Goal: Task Accomplishment & Management: Complete application form

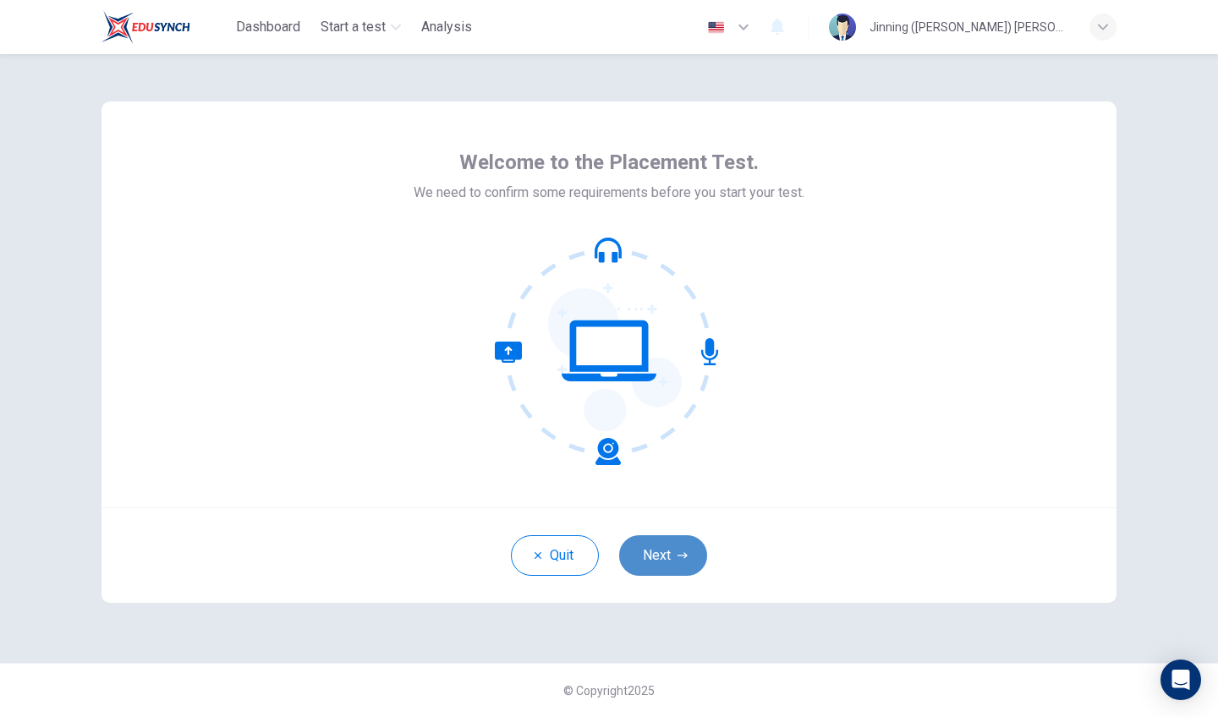
click at [660, 555] on button "Next" at bounding box center [663, 555] width 88 height 41
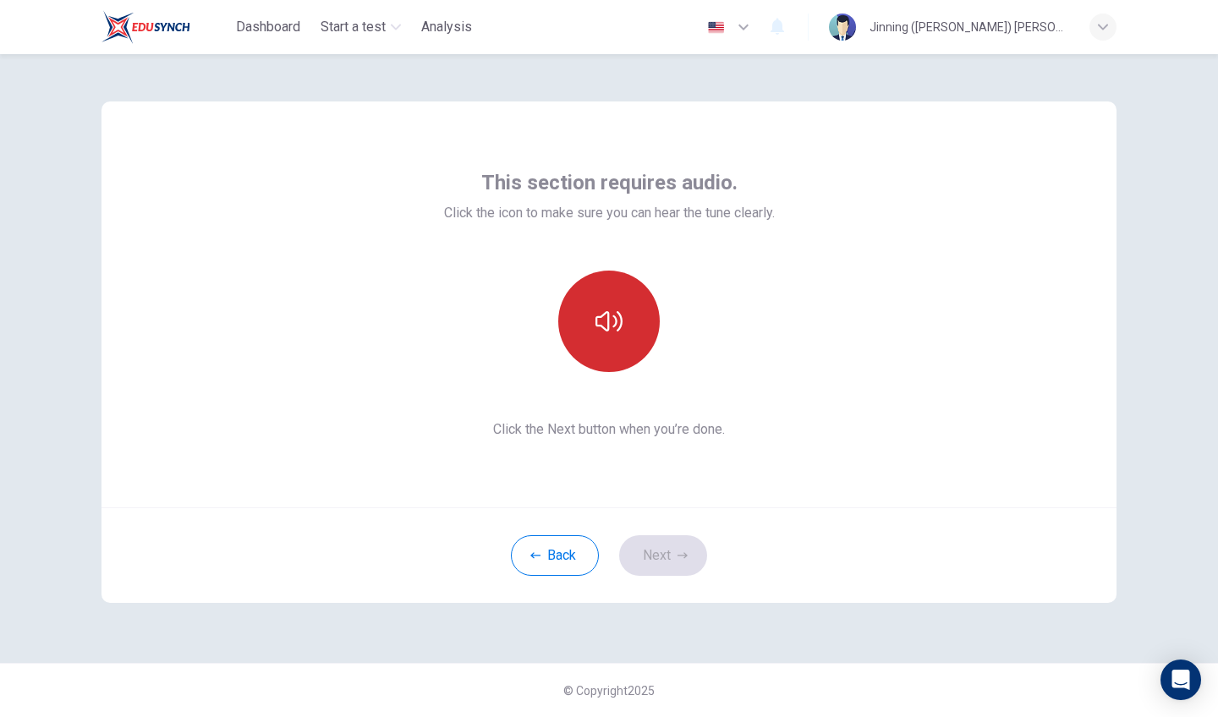
click at [619, 344] on button "button" at bounding box center [609, 322] width 102 height 102
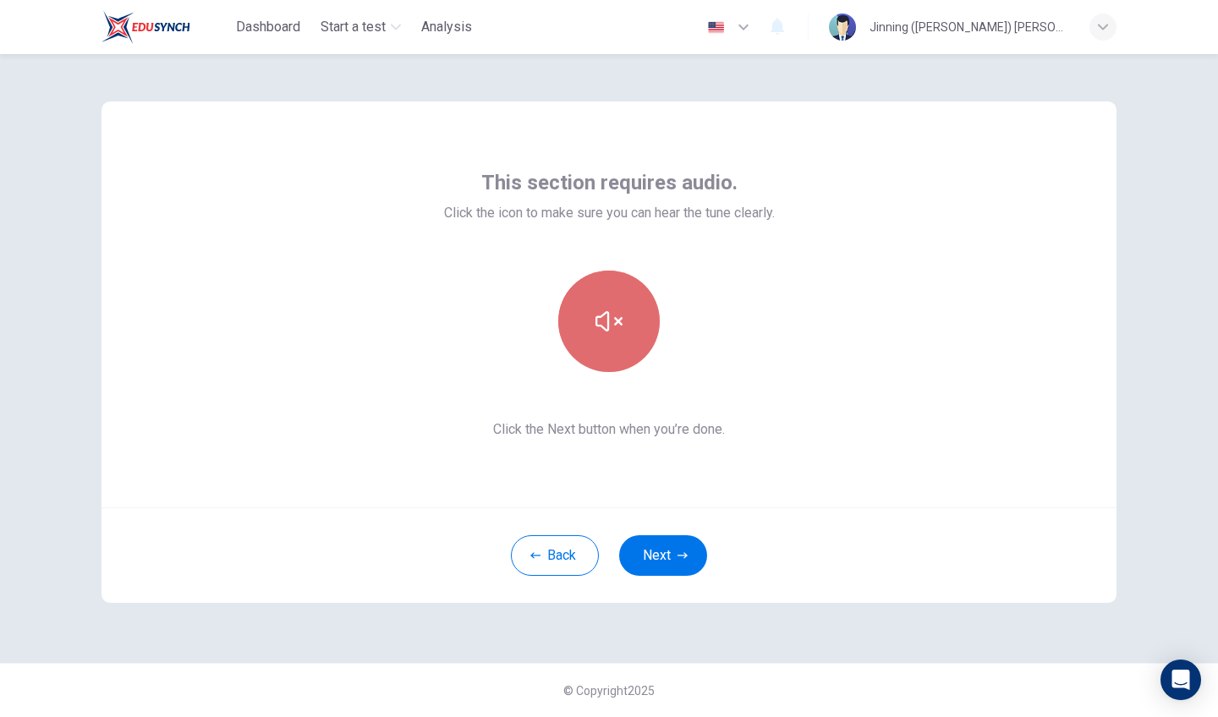
click at [619, 344] on button "button" at bounding box center [609, 322] width 102 height 102
click at [617, 344] on button "button" at bounding box center [609, 322] width 102 height 102
click at [616, 332] on icon "button" at bounding box center [609, 321] width 27 height 27
click at [605, 338] on button "button" at bounding box center [609, 322] width 102 height 102
click at [639, 323] on button "button" at bounding box center [609, 322] width 102 height 102
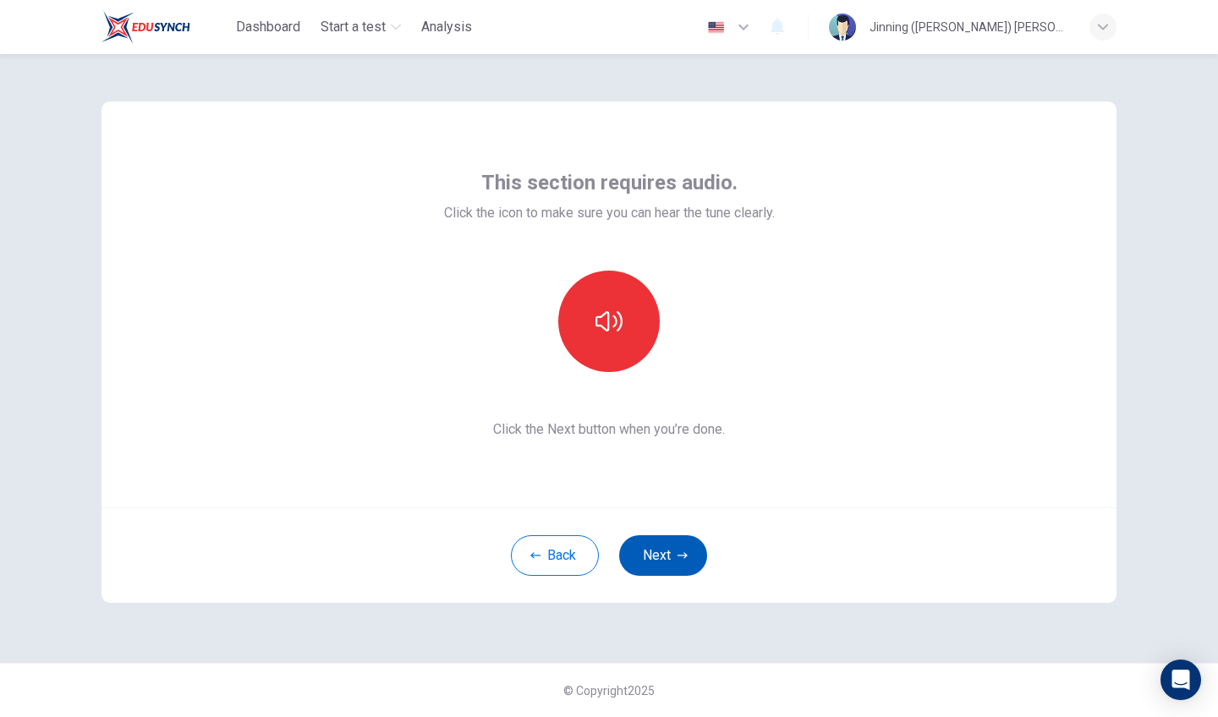
click at [673, 558] on button "Next" at bounding box center [663, 555] width 88 height 41
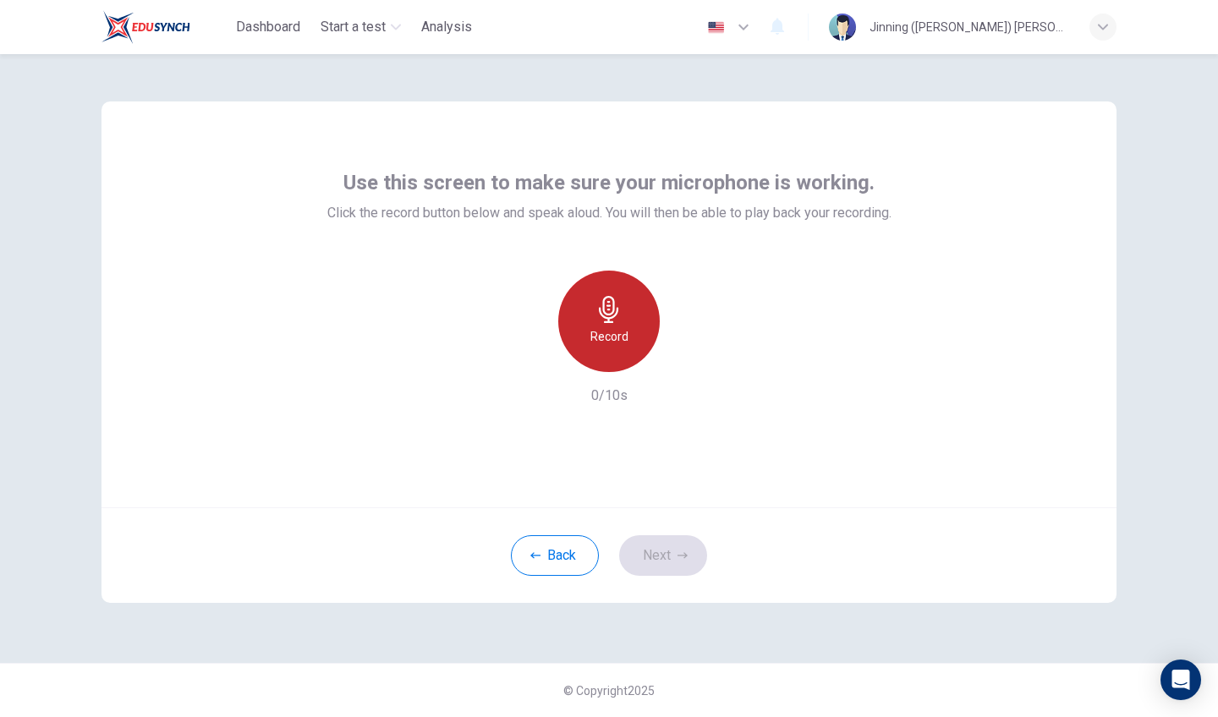
click at [633, 332] on div "Record" at bounding box center [609, 322] width 102 height 102
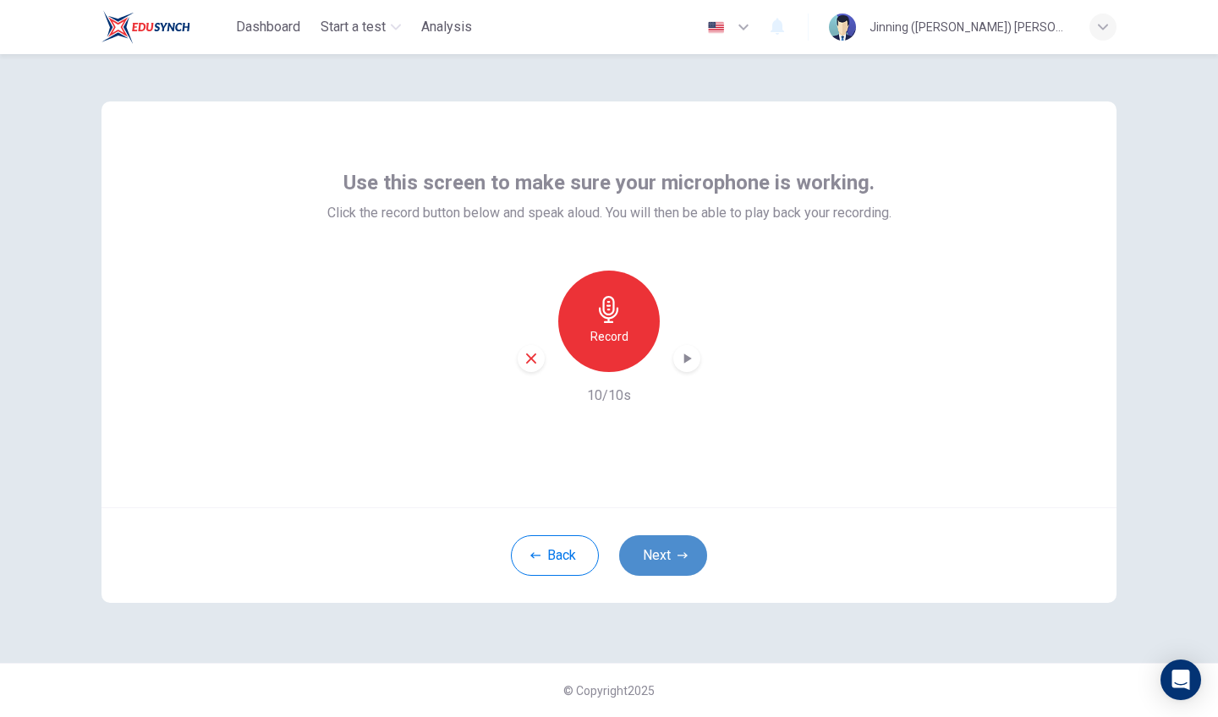
click at [667, 545] on button "Next" at bounding box center [663, 555] width 88 height 41
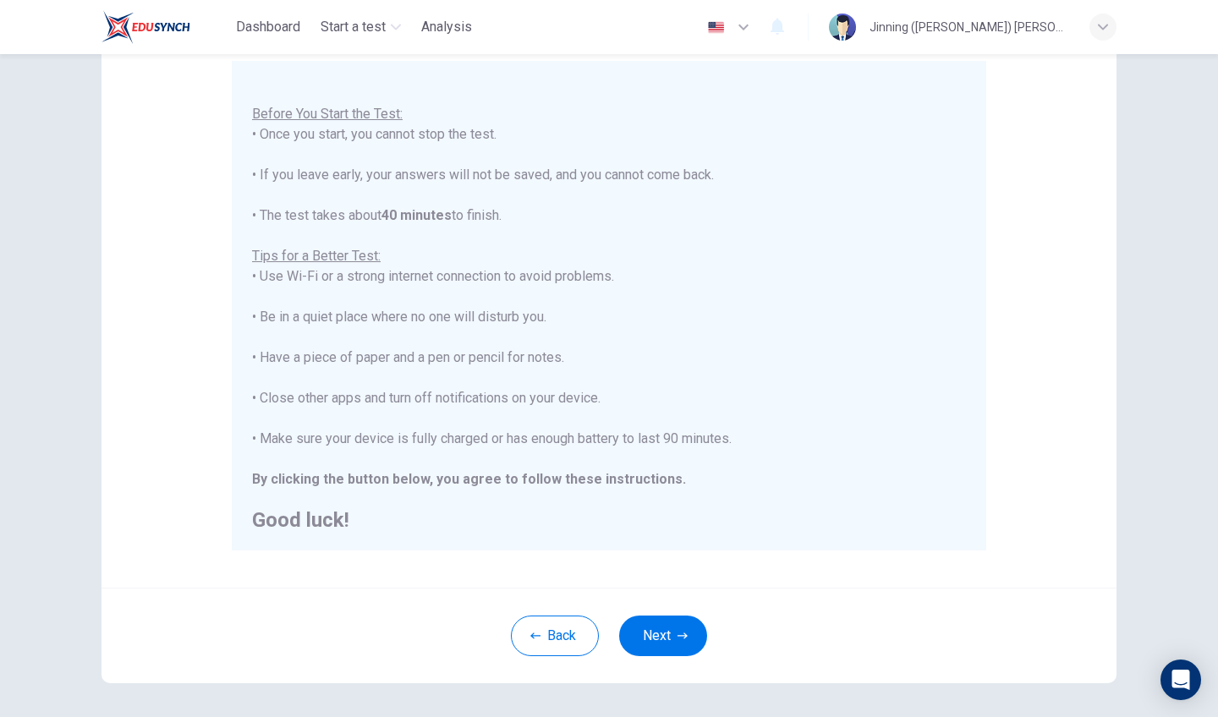
scroll to position [167, 0]
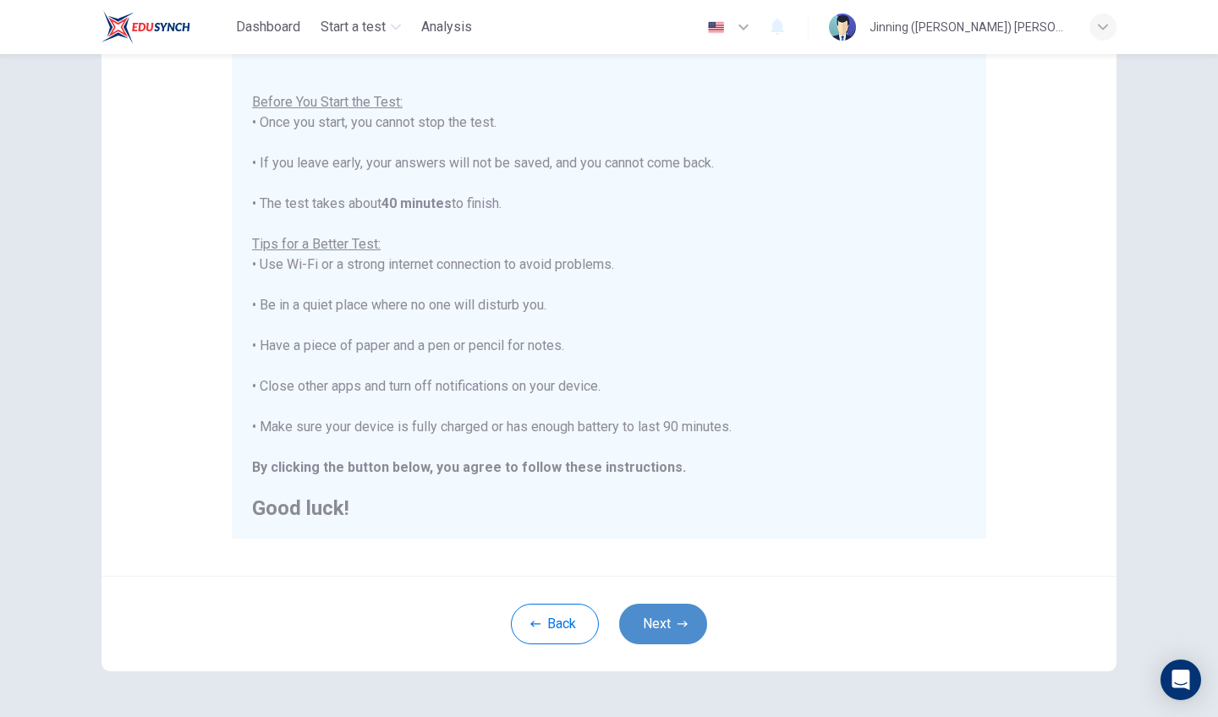
click at [688, 633] on button "Next" at bounding box center [663, 624] width 88 height 41
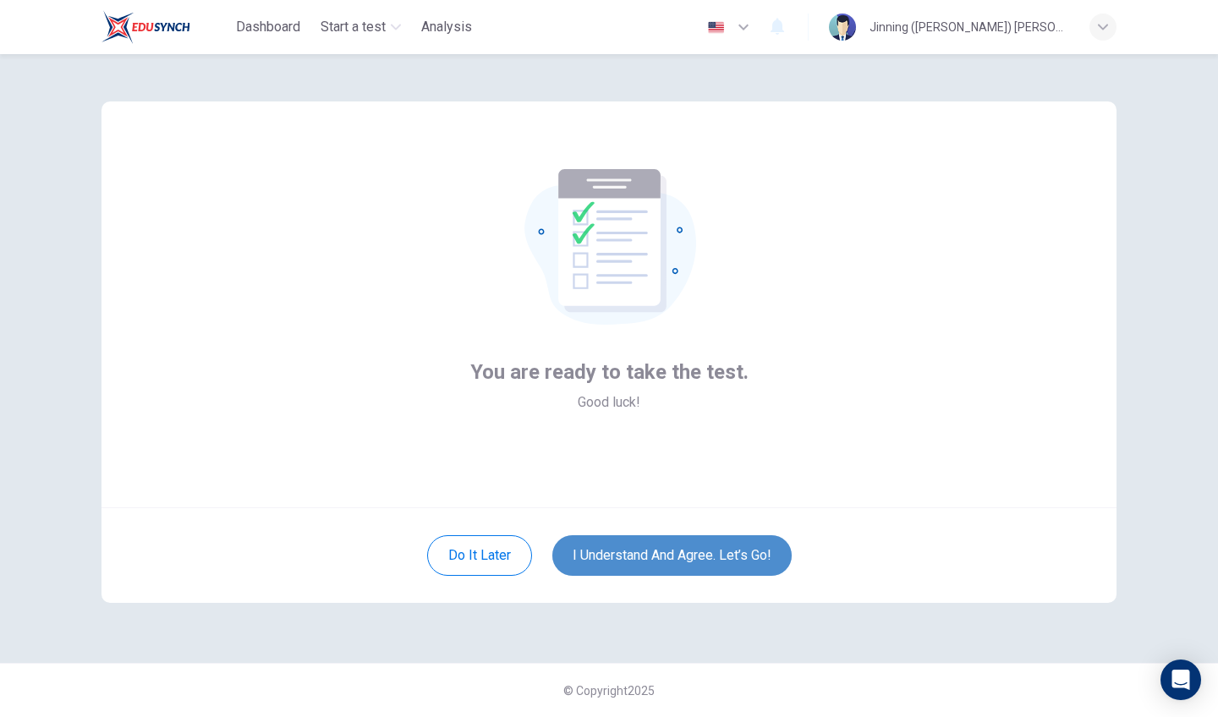
click at [672, 556] on button "I understand and agree. Let’s go!" at bounding box center [671, 555] width 239 height 41
click at [651, 557] on button "I understand and agree. Let’s go!" at bounding box center [671, 555] width 239 height 41
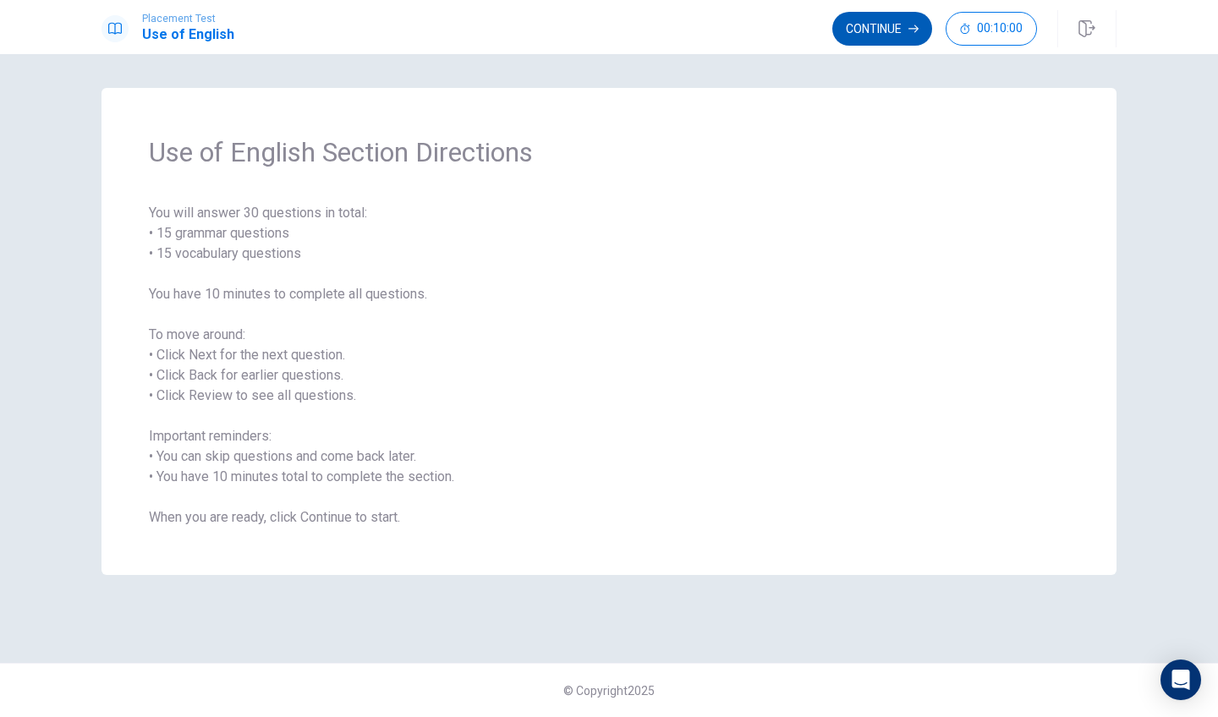
click at [897, 28] on button "Continue" at bounding box center [882, 29] width 100 height 34
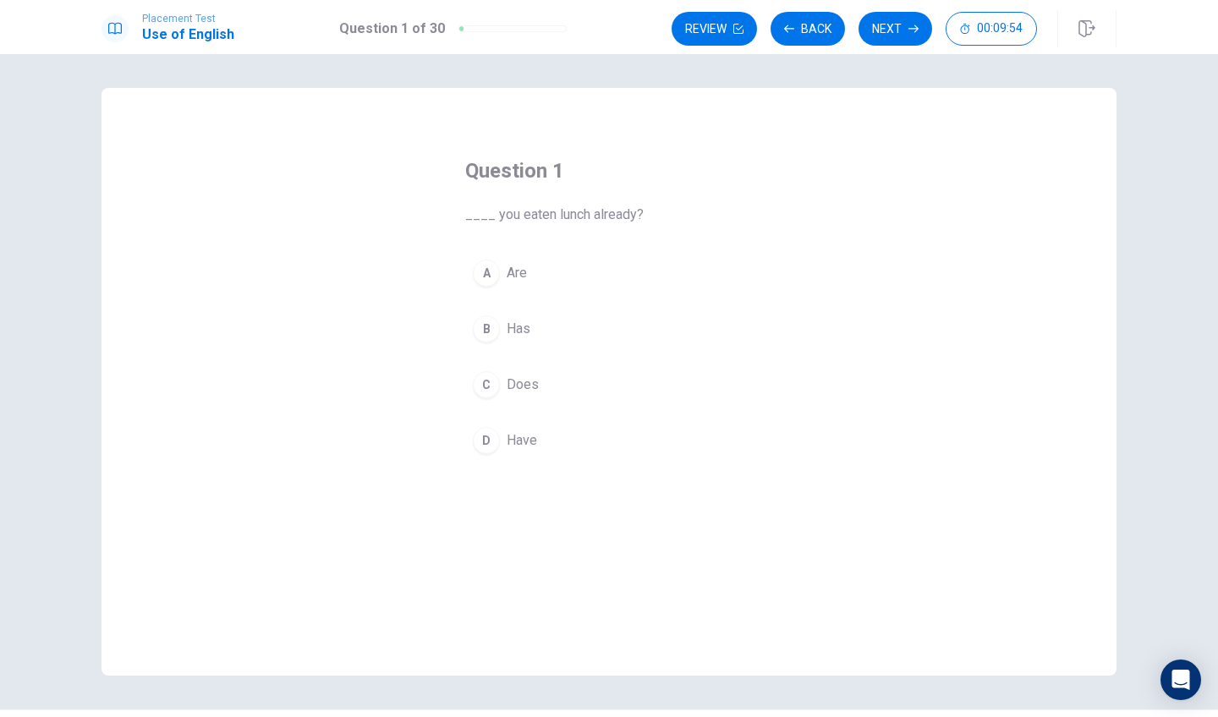
click at [492, 443] on div "D" at bounding box center [486, 440] width 27 height 27
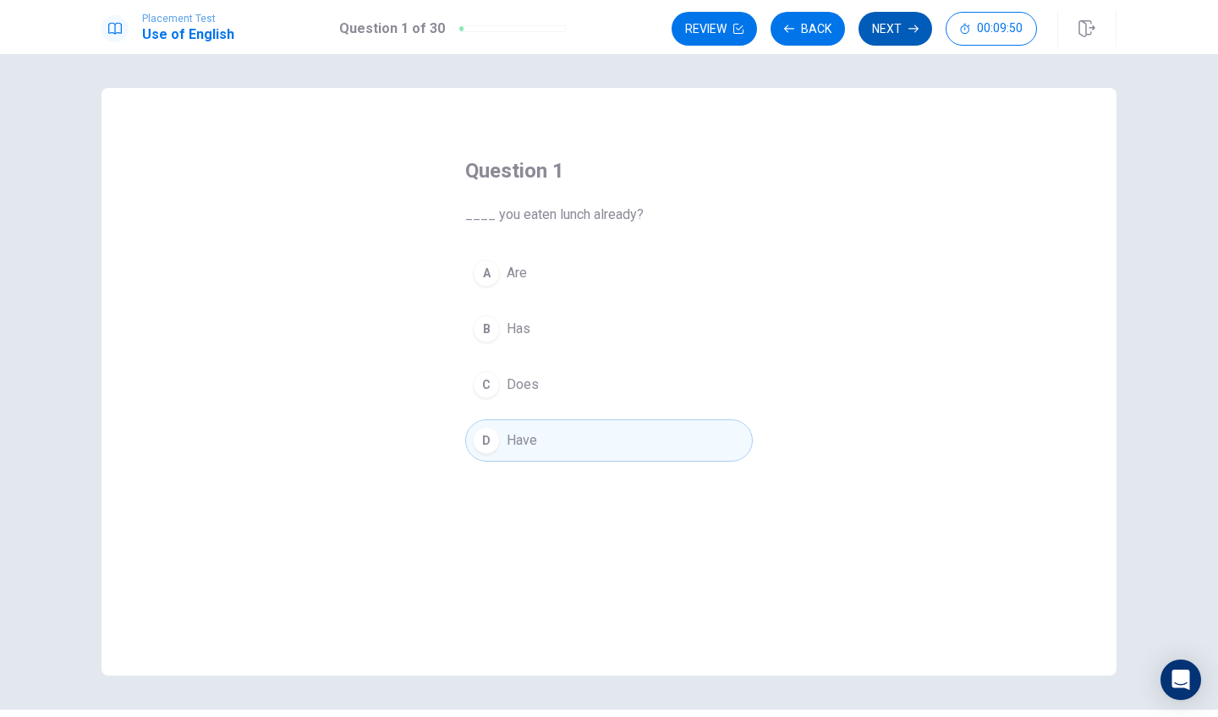
click at [882, 34] on button "Next" at bounding box center [896, 29] width 74 height 34
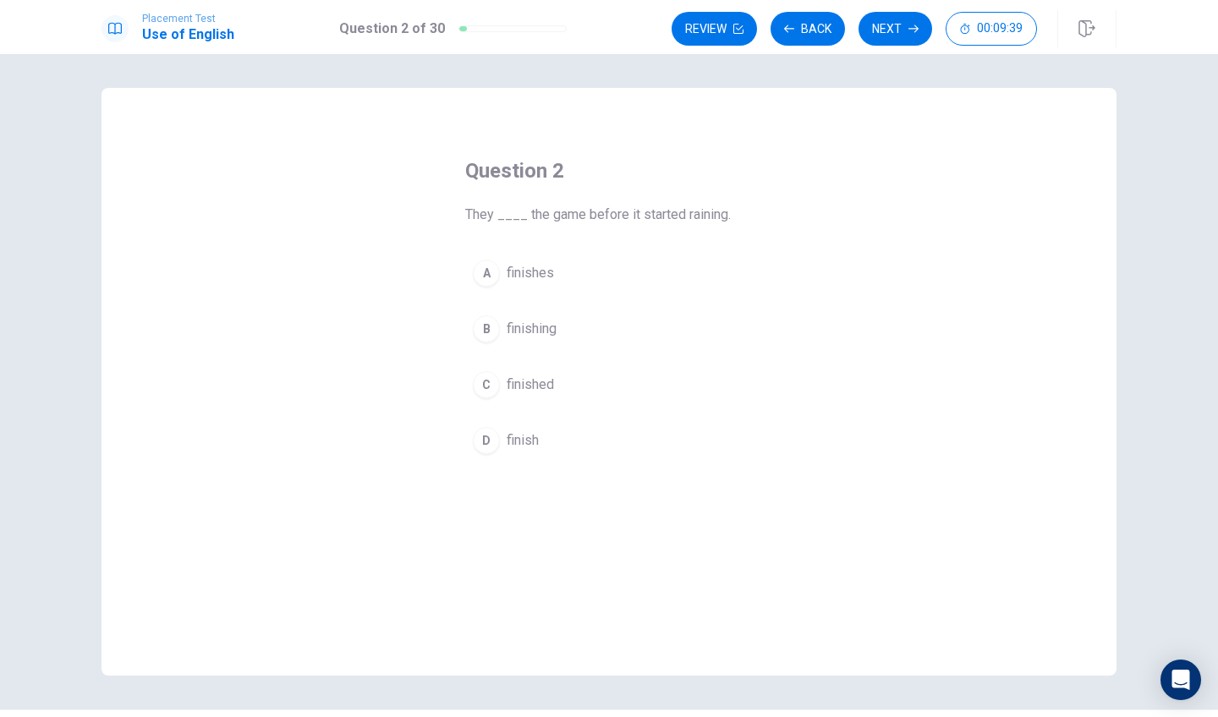
click at [529, 387] on span "finished" at bounding box center [530, 385] width 47 height 20
click at [898, 38] on button "Next" at bounding box center [896, 29] width 74 height 34
click at [542, 392] on span "will stays" at bounding box center [535, 385] width 57 height 20
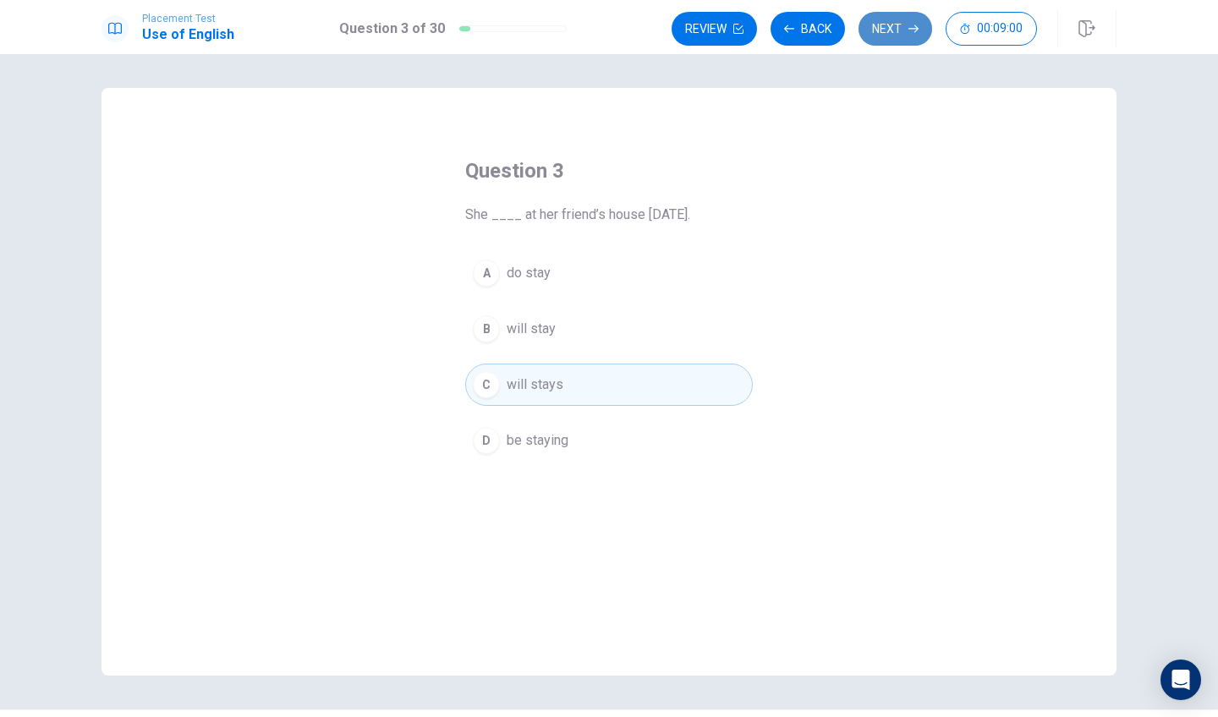
click at [868, 33] on button "Next" at bounding box center [896, 29] width 74 height 34
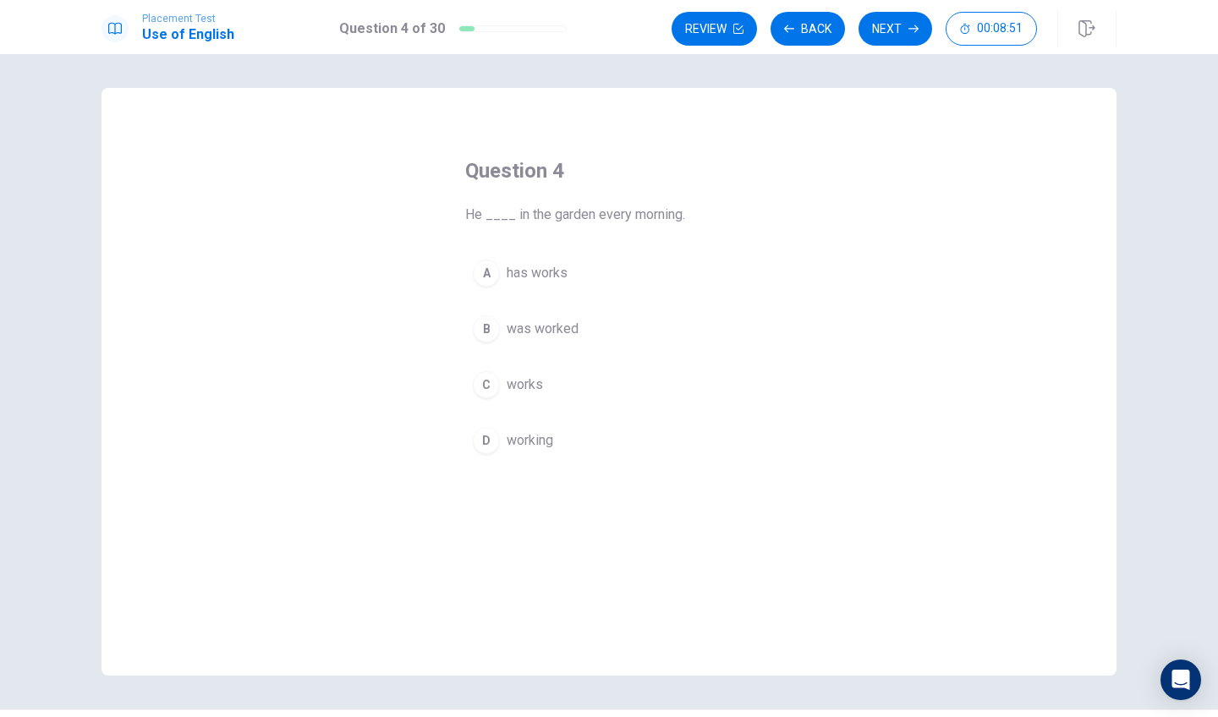
click at [525, 376] on span "works" at bounding box center [525, 385] width 36 height 20
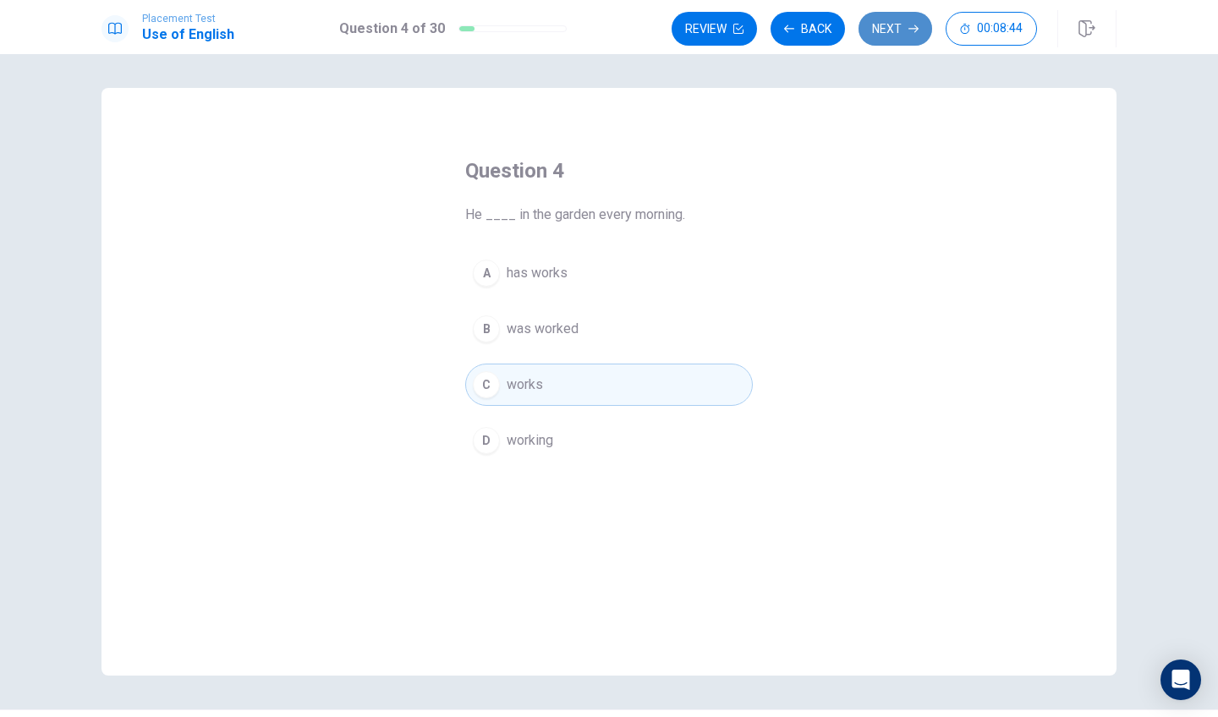
click at [903, 34] on button "Next" at bounding box center [896, 29] width 74 height 34
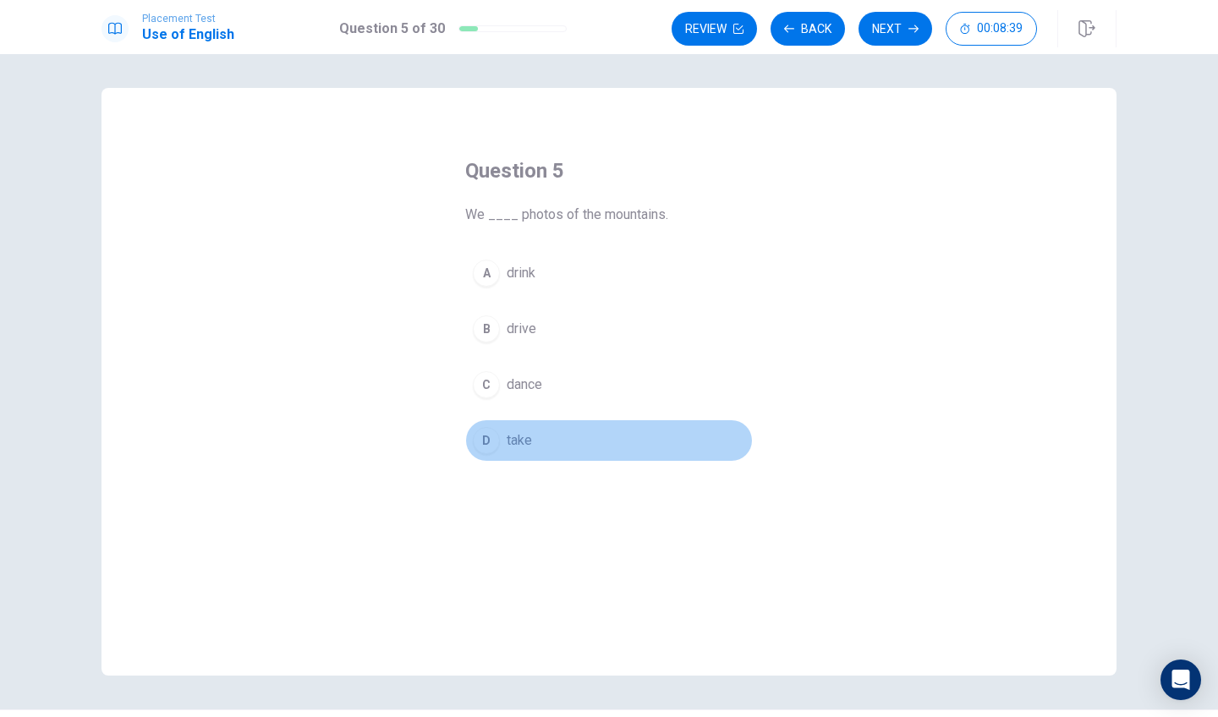
click at [513, 442] on span "take" at bounding box center [519, 441] width 25 height 20
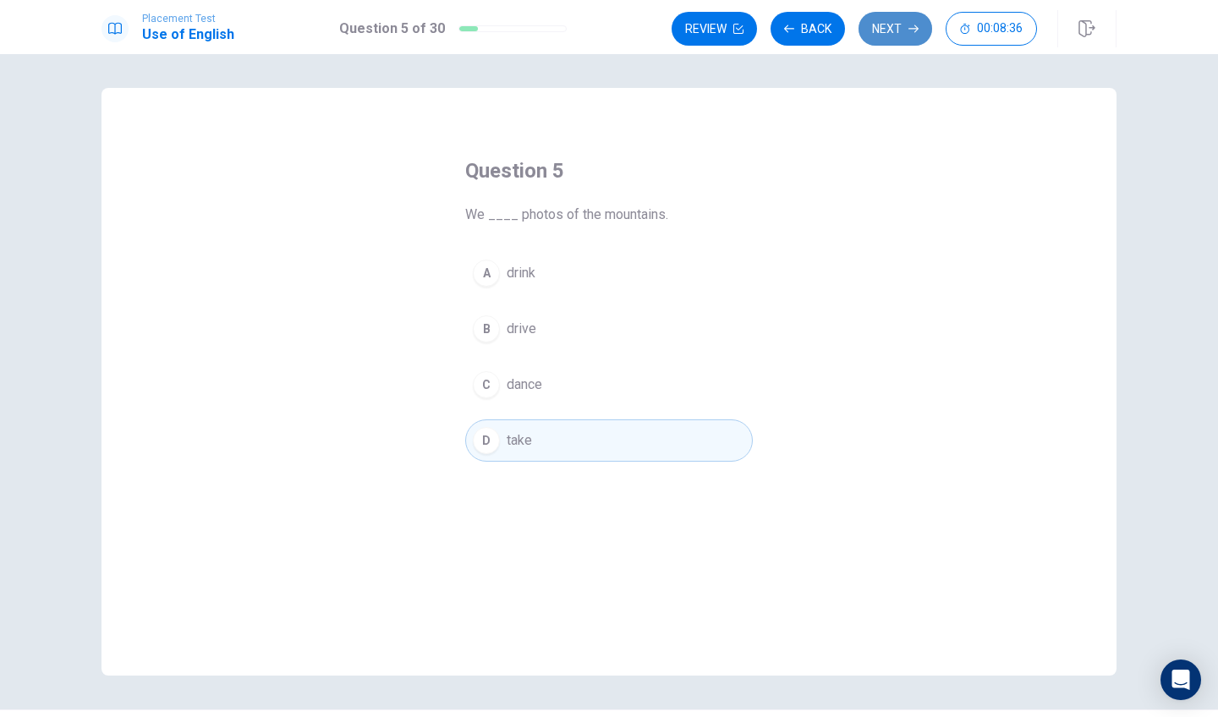
click at [895, 35] on button "Next" at bounding box center [896, 29] width 74 height 34
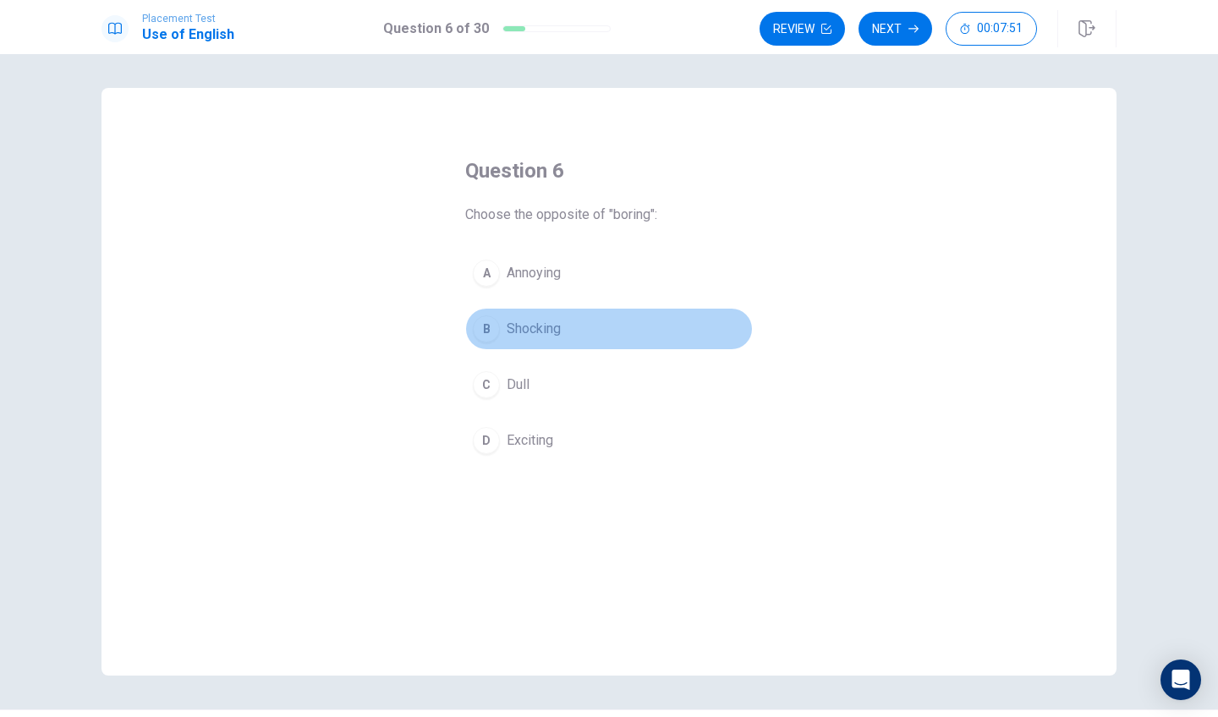
click at [716, 320] on button "B Shocking" at bounding box center [609, 329] width 288 height 42
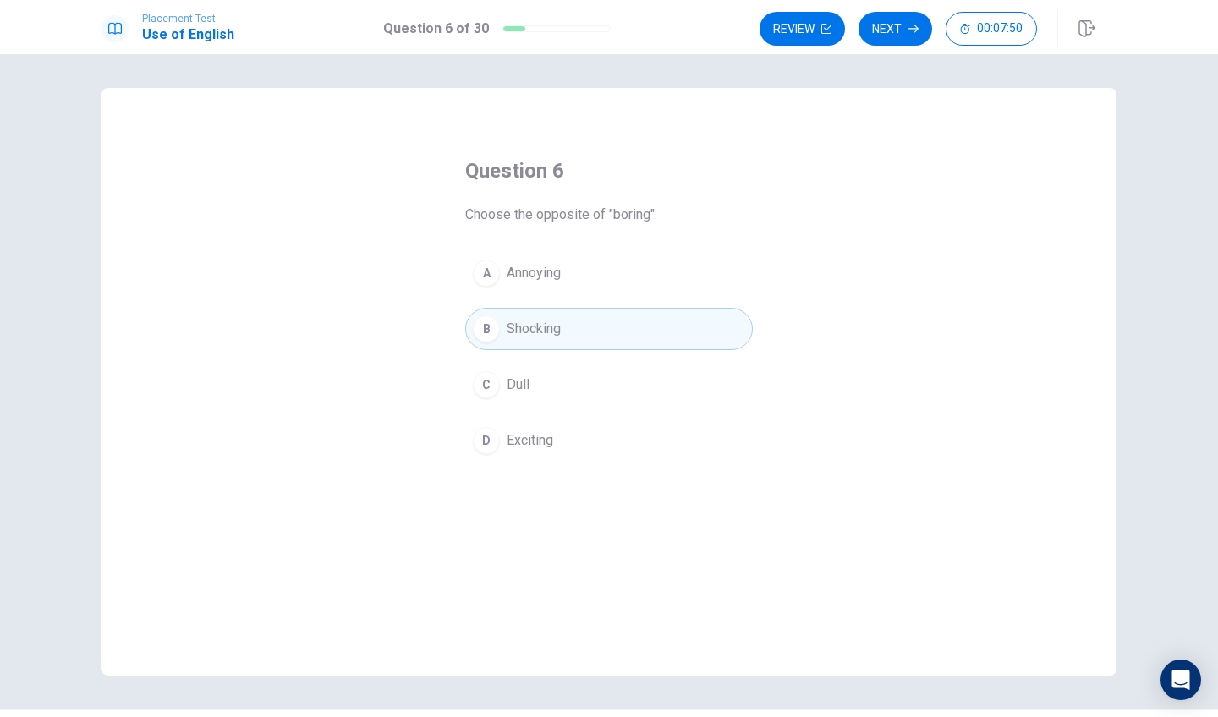
click at [842, 363] on div "Question 6 Choose the opposite of "boring": A Annoying B Shocking C Dull D Exci…" at bounding box center [609, 382] width 1015 height 588
click at [908, 40] on button "Next" at bounding box center [896, 29] width 74 height 34
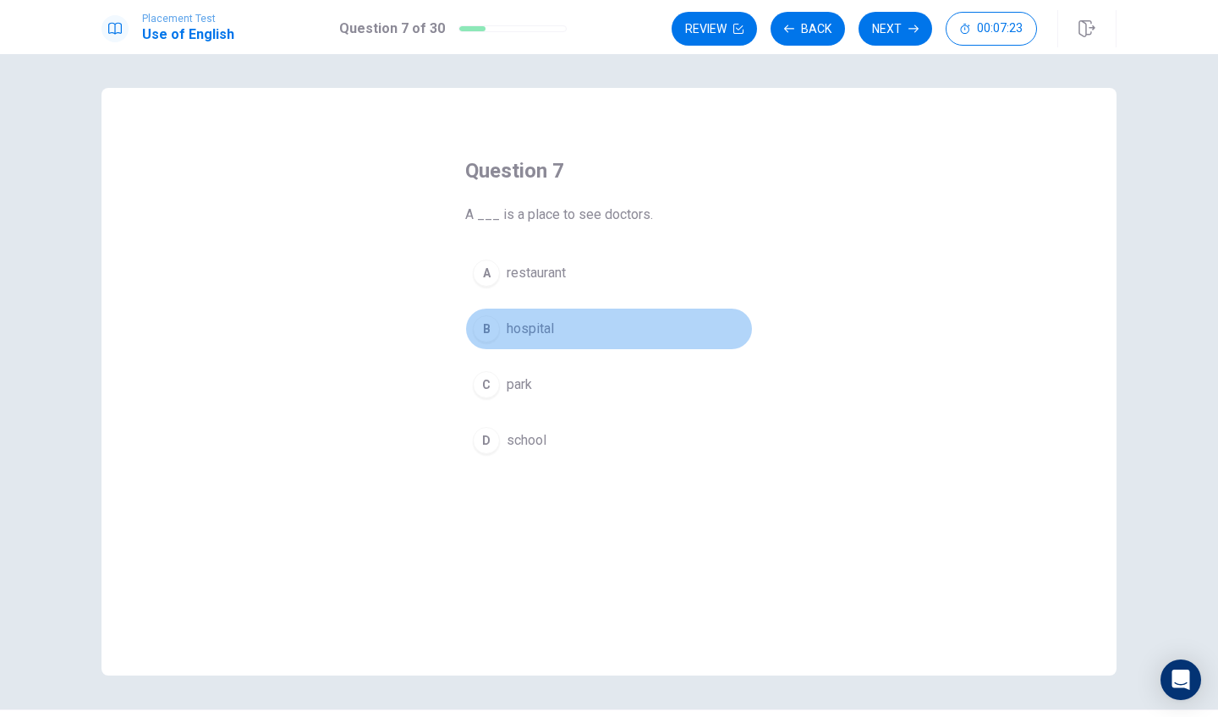
click at [547, 342] on button "B hospital" at bounding box center [609, 329] width 288 height 42
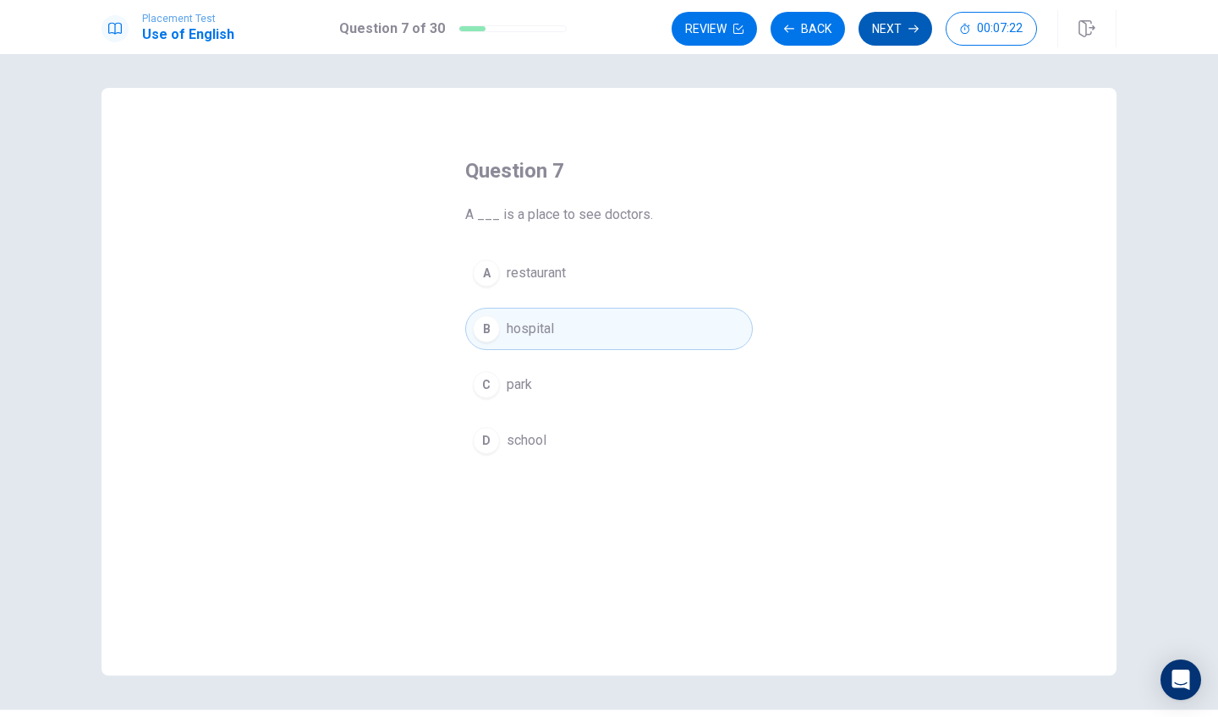
click at [898, 36] on button "Next" at bounding box center [896, 29] width 74 height 34
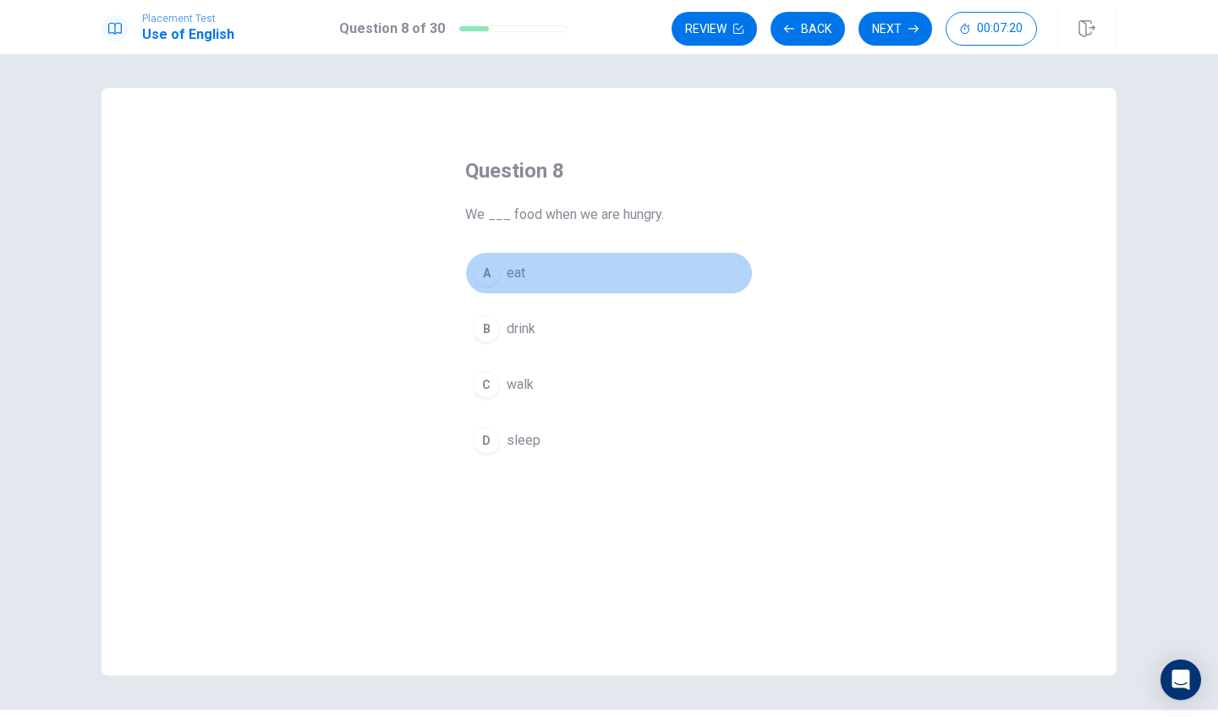
click at [499, 278] on button "A eat" at bounding box center [609, 273] width 288 height 42
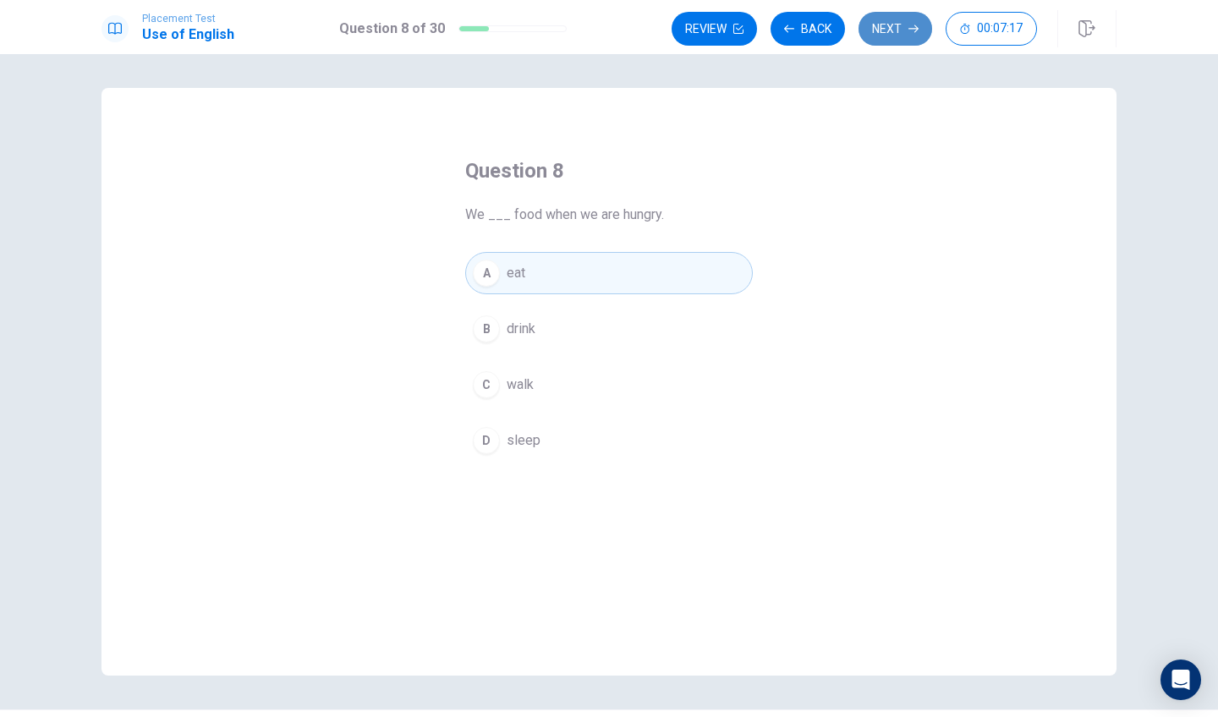
click at [904, 33] on button "Next" at bounding box center [896, 29] width 74 height 34
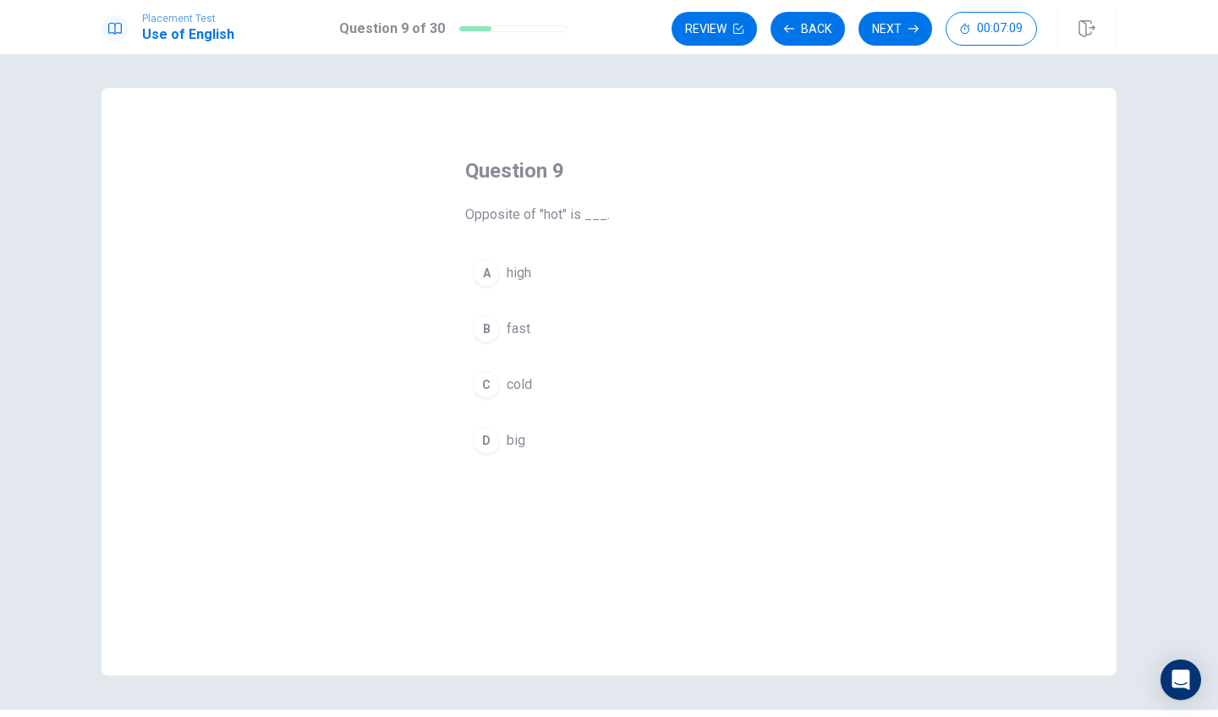
click at [491, 386] on div "C" at bounding box center [486, 384] width 27 height 27
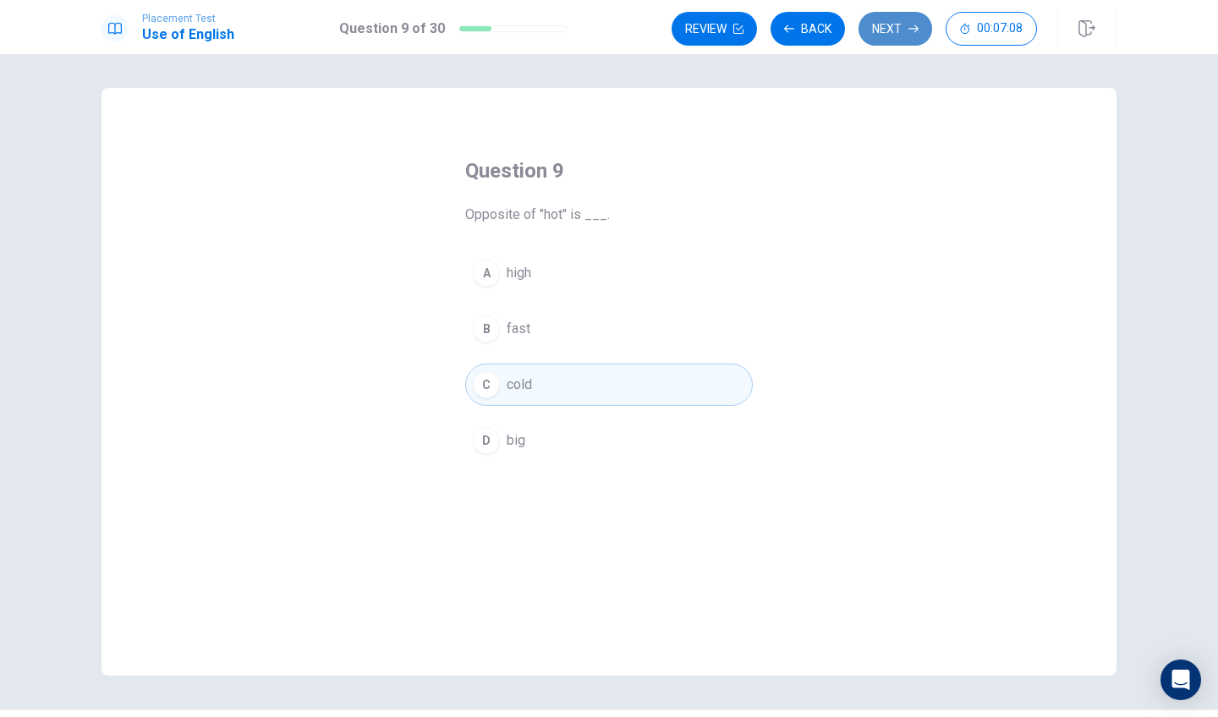
click at [899, 24] on button "Next" at bounding box center [896, 29] width 74 height 34
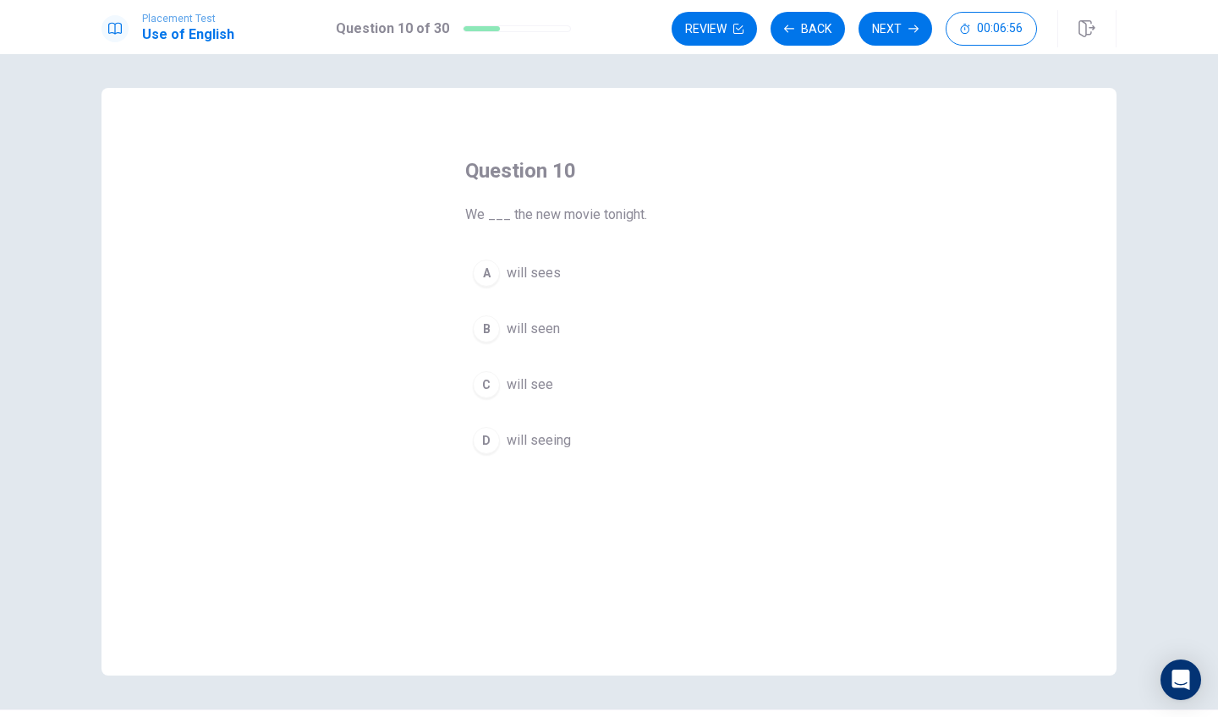
click at [514, 381] on span "will see" at bounding box center [530, 385] width 47 height 20
click at [921, 17] on button "Next" at bounding box center [896, 29] width 74 height 34
click at [494, 325] on div "B" at bounding box center [486, 329] width 27 height 27
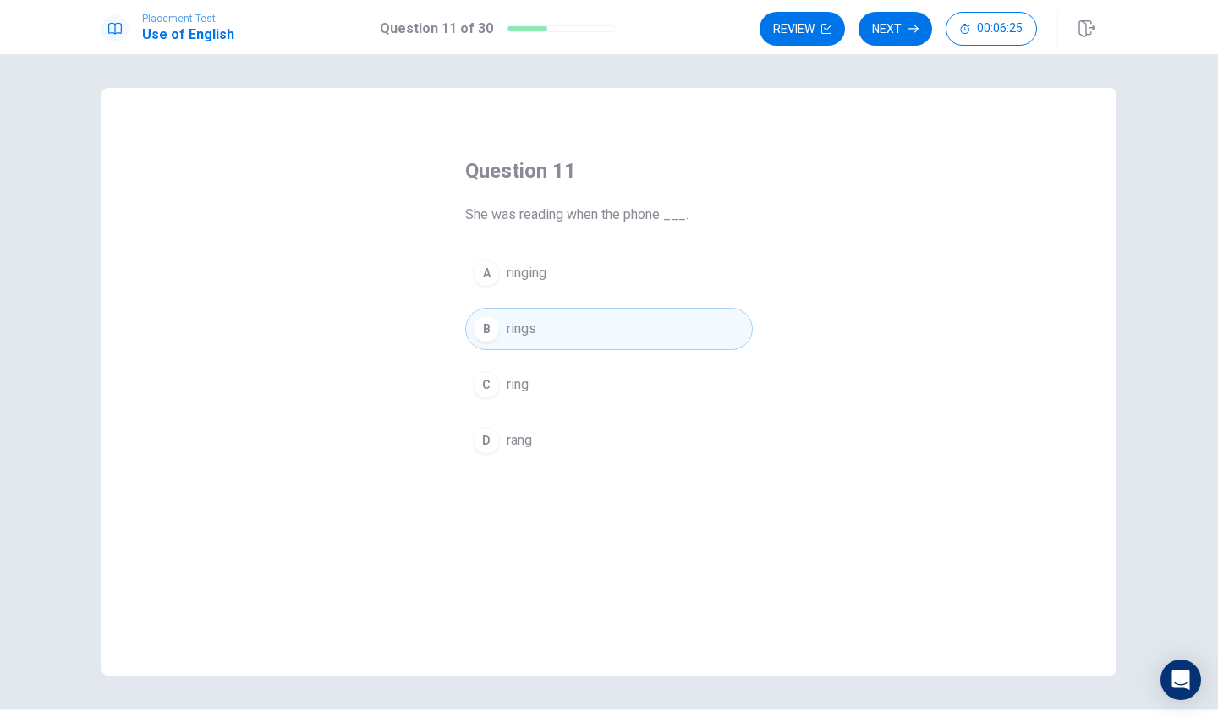
click at [507, 376] on span "ring" at bounding box center [518, 385] width 22 height 20
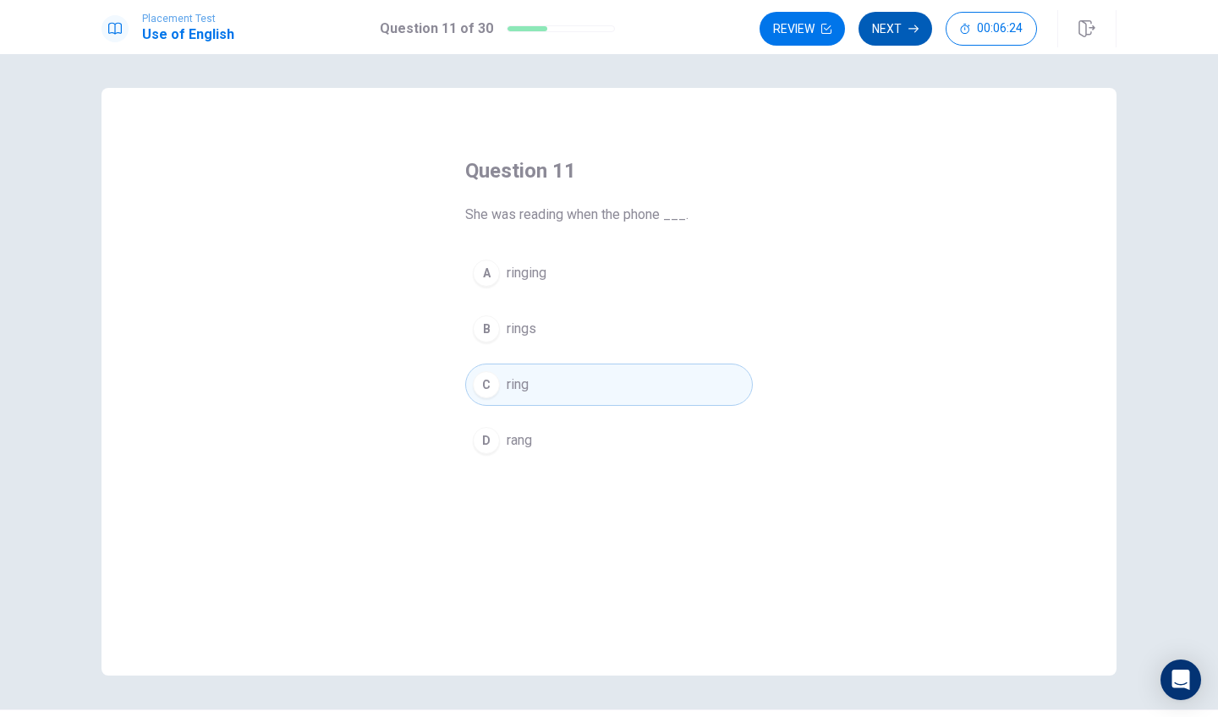
click at [903, 42] on button "Next" at bounding box center [896, 29] width 74 height 34
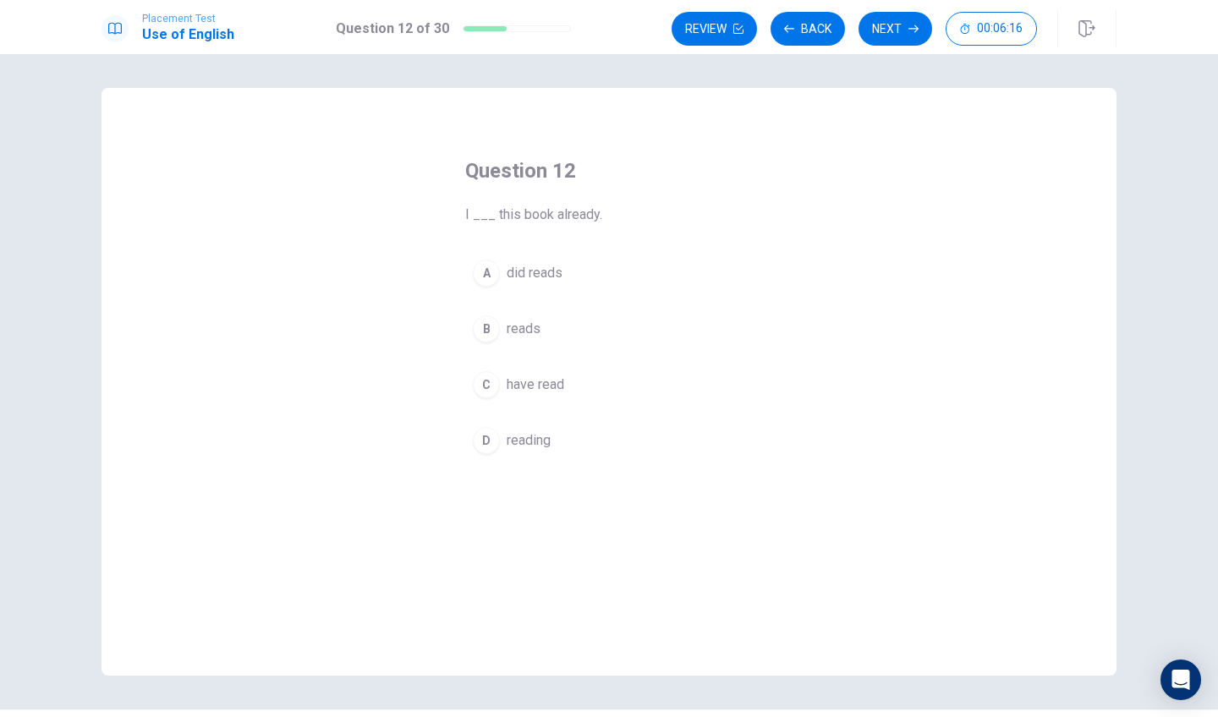
click at [547, 387] on span "have read" at bounding box center [536, 385] width 58 height 20
click at [897, 25] on button "Next" at bounding box center [896, 29] width 74 height 34
click at [533, 442] on span "finish" at bounding box center [523, 441] width 32 height 20
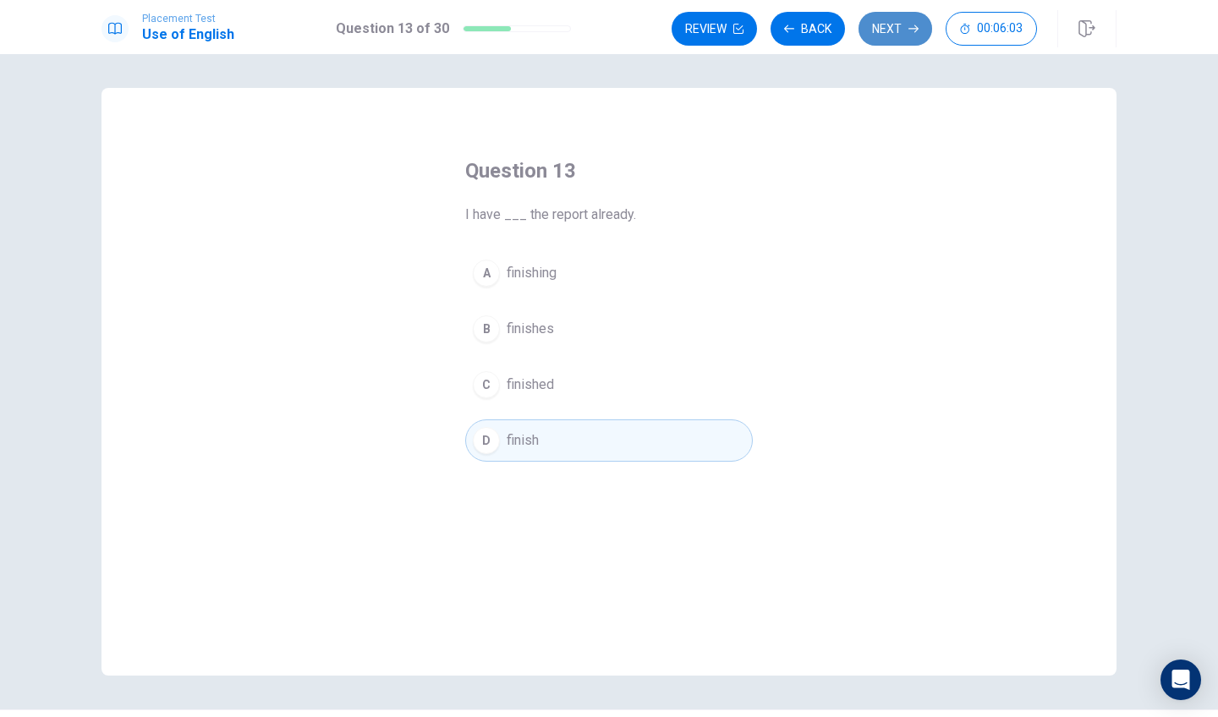
click at [874, 39] on button "Next" at bounding box center [896, 29] width 74 height 34
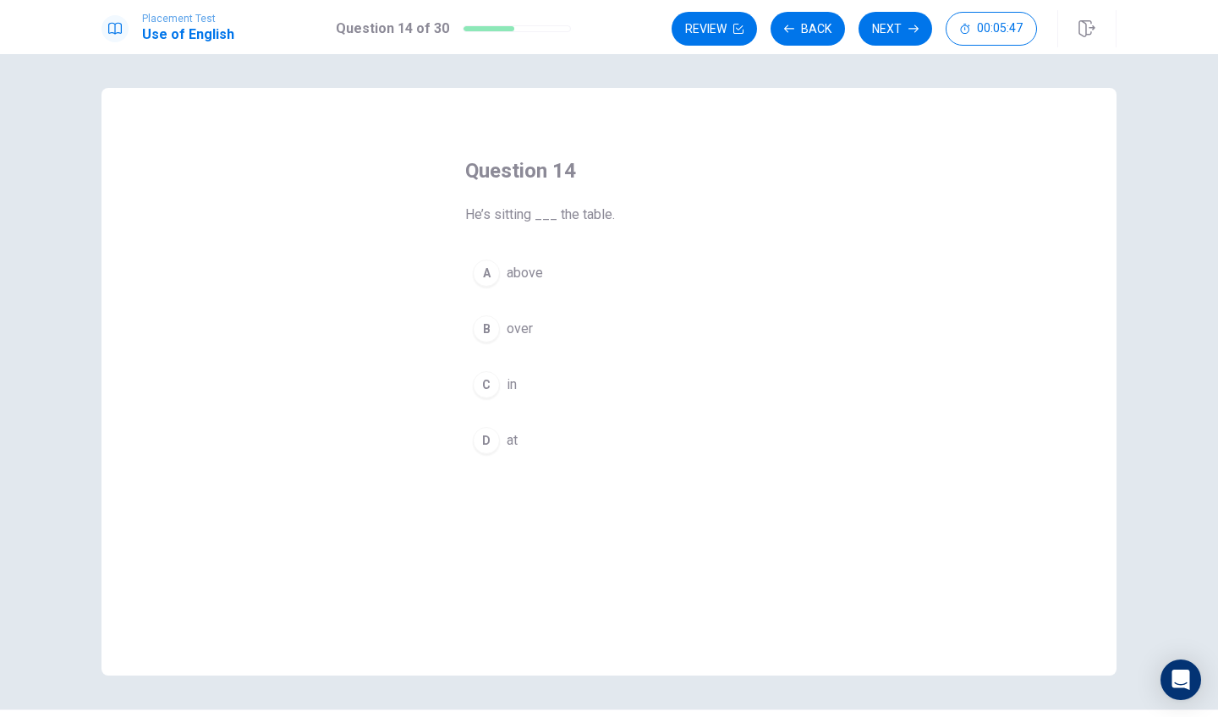
click at [507, 451] on button "D at" at bounding box center [609, 441] width 288 height 42
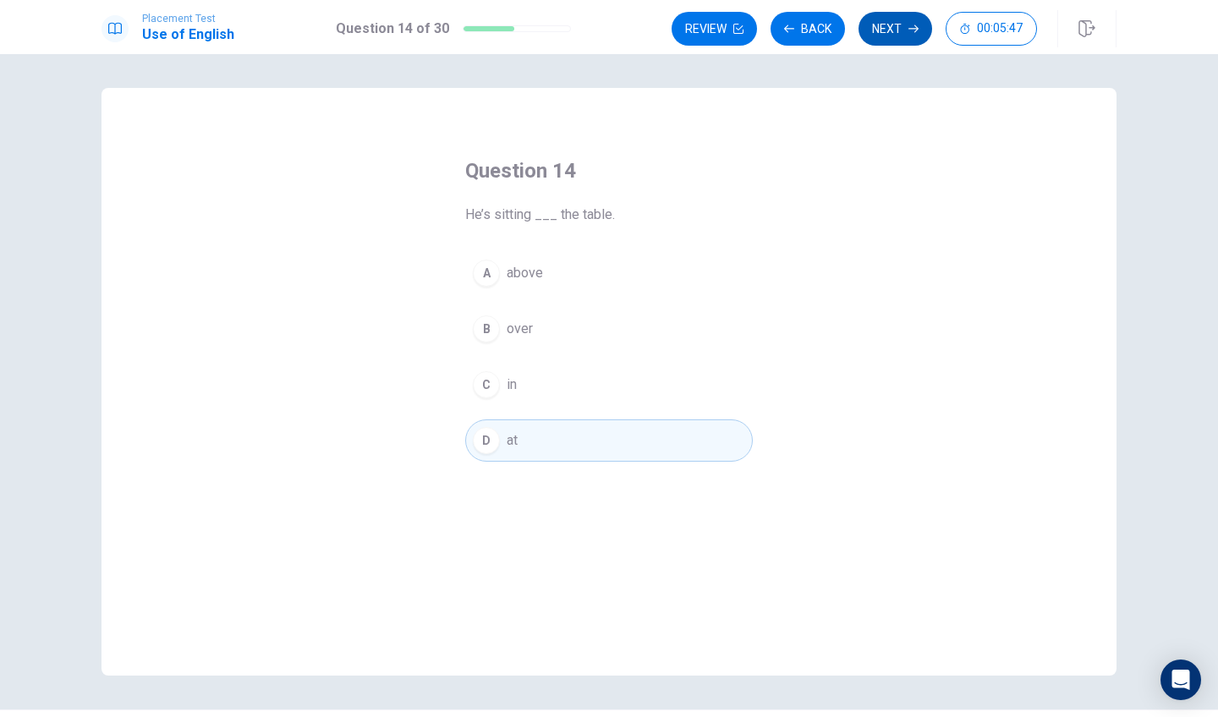
click at [883, 30] on button "Next" at bounding box center [896, 29] width 74 height 34
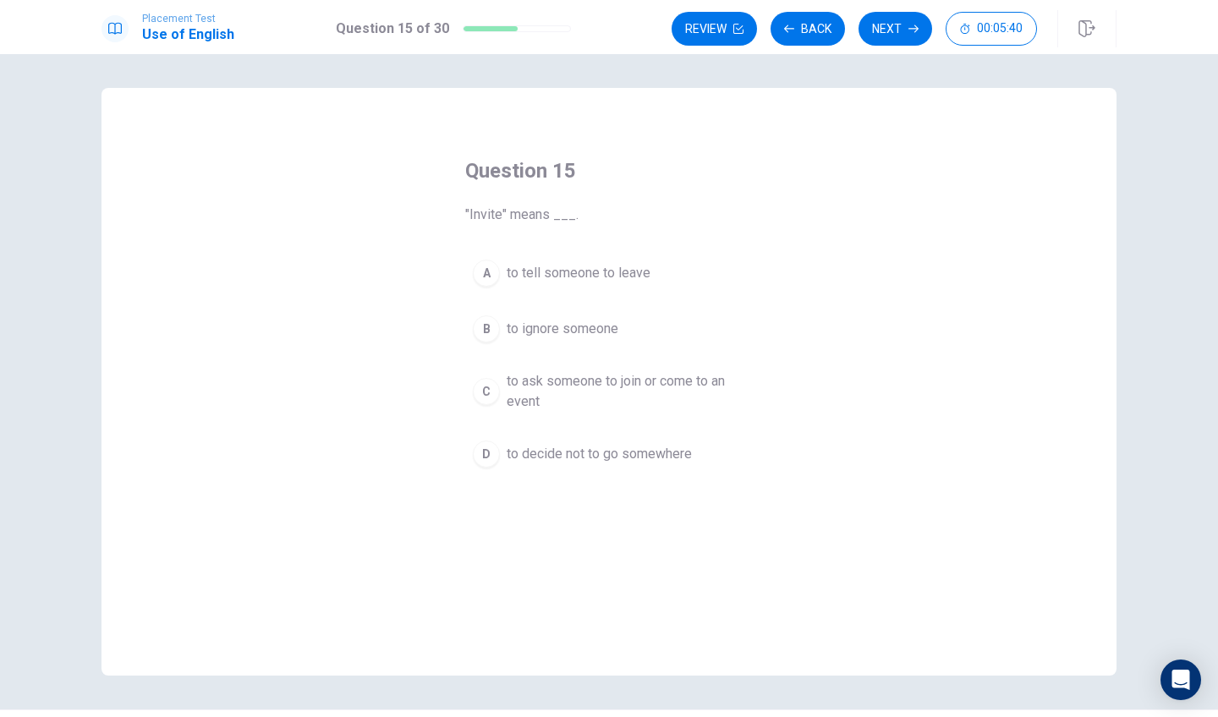
click at [543, 389] on span "to ask someone to join or come to an event" at bounding box center [626, 391] width 239 height 41
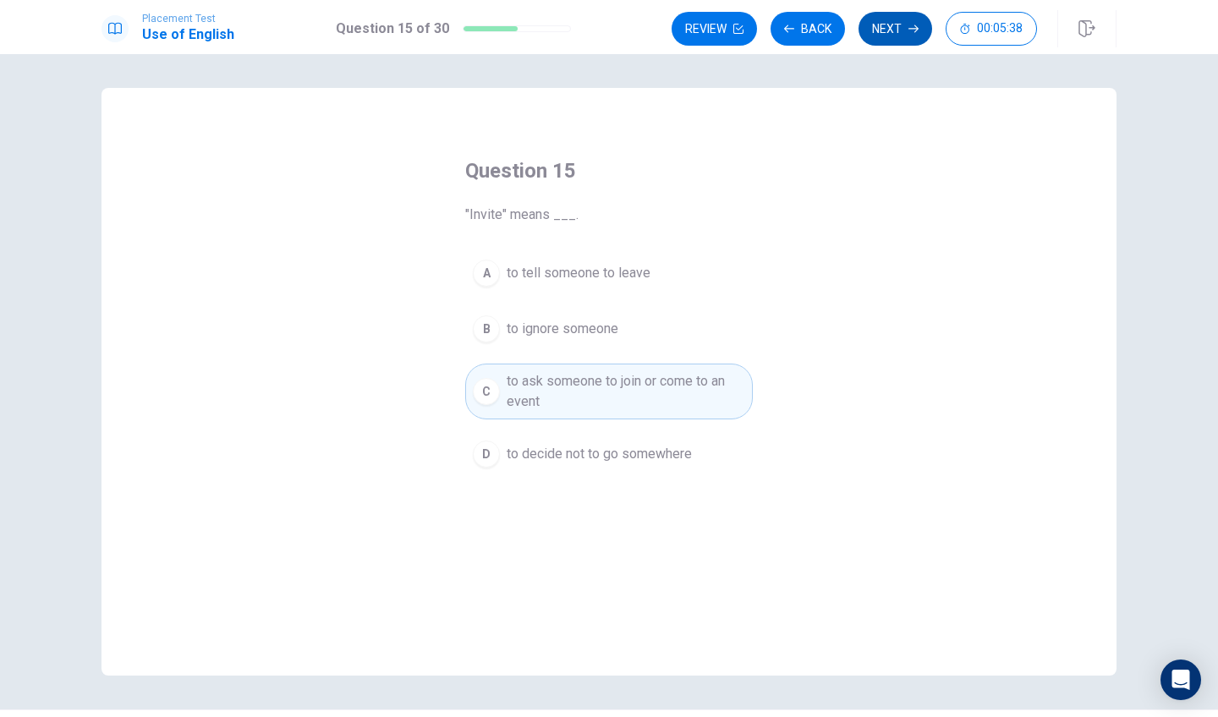
click at [911, 37] on button "Next" at bounding box center [896, 29] width 74 height 34
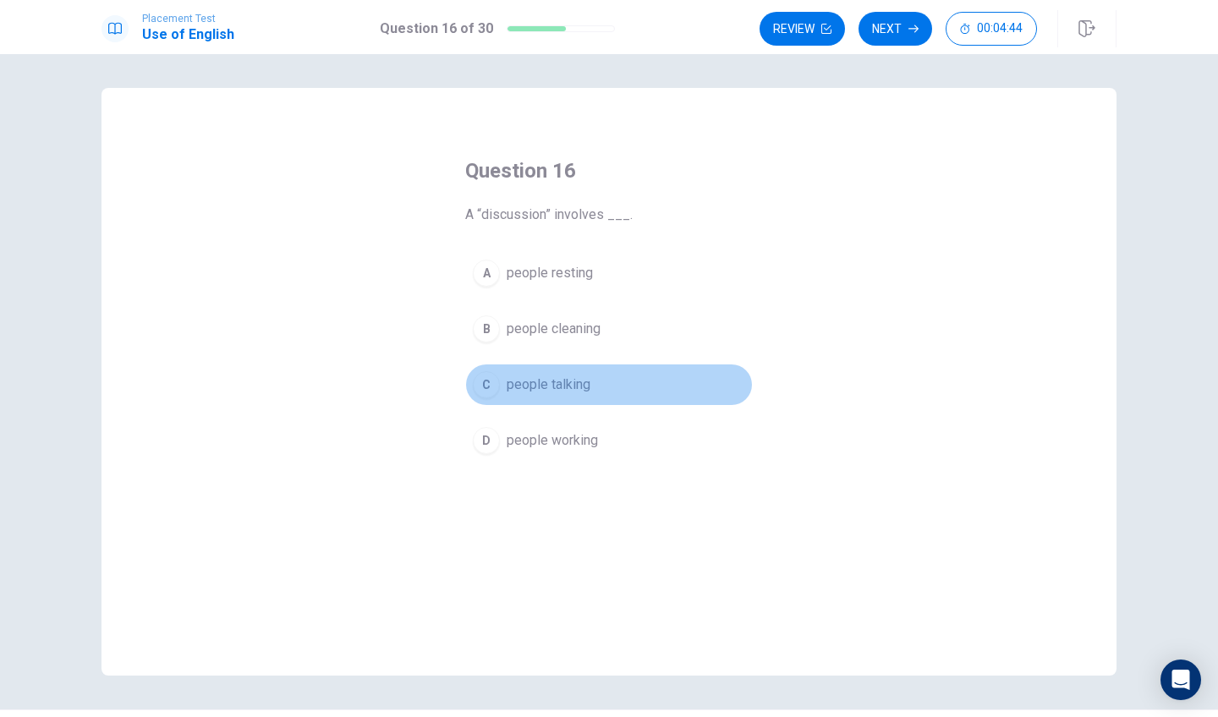
click at [563, 377] on span "people talking" at bounding box center [549, 385] width 84 height 20
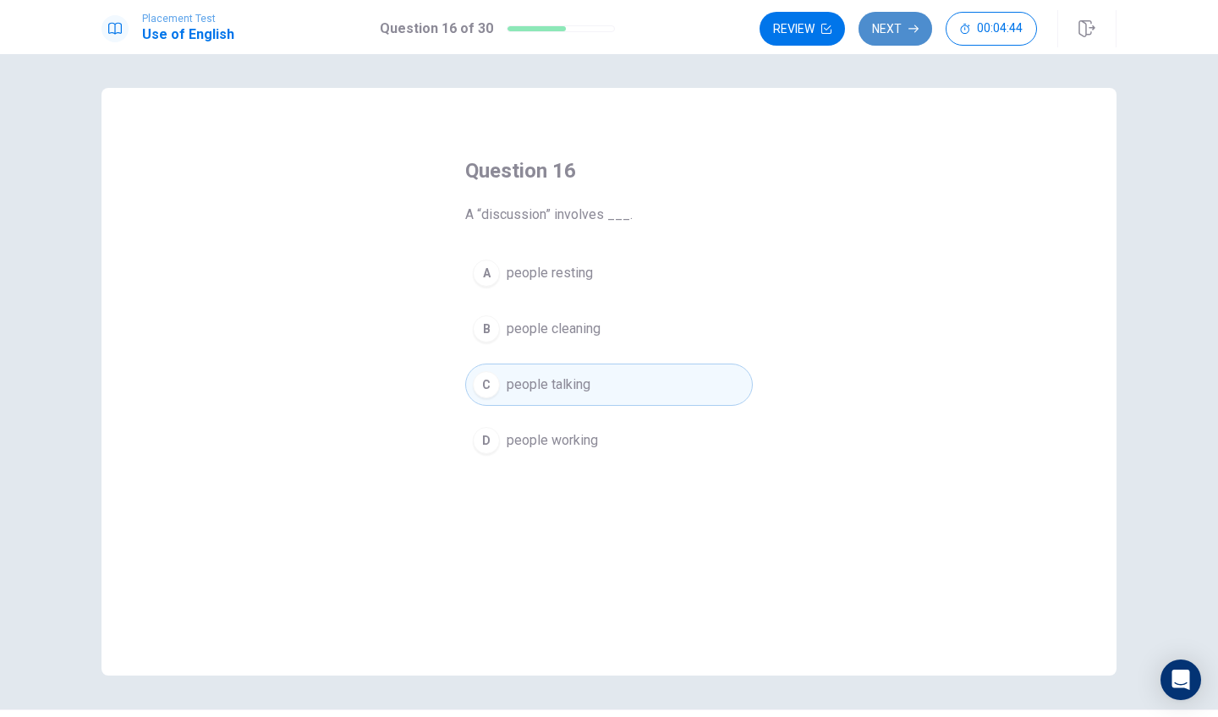
click at [894, 22] on button "Next" at bounding box center [896, 29] width 74 height 34
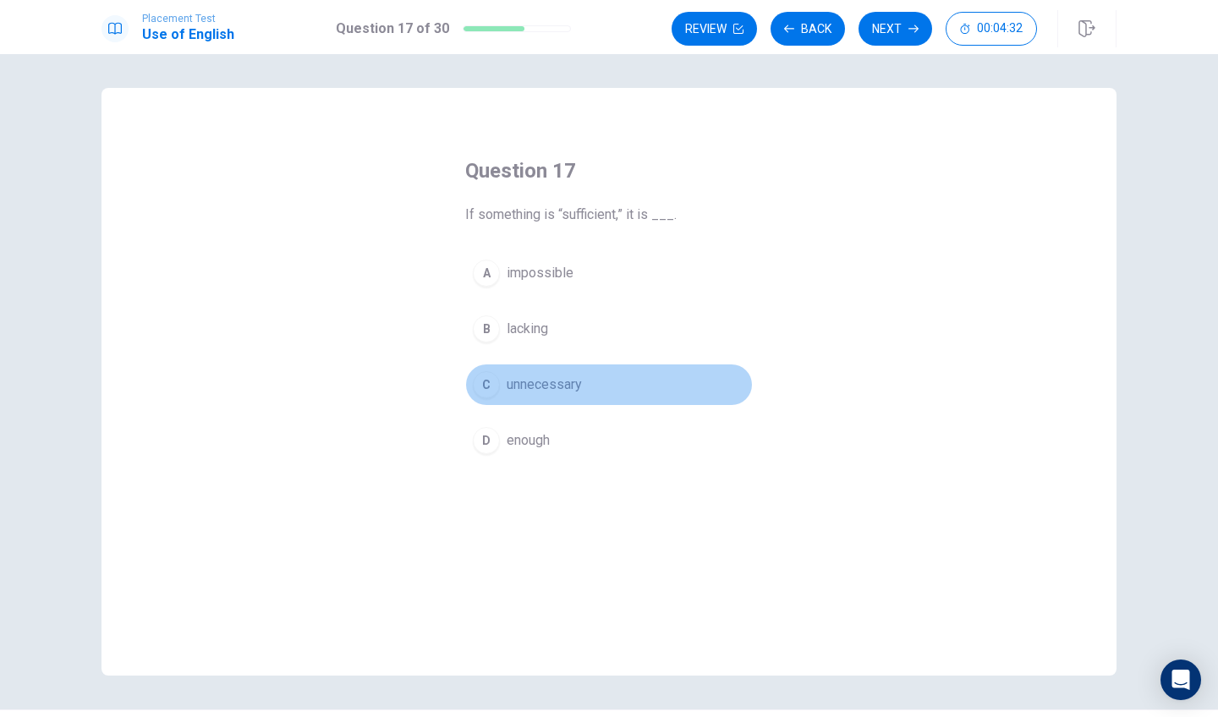
click at [601, 393] on button "C unnecessary" at bounding box center [609, 385] width 288 height 42
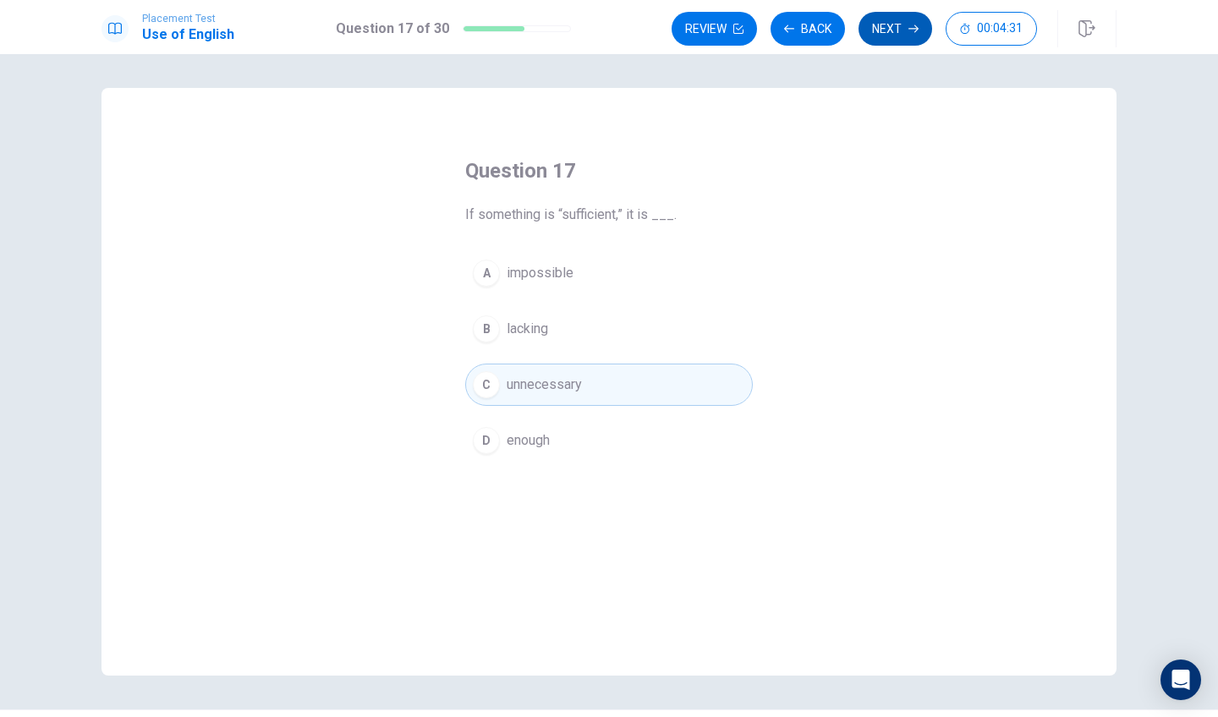
click at [886, 36] on button "Next" at bounding box center [896, 29] width 74 height 34
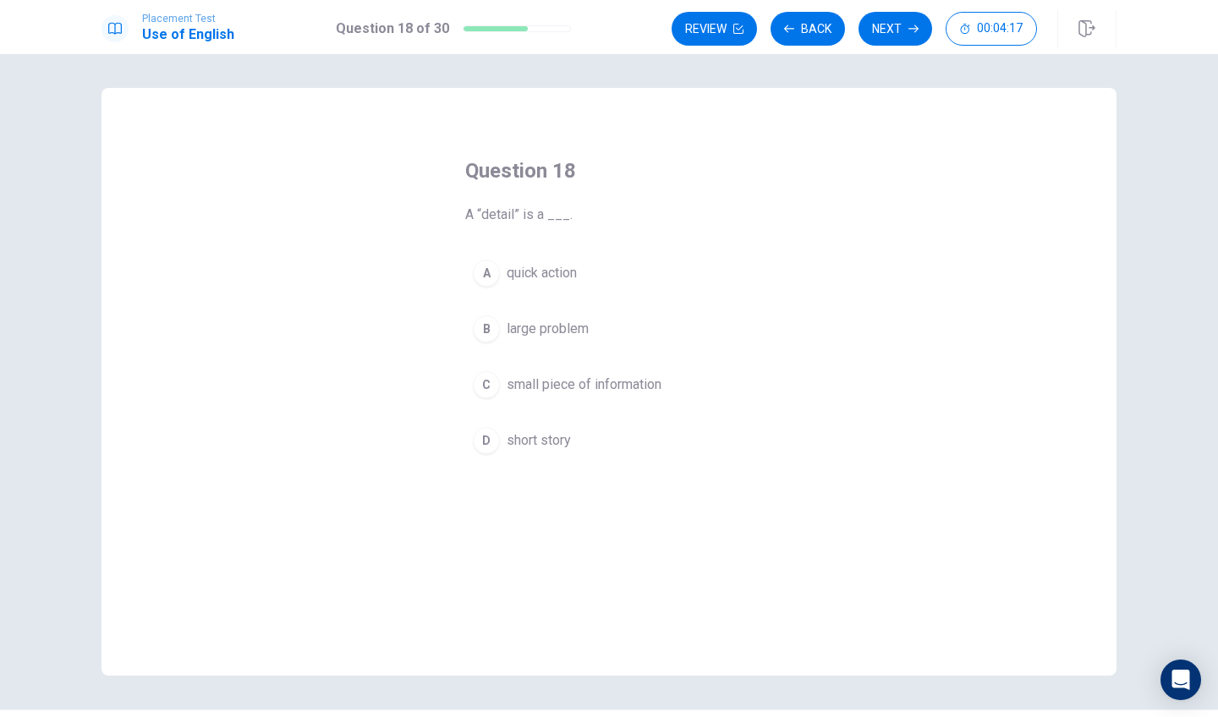
click at [597, 389] on span "small piece of information" at bounding box center [584, 385] width 155 height 20
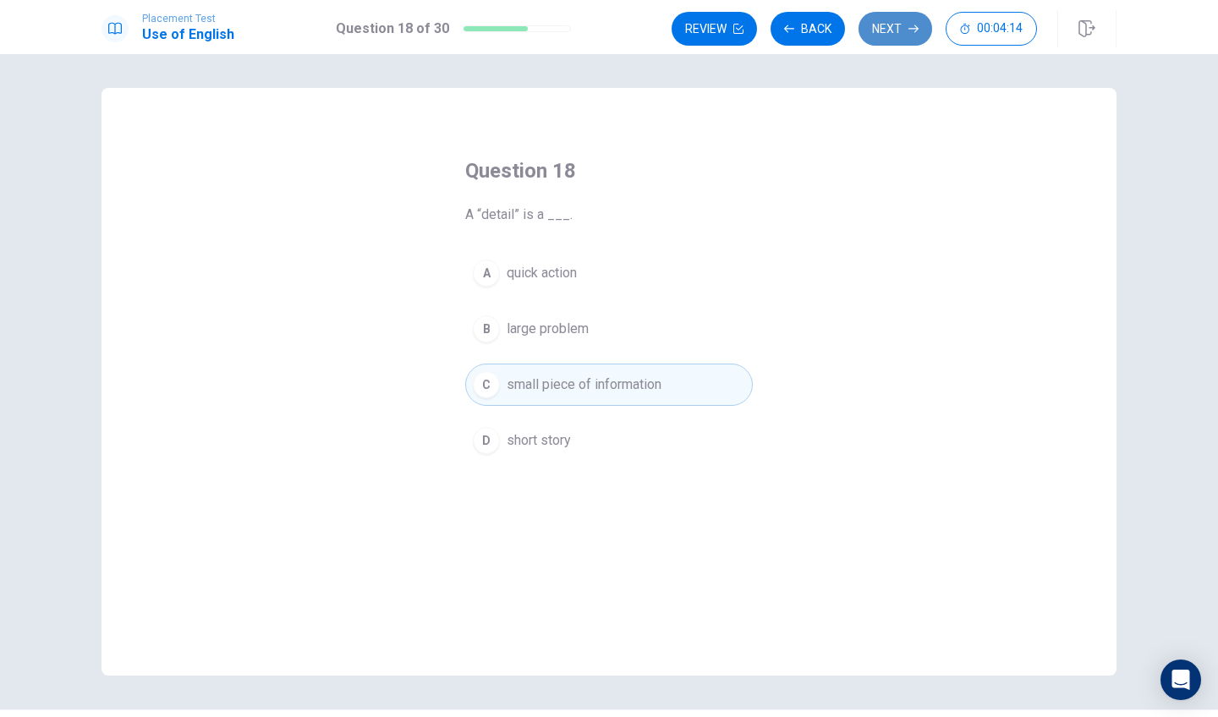
click at [887, 36] on button "Next" at bounding box center [896, 29] width 74 height 34
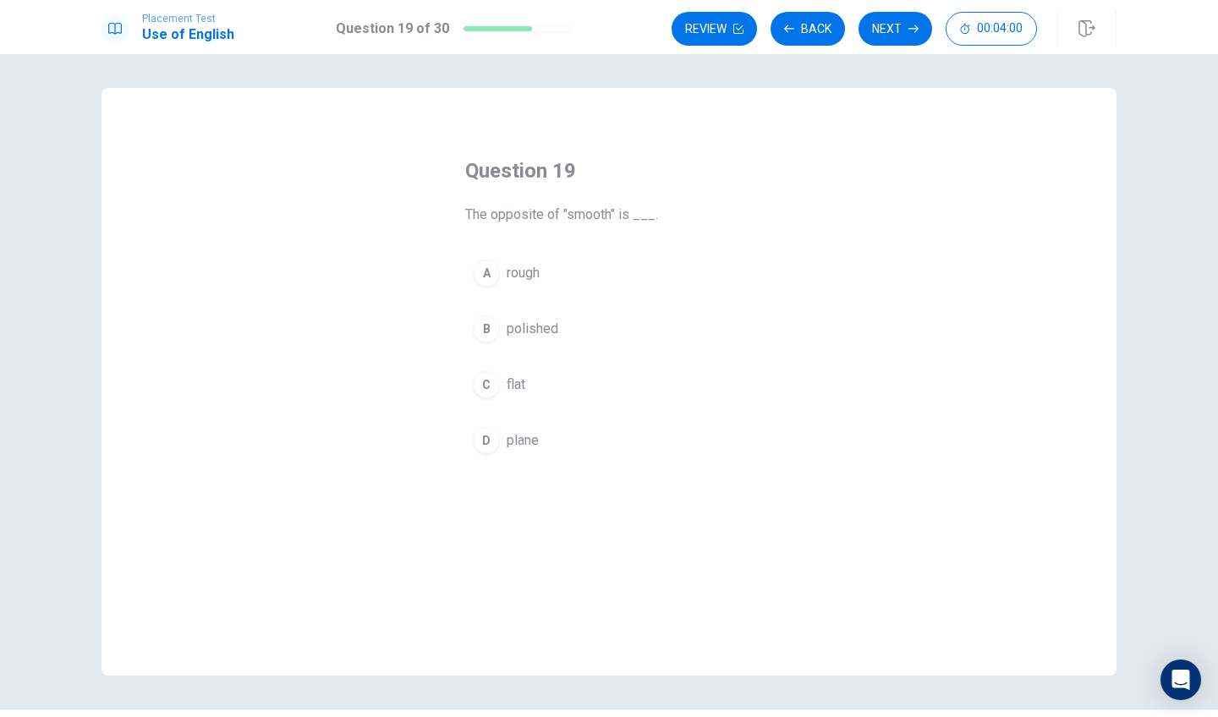
click at [567, 331] on button "B polished" at bounding box center [609, 329] width 288 height 42
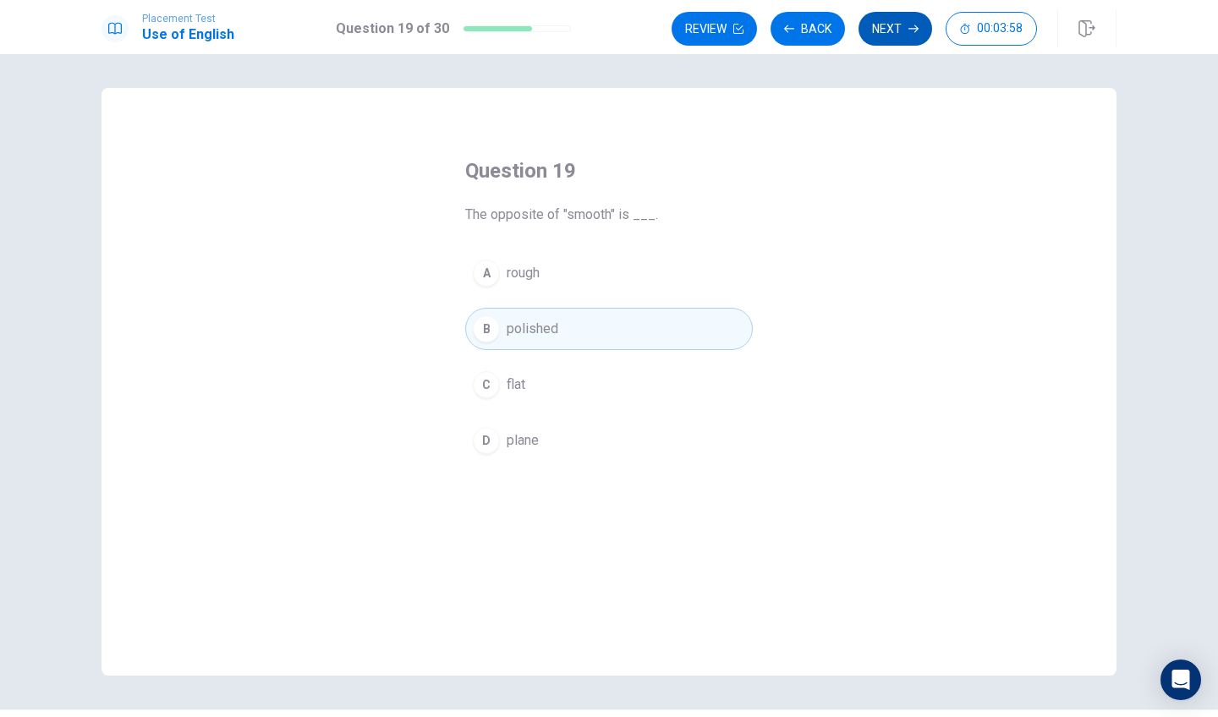
click at [897, 37] on button "Next" at bounding box center [896, 29] width 74 height 34
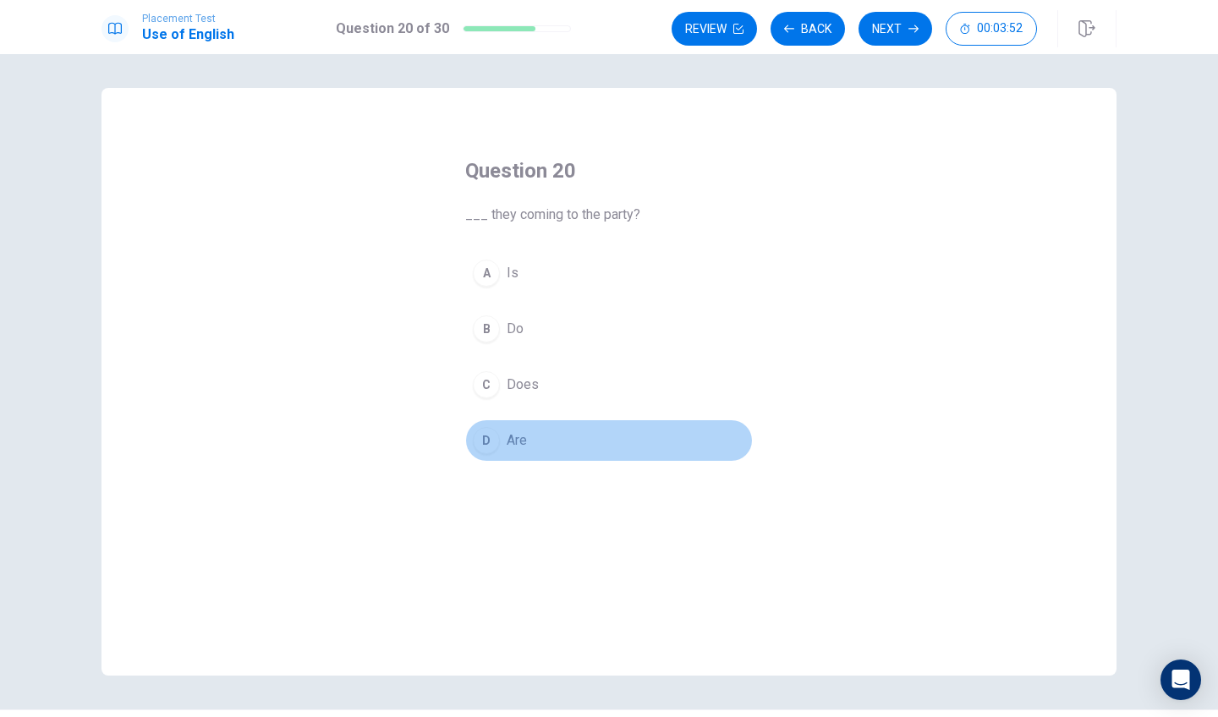
click at [491, 436] on div "D" at bounding box center [486, 440] width 27 height 27
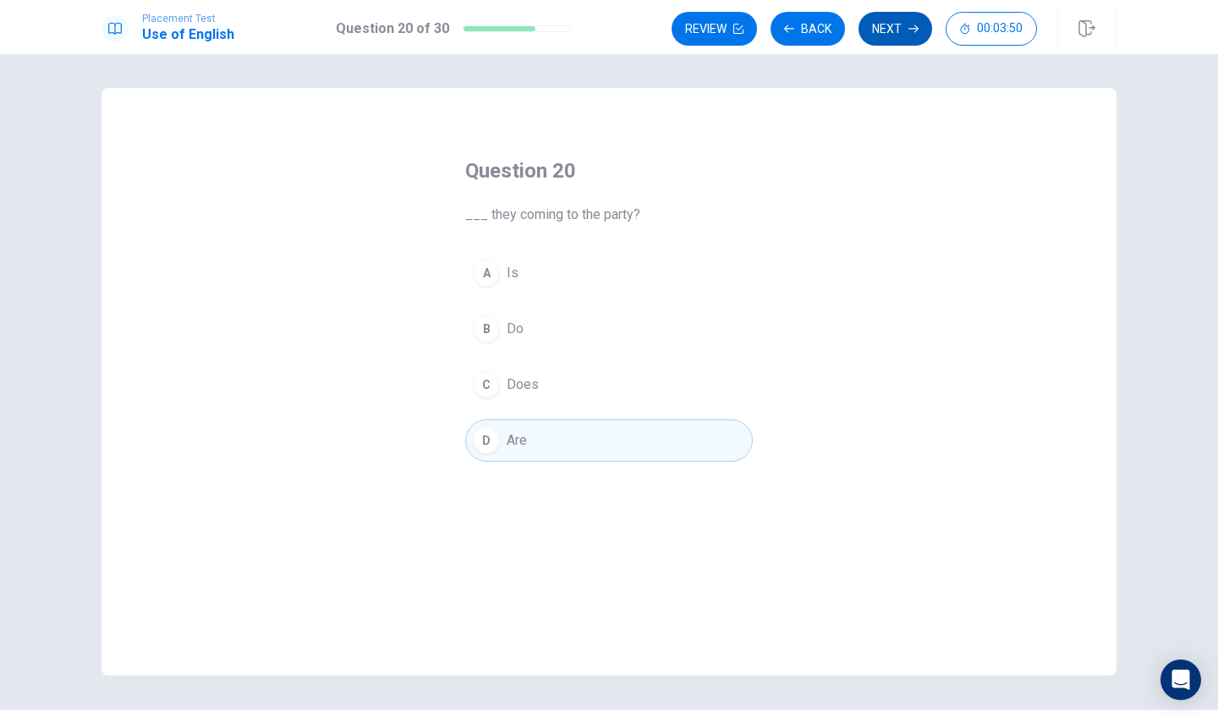
click at [900, 37] on button "Next" at bounding box center [896, 29] width 74 height 34
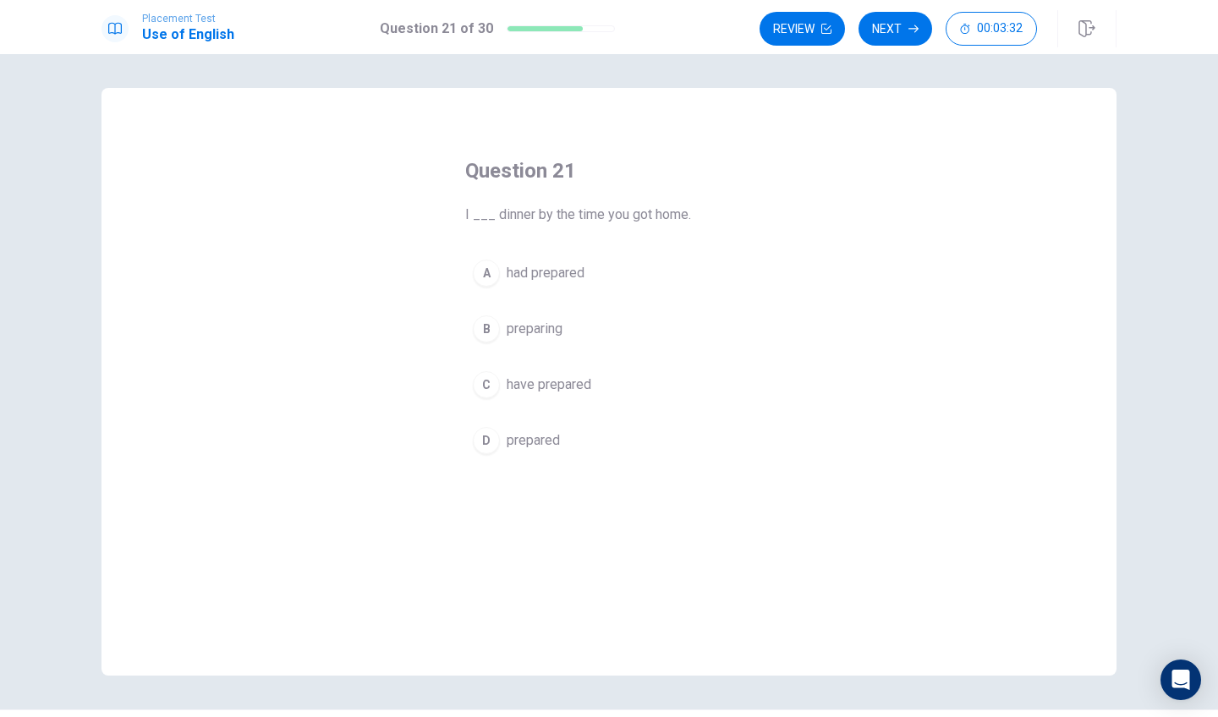
click at [491, 388] on div "C" at bounding box center [486, 384] width 27 height 27
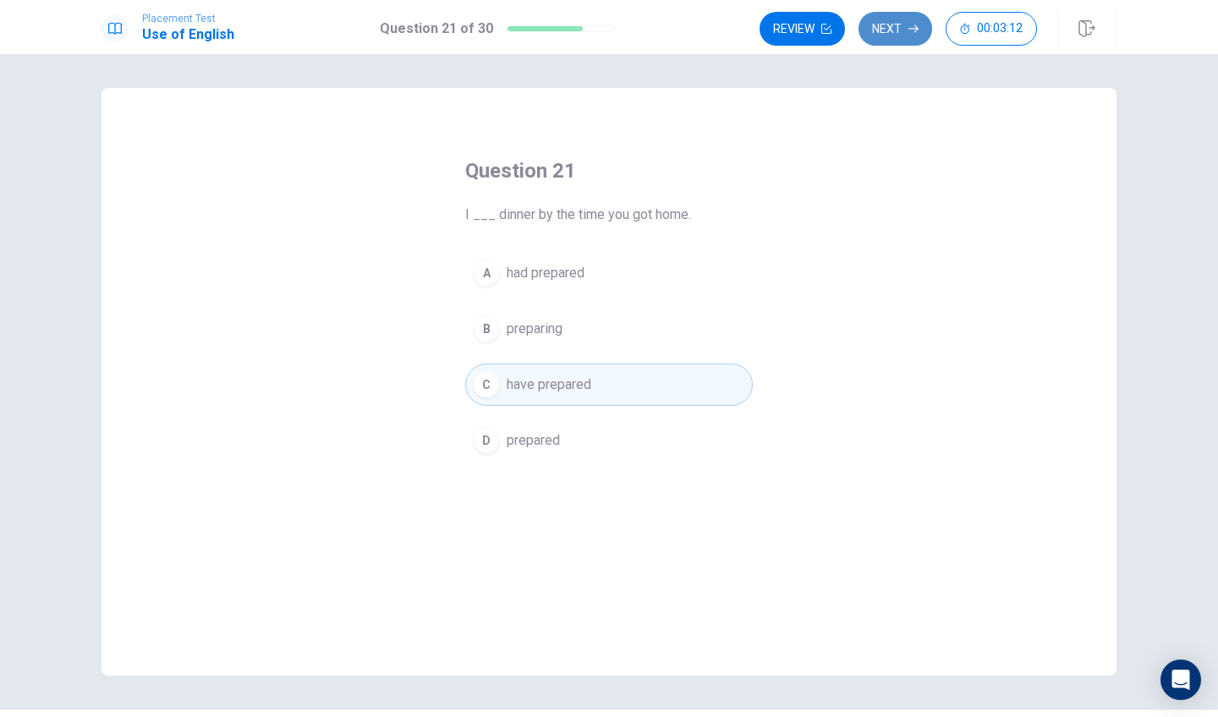
click at [890, 34] on button "Next" at bounding box center [896, 29] width 74 height 34
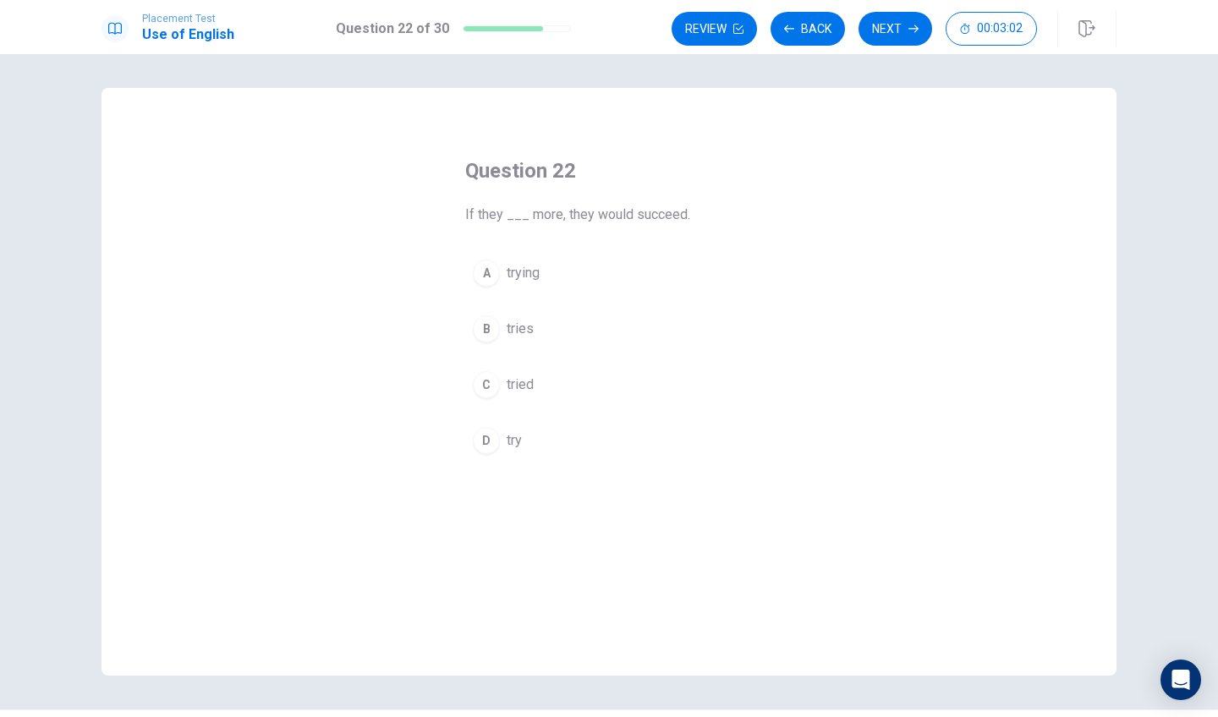
click at [497, 390] on button "C tried" at bounding box center [609, 385] width 288 height 42
click at [885, 41] on button "Next" at bounding box center [896, 29] width 74 height 34
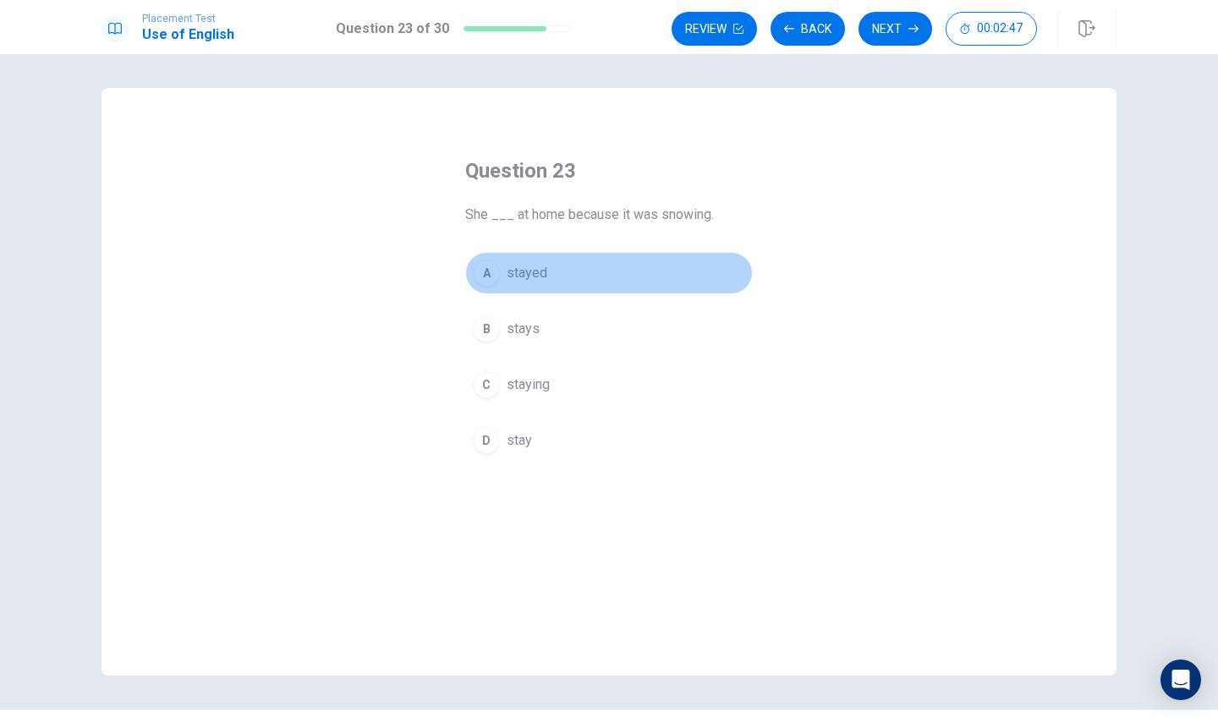
click at [535, 277] on span "stayed" at bounding box center [527, 273] width 41 height 20
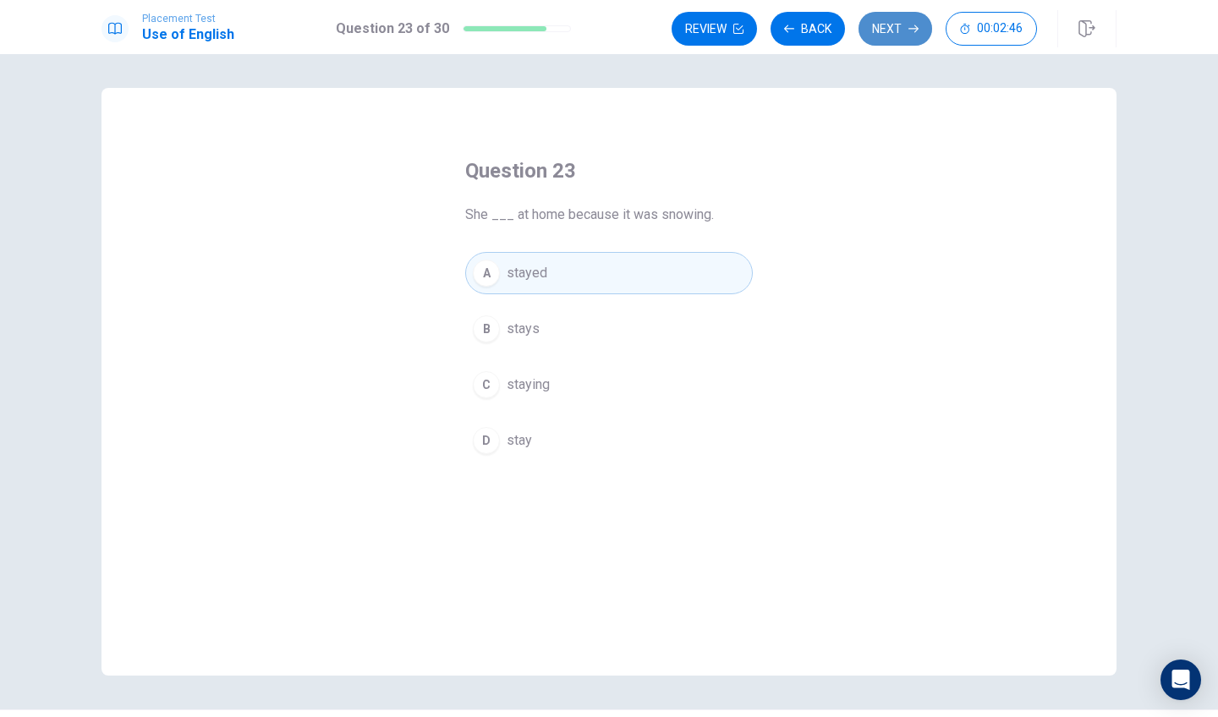
click at [895, 43] on button "Next" at bounding box center [896, 29] width 74 height 34
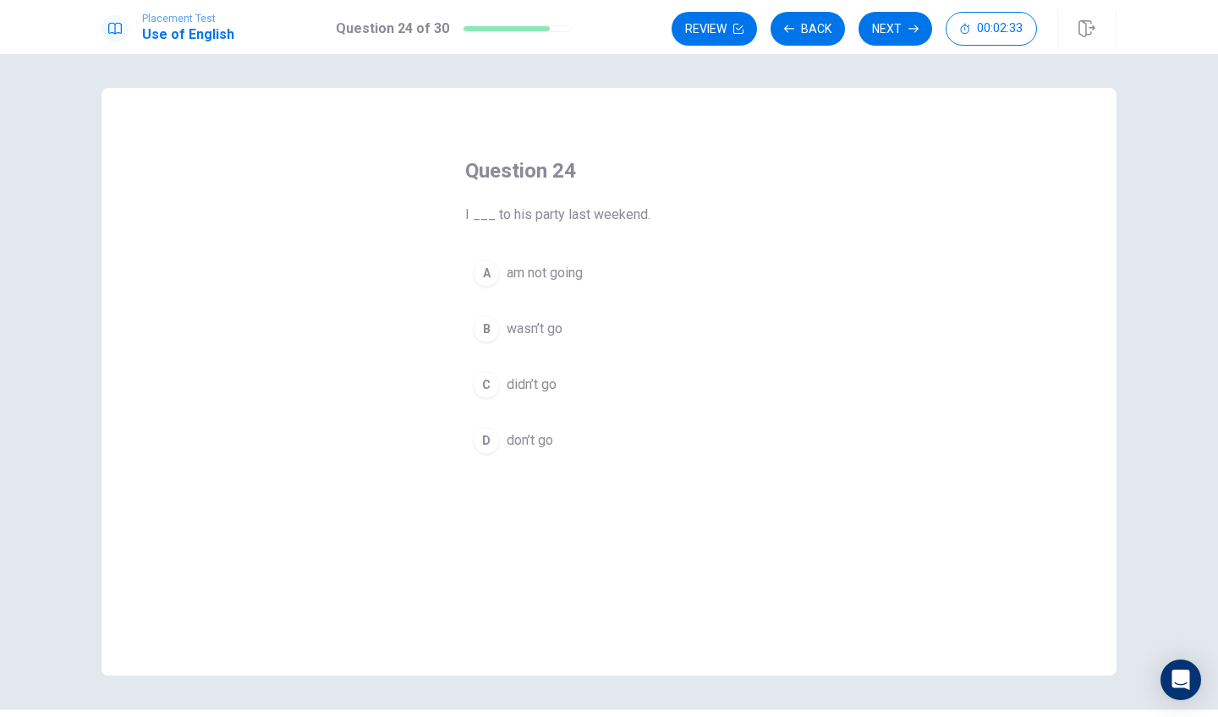
click at [513, 395] on button "C didn’t go" at bounding box center [609, 385] width 288 height 42
click at [906, 35] on button "Next" at bounding box center [896, 29] width 74 height 34
click at [585, 391] on span "stop them from speaking" at bounding box center [581, 385] width 149 height 20
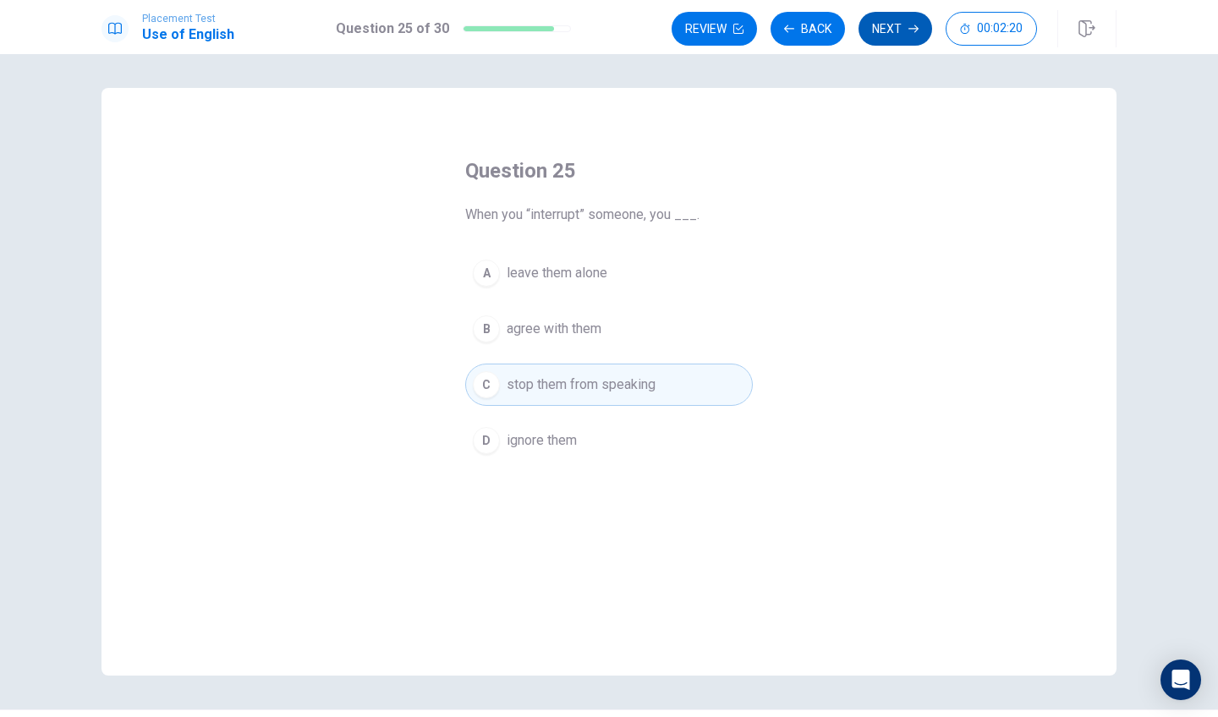
click at [881, 36] on button "Next" at bounding box center [896, 29] width 74 height 34
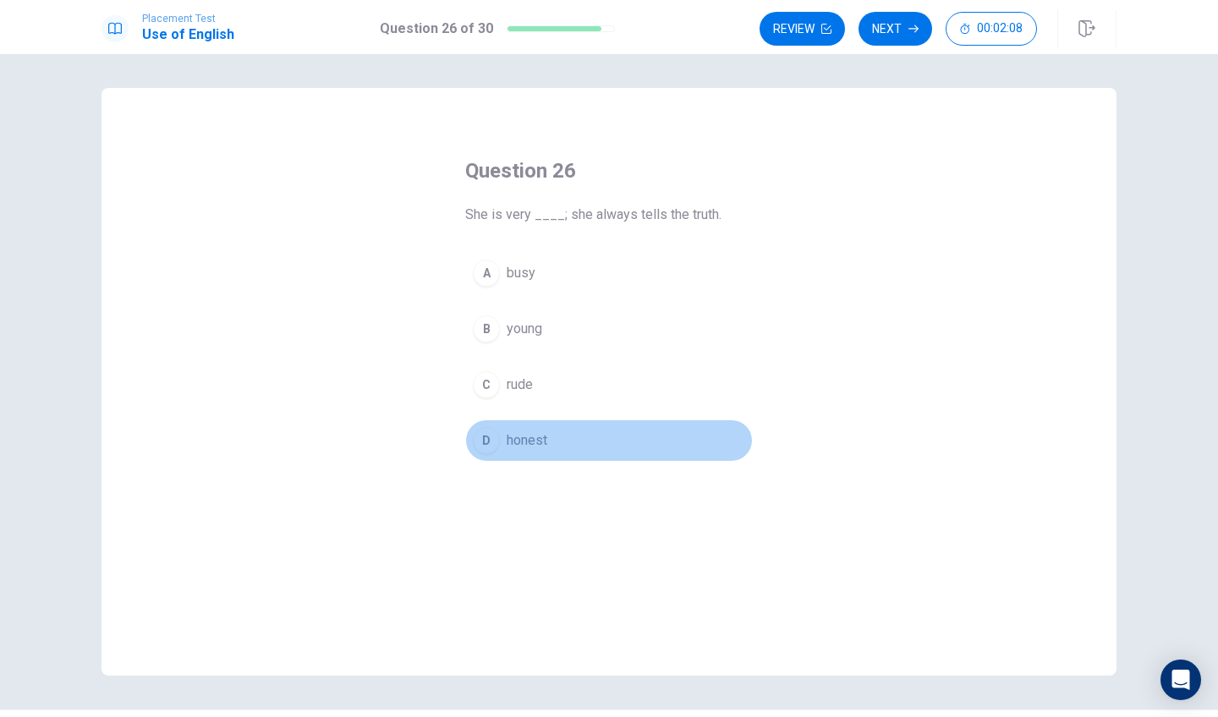
click at [539, 426] on button "D honest" at bounding box center [609, 441] width 288 height 42
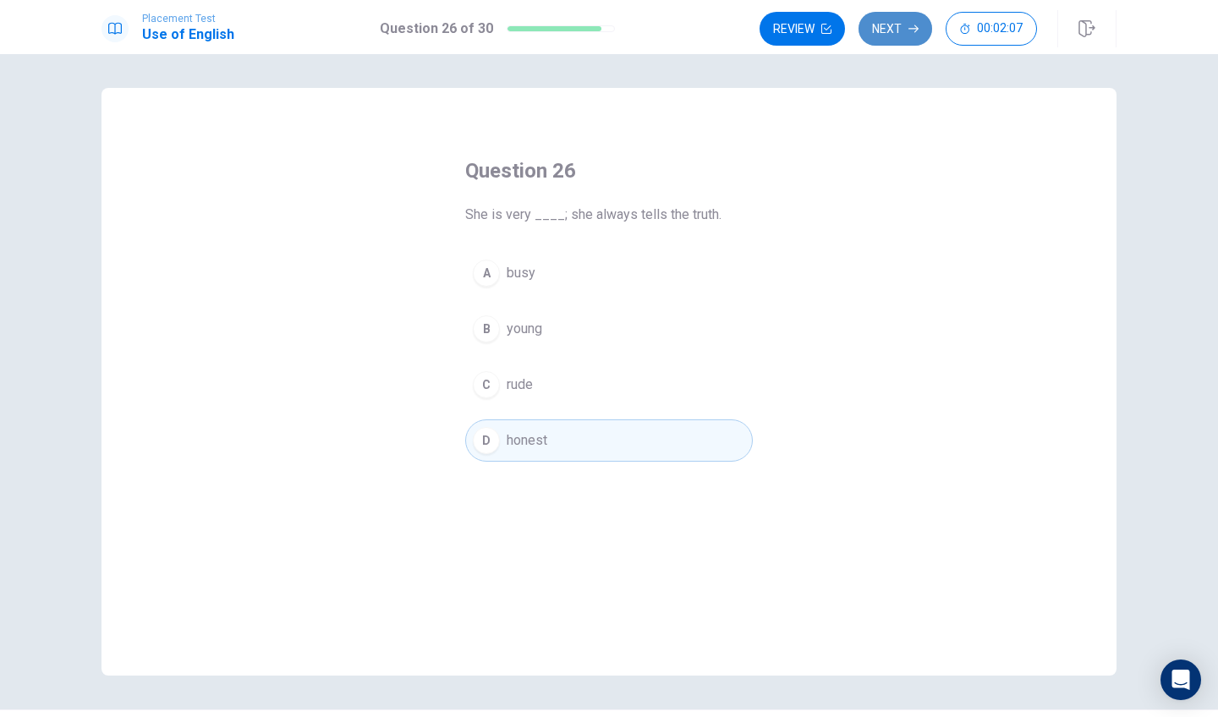
click at [910, 41] on button "Next" at bounding box center [896, 29] width 74 height 34
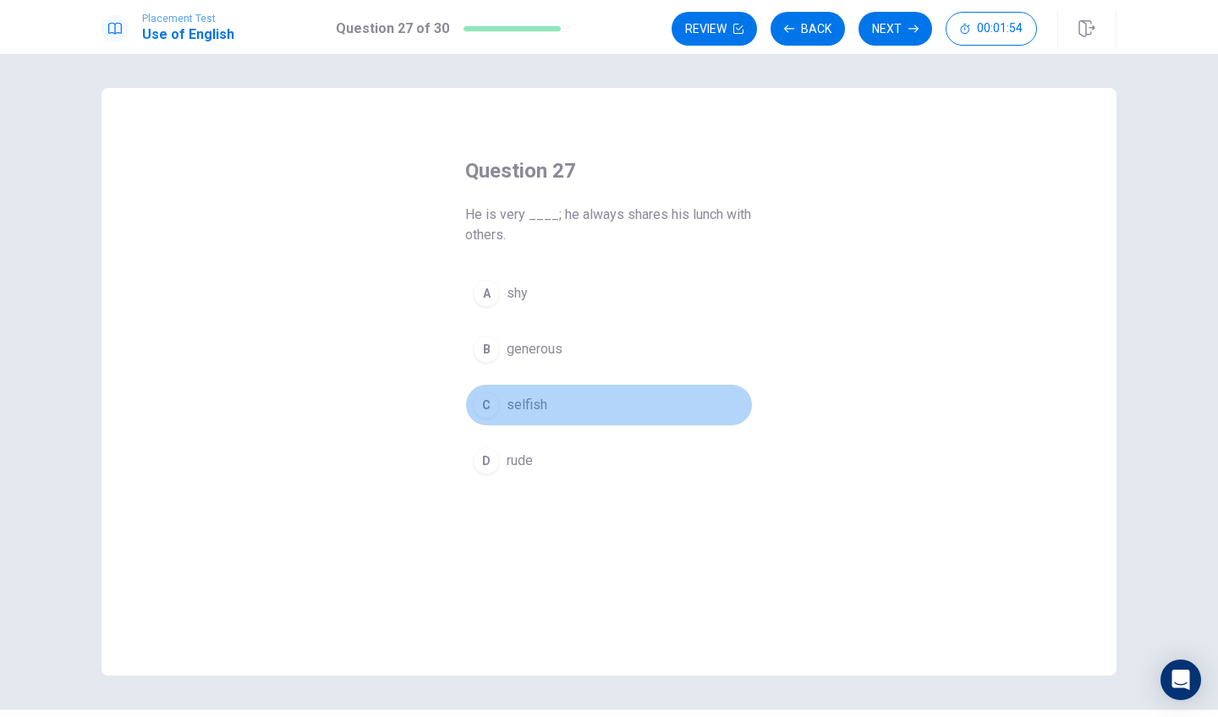
click at [553, 404] on button "C selfish" at bounding box center [609, 405] width 288 height 42
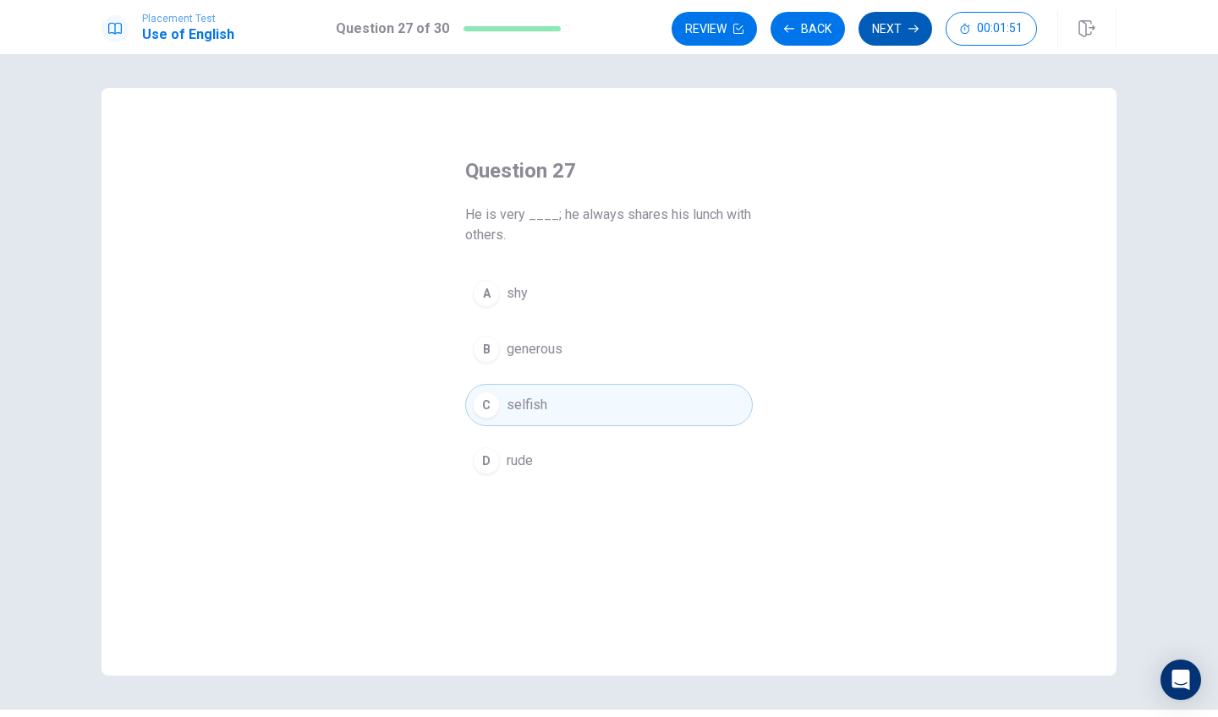
click at [883, 36] on button "Next" at bounding box center [896, 29] width 74 height 34
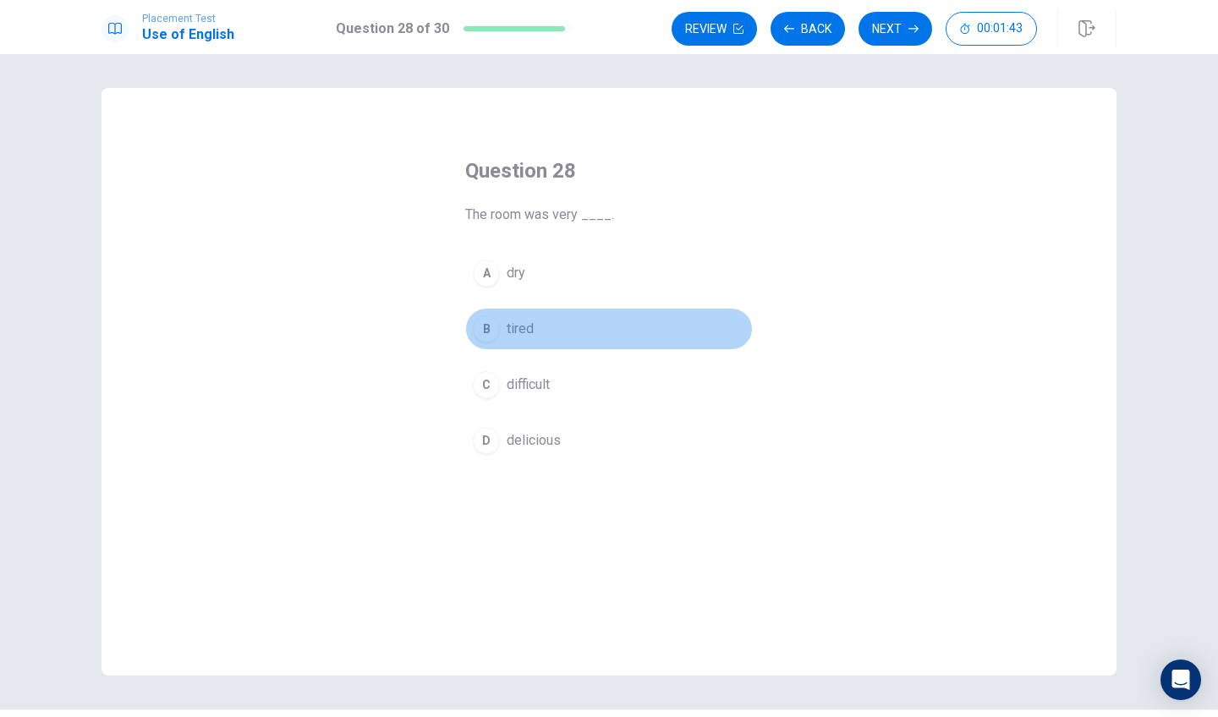
click at [535, 326] on button "B tired" at bounding box center [609, 329] width 288 height 42
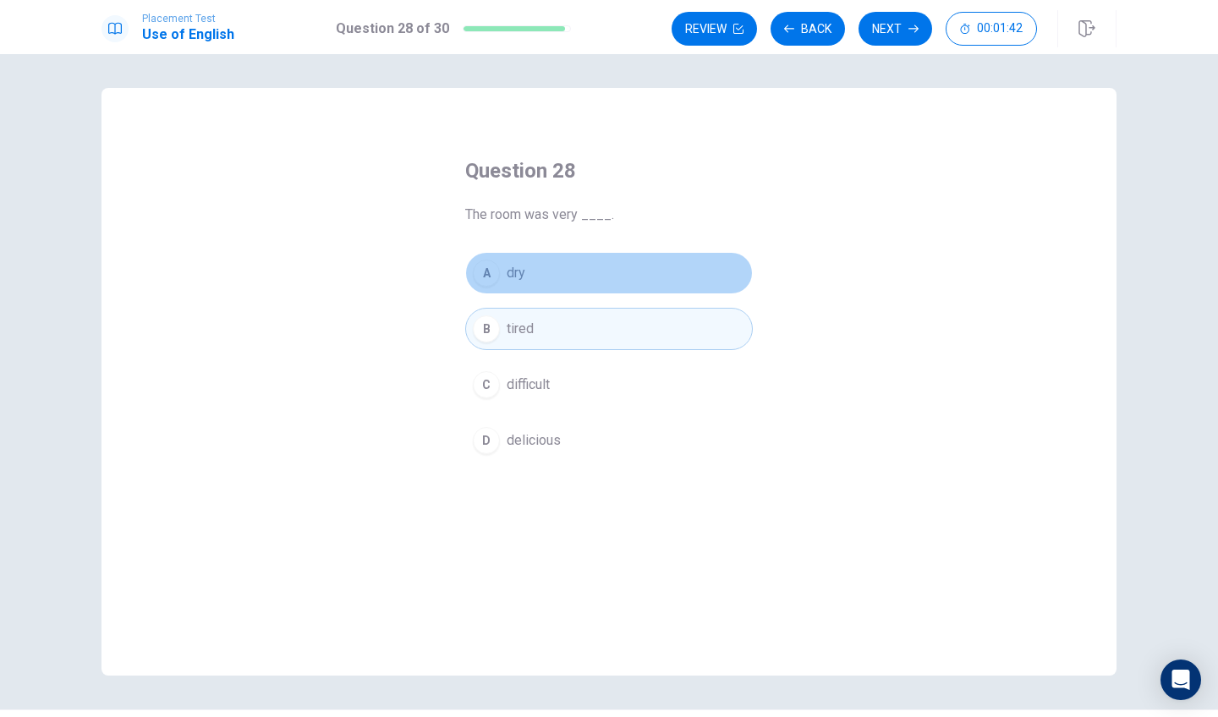
click at [596, 261] on button "A dry" at bounding box center [609, 273] width 288 height 42
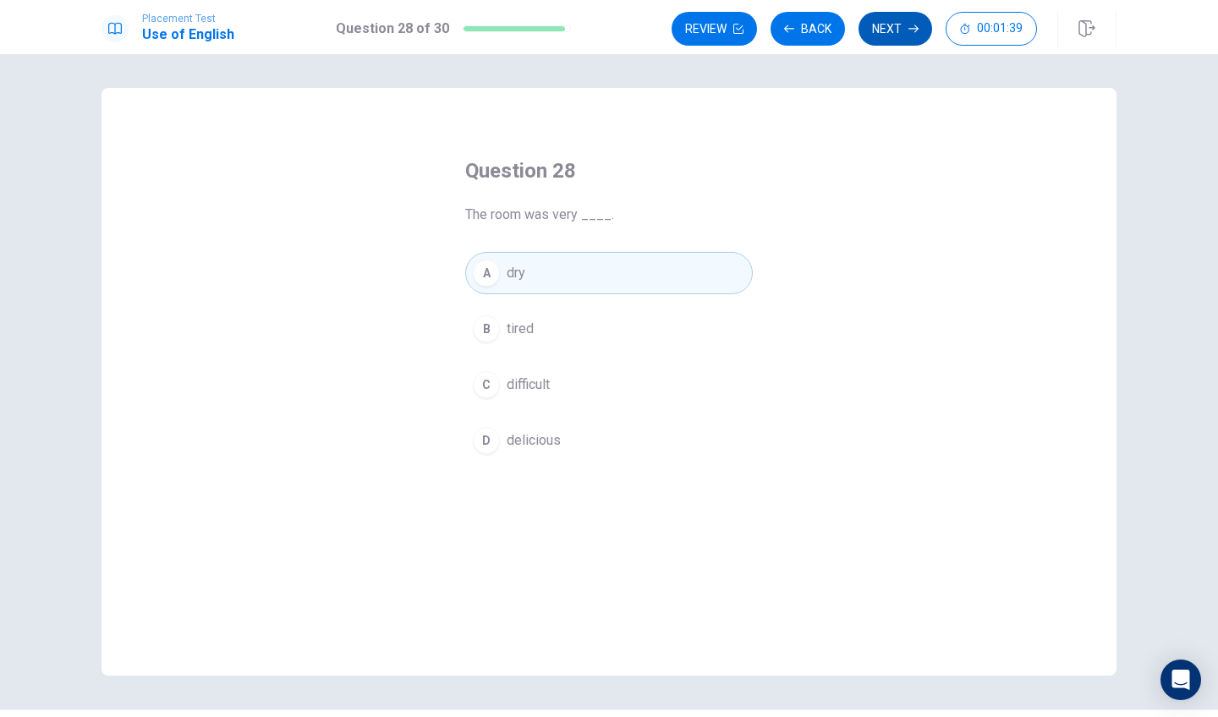
click at [889, 24] on button "Next" at bounding box center [896, 29] width 74 height 34
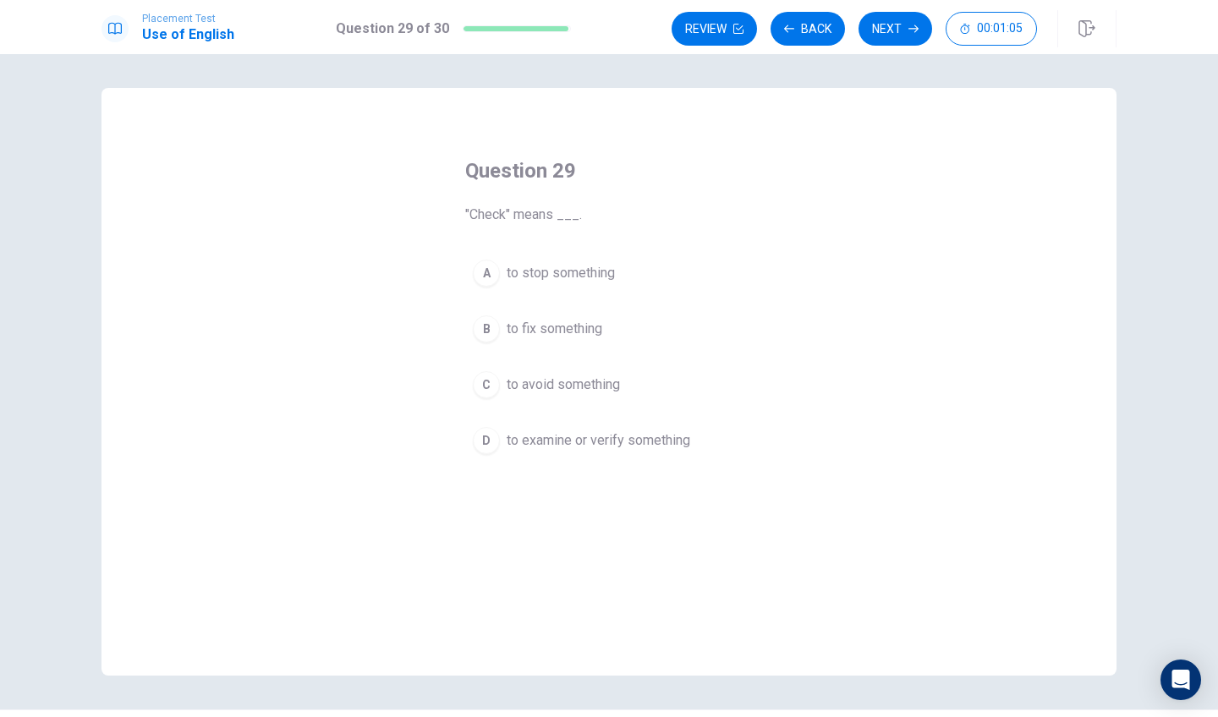
click at [625, 375] on button "C to avoid something" at bounding box center [609, 385] width 288 height 42
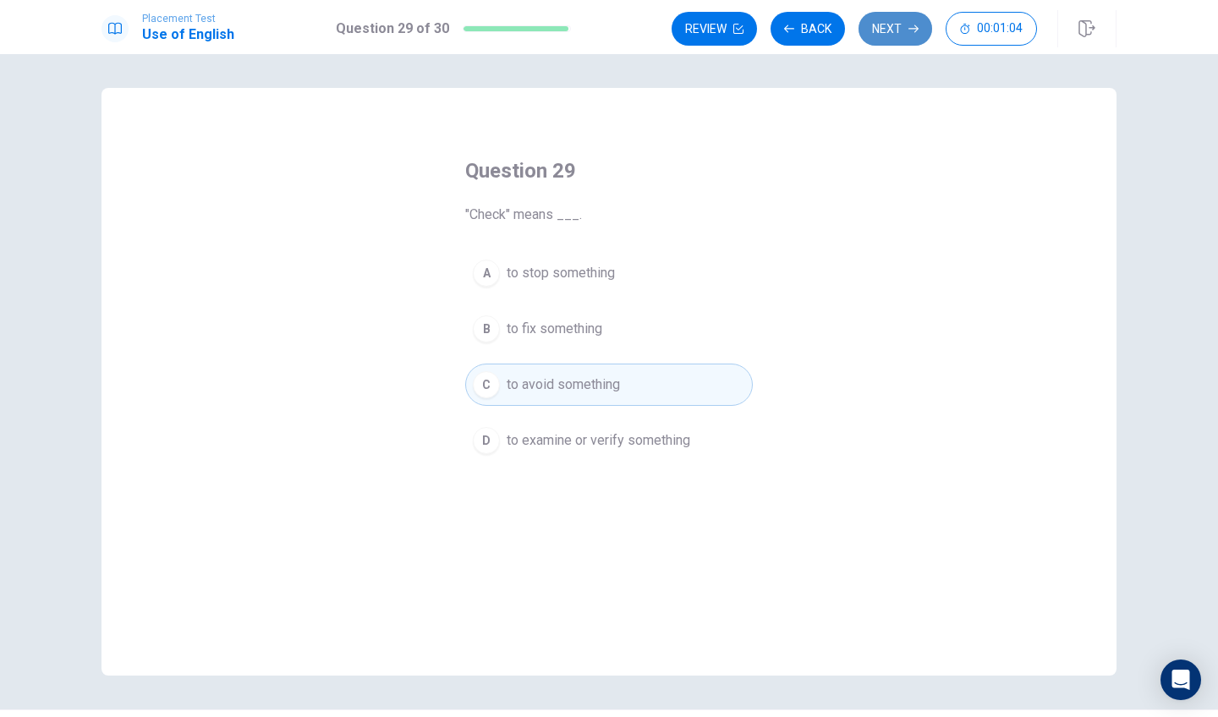
click at [911, 33] on icon "button" at bounding box center [913, 29] width 10 height 10
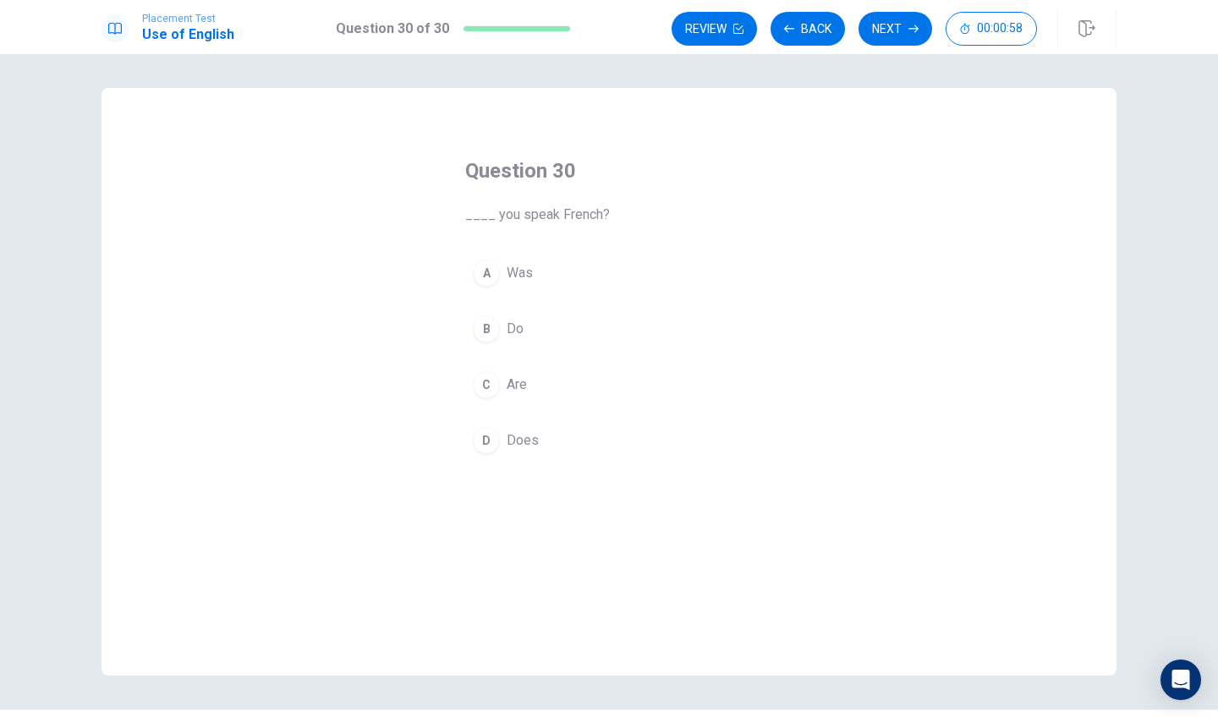
click at [506, 340] on button "B Do" at bounding box center [609, 329] width 288 height 42
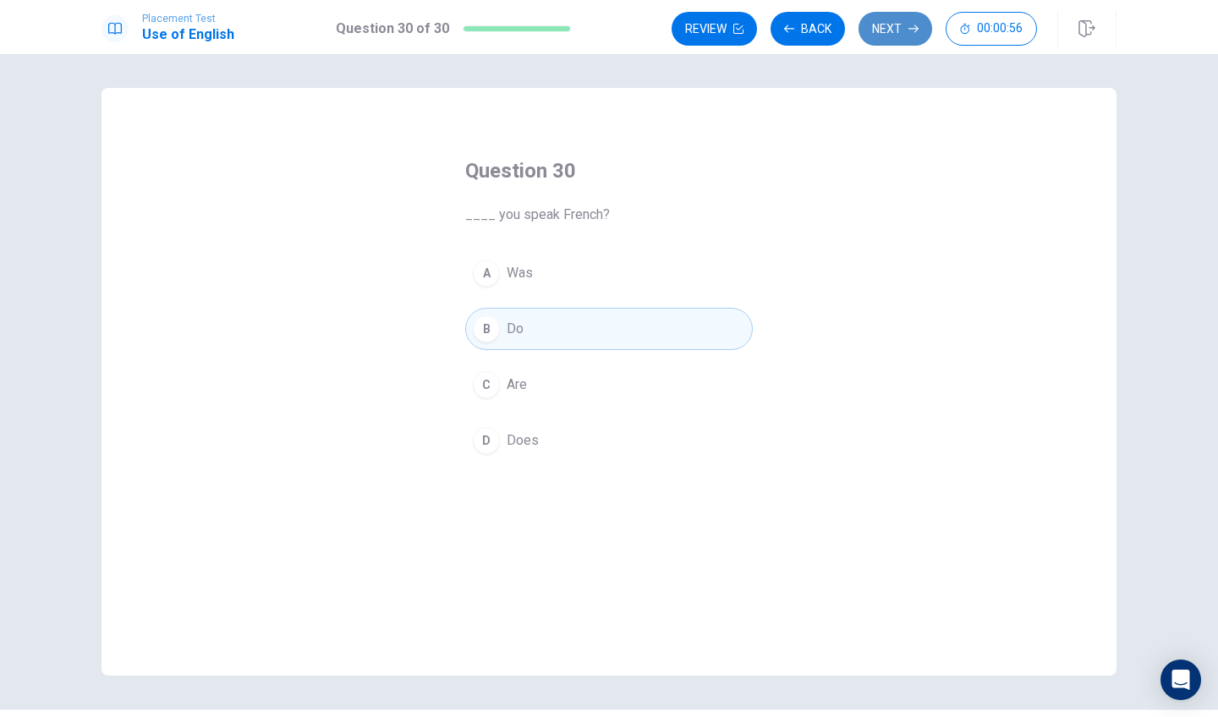
click at [897, 25] on button "Next" at bounding box center [896, 29] width 74 height 34
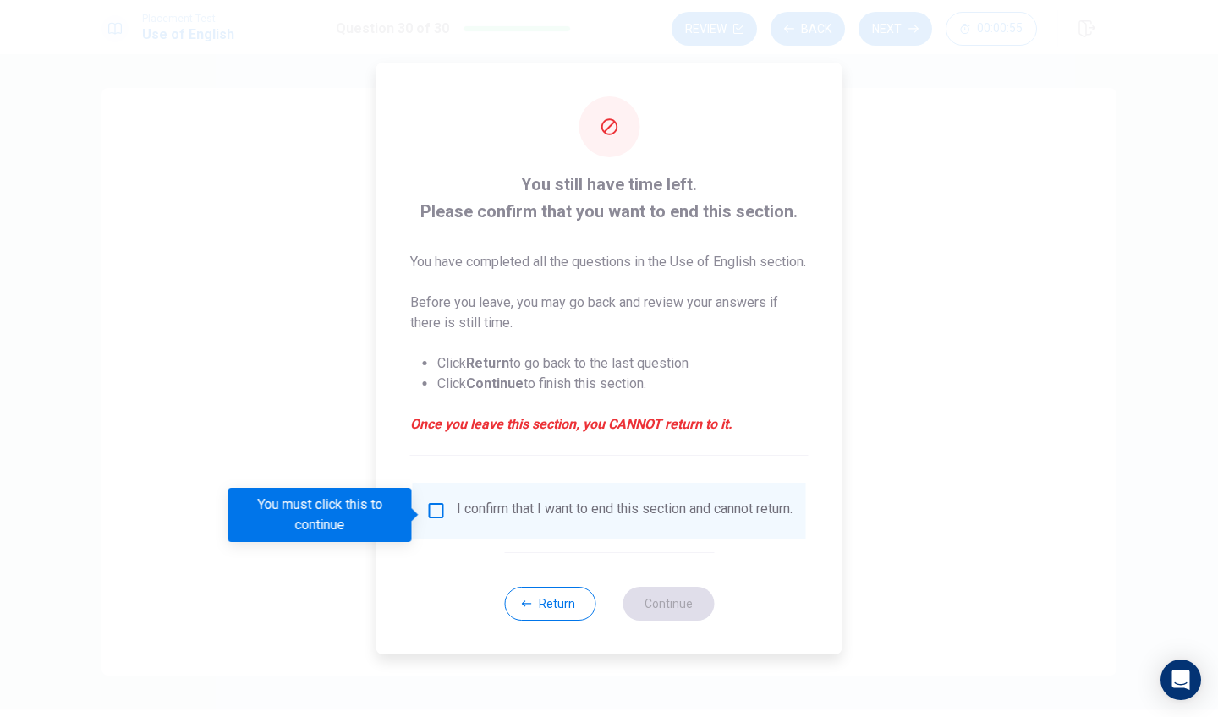
click at [488, 521] on div "I confirm that I want to end this section and cannot return." at bounding box center [625, 511] width 336 height 20
click at [438, 503] on div "I confirm that I want to end this section and cannot return." at bounding box center [609, 511] width 393 height 56
click at [431, 518] on input "You must click this to continue" at bounding box center [436, 511] width 20 height 20
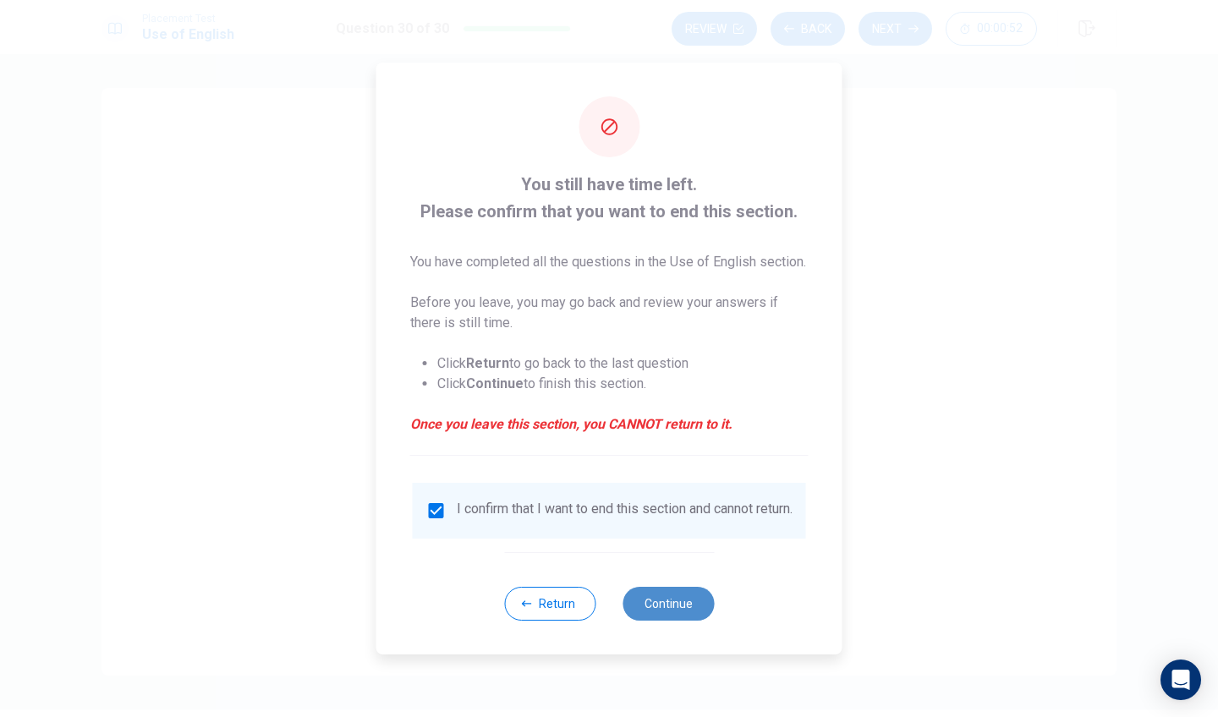
click at [678, 621] on button "Continue" at bounding box center [668, 604] width 91 height 34
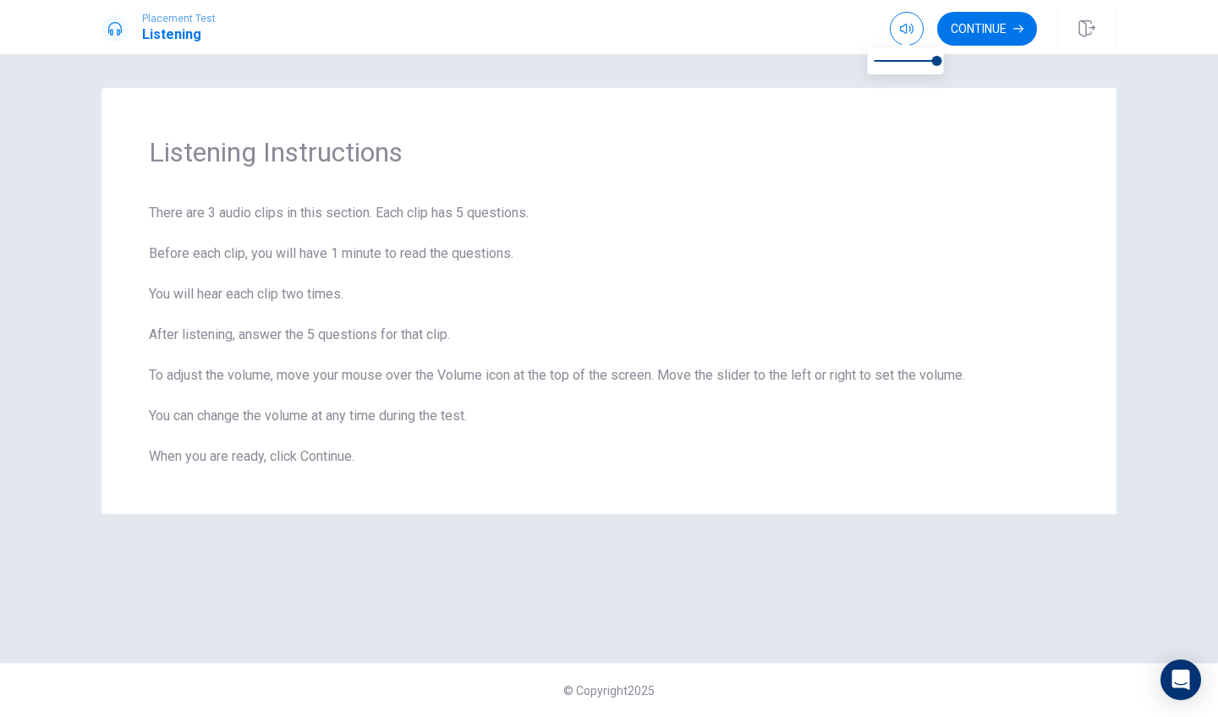
click at [905, 38] on span at bounding box center [906, 42] width 14 height 9
click at [975, 18] on button "Continue" at bounding box center [987, 29] width 100 height 34
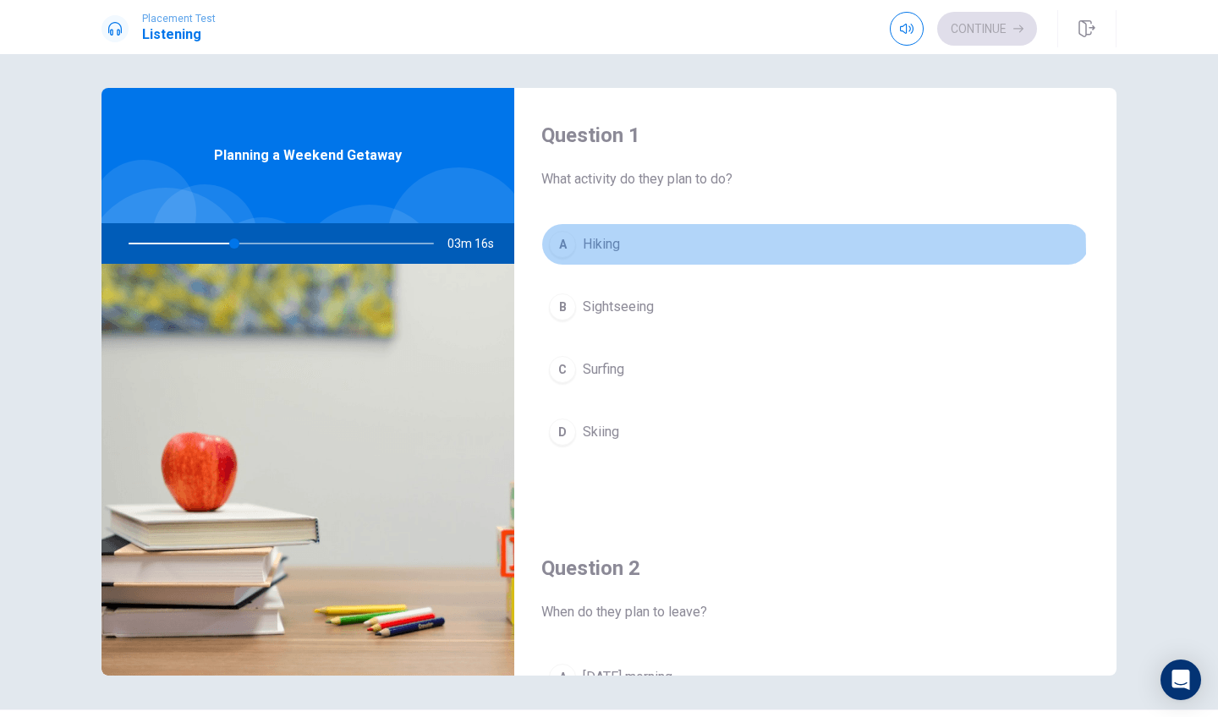
click at [590, 253] on span "Hiking" at bounding box center [601, 244] width 37 height 20
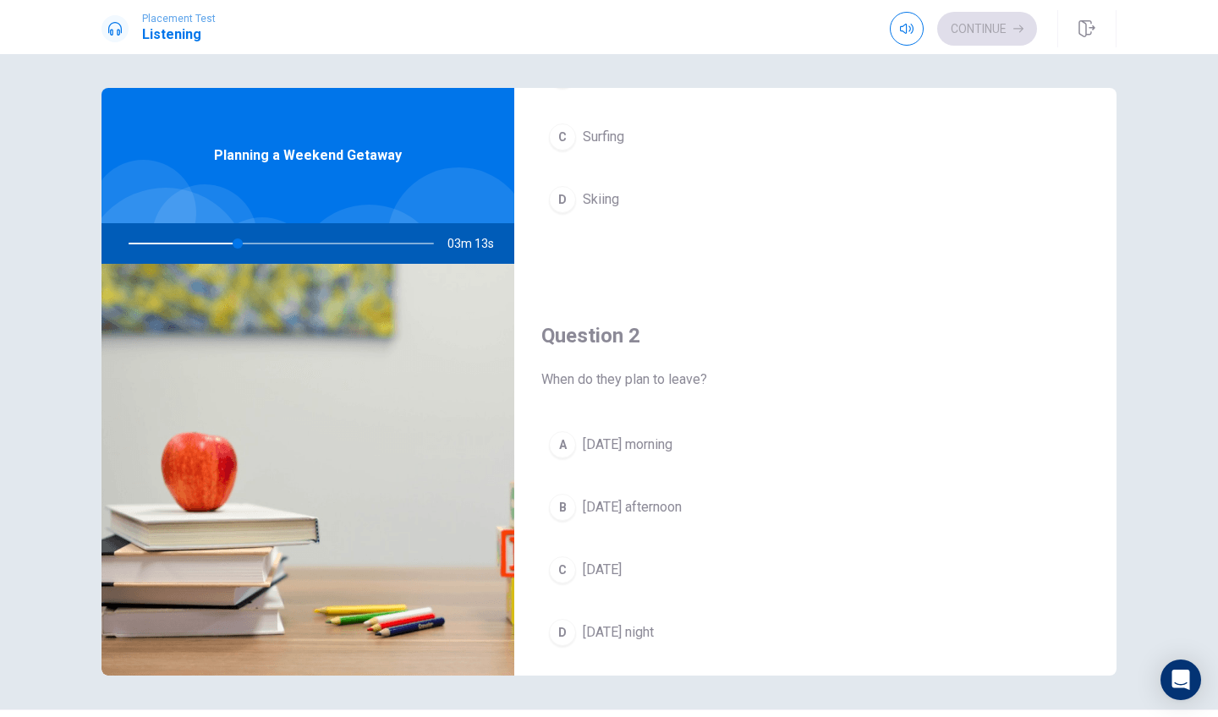
scroll to position [237, 0]
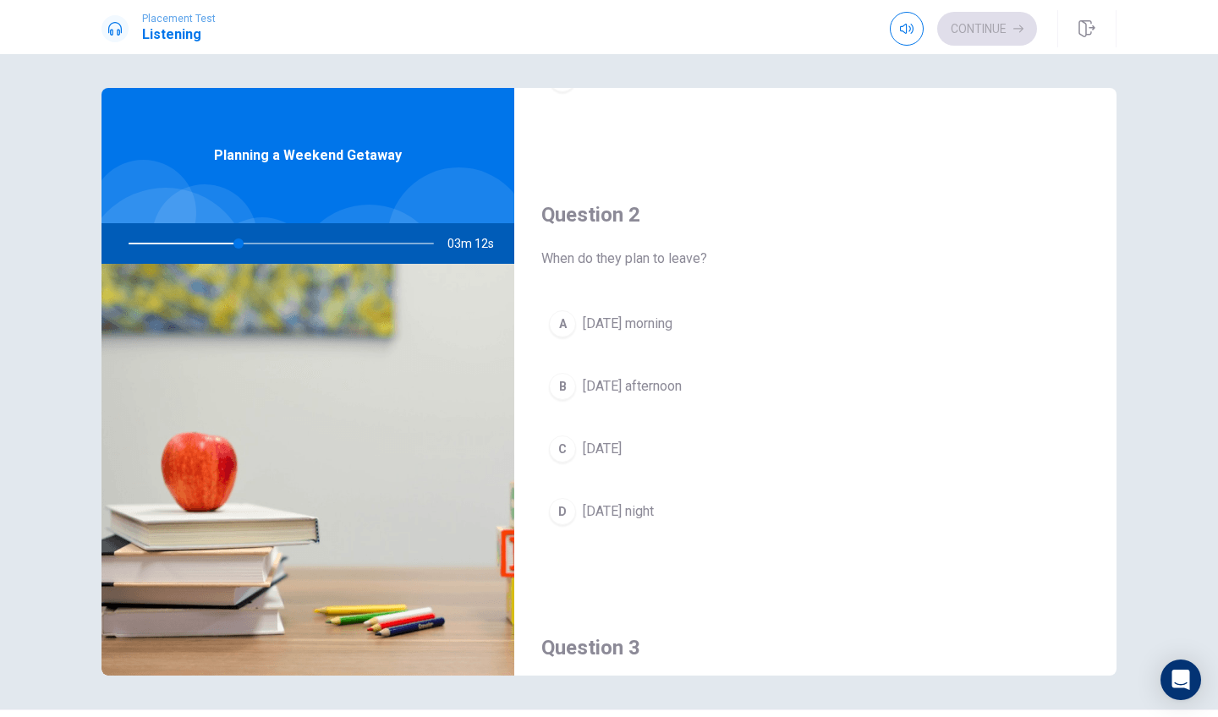
click at [615, 517] on span "[DATE] night" at bounding box center [618, 512] width 71 height 20
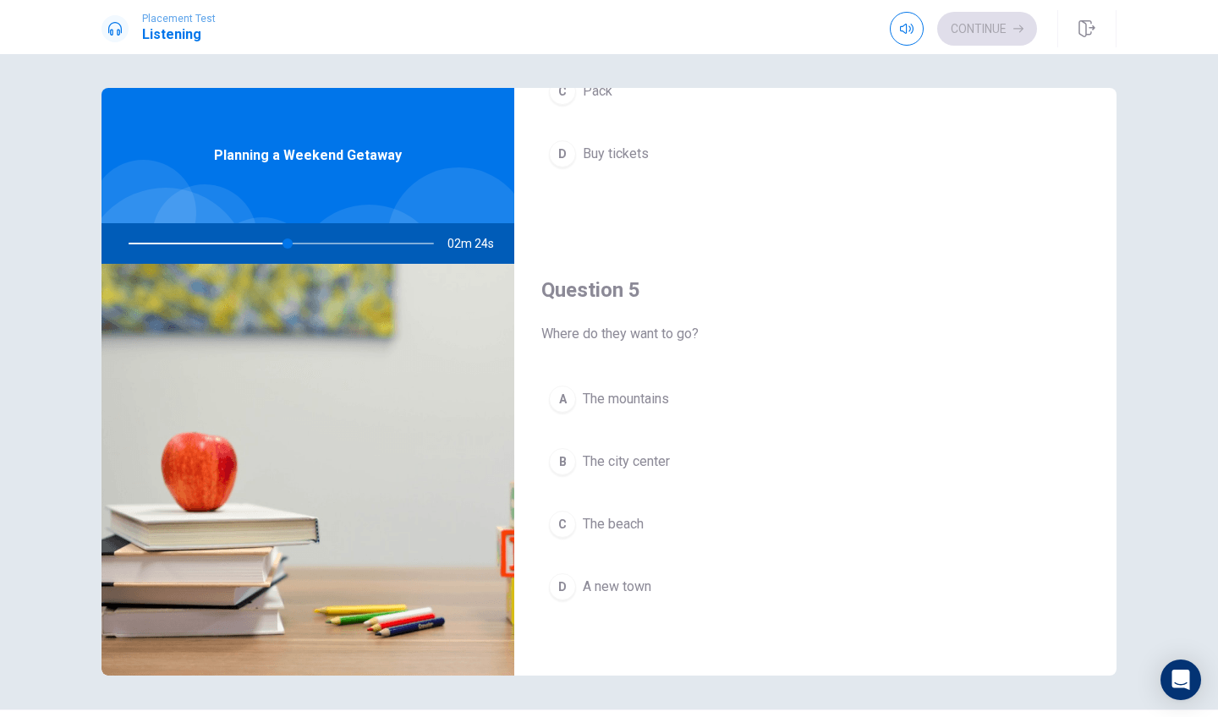
scroll to position [1578, 0]
click at [652, 401] on span "The mountains" at bounding box center [626, 399] width 86 height 20
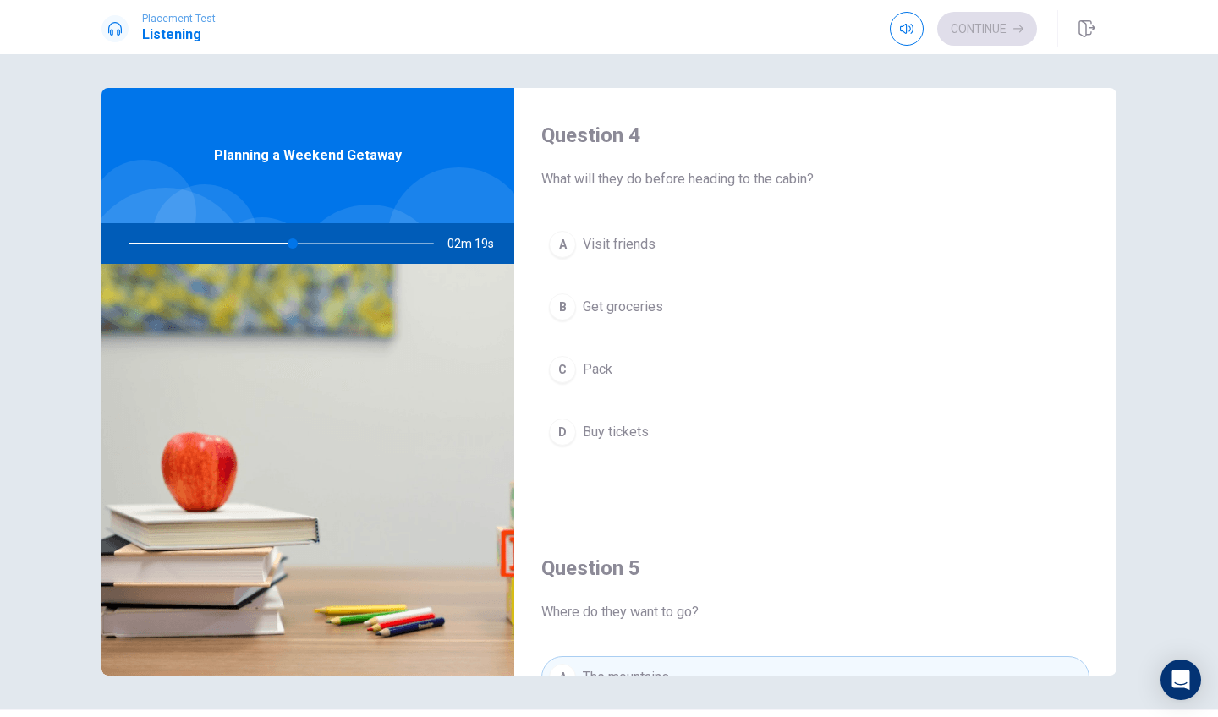
scroll to position [1284, 0]
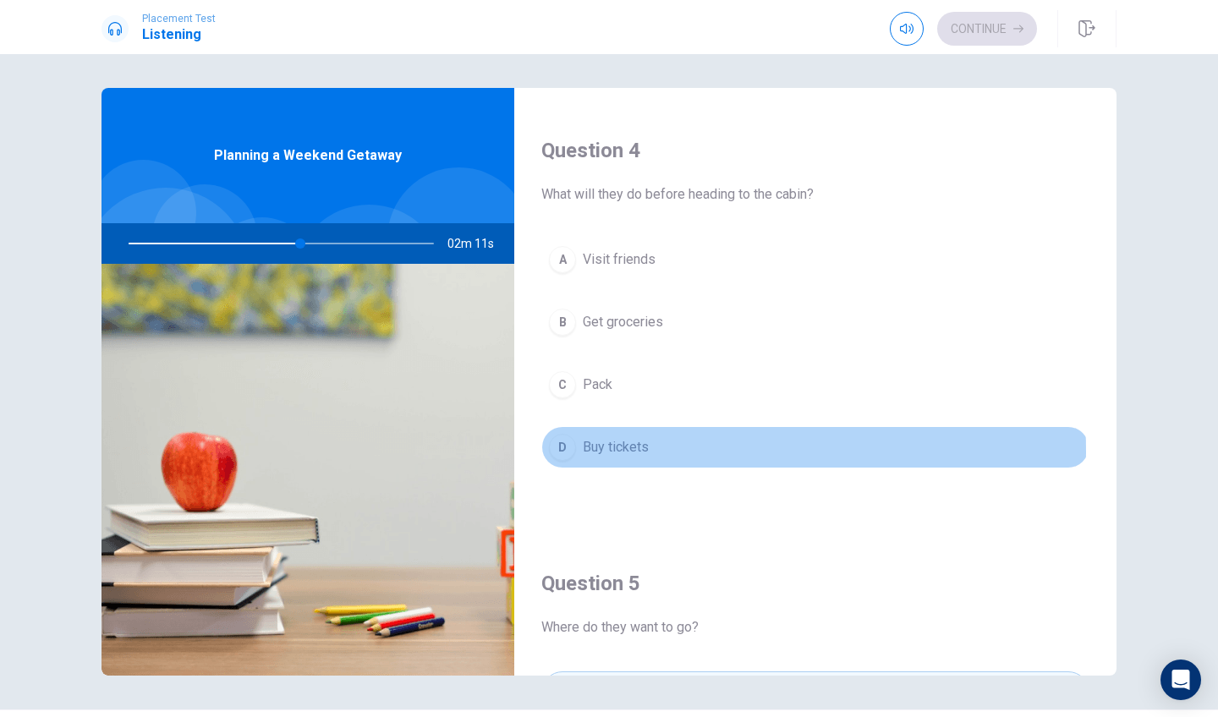
click at [629, 452] on span "Buy tickets" at bounding box center [616, 447] width 66 height 20
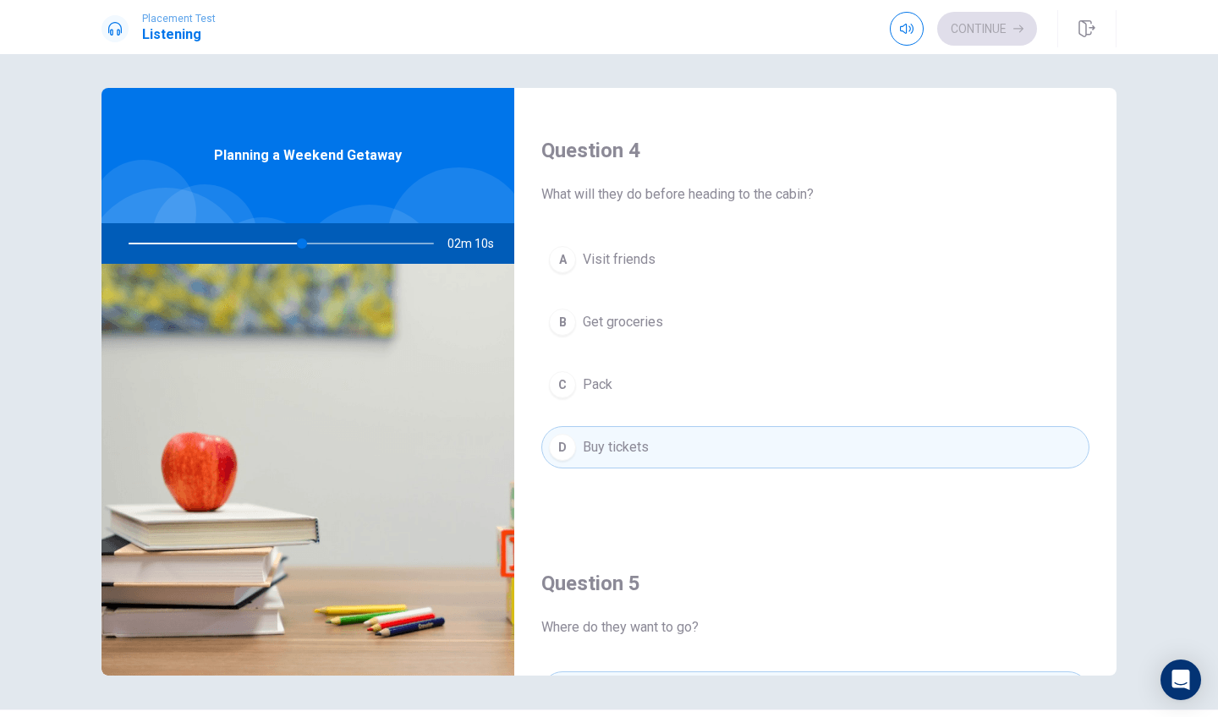
click at [635, 311] on button "B Get groceries" at bounding box center [815, 322] width 548 height 42
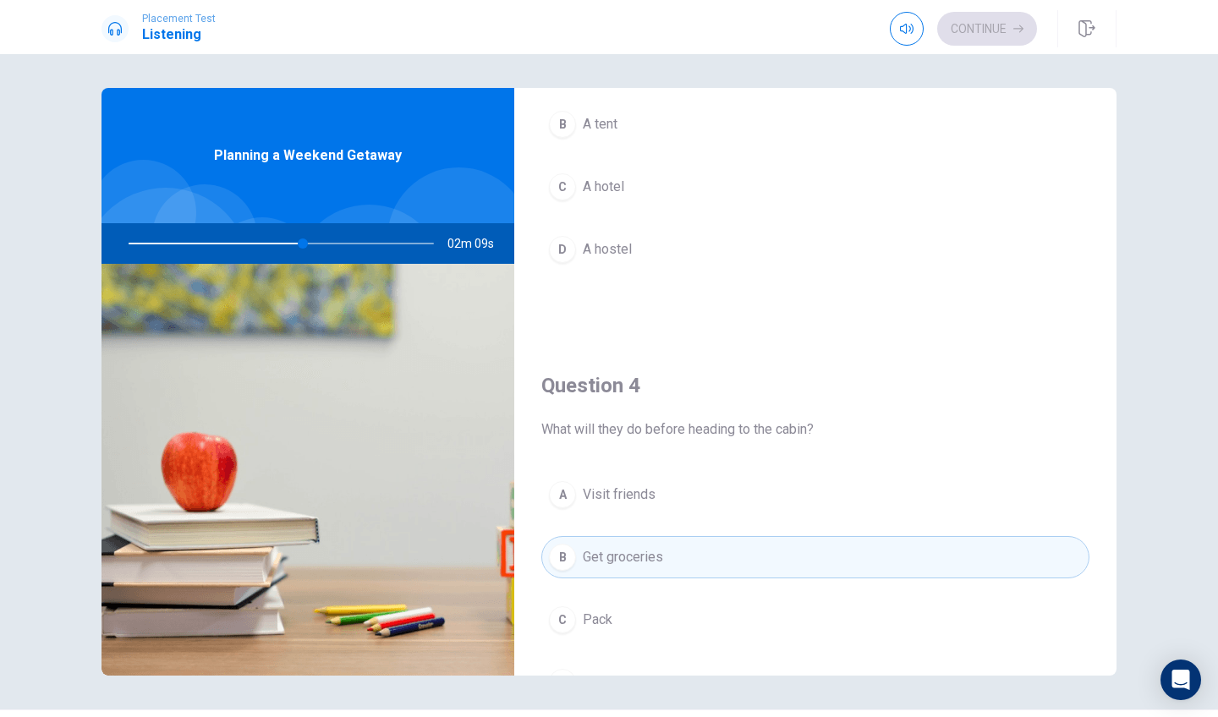
scroll to position [858, 0]
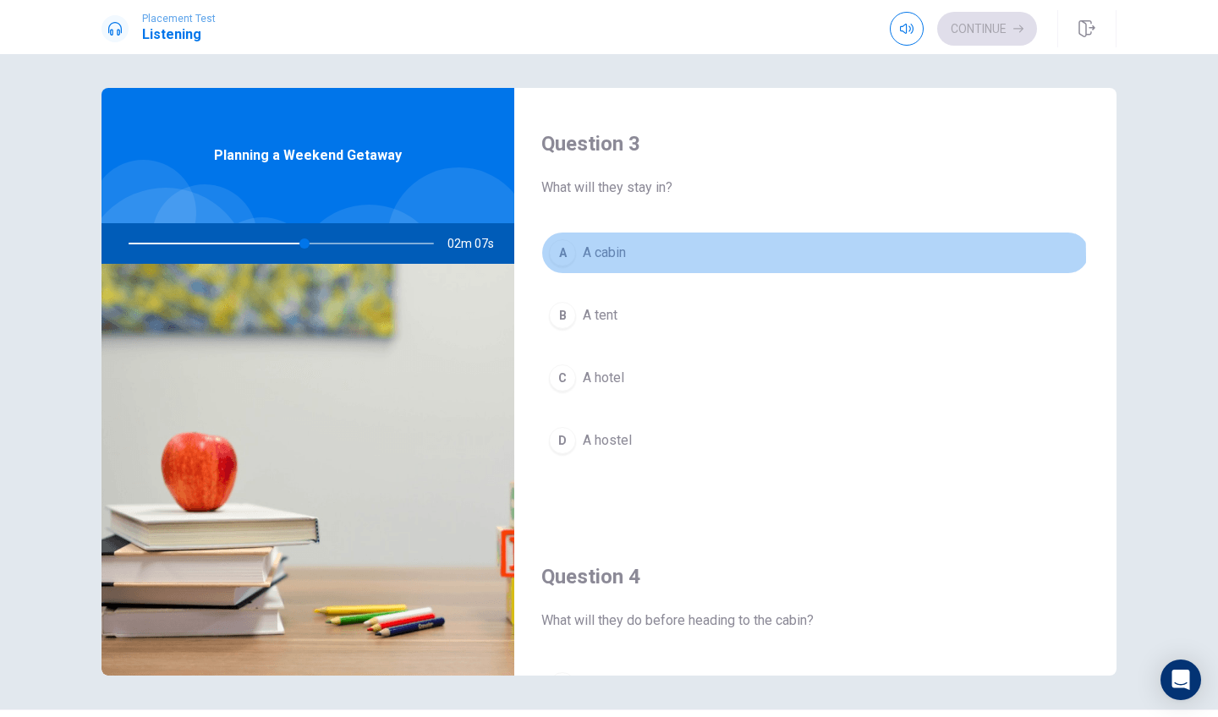
click at [614, 258] on span "A cabin" at bounding box center [604, 253] width 43 height 20
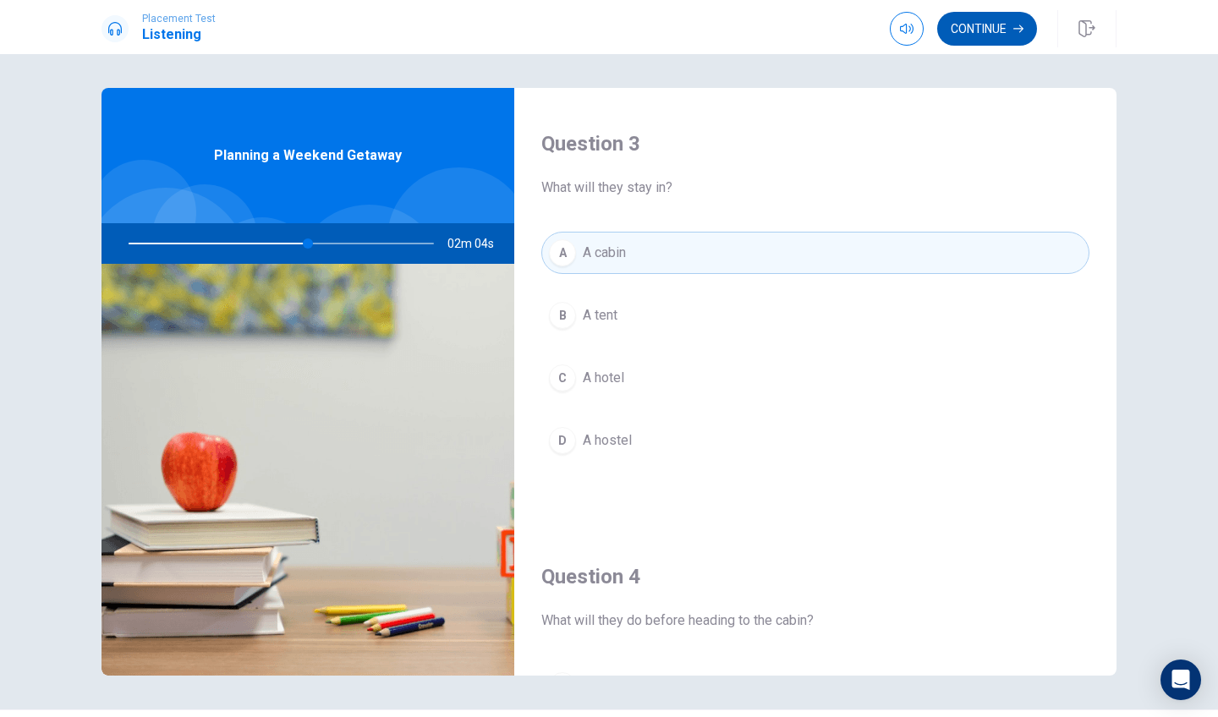
click at [1018, 28] on icon "button" at bounding box center [1018, 29] width 10 height 10
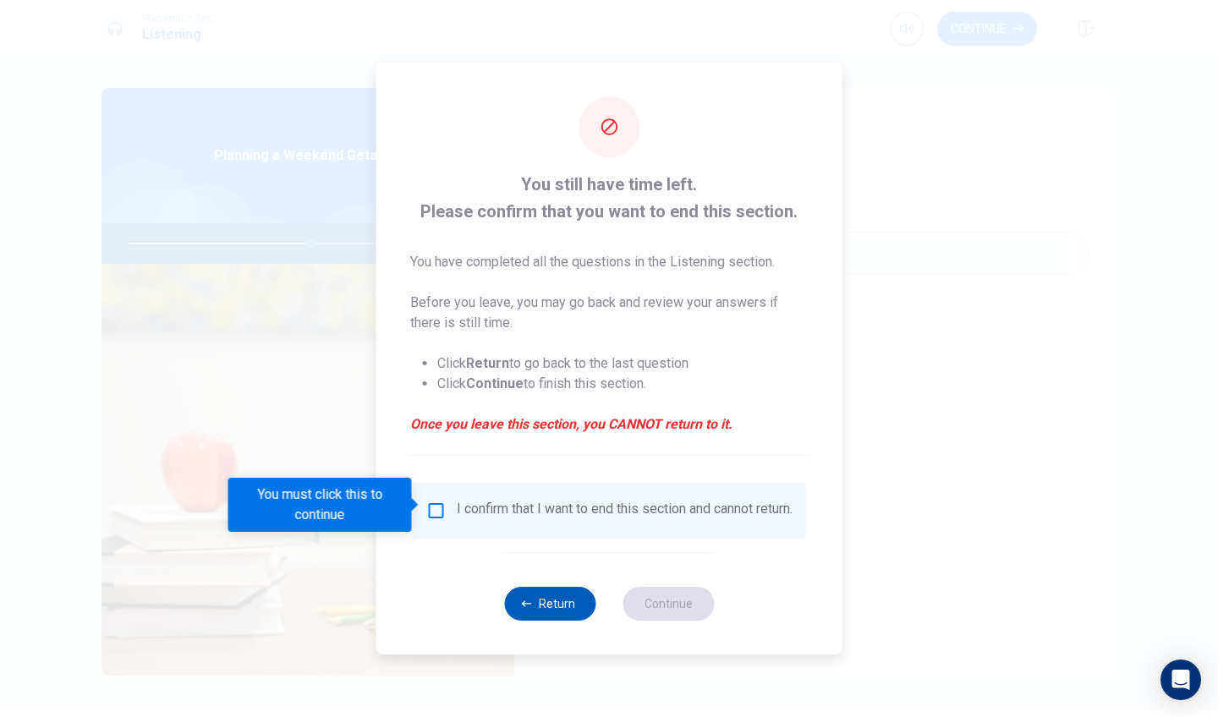
click at [541, 616] on button "Return" at bounding box center [549, 604] width 91 height 34
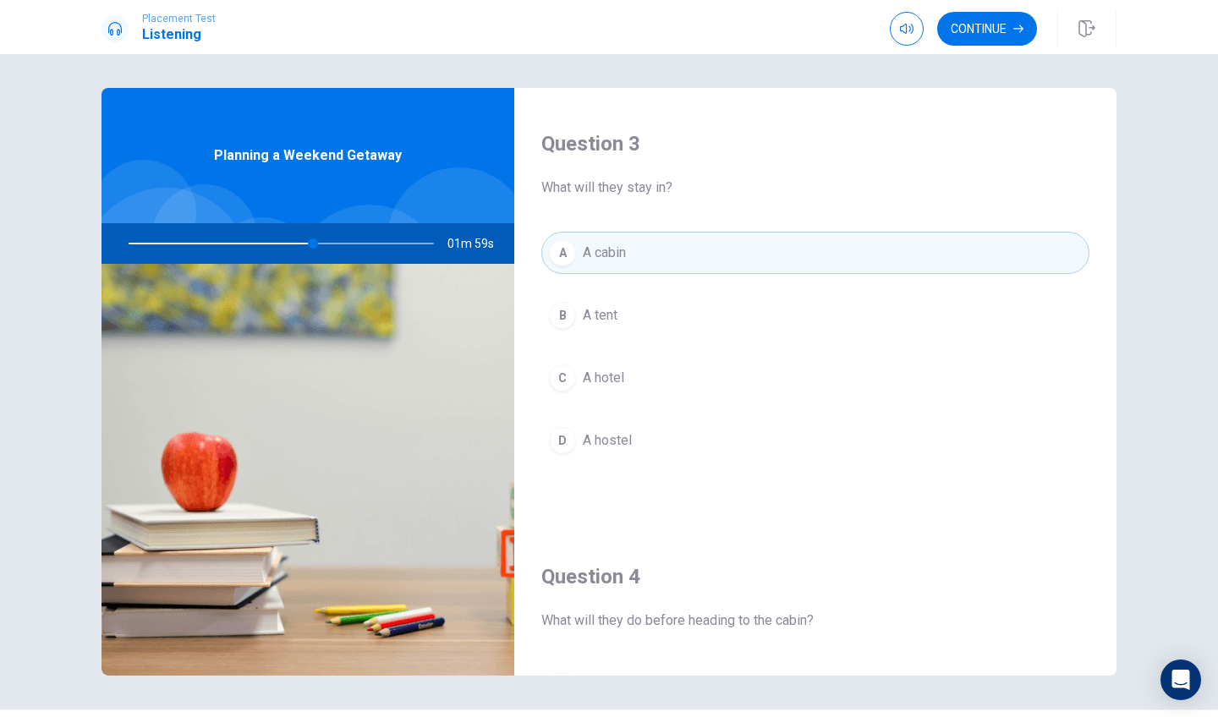
drag, startPoint x: 308, startPoint y: 244, endPoint x: 208, endPoint y: 236, distance: 100.2
click at [207, 236] on div at bounding box center [277, 243] width 339 height 41
click at [324, 242] on div at bounding box center [277, 243] width 339 height 41
click at [356, 242] on div at bounding box center [277, 243] width 339 height 41
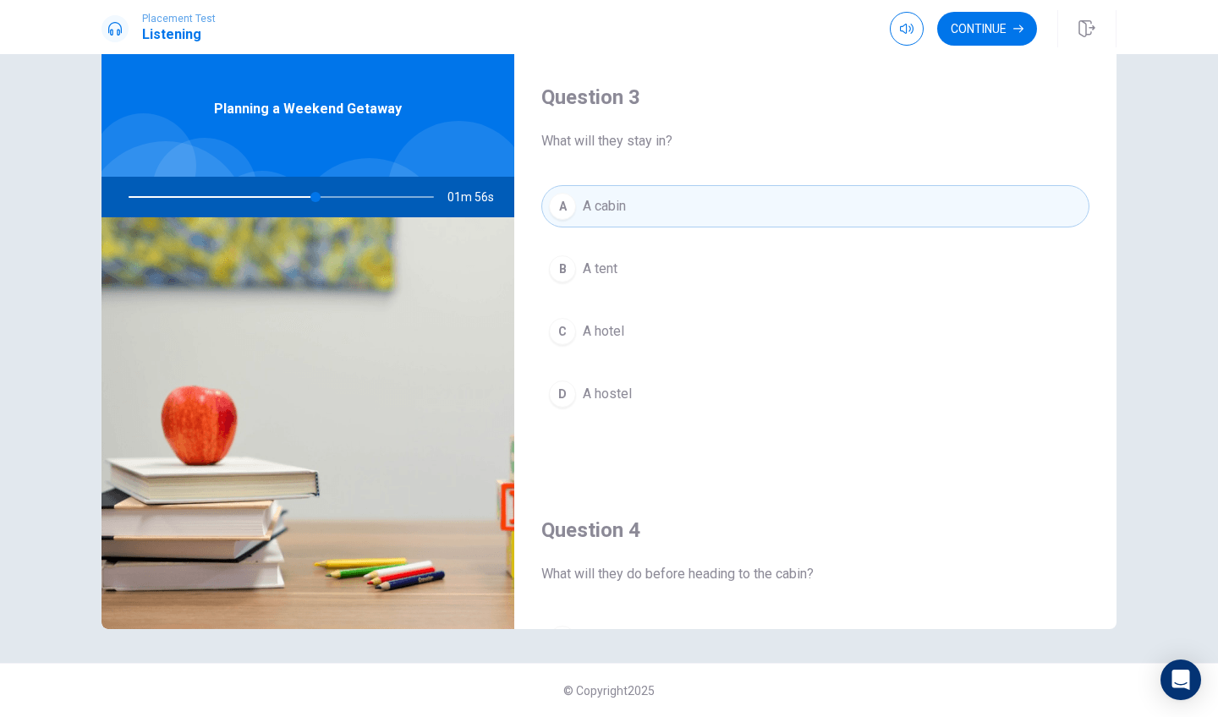
scroll to position [47, 0]
click at [1000, 26] on button "Continue" at bounding box center [987, 29] width 100 height 34
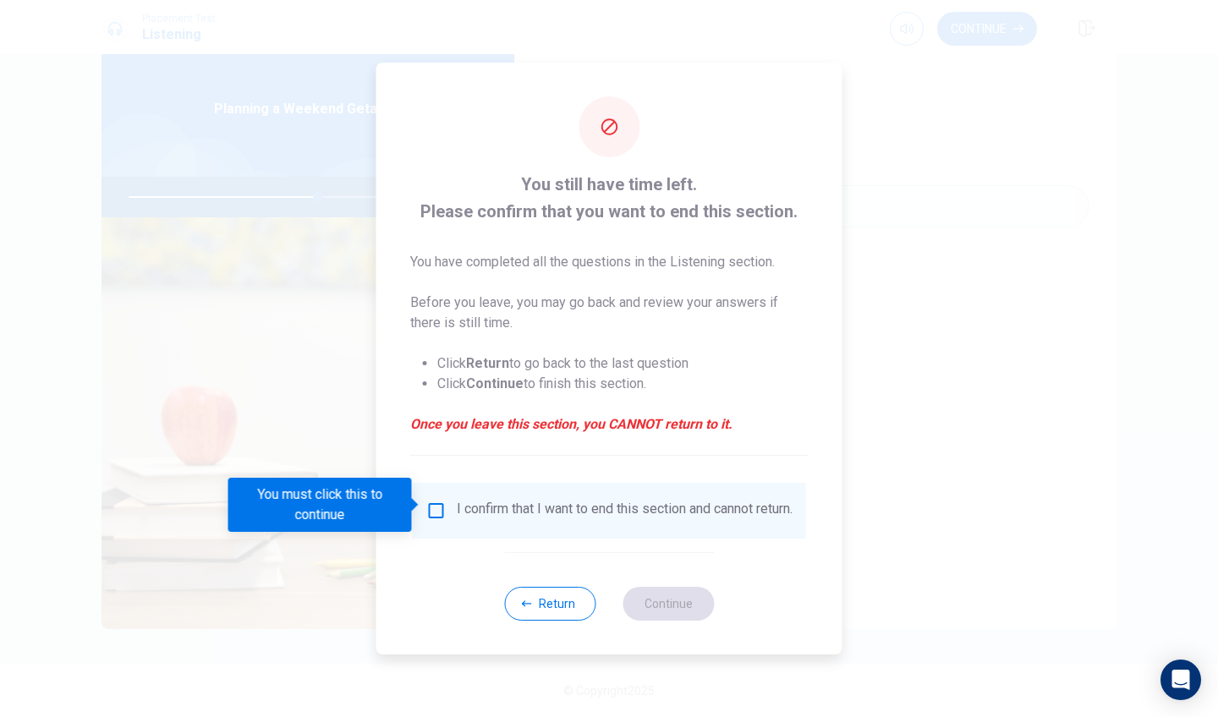
click at [473, 512] on div "I confirm that I want to end this section and cannot return." at bounding box center [625, 511] width 336 height 20
click at [457, 501] on div "I confirm that I want to end this section and cannot return." at bounding box center [625, 511] width 336 height 20
click at [436, 501] on input "You must click this to continue" at bounding box center [436, 511] width 20 height 20
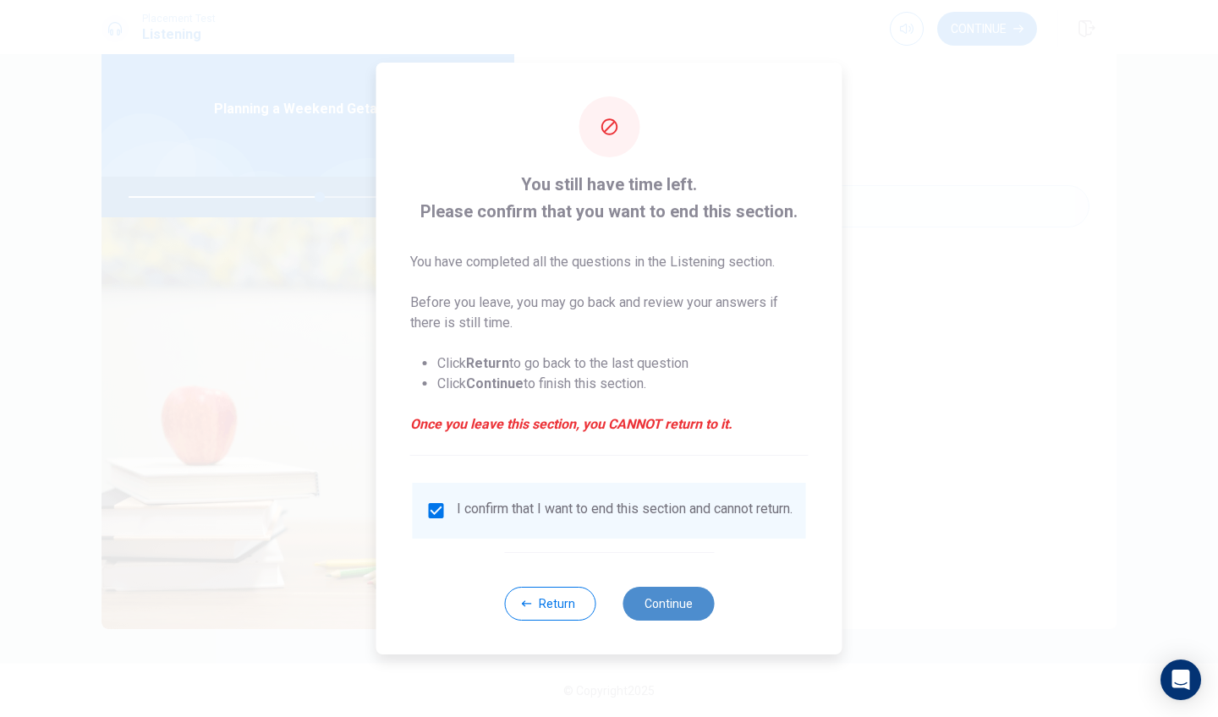
click at [648, 611] on button "Continue" at bounding box center [668, 604] width 91 height 34
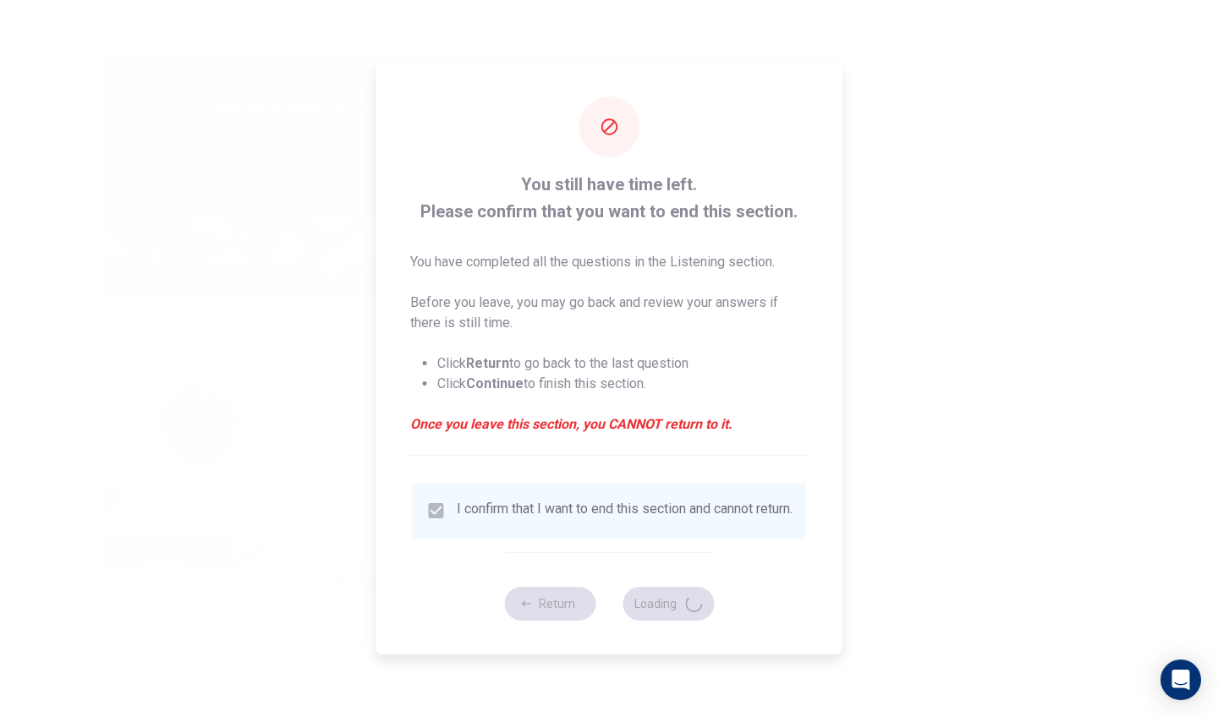
type input "64"
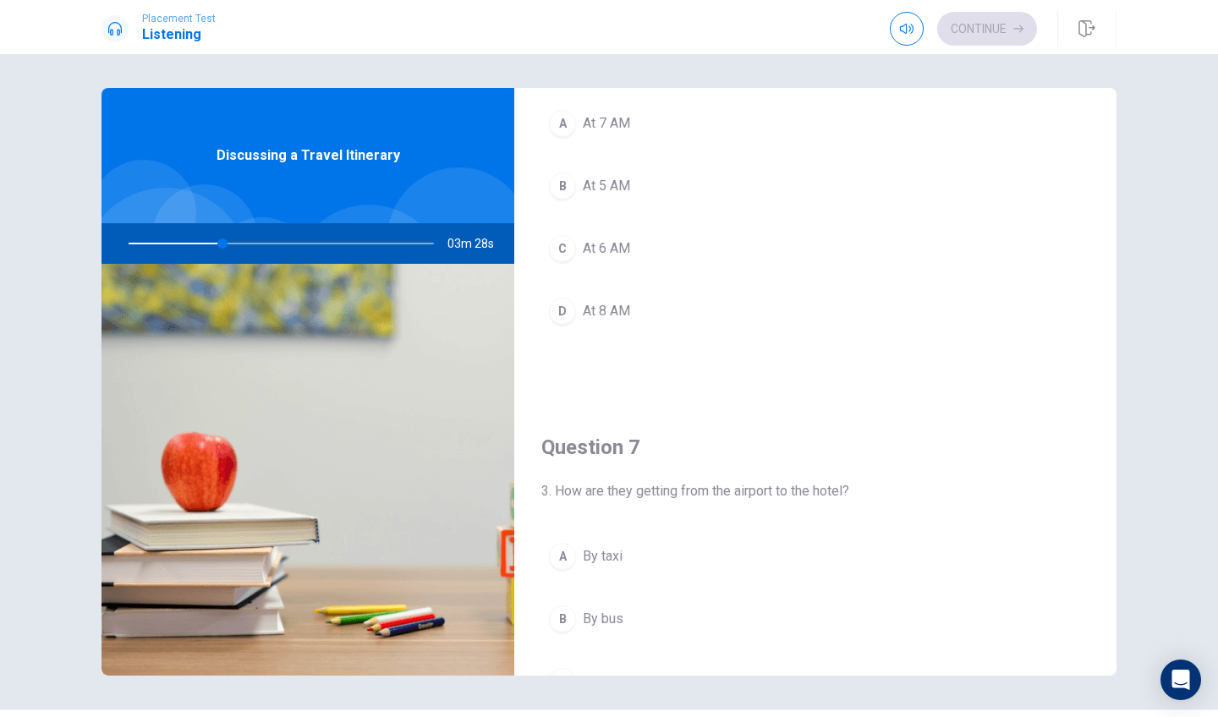
scroll to position [35, 0]
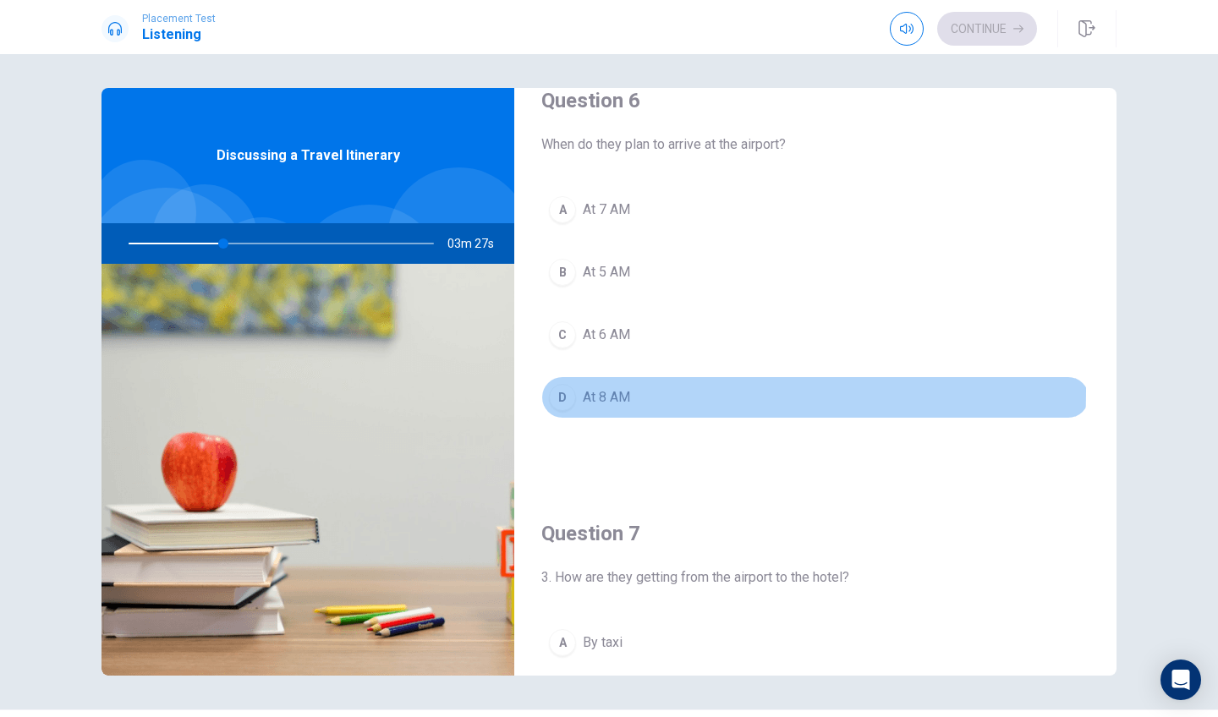
click at [555, 391] on div "D" at bounding box center [562, 397] width 27 height 27
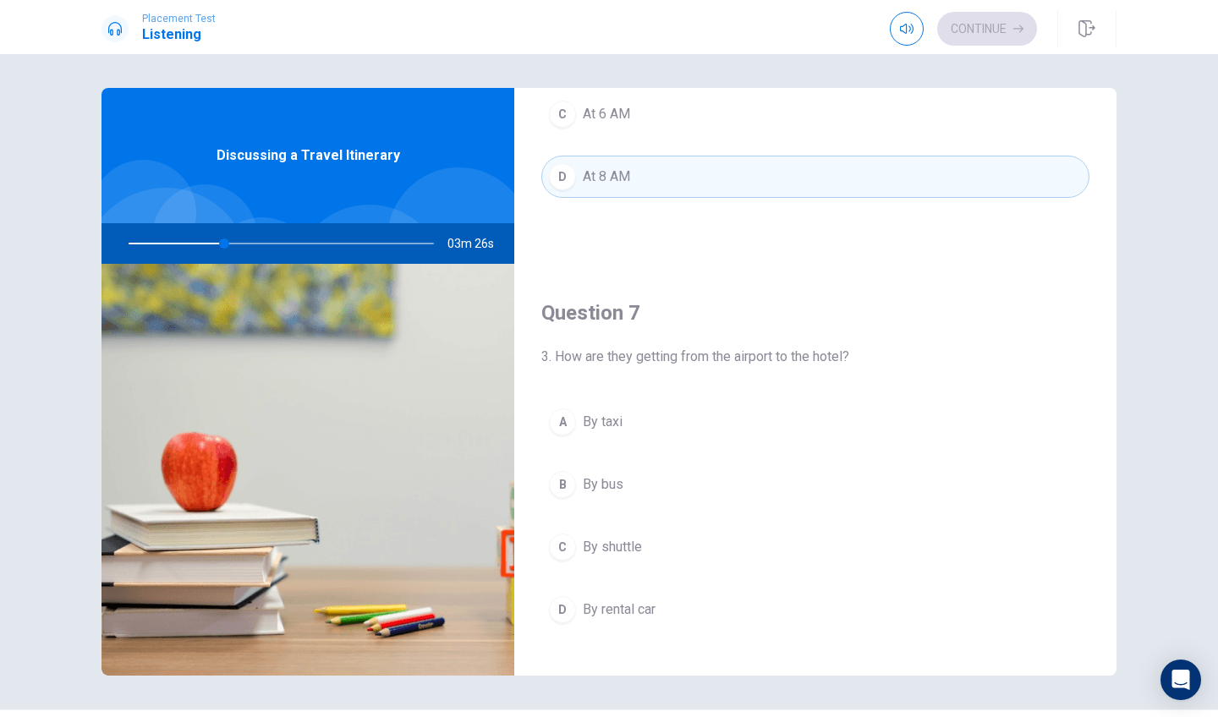
scroll to position [282, 0]
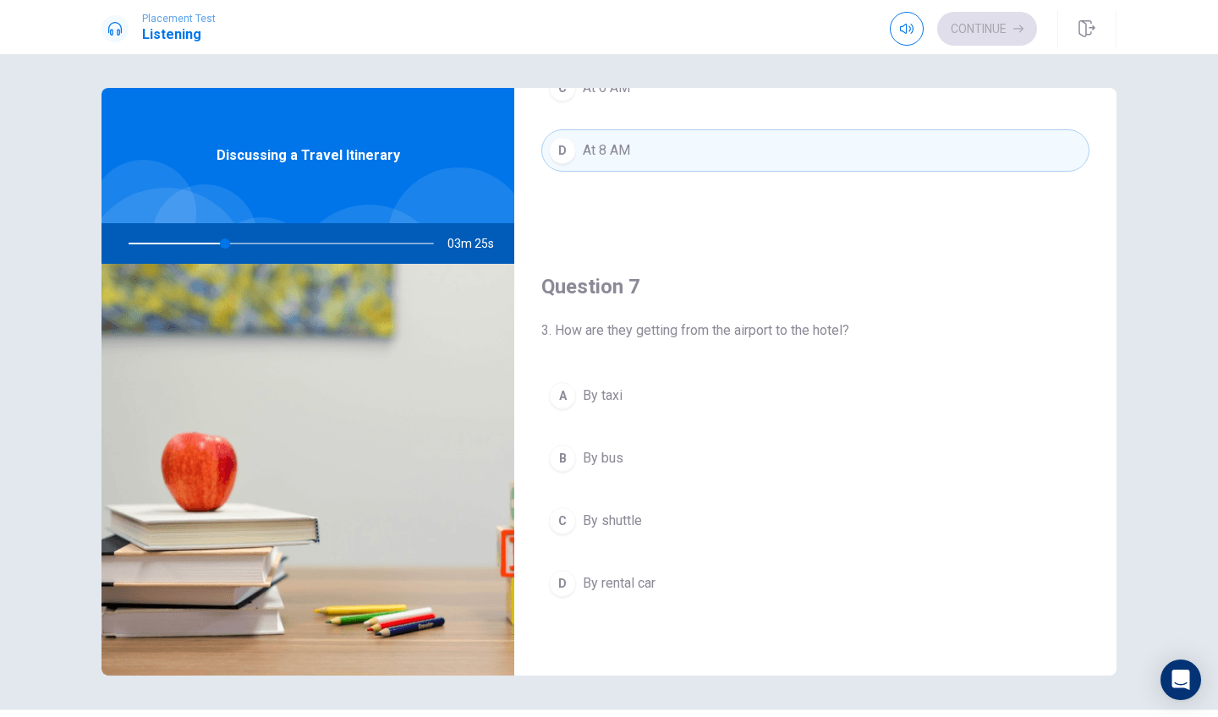
click at [568, 387] on div "A" at bounding box center [562, 395] width 27 height 27
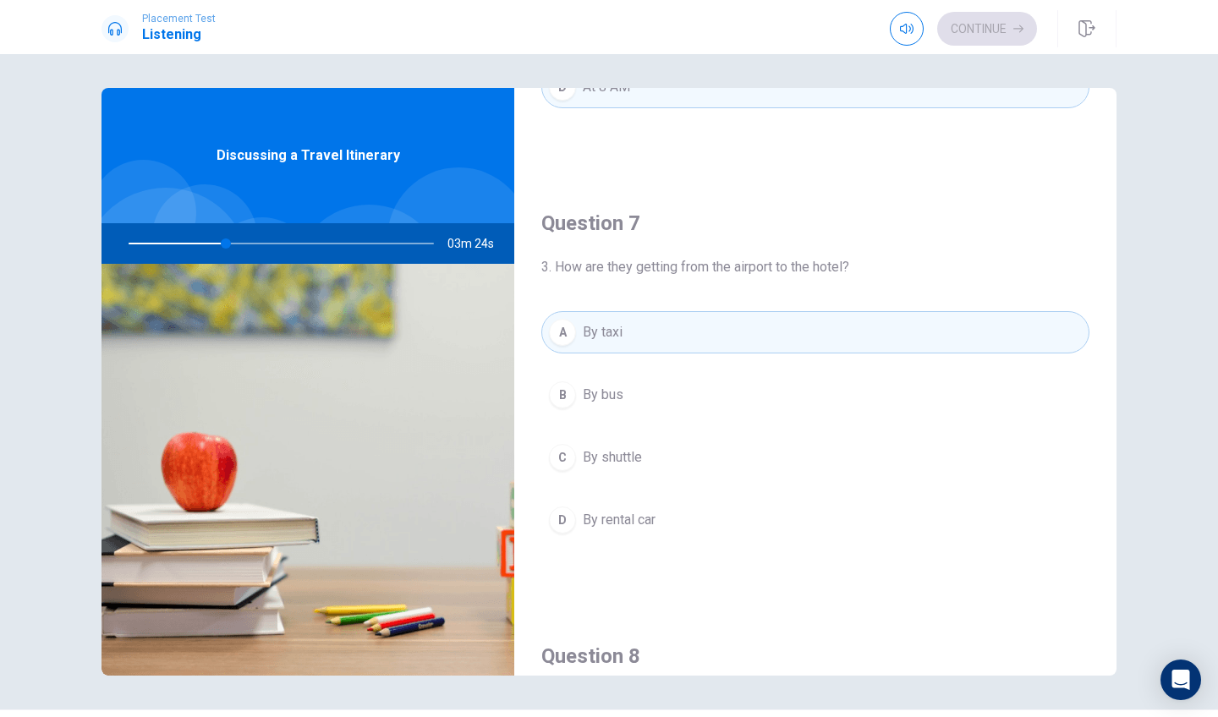
scroll to position [342, 0]
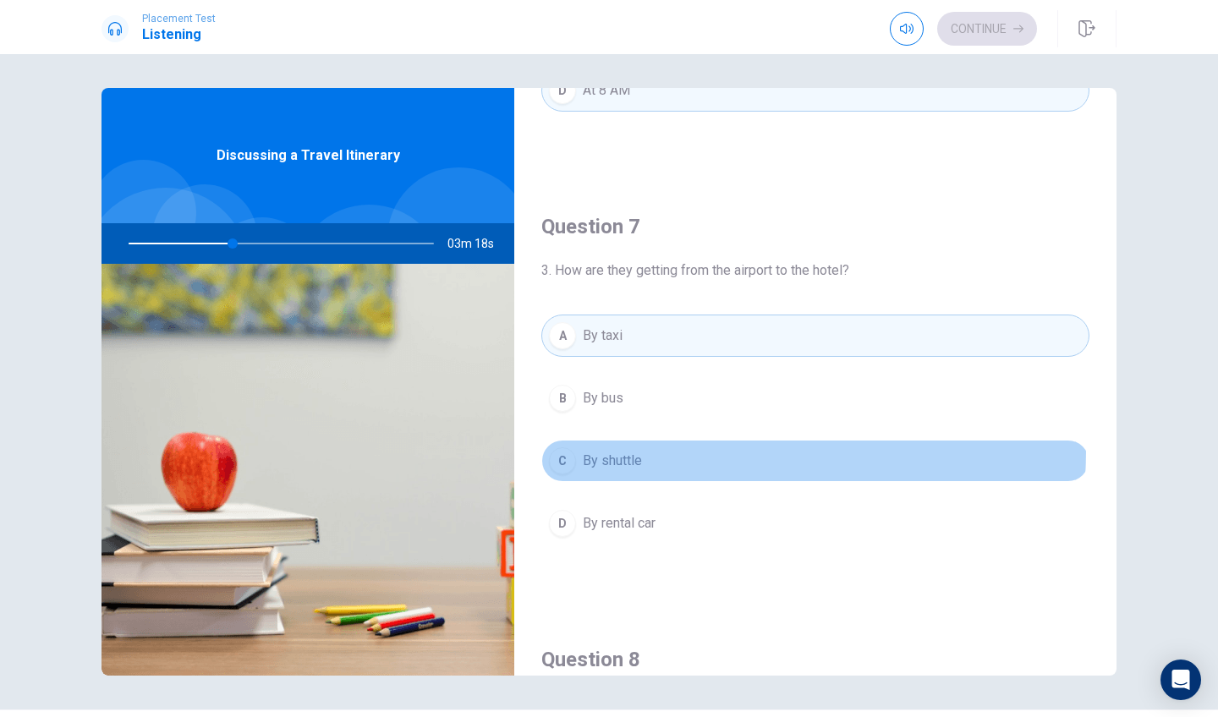
click at [634, 450] on button "C By shuttle" at bounding box center [815, 461] width 548 height 42
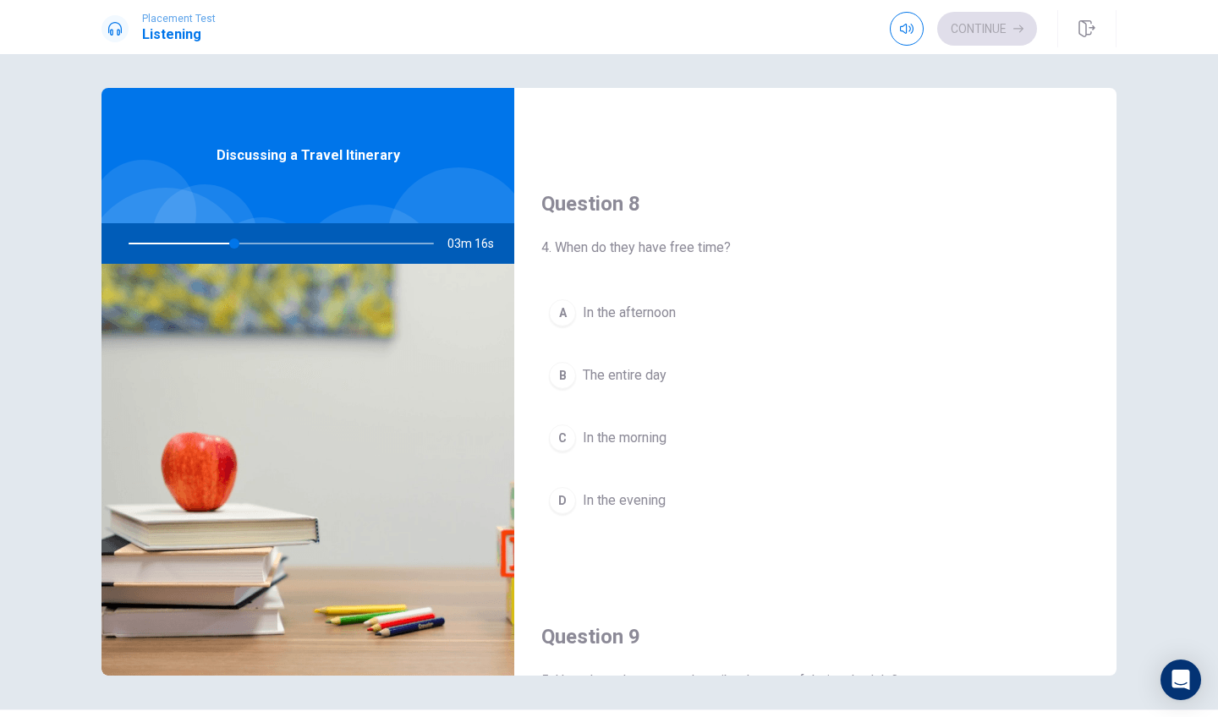
scroll to position [795, 0]
click at [574, 316] on button "A In the afternoon" at bounding box center [815, 315] width 548 height 42
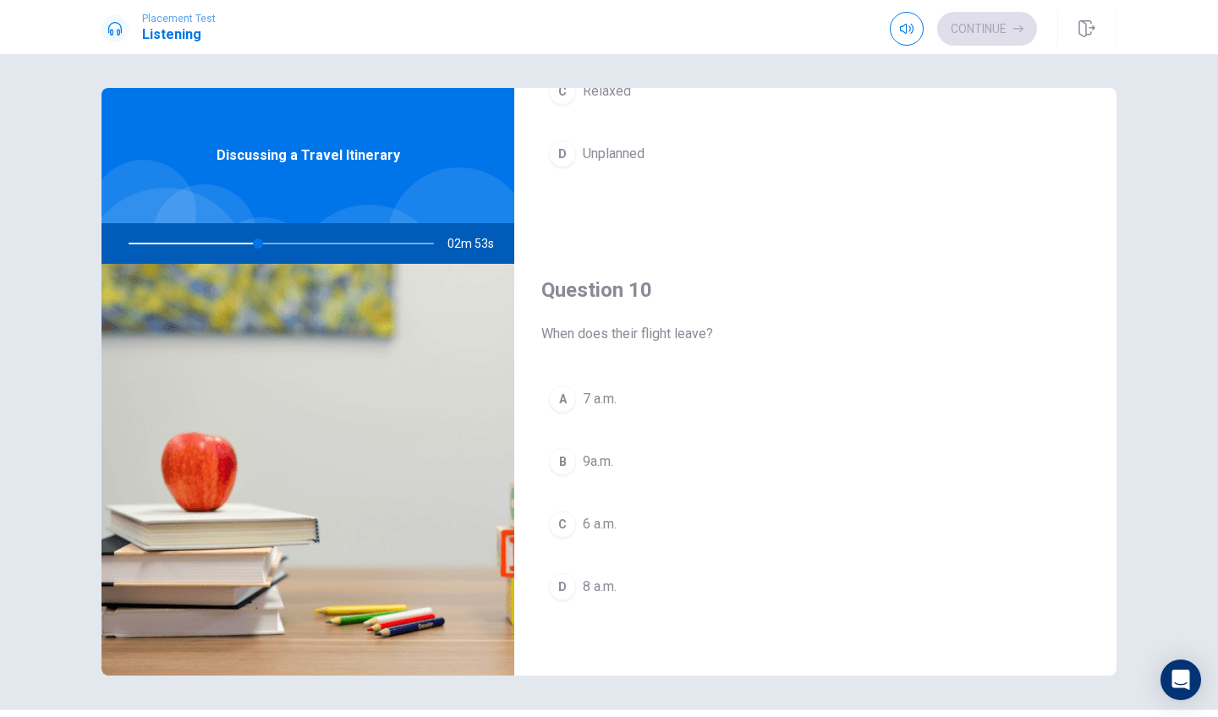
scroll to position [1578, 0]
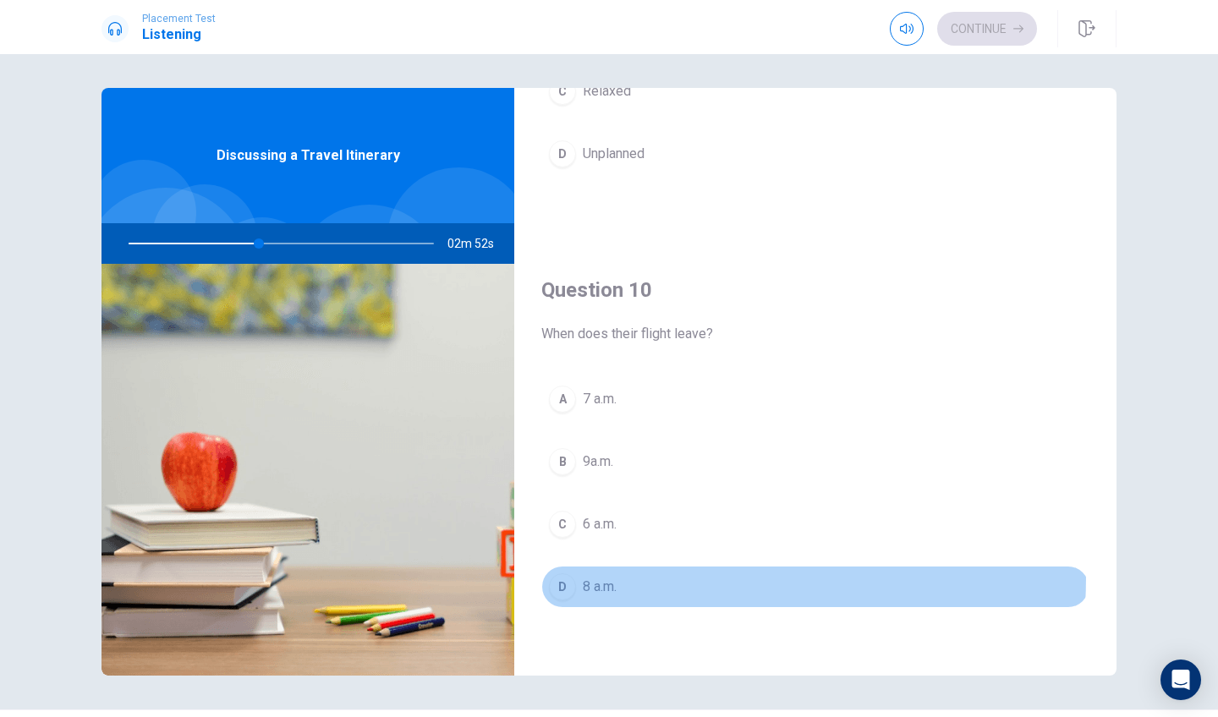
click at [562, 576] on div "D" at bounding box center [562, 587] width 27 height 27
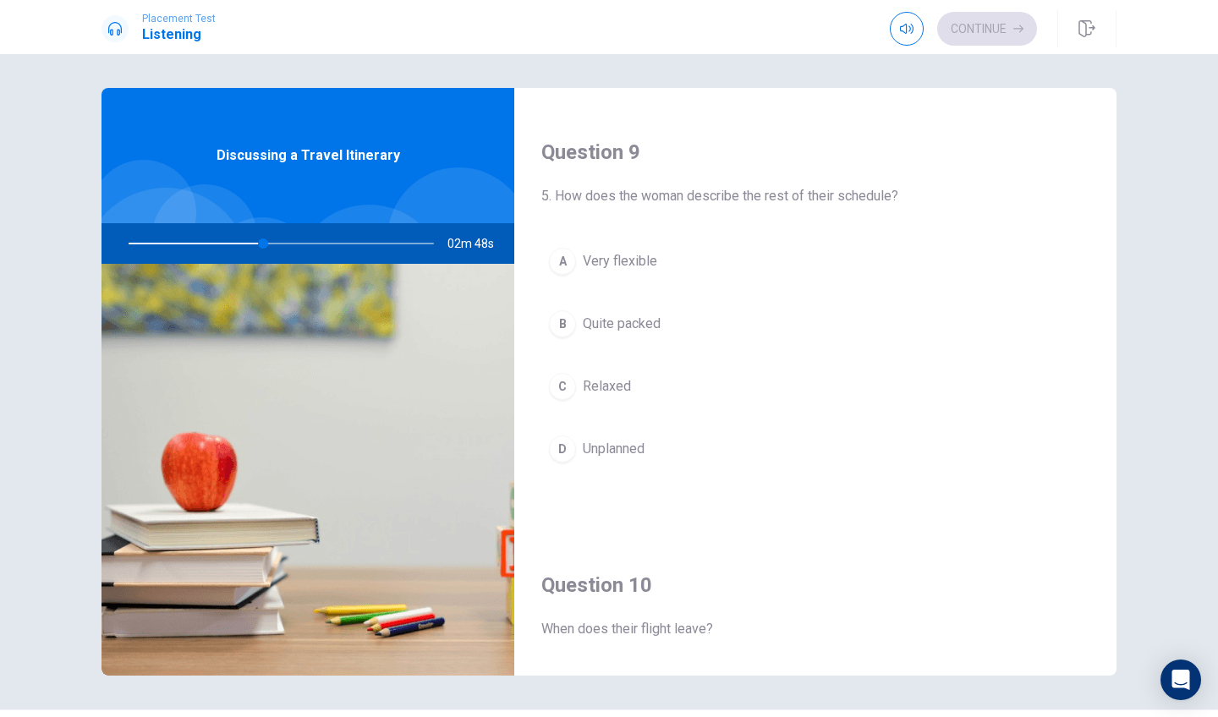
scroll to position [1280, 0]
click at [564, 327] on div "B" at bounding box center [562, 326] width 27 height 27
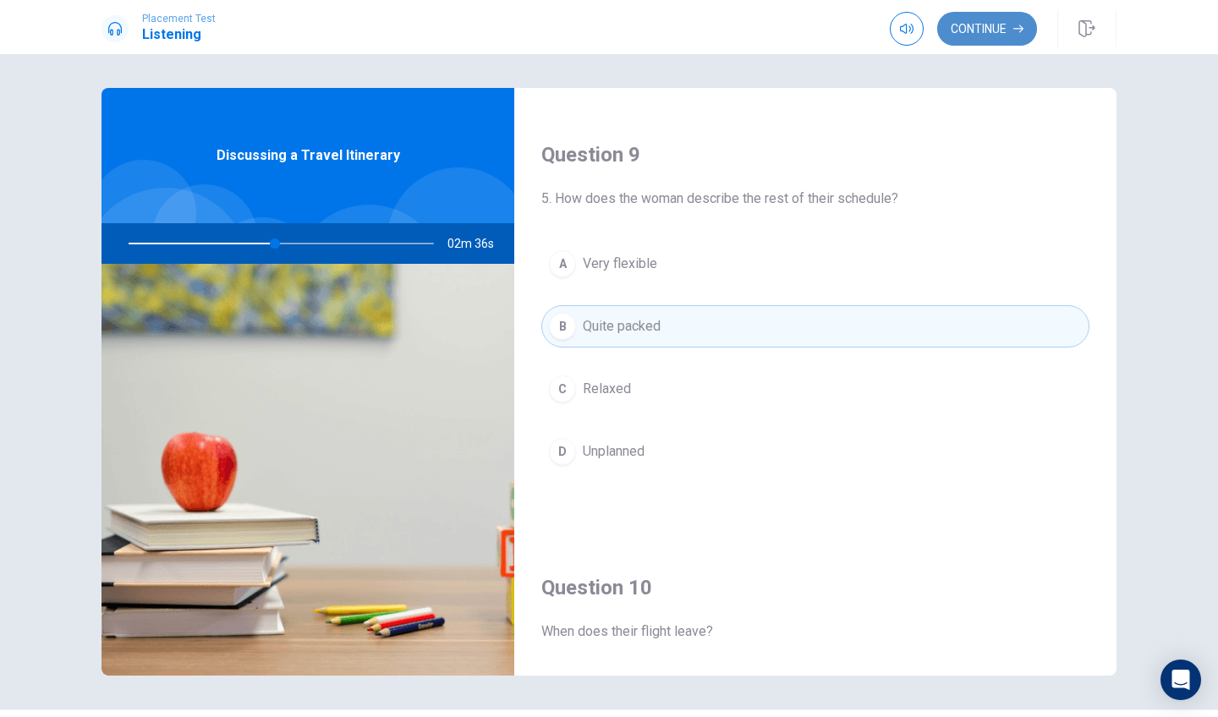
click at [969, 23] on button "Continue" at bounding box center [987, 29] width 100 height 34
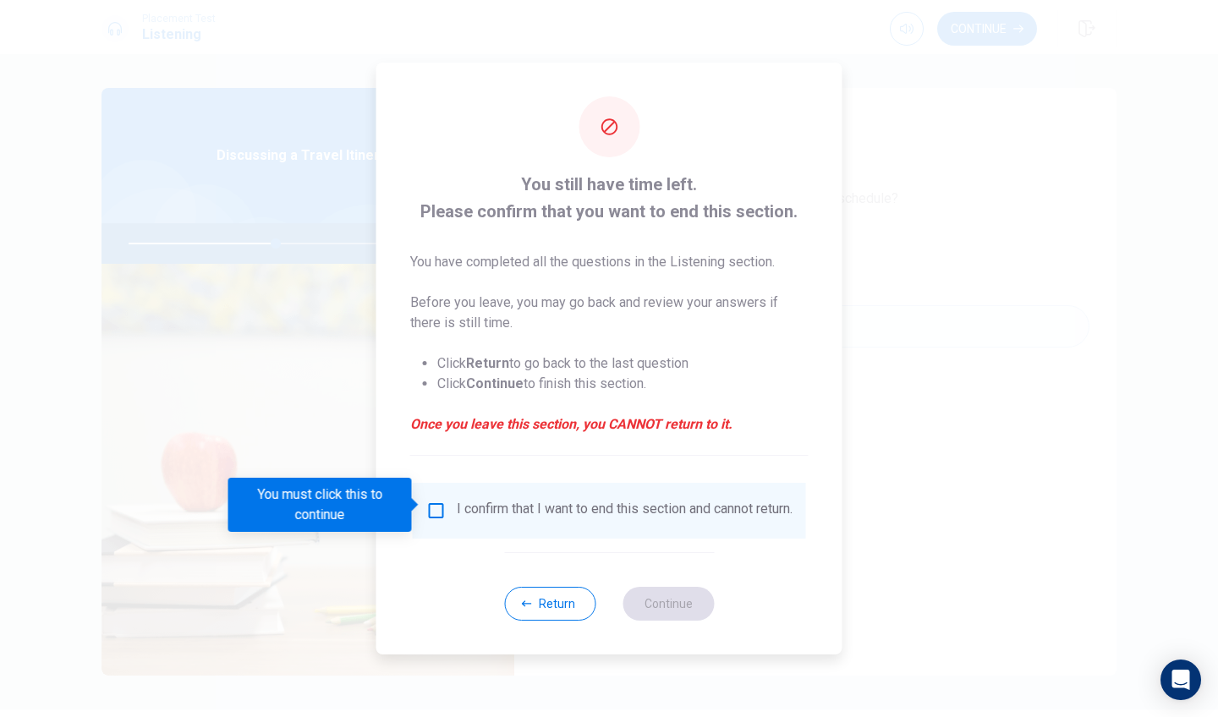
click at [596, 504] on div "I confirm that I want to end this section and cannot return." at bounding box center [625, 511] width 336 height 20
click at [437, 501] on input "You must click this to continue" at bounding box center [436, 511] width 20 height 20
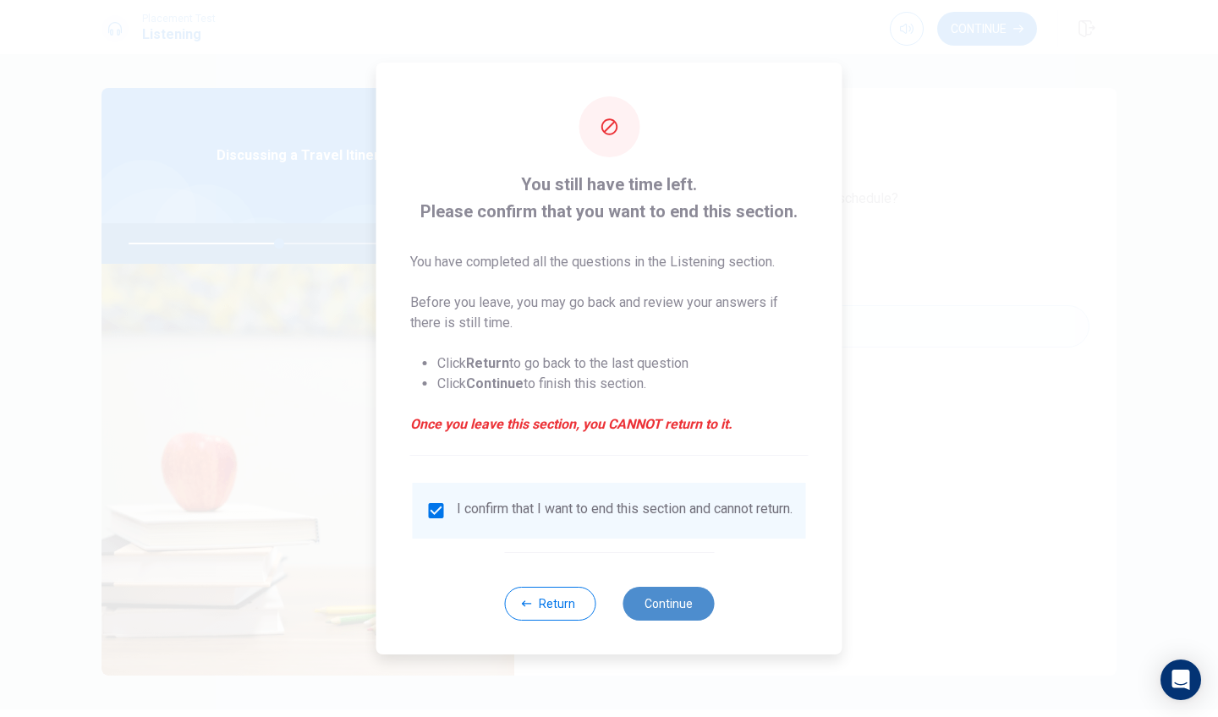
click at [646, 610] on button "Continue" at bounding box center [668, 604] width 91 height 34
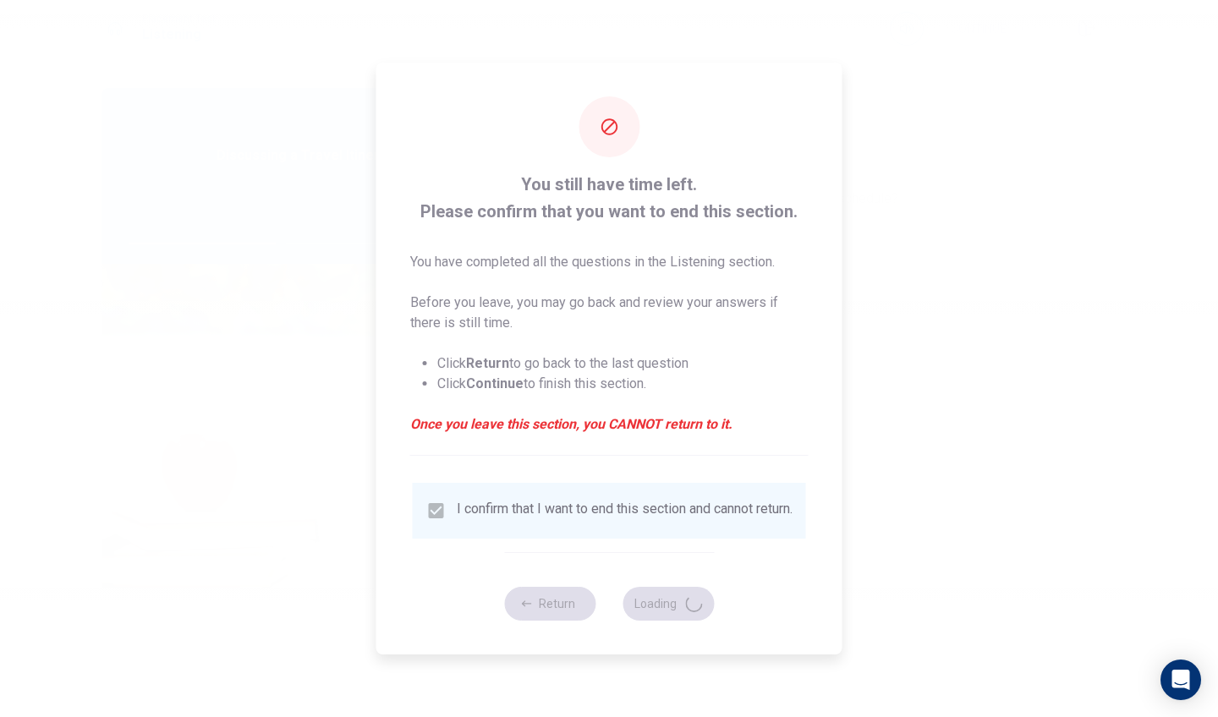
type input "50"
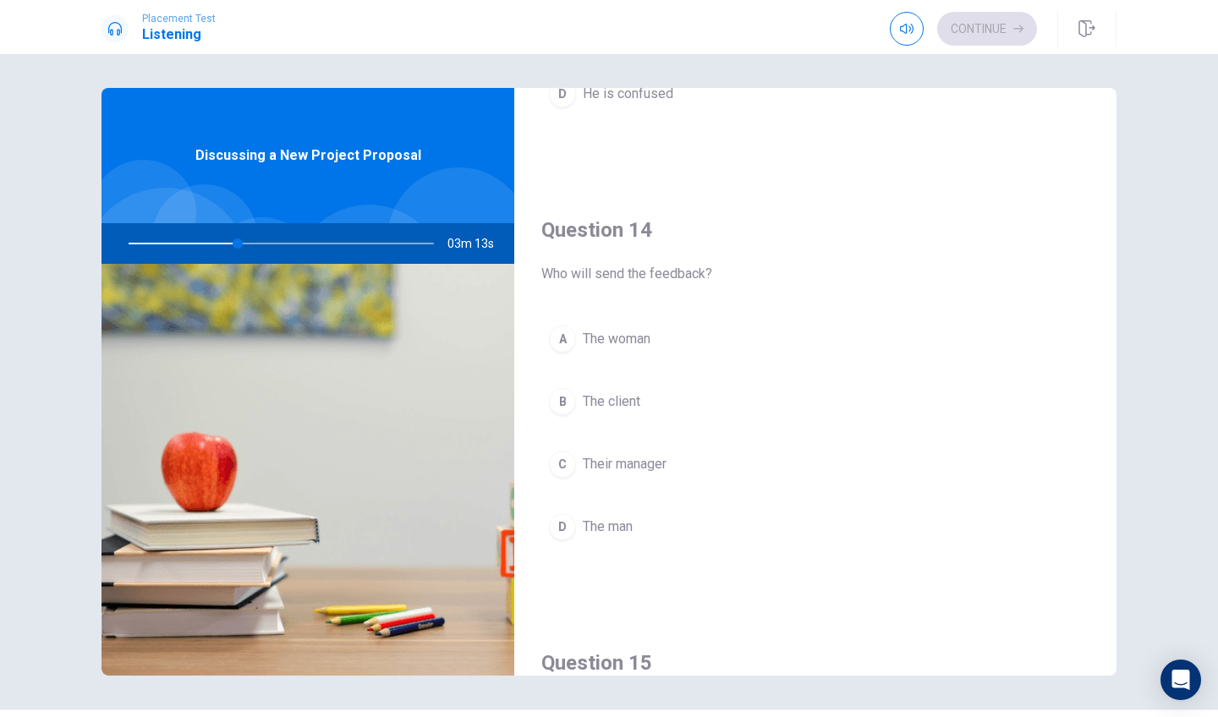
scroll to position [1199, 0]
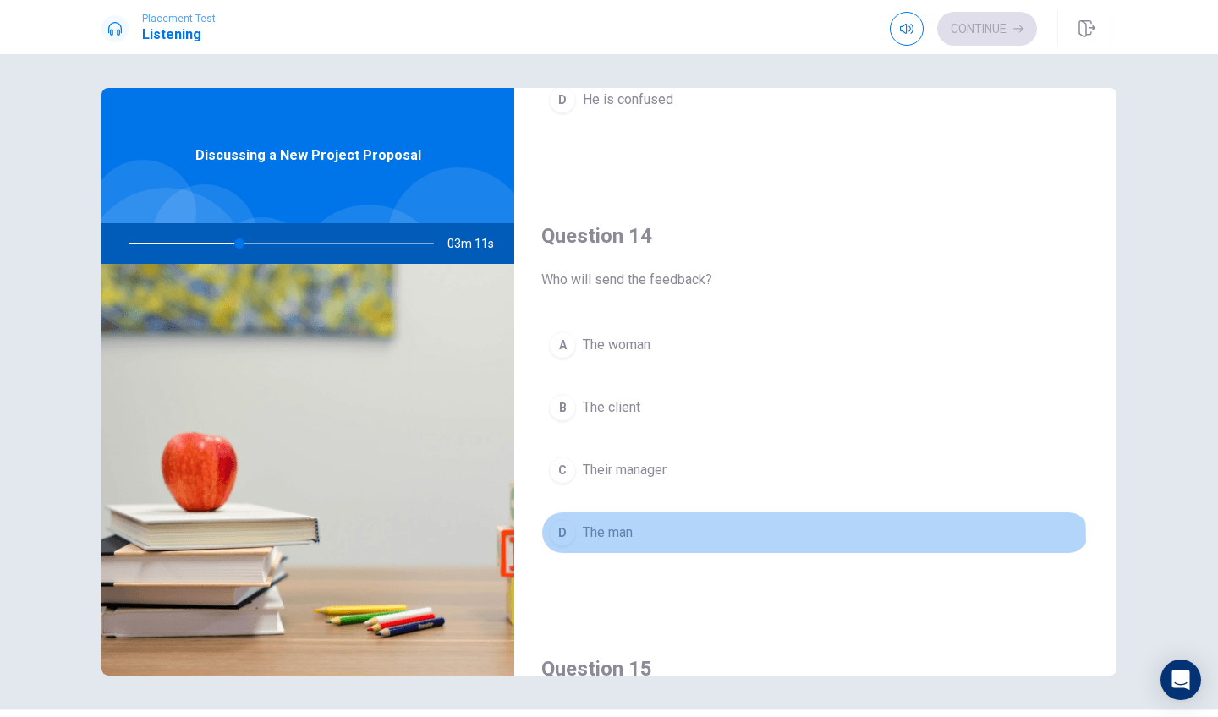
click at [613, 545] on button "D The man" at bounding box center [815, 533] width 548 height 42
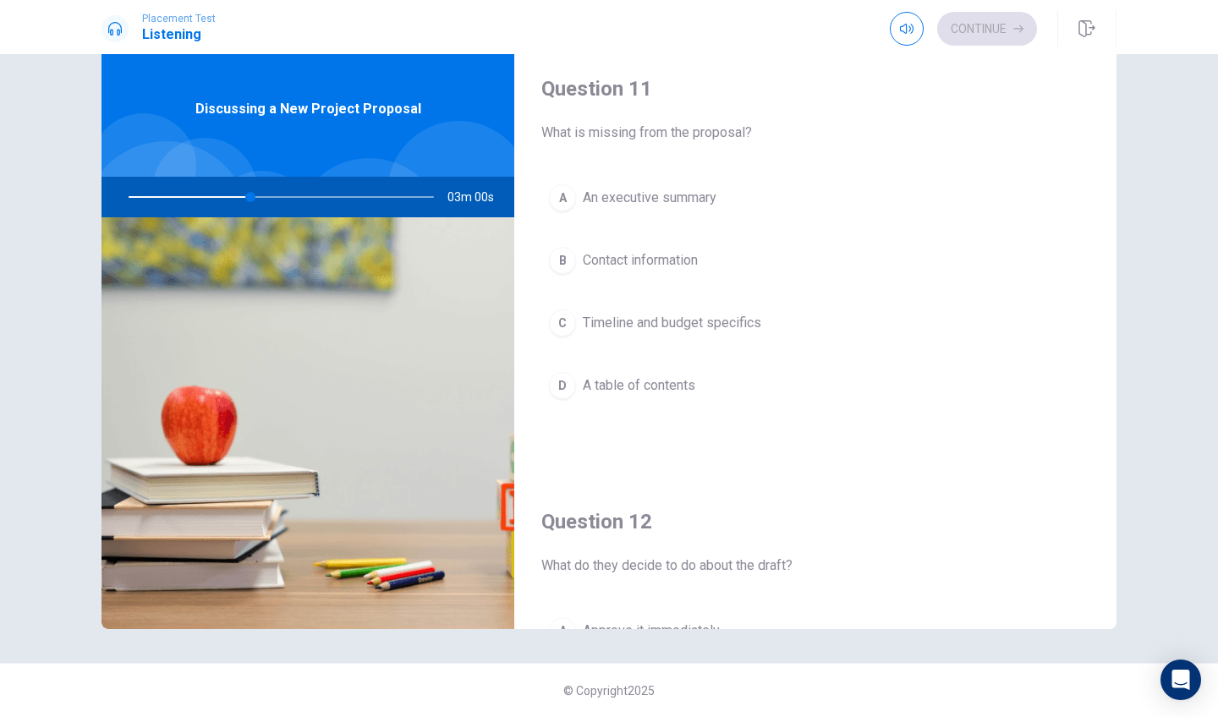
scroll to position [0, 0]
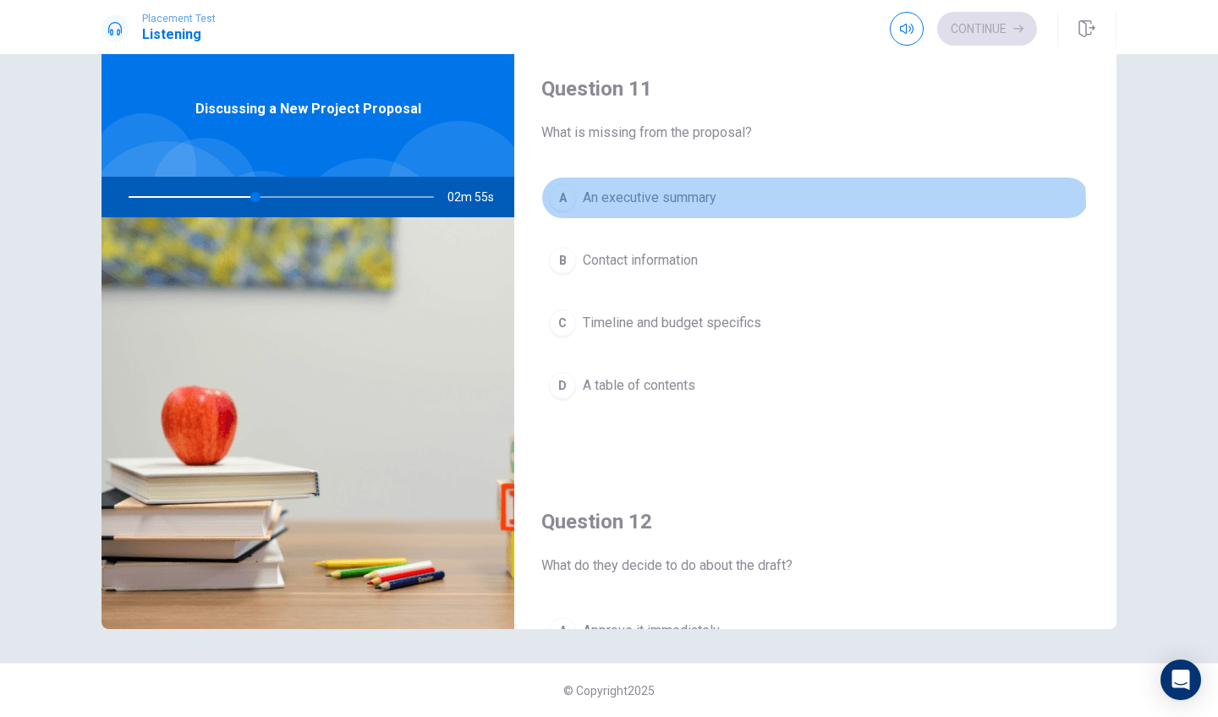
click at [632, 210] on button "A An executive summary" at bounding box center [815, 198] width 548 height 42
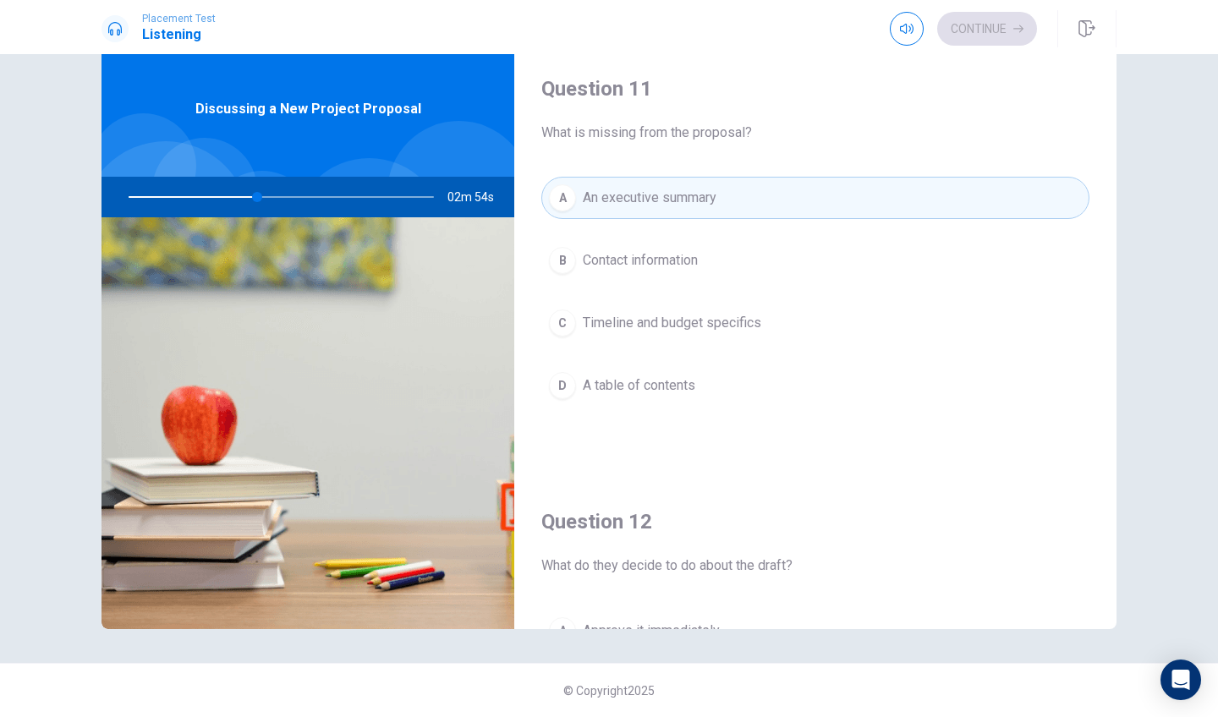
click at [631, 257] on span "Contact information" at bounding box center [640, 260] width 115 height 20
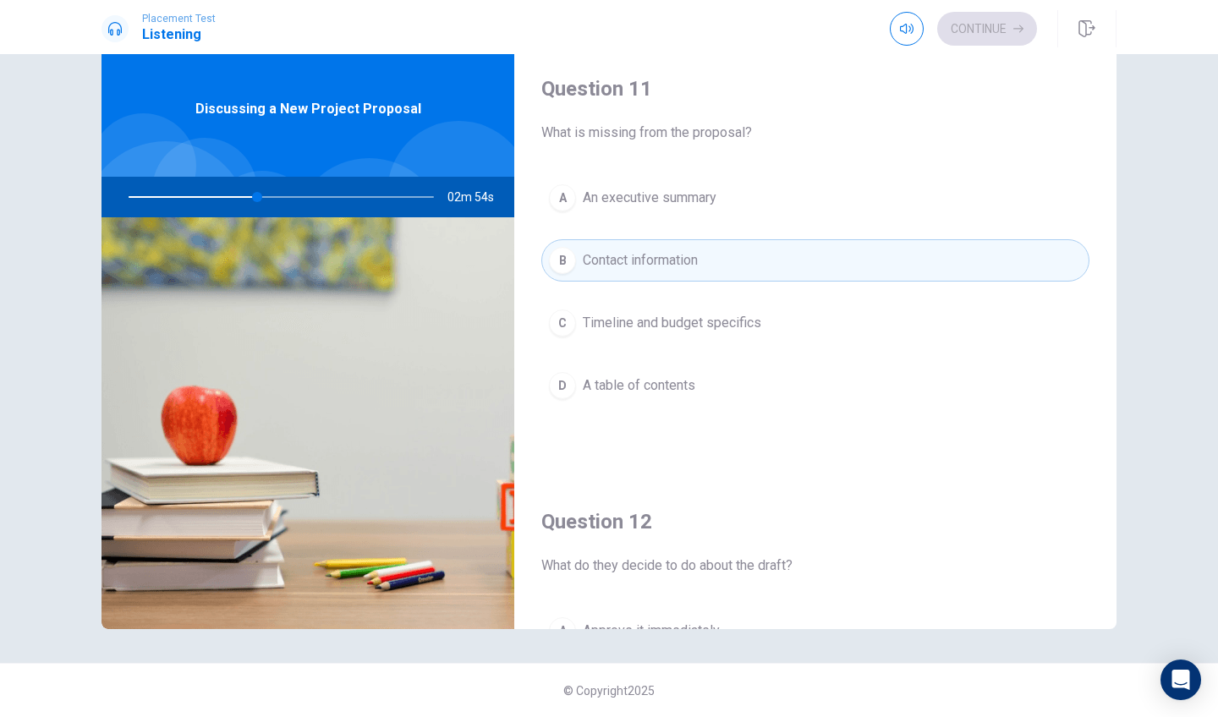
click at [630, 335] on button "C Timeline and budget specifics" at bounding box center [815, 323] width 548 height 42
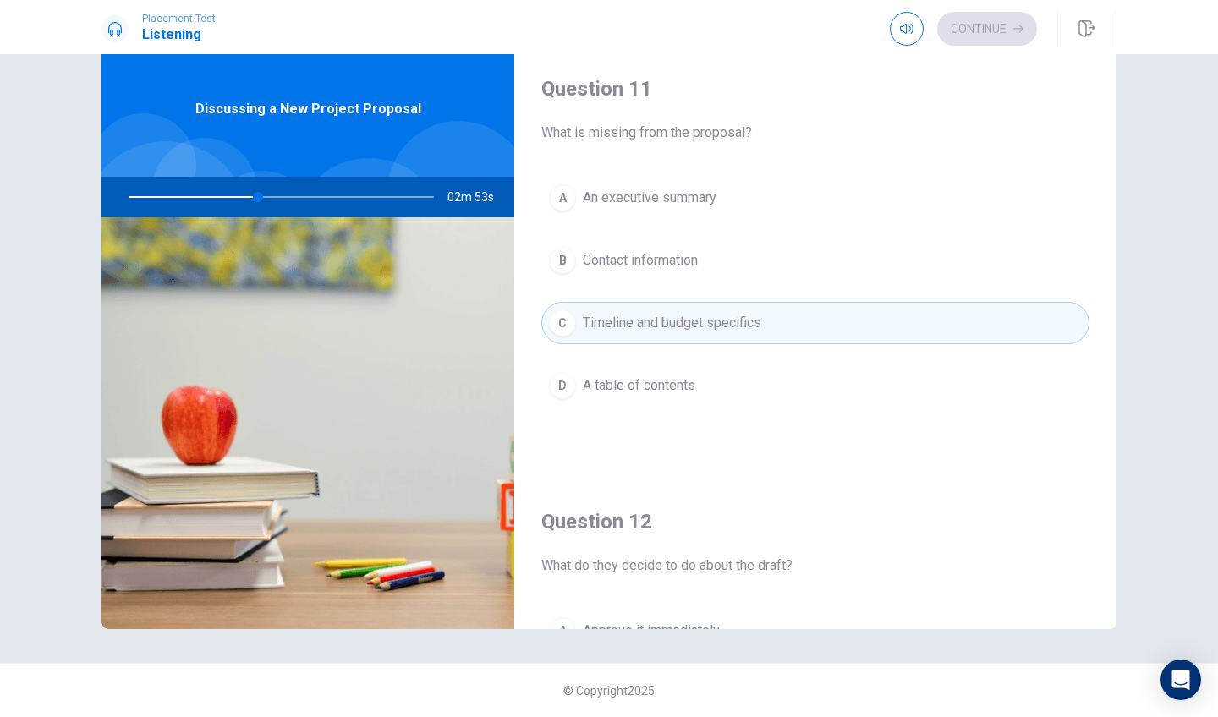
click at [627, 372] on button "D A table of contents" at bounding box center [815, 386] width 548 height 42
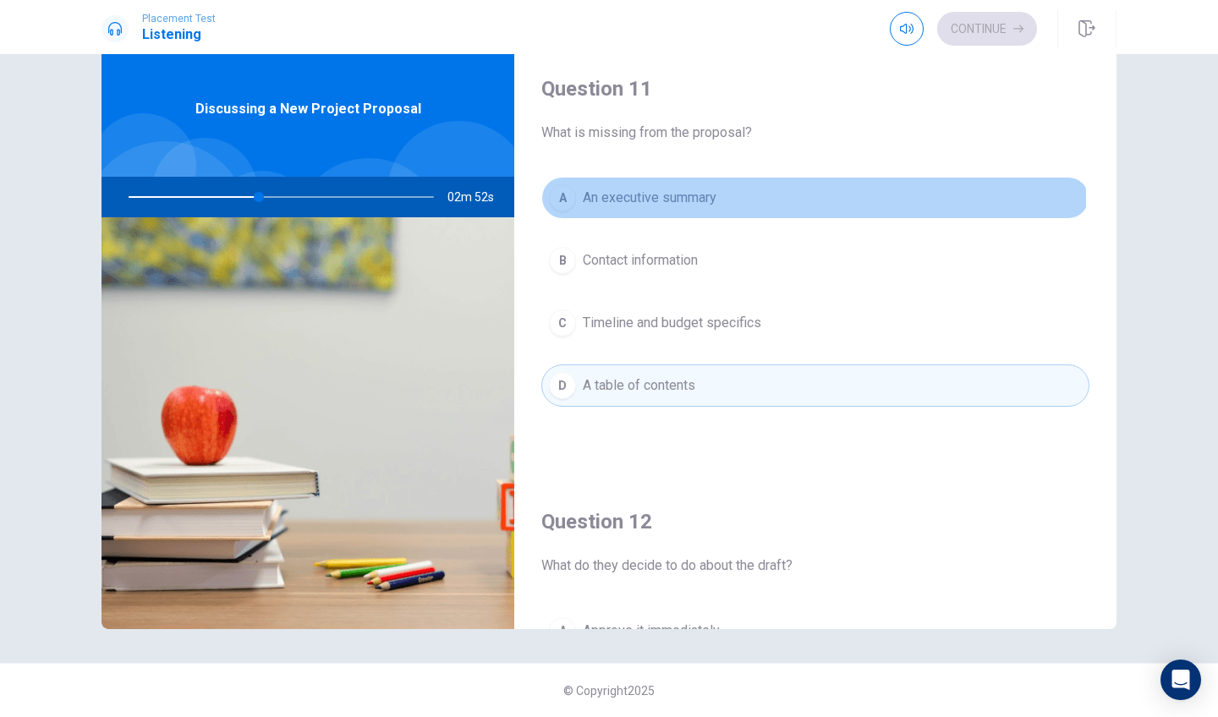
click at [623, 201] on span "An executive summary" at bounding box center [650, 198] width 134 height 20
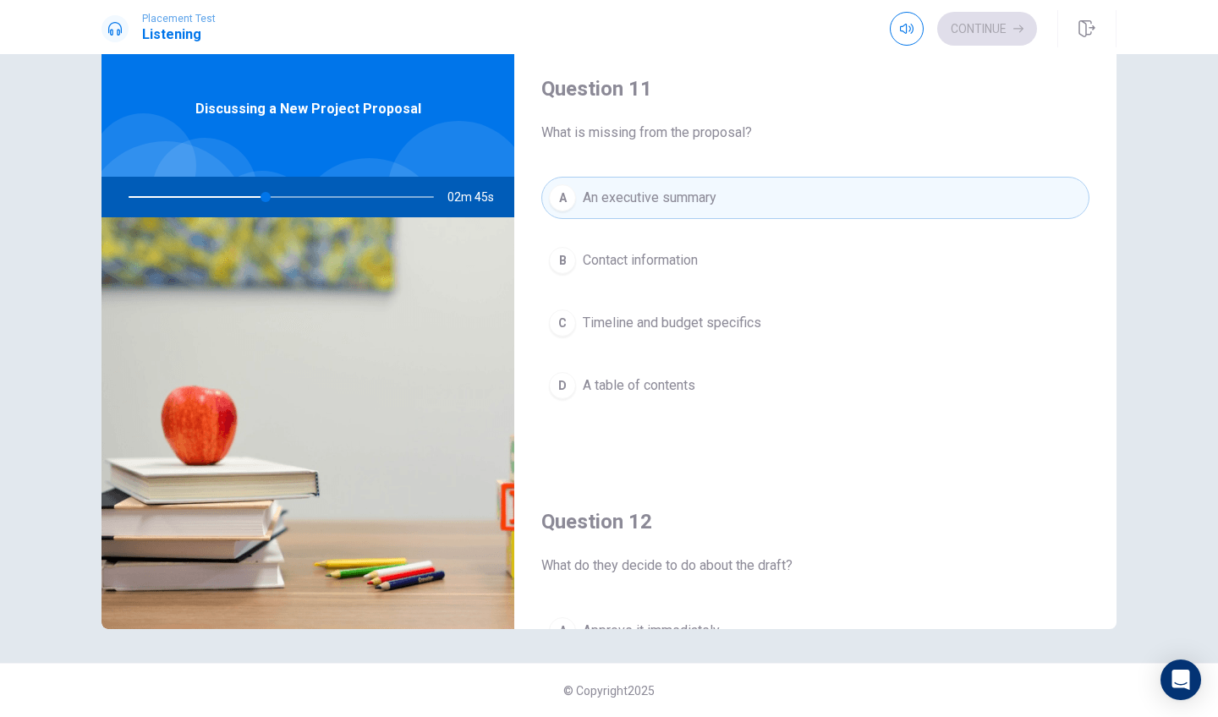
scroll to position [217, 0]
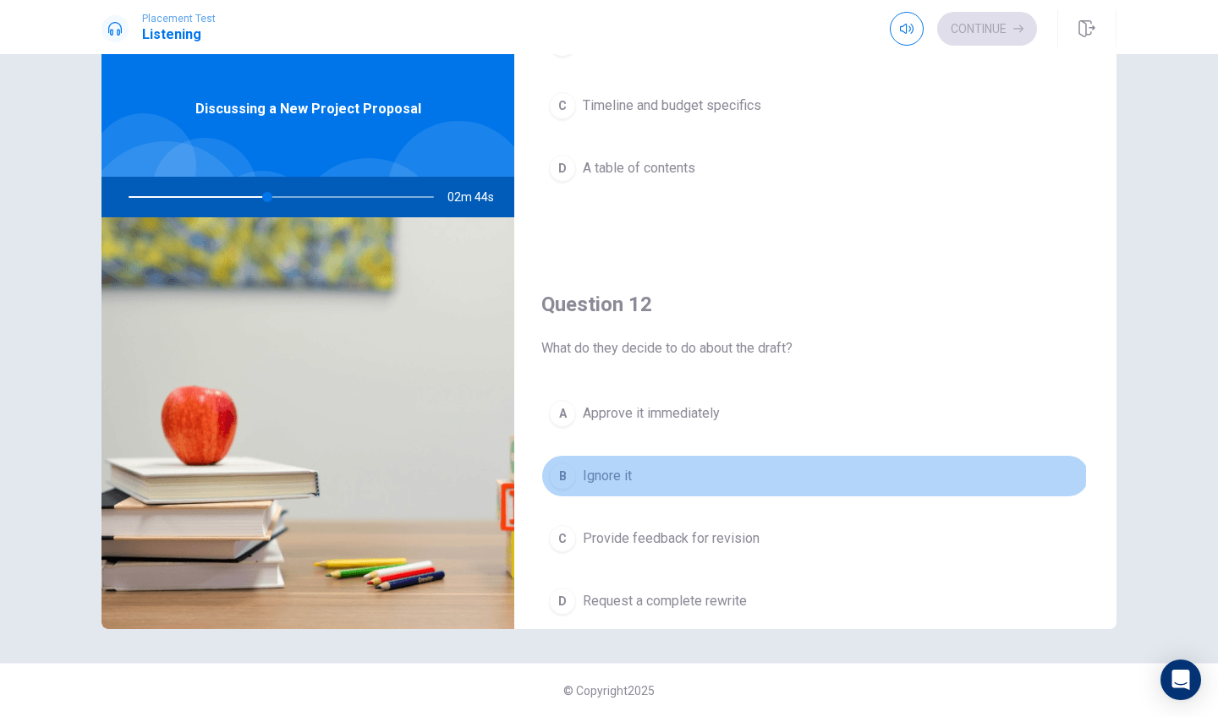
click at [605, 473] on span "Ignore it" at bounding box center [607, 476] width 49 height 20
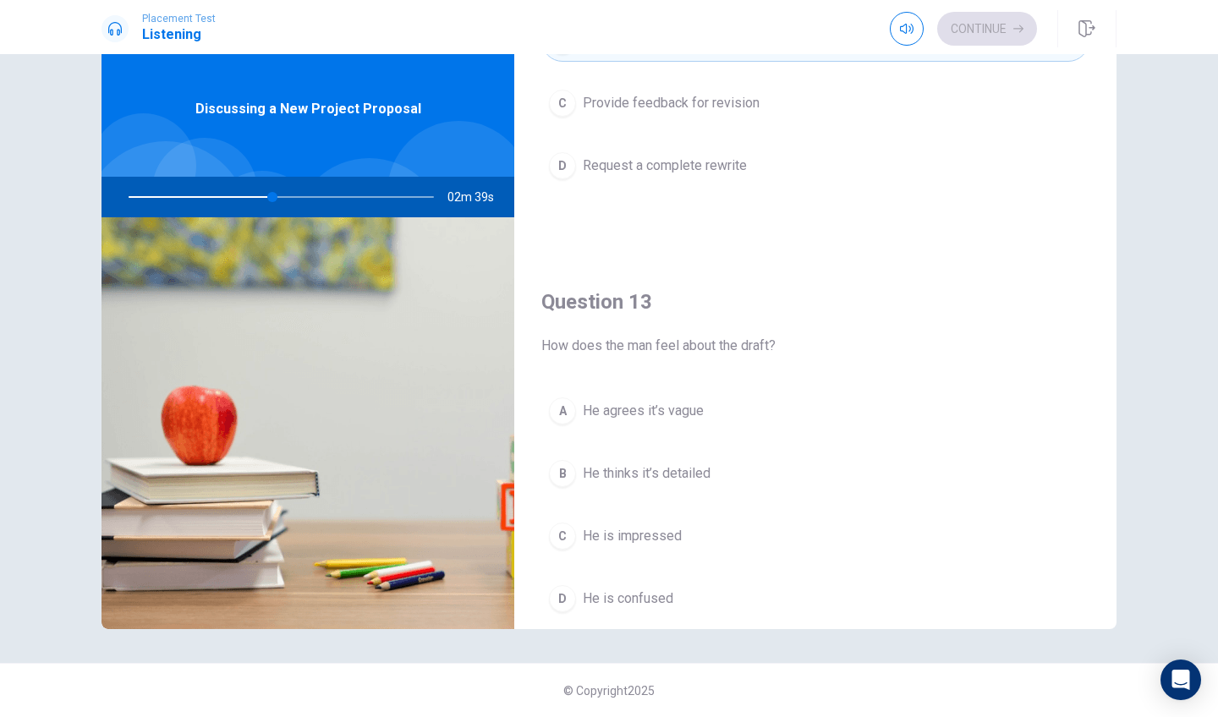
scroll to position [655, 0]
click at [672, 483] on button "B He thinks it’s detailed" at bounding box center [815, 472] width 548 height 42
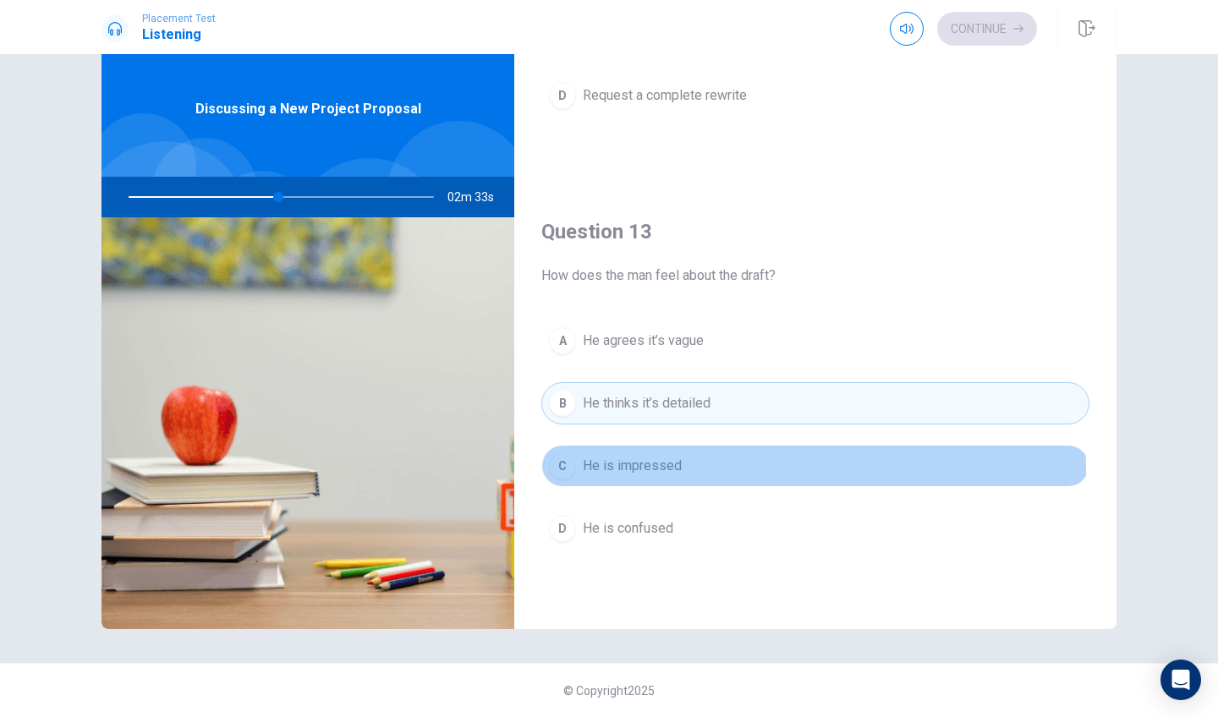
click at [630, 470] on span "He is impressed" at bounding box center [632, 466] width 99 height 20
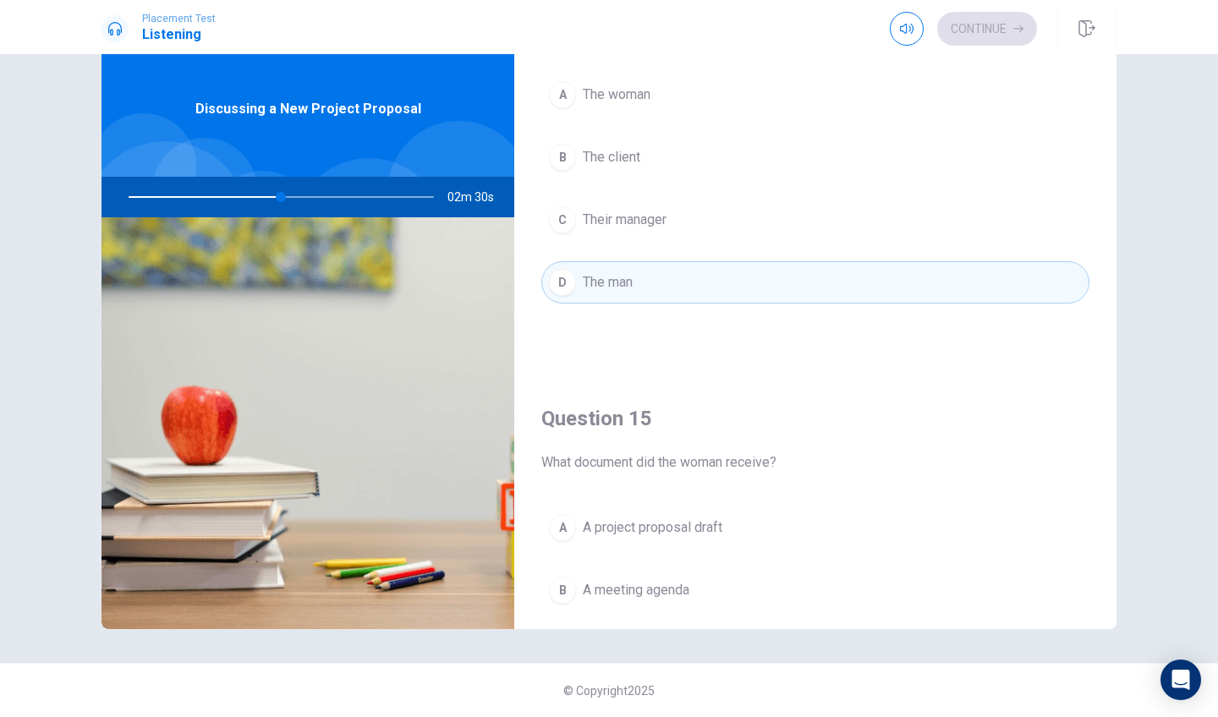
scroll to position [1553, 0]
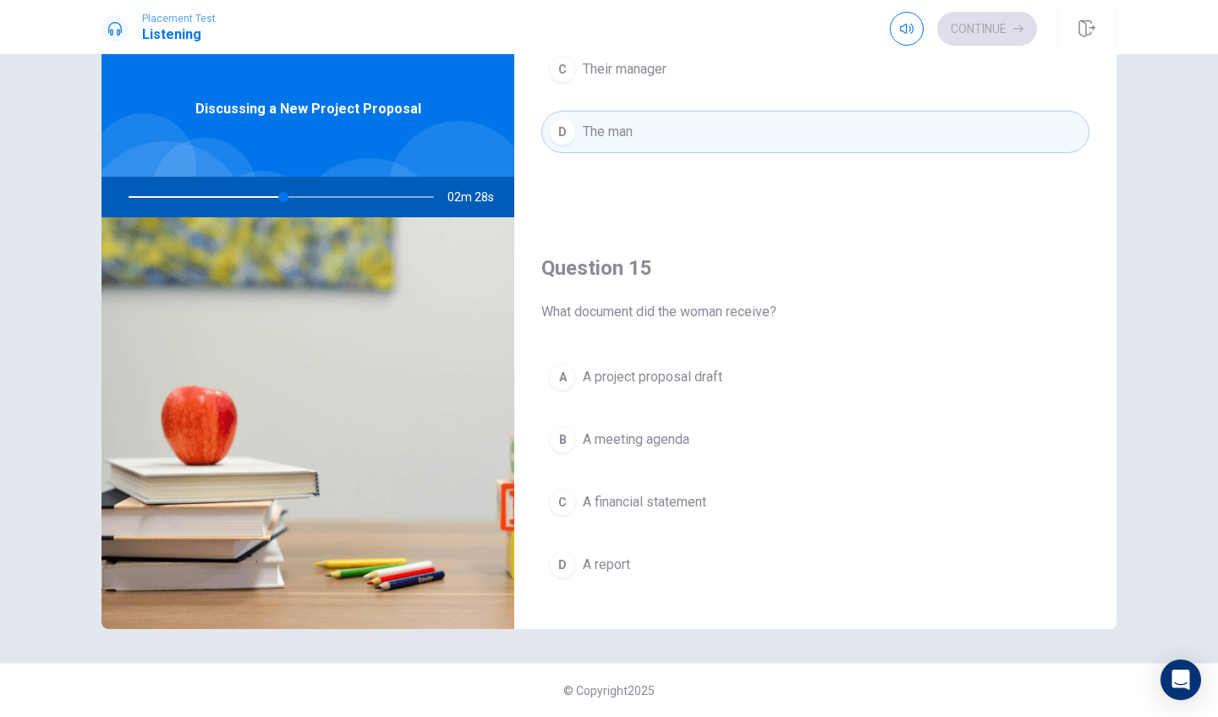
click at [686, 373] on span "A project proposal draft" at bounding box center [653, 377] width 140 height 20
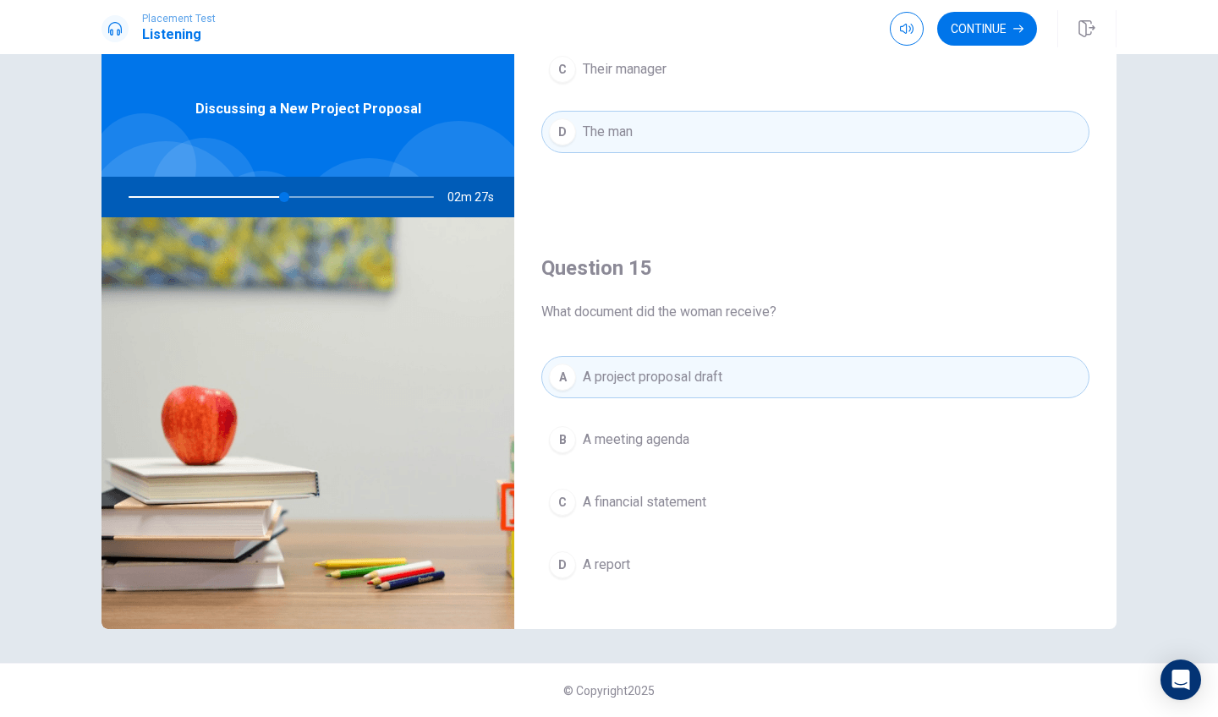
click at [1001, 51] on div "Placement Test Listening Continue" at bounding box center [609, 27] width 1218 height 54
click at [994, 45] on button "Continue" at bounding box center [987, 29] width 100 height 34
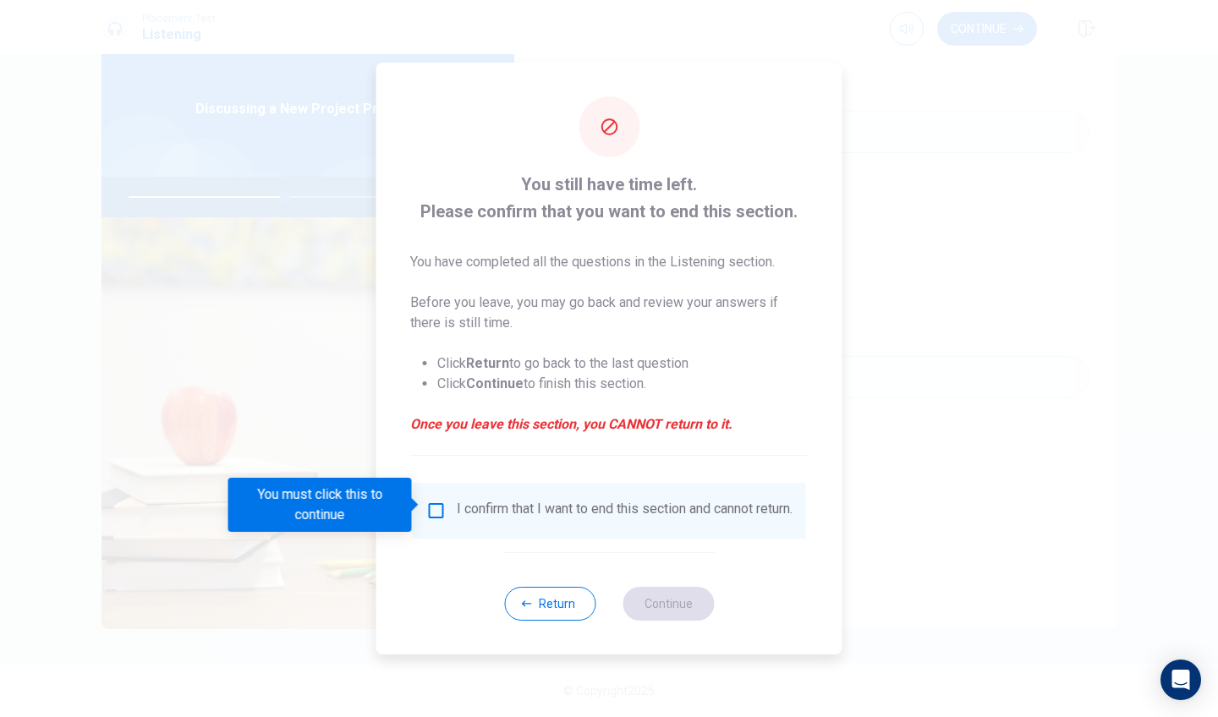
click at [441, 508] on input "You must click this to continue" at bounding box center [436, 511] width 20 height 20
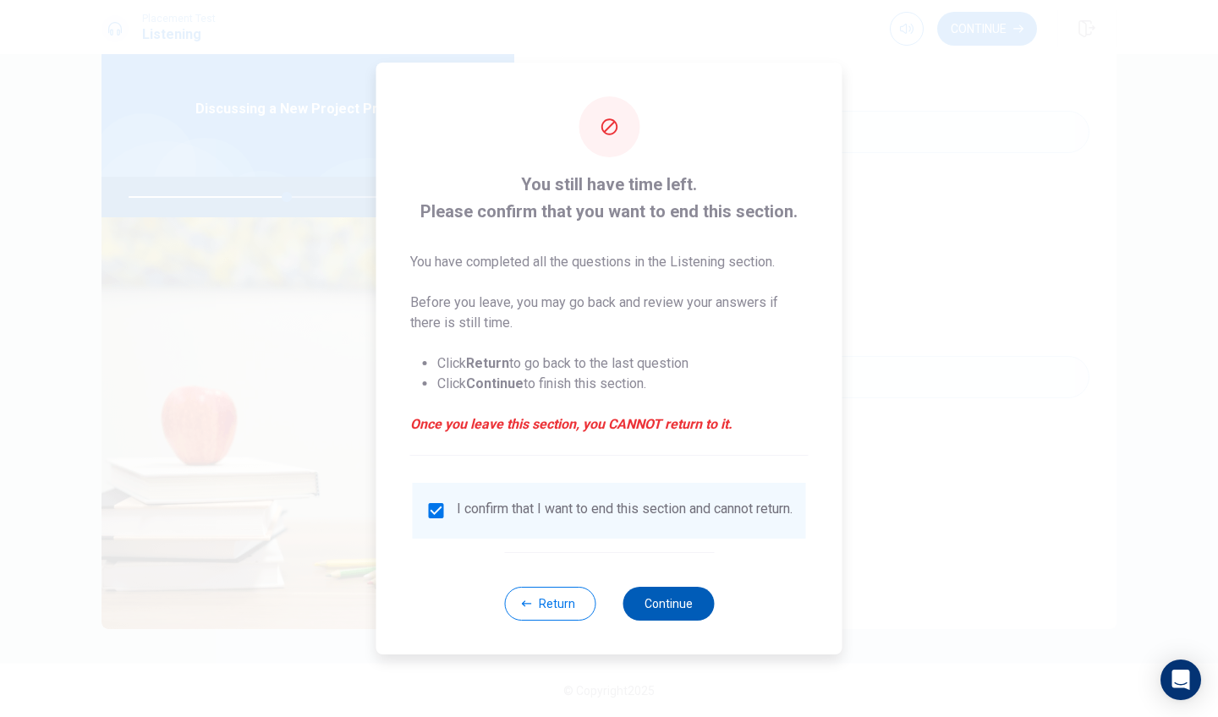
click at [677, 610] on button "Continue" at bounding box center [668, 604] width 91 height 34
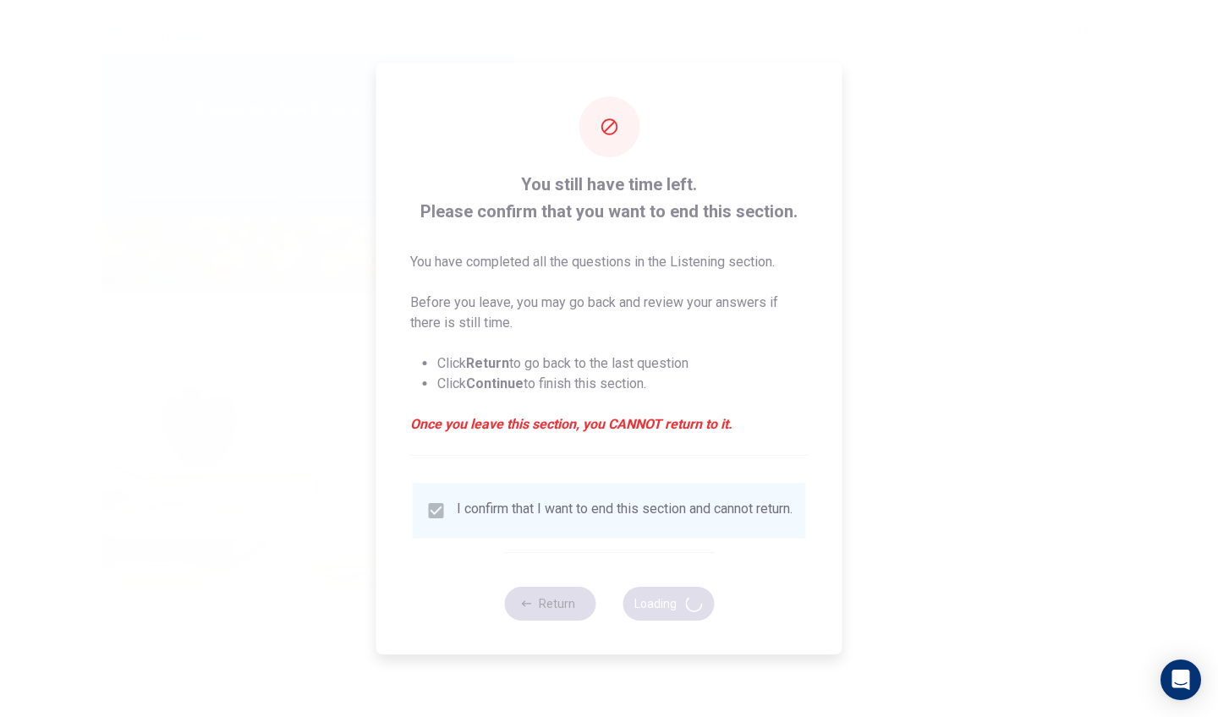
type input "53"
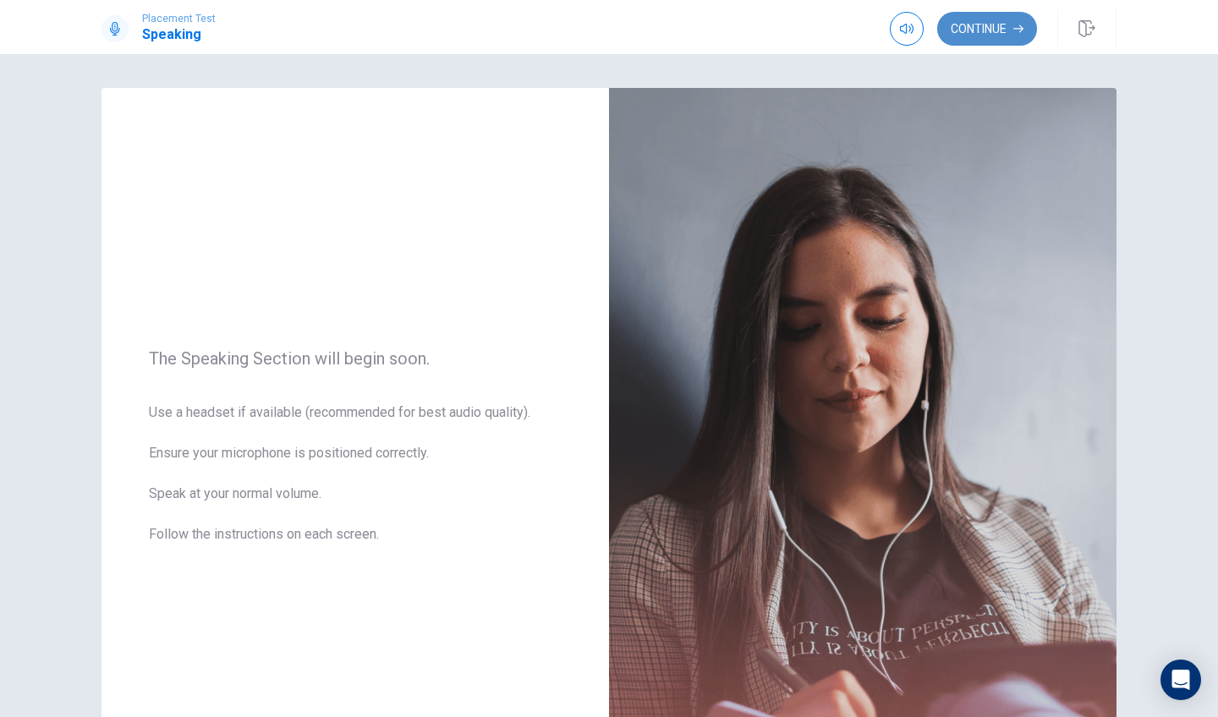
click at [1005, 42] on button "Continue" at bounding box center [987, 29] width 100 height 34
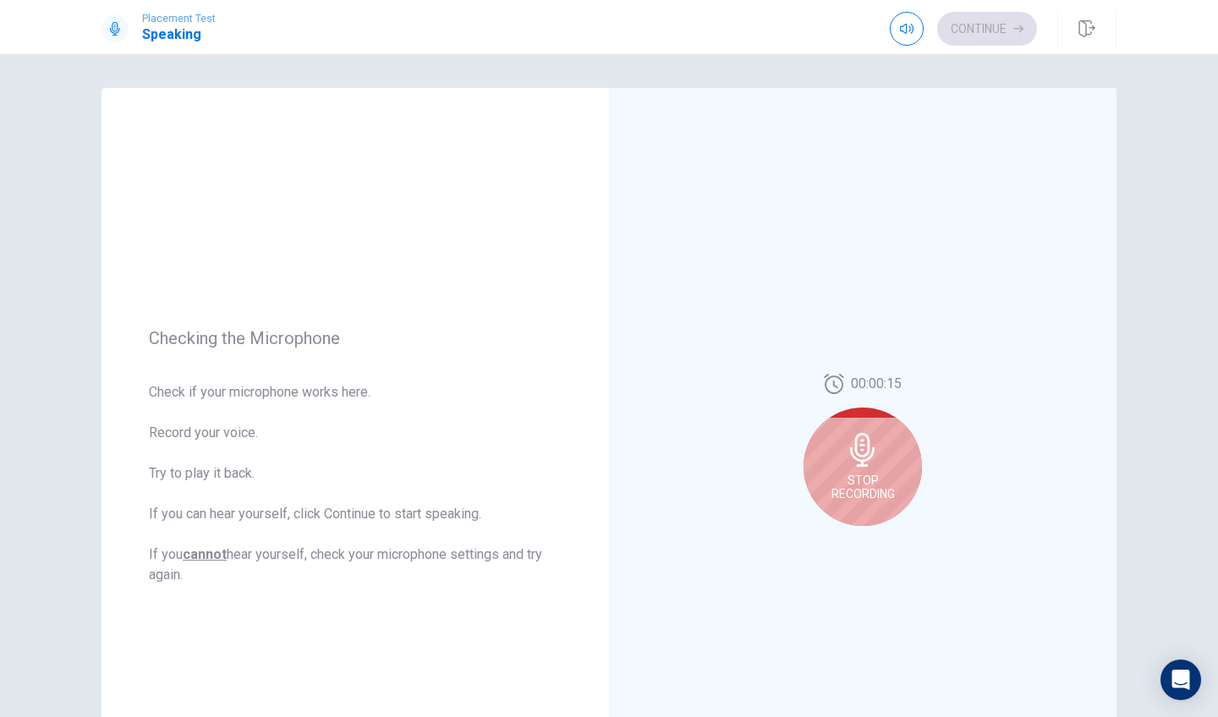
click at [1005, 42] on div "Continue" at bounding box center [963, 29] width 147 height 34
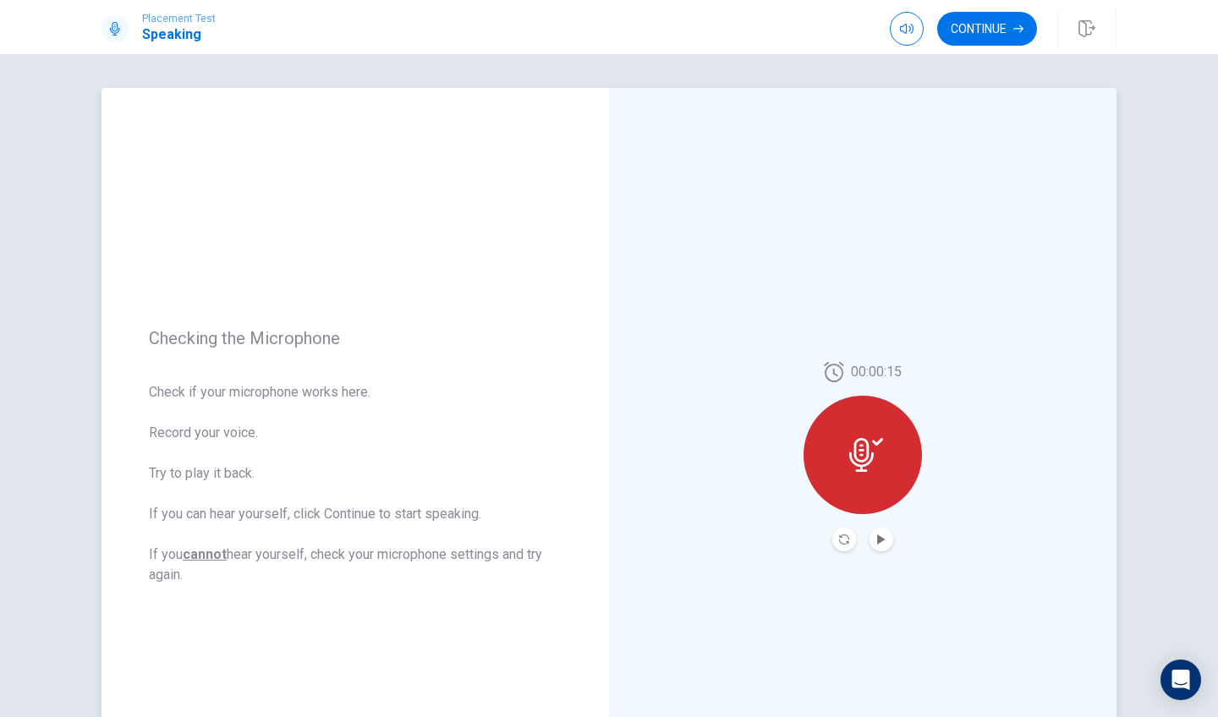
click at [870, 472] on div at bounding box center [863, 455] width 118 height 118
click at [878, 539] on icon "Play Audio" at bounding box center [881, 540] width 8 height 10
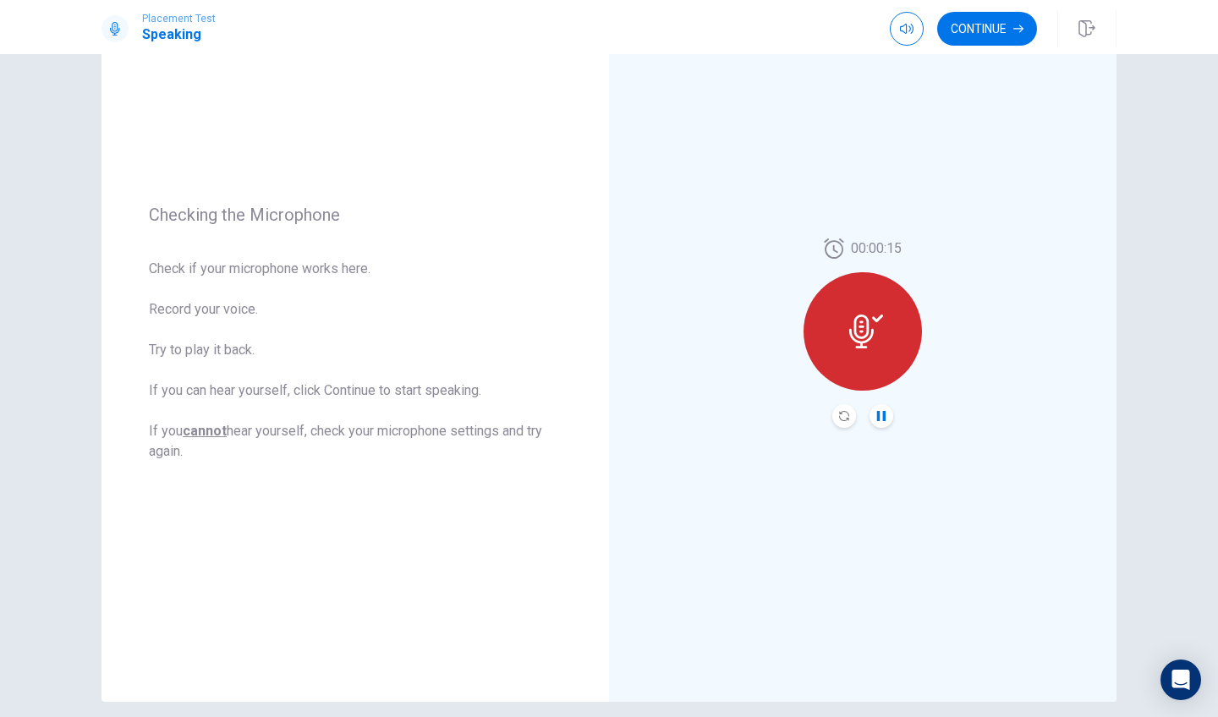
scroll to position [123, 0]
click at [992, 34] on button "Continue" at bounding box center [987, 29] width 100 height 34
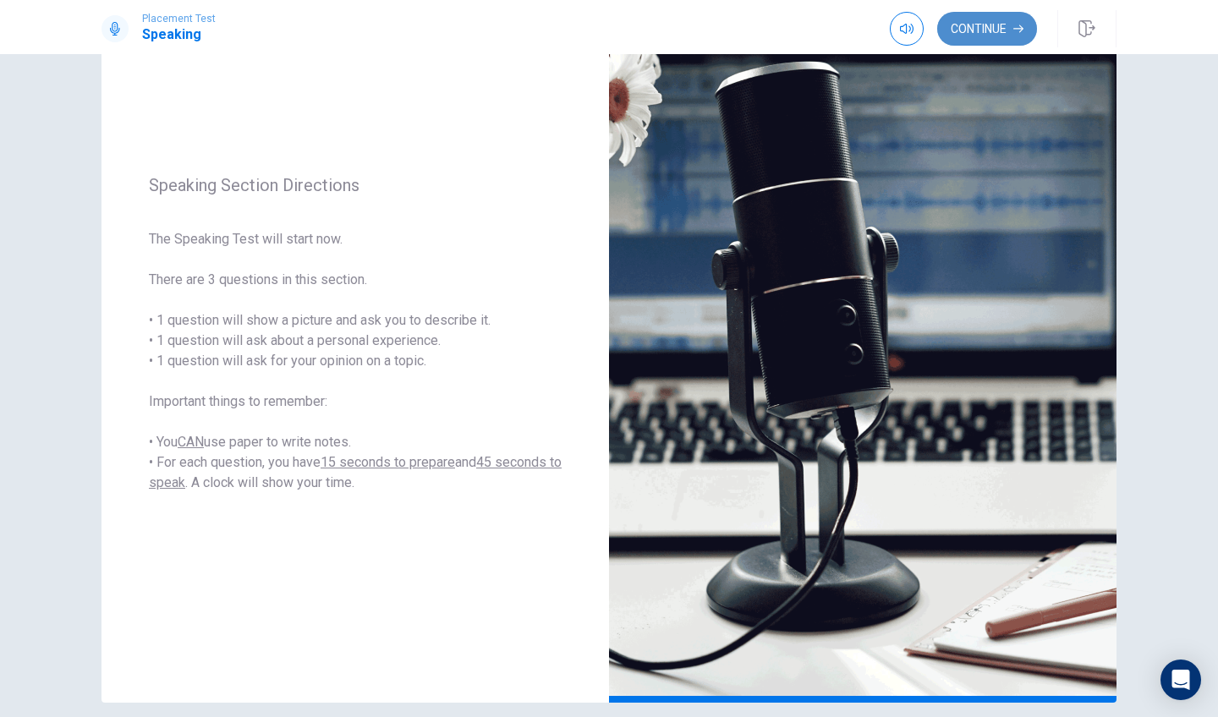
click at [972, 33] on button "Continue" at bounding box center [987, 29] width 100 height 34
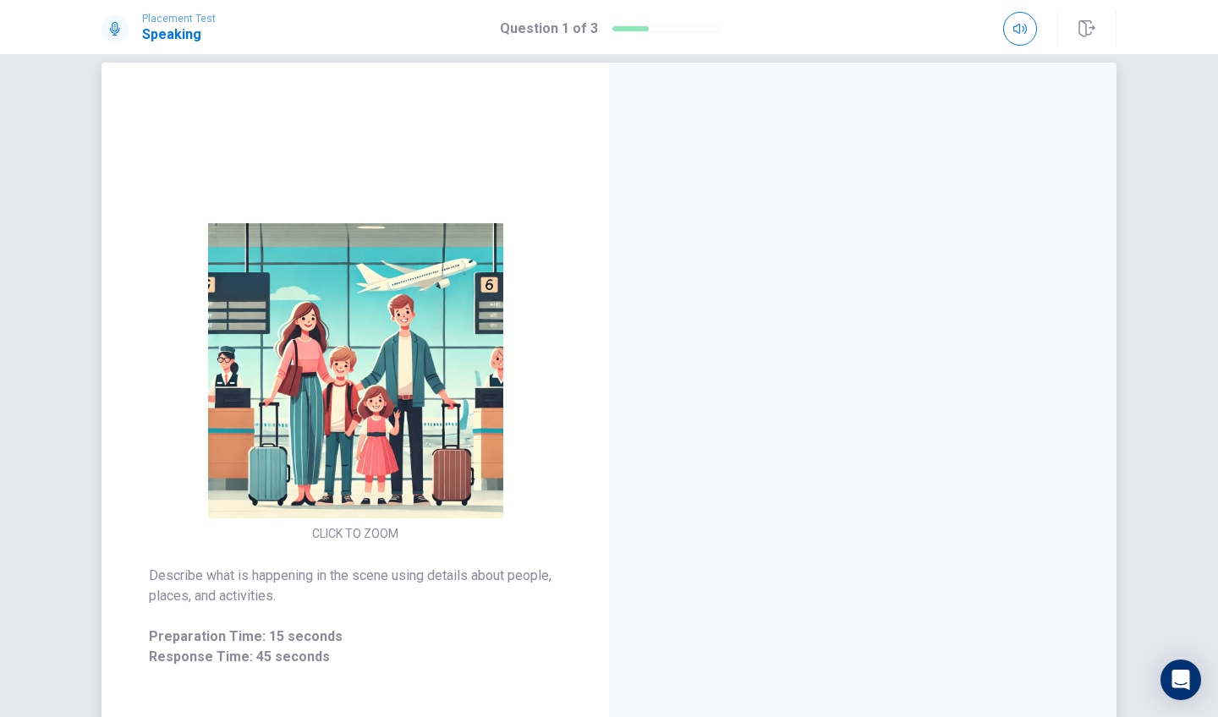
scroll to position [21, 0]
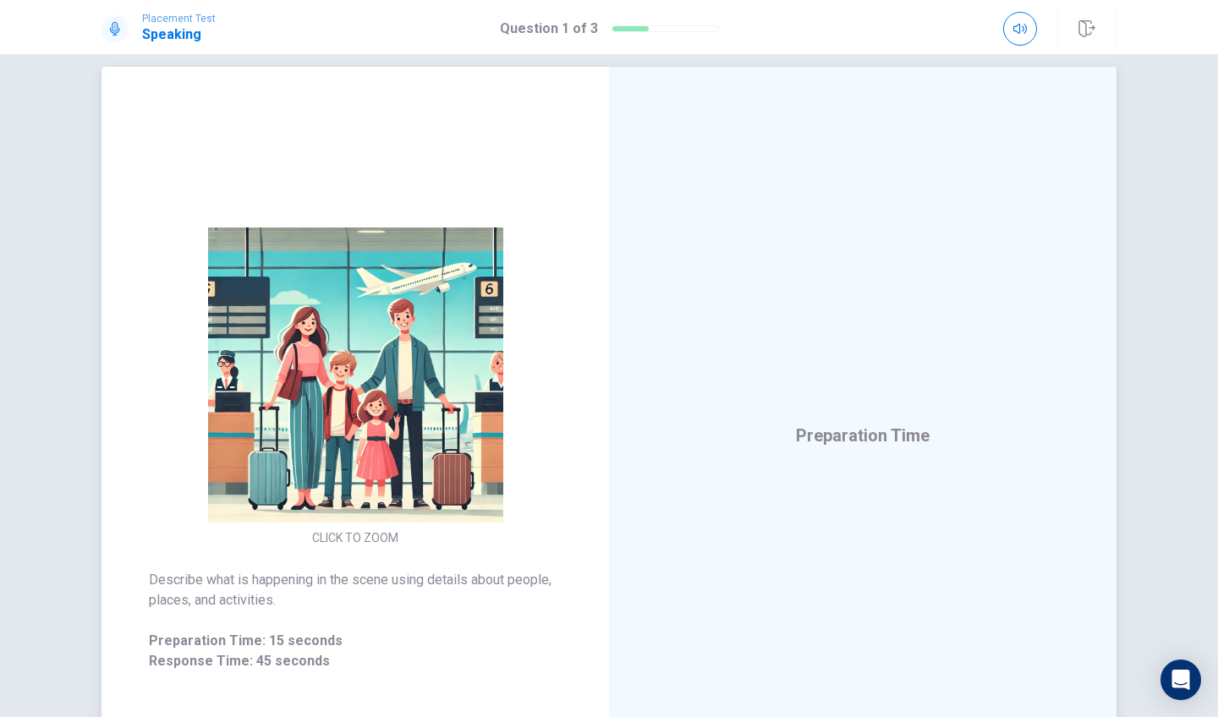
click at [398, 491] on img at bounding box center [355, 375] width 325 height 295
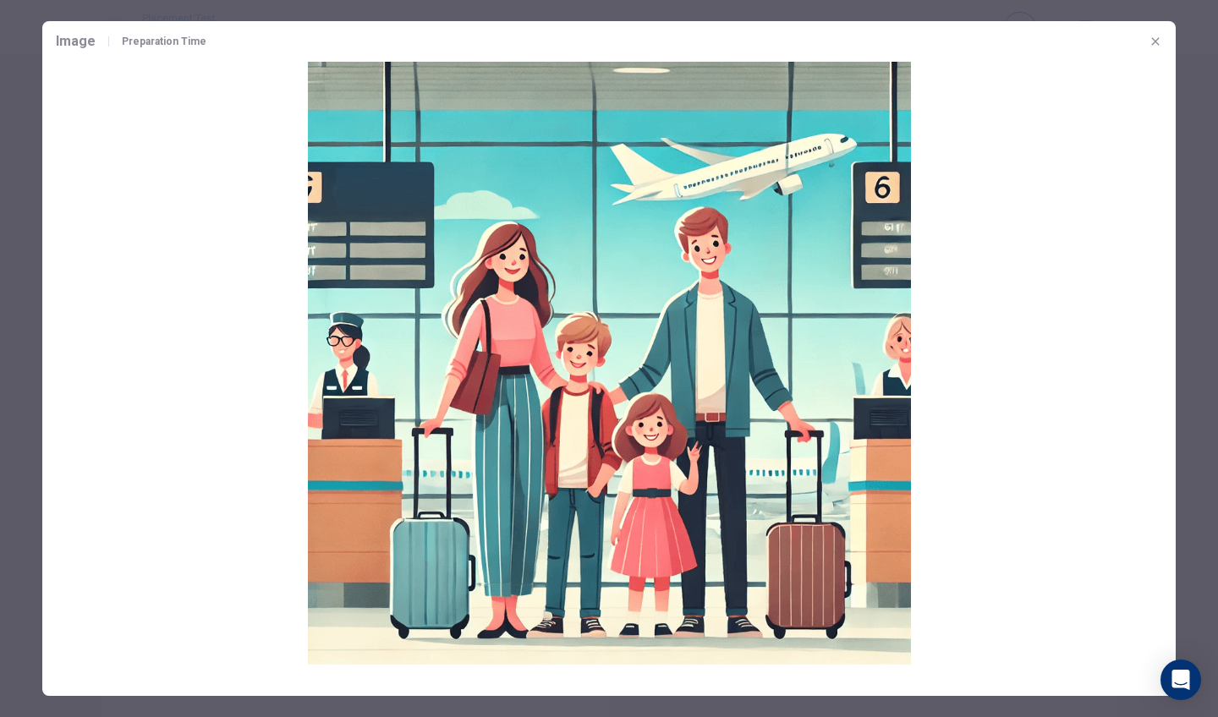
click at [1155, 36] on icon "button" at bounding box center [1156, 42] width 14 height 14
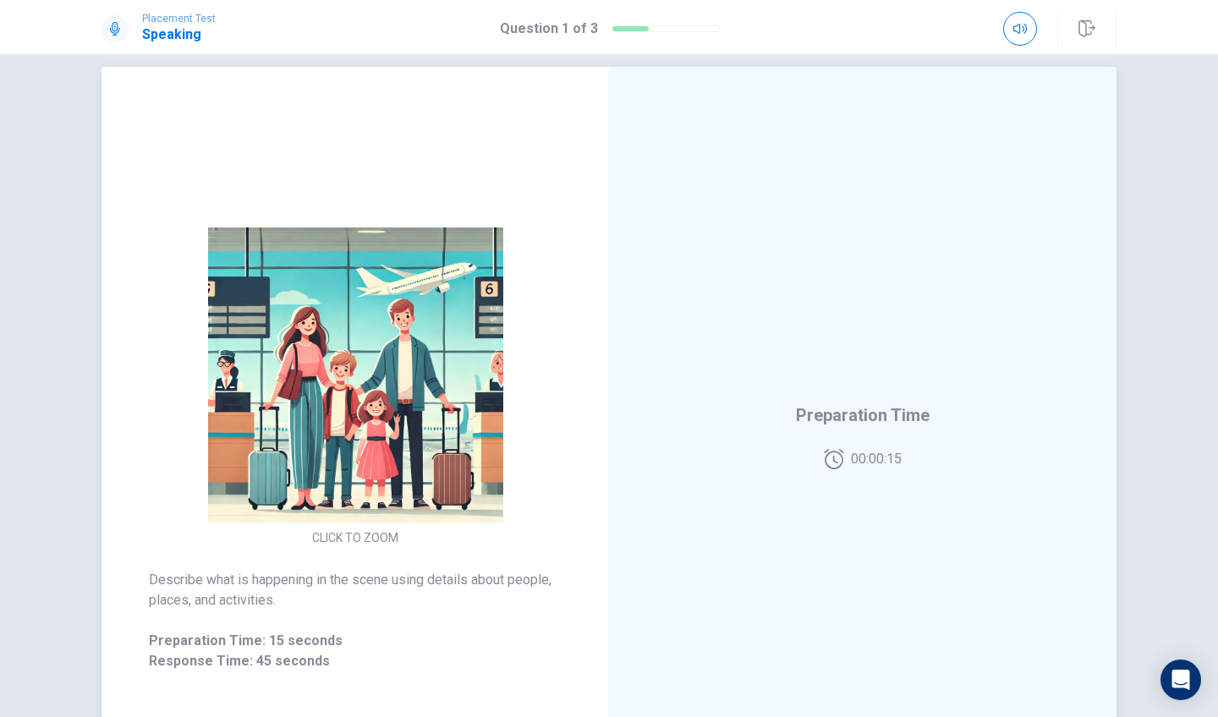
scroll to position [0, 0]
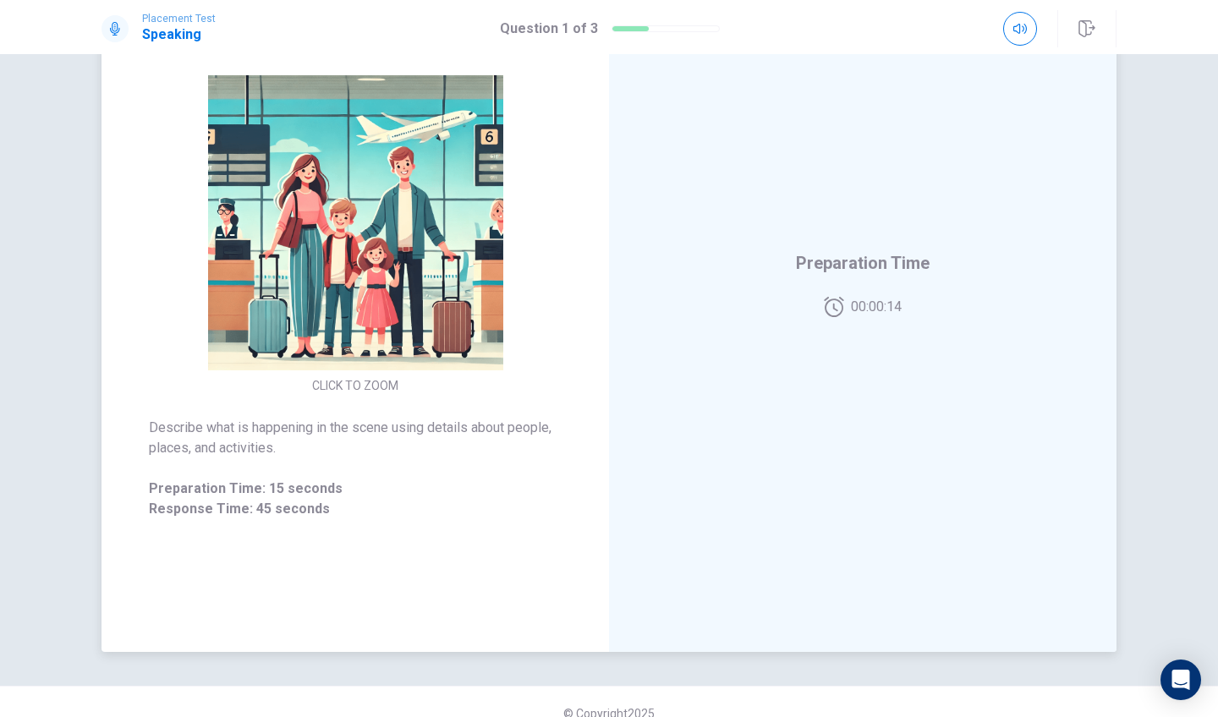
click at [570, 373] on div "CLICK TO ZOOM" at bounding box center [356, 236] width 508 height 322
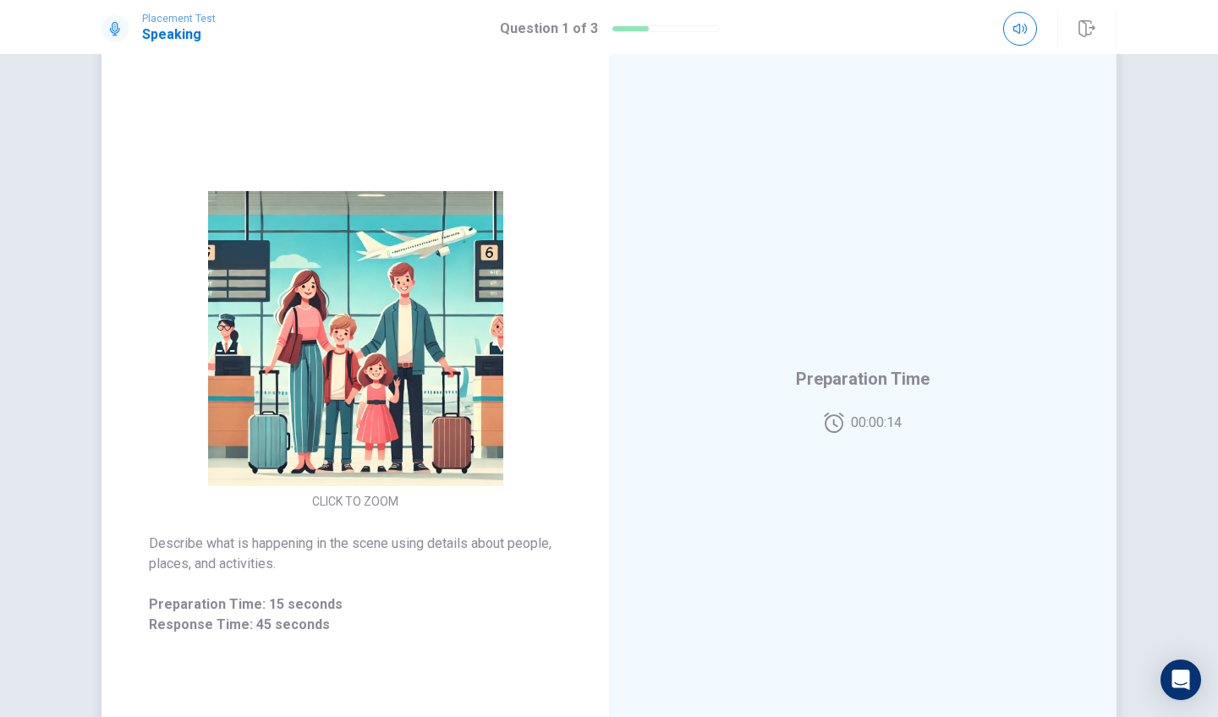
scroll to position [56, 0]
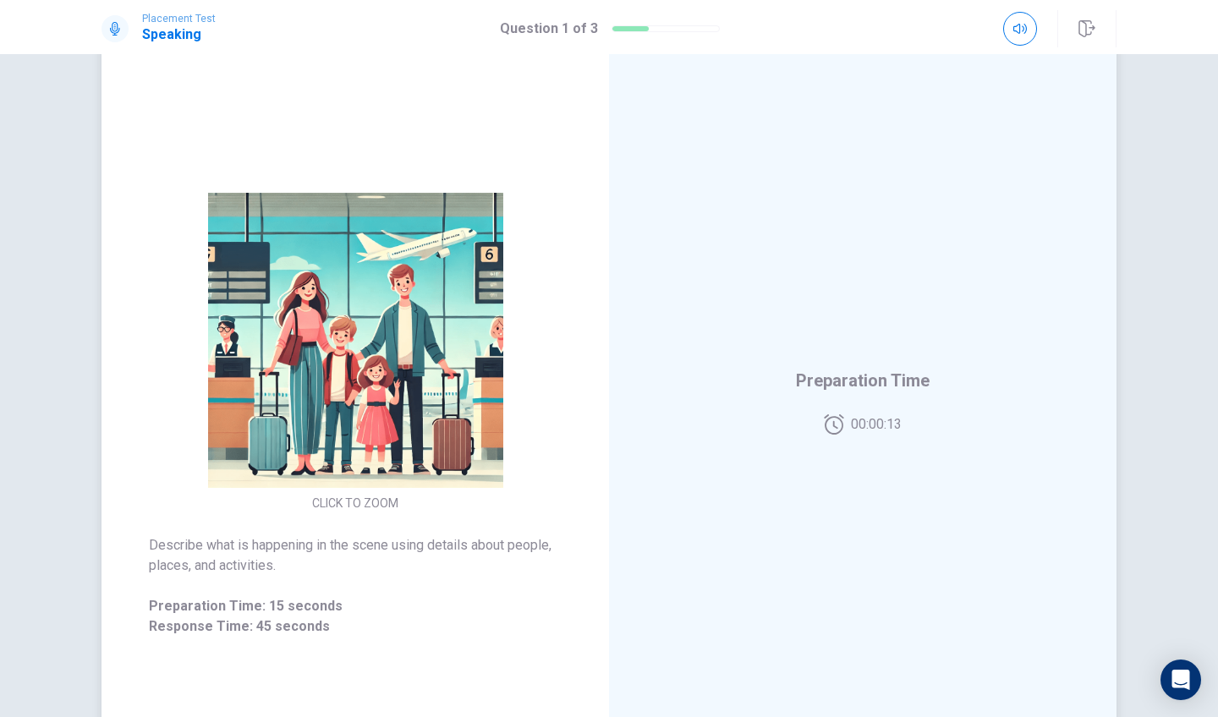
click at [442, 369] on img at bounding box center [355, 340] width 325 height 295
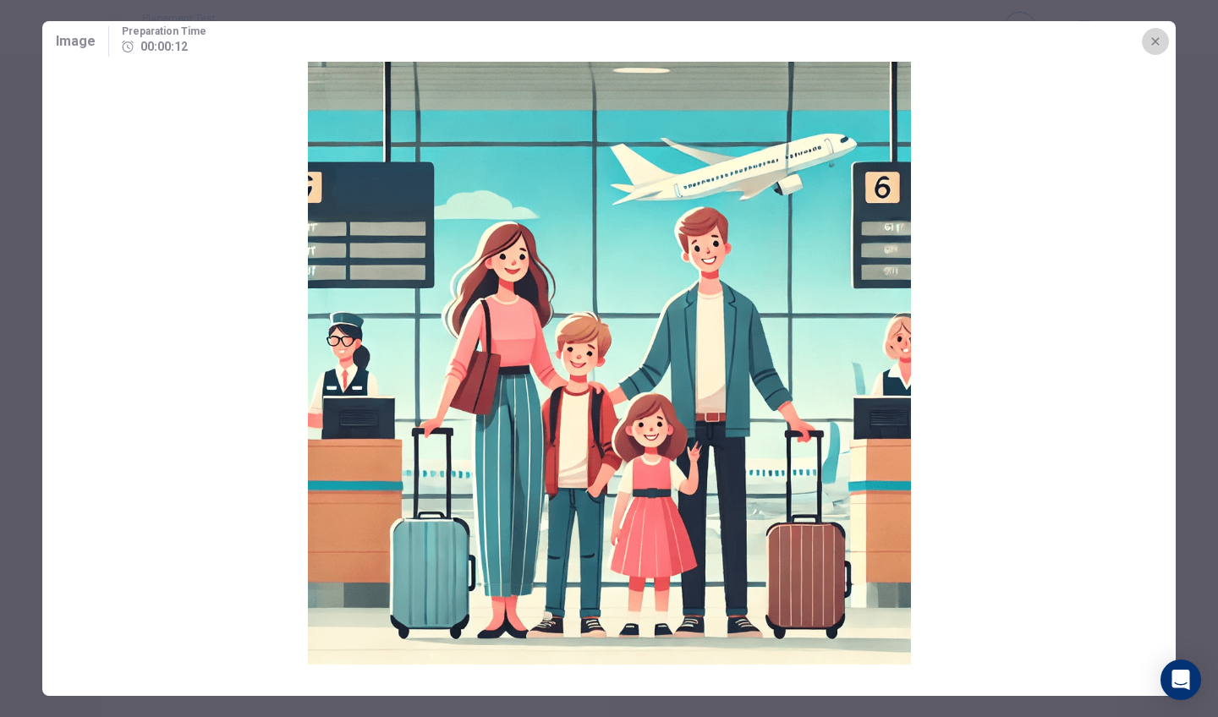
click at [1158, 45] on icon "button" at bounding box center [1156, 42] width 14 height 14
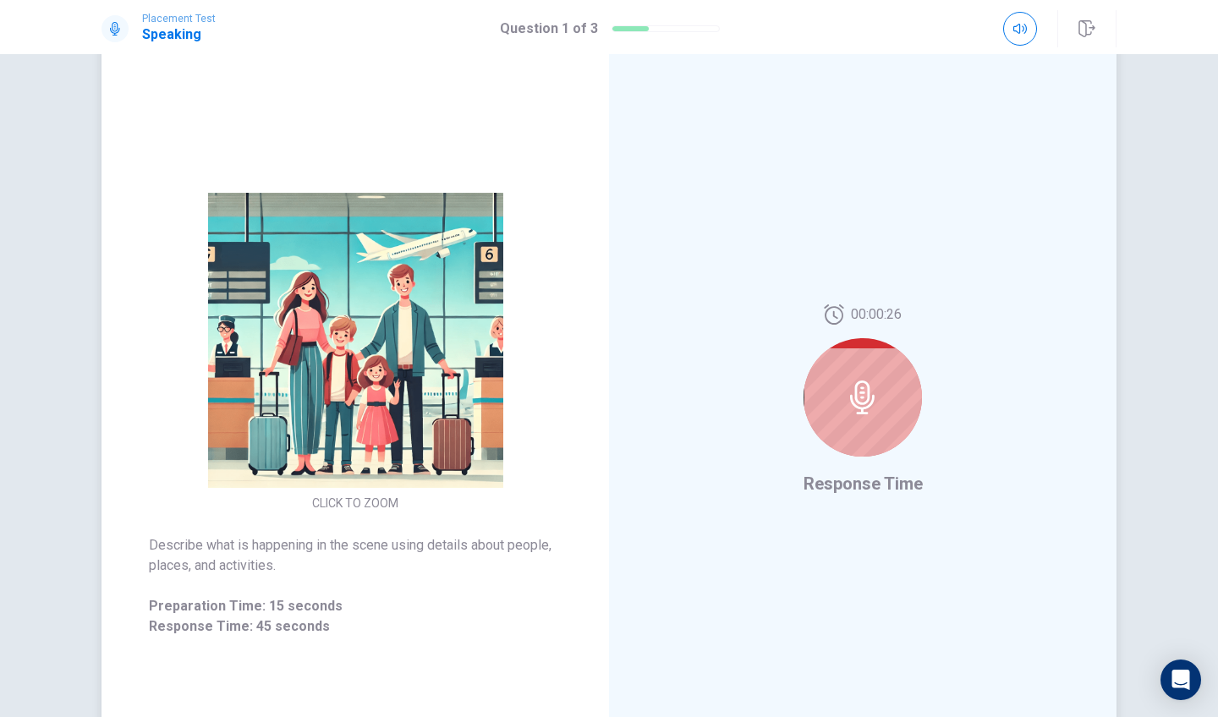
click at [875, 424] on div at bounding box center [863, 397] width 118 height 118
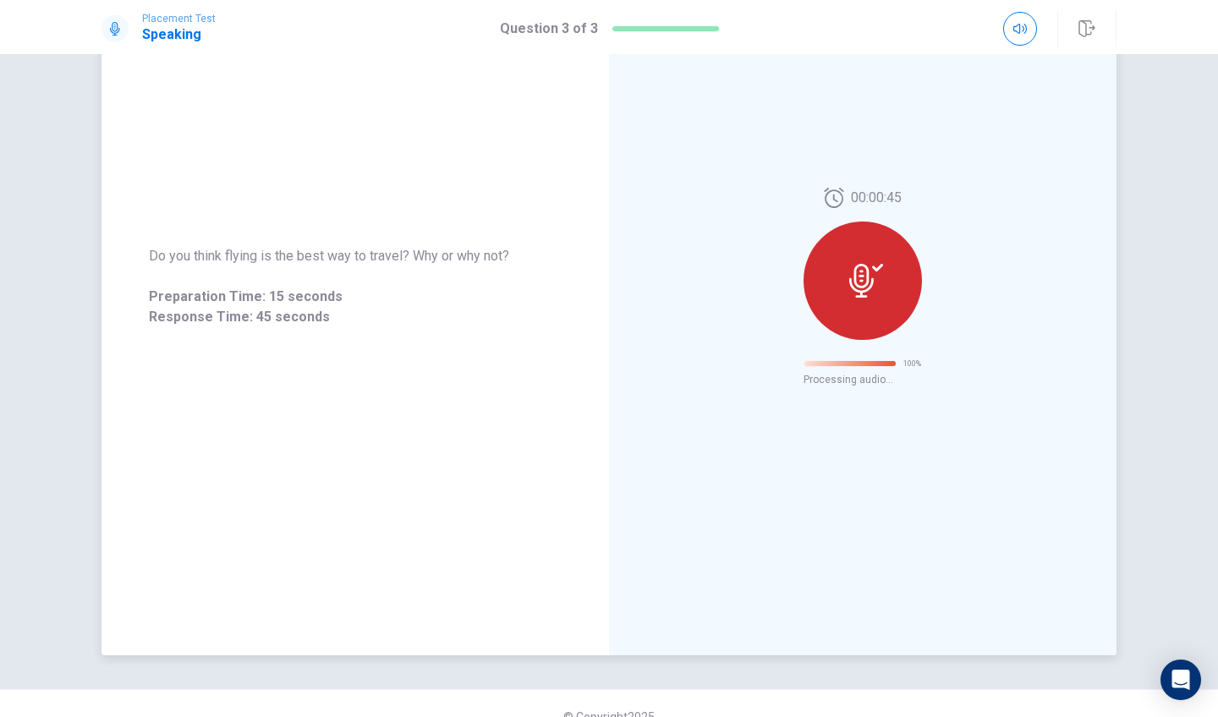
scroll to position [0, 0]
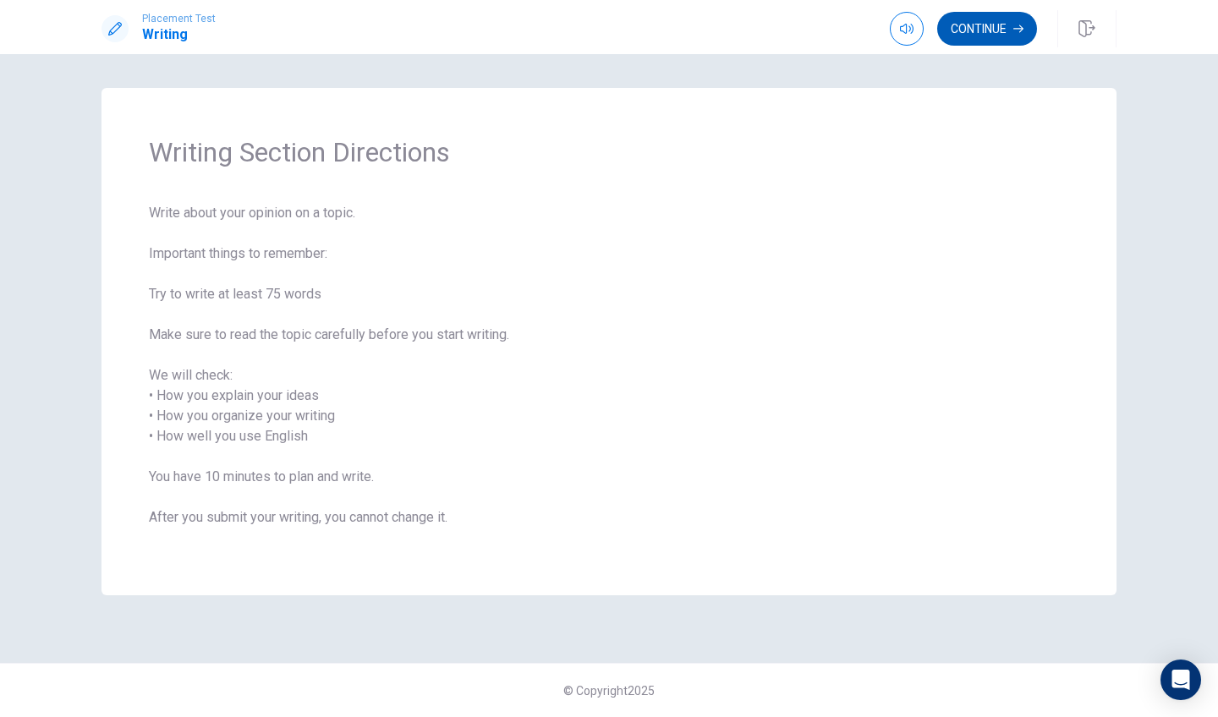
click at [954, 40] on button "Continue" at bounding box center [987, 29] width 100 height 34
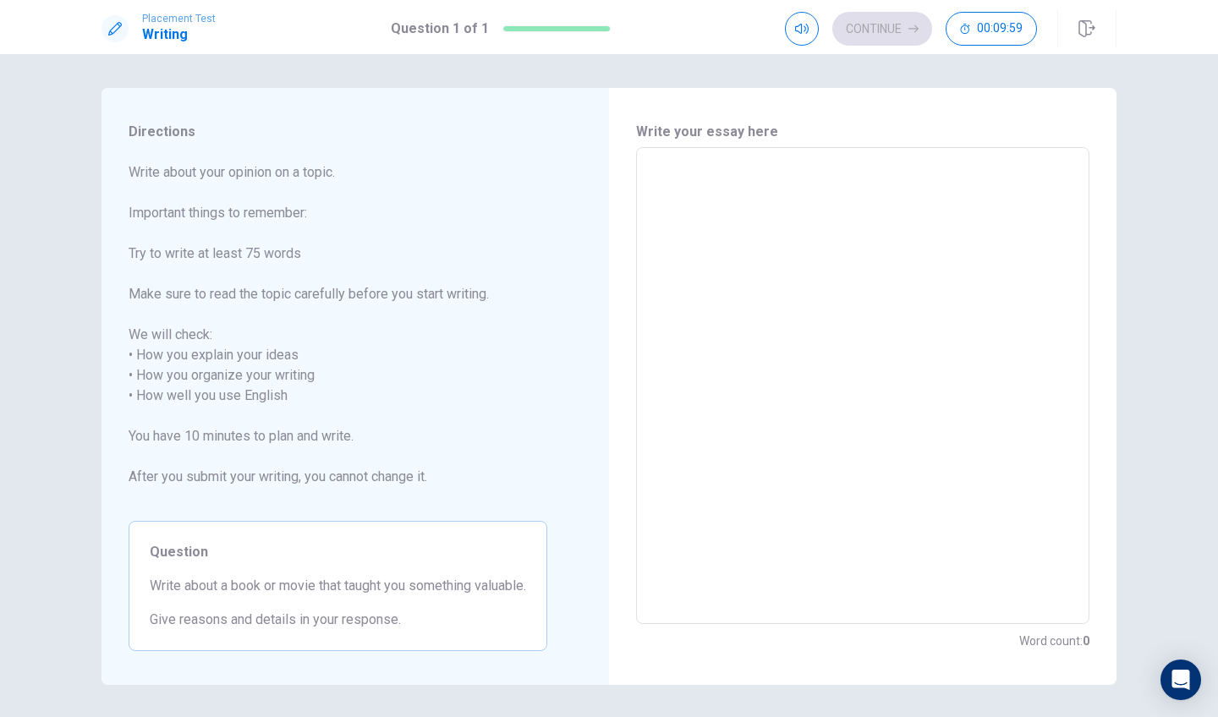
click at [711, 184] on textarea at bounding box center [863, 386] width 430 height 449
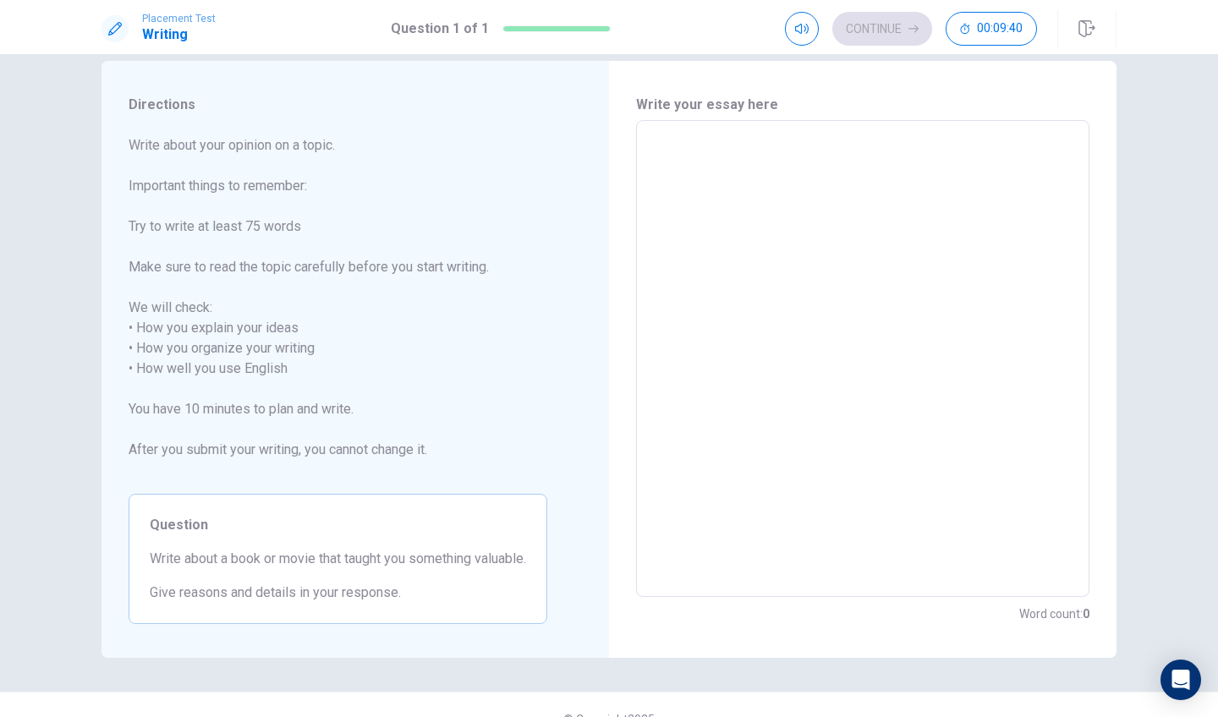
scroll to position [26, 0]
click at [731, 188] on textarea at bounding box center [863, 359] width 430 height 449
drag, startPoint x: 134, startPoint y: 566, endPoint x: 162, endPoint y: 572, distance: 29.4
click at [163, 572] on div "Question Write about a book or movie that taught you something valuable. Give r…" at bounding box center [338, 560] width 419 height 130
drag, startPoint x: 140, startPoint y: 552, endPoint x: 174, endPoint y: 552, distance: 33.8
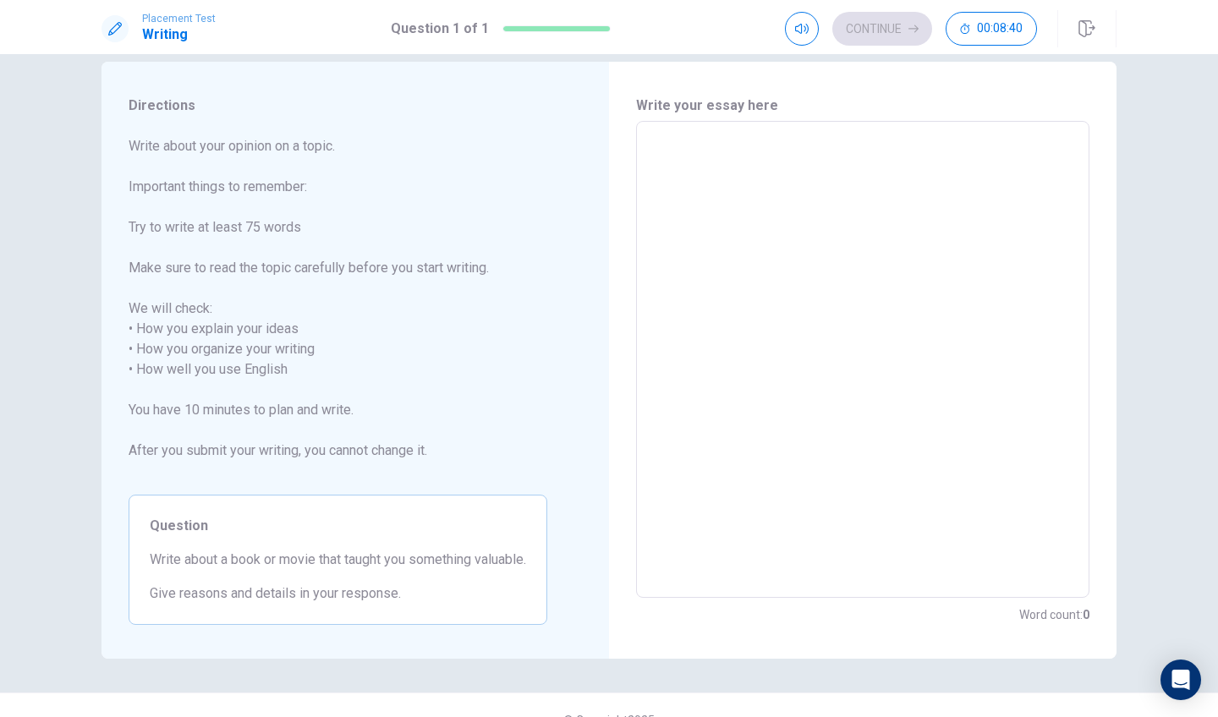
click at [174, 552] on div "Question Write about a book or movie that taught you something valuable. Give r…" at bounding box center [338, 560] width 419 height 130
drag, startPoint x: 115, startPoint y: 558, endPoint x: 222, endPoint y: 558, distance: 107.4
click at [222, 558] on div "Directions Write about your opinion on a topic. Important things to remember: T…" at bounding box center [338, 360] width 473 height 597
click at [266, 517] on span "Question" at bounding box center [338, 526] width 376 height 20
click at [685, 180] on textarea at bounding box center [863, 359] width 430 height 449
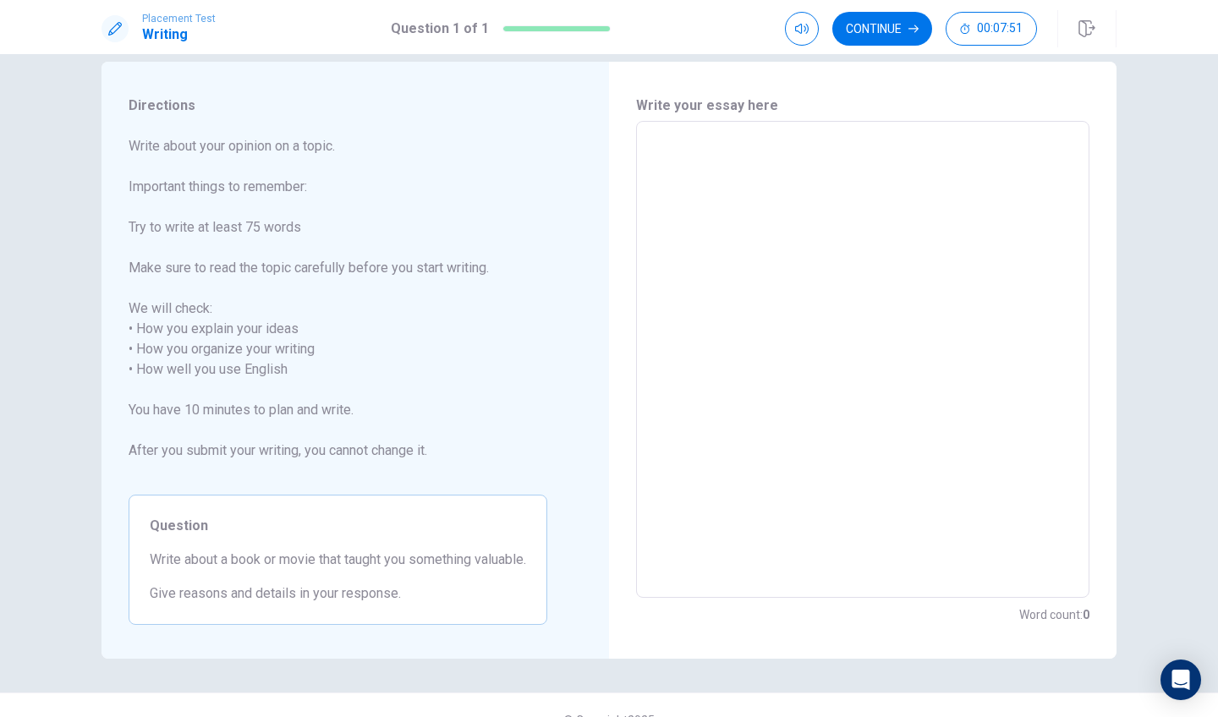
type textarea "x"
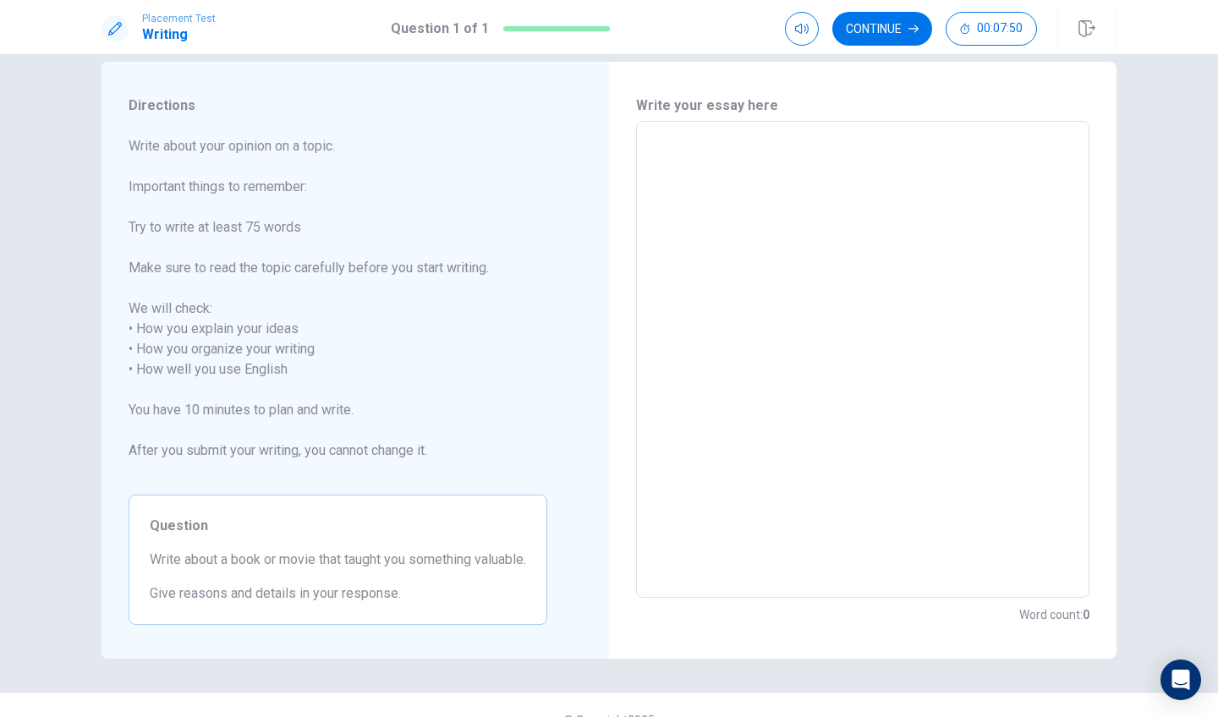
type textarea "x"
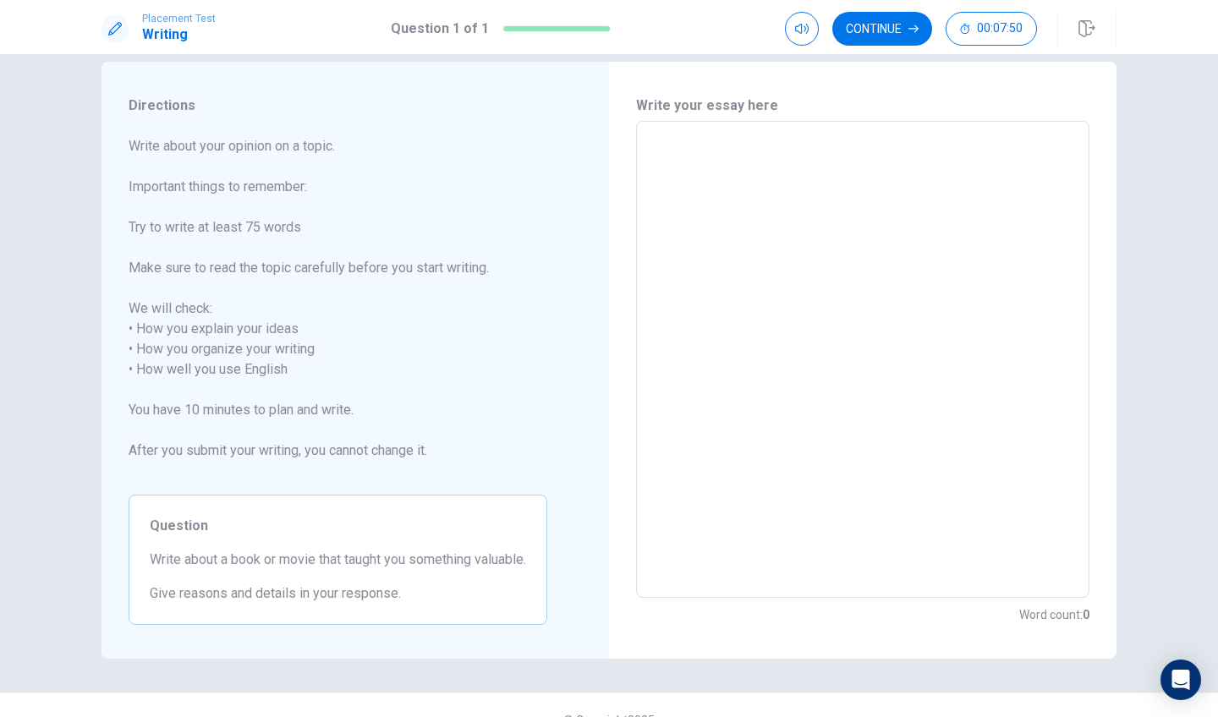
type textarea "x"
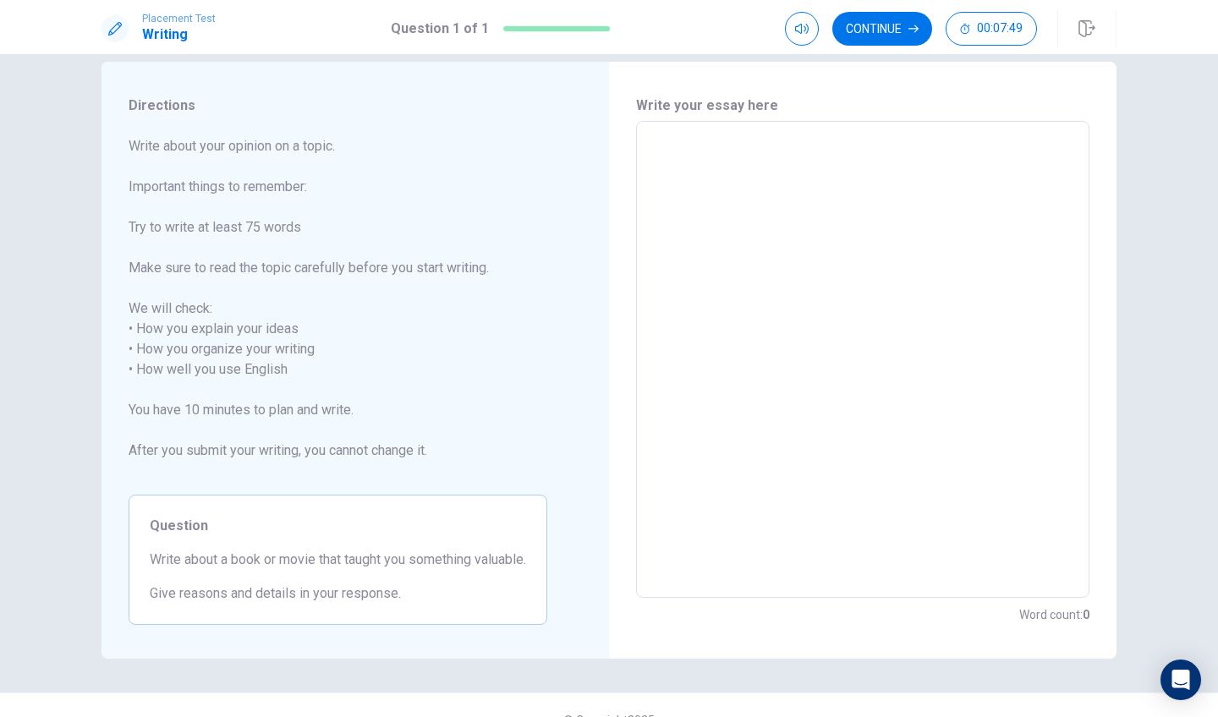
type textarea "x"
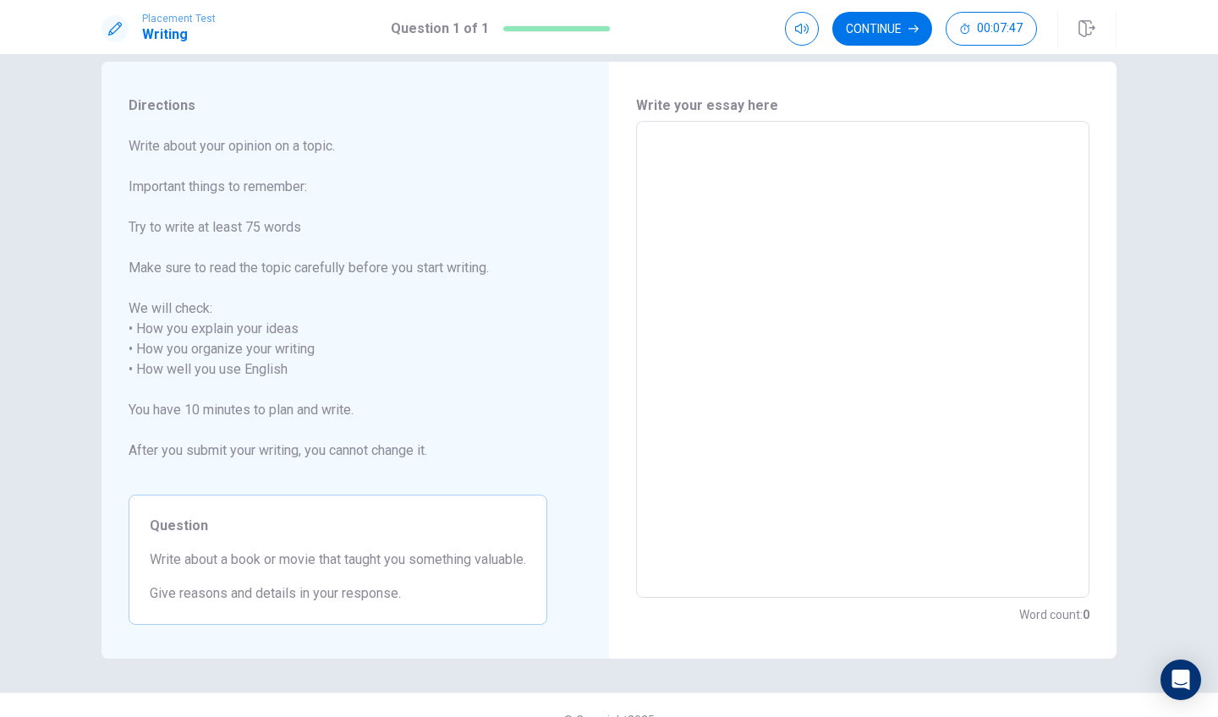
type textarea "x"
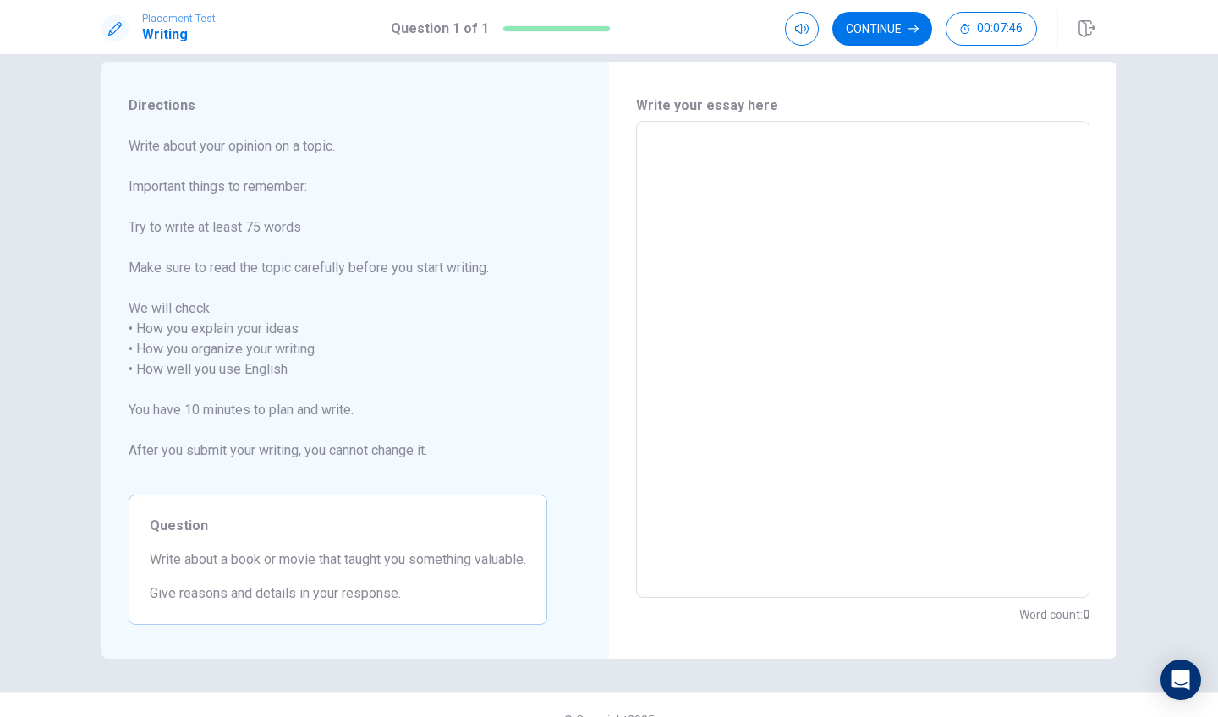
type textarea "x"
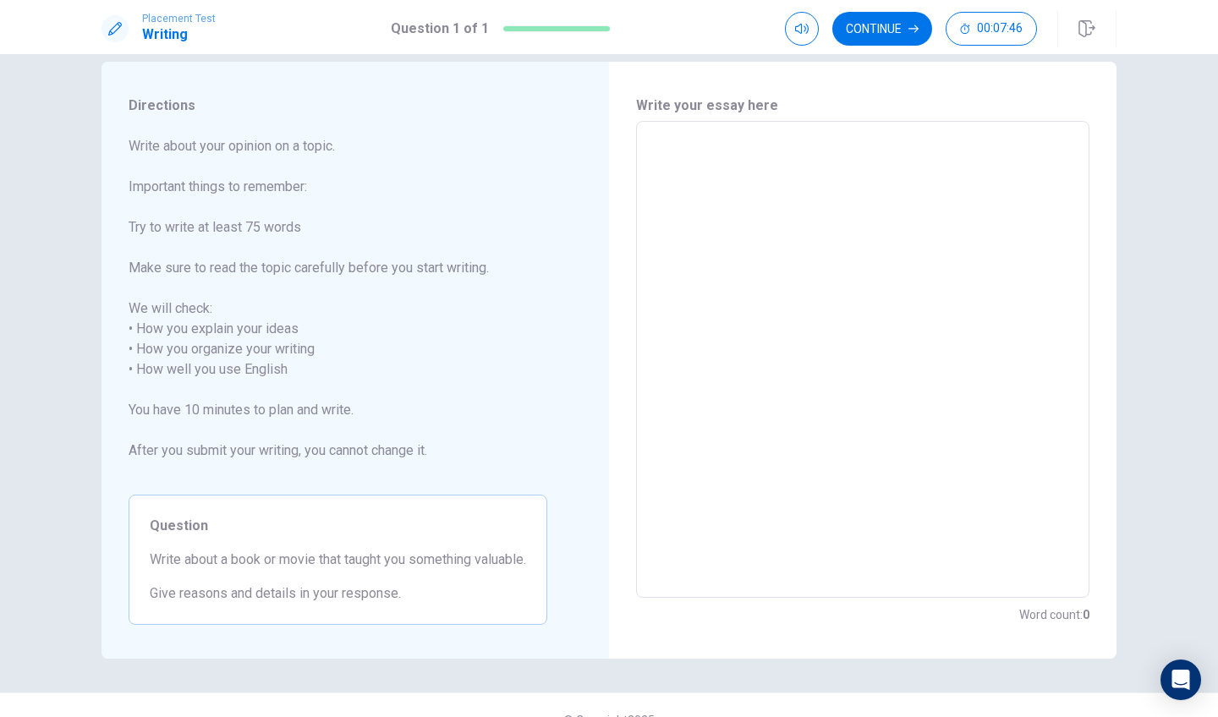
type textarea "x"
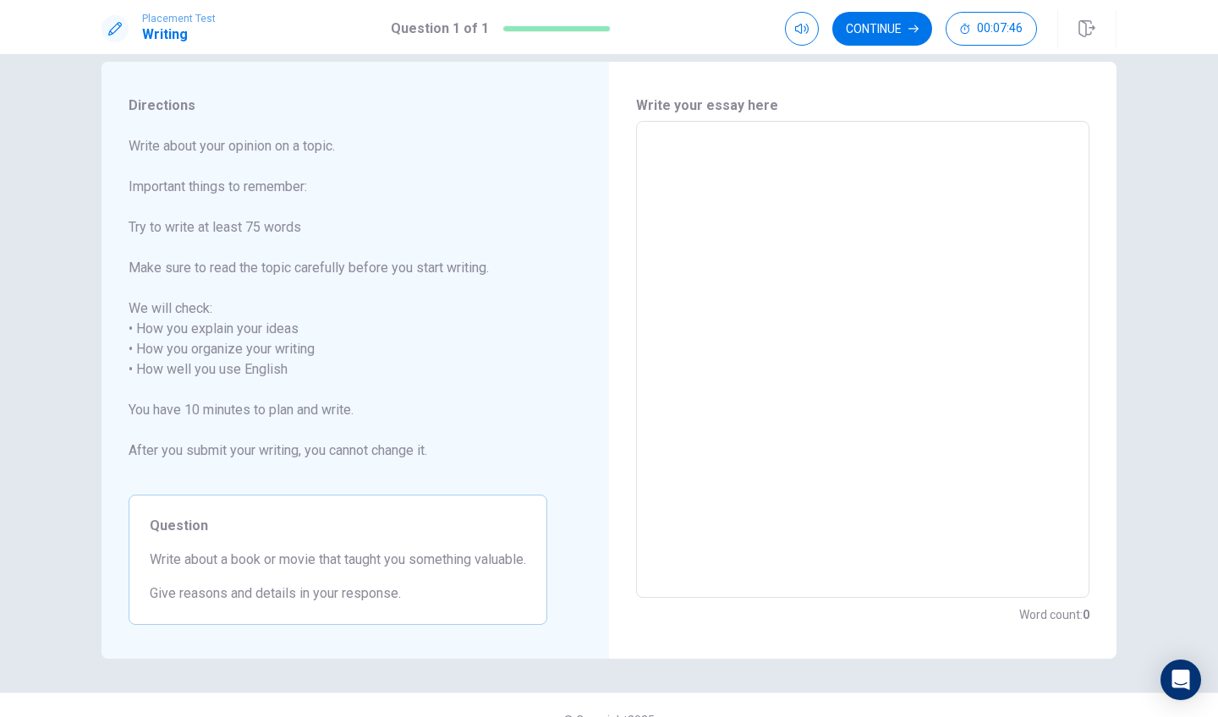
type textarea "x"
type textarea "a"
type textarea "x"
type textarea "a"
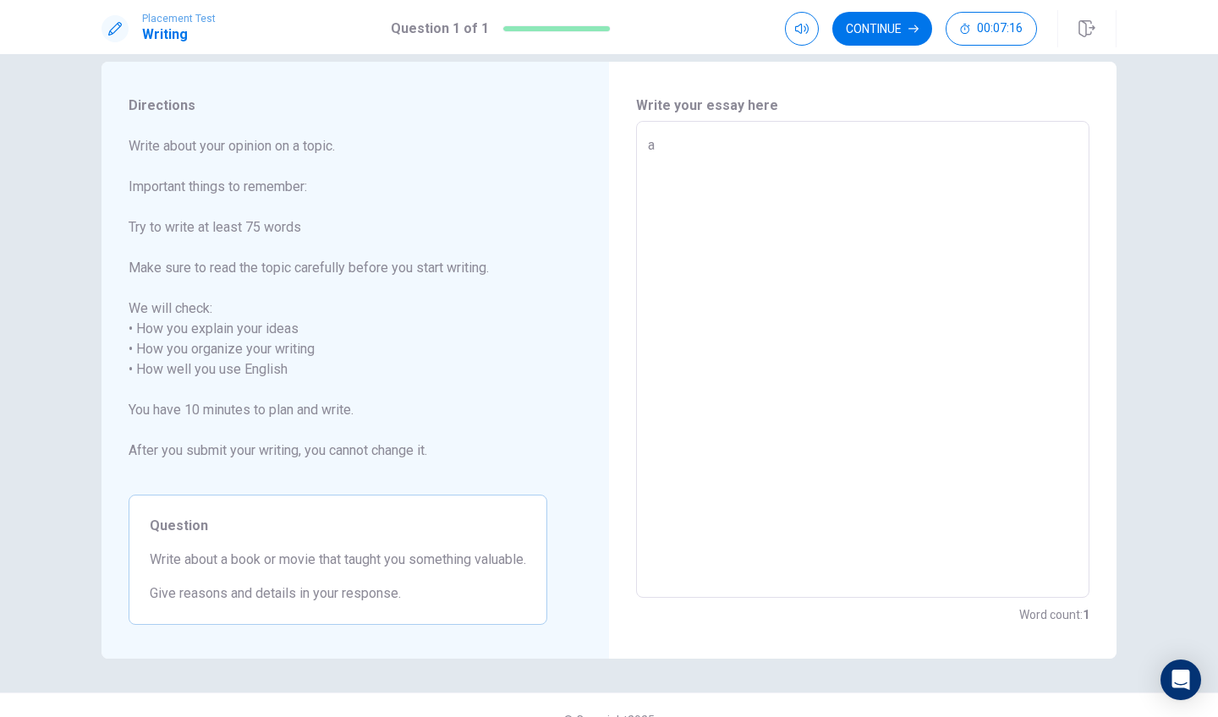
type textarea "x"
type textarea "a"
type textarea "x"
type textarea "A"
type textarea "x"
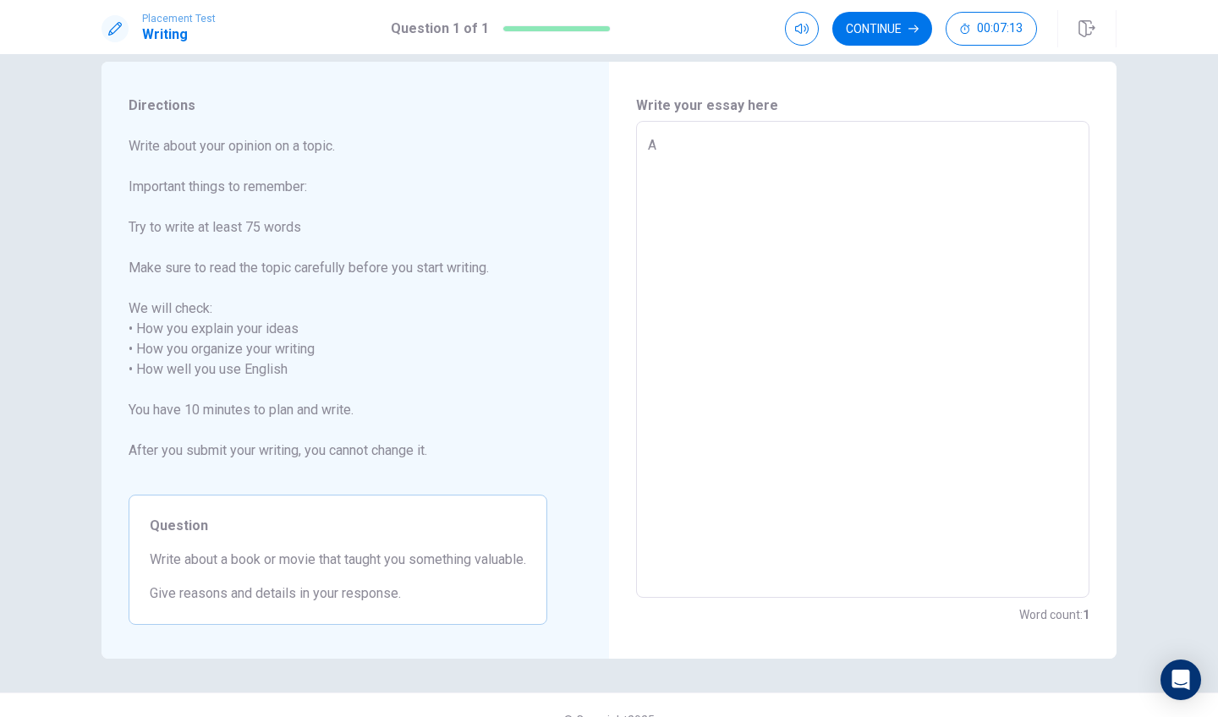
type textarea "A"
type textarea "x"
type textarea "A b"
type textarea "x"
type textarea "A bo"
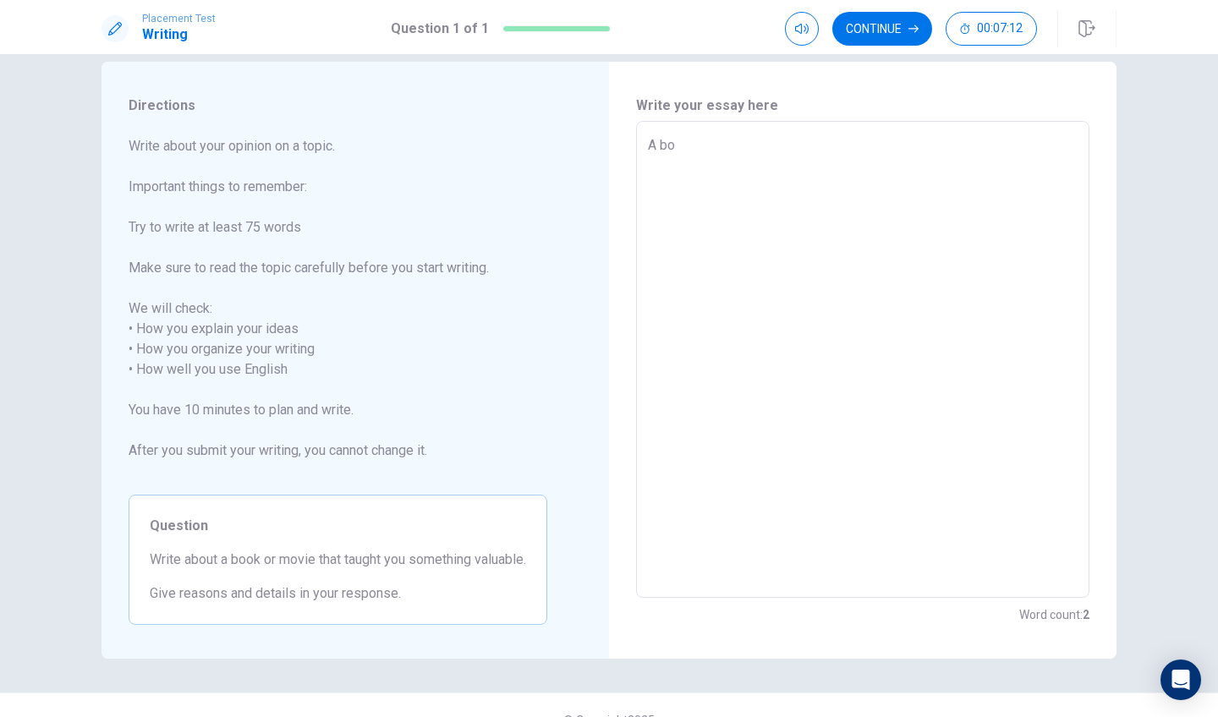
type textarea "x"
type textarea "A boo"
type textarea "x"
type textarea "A book"
type textarea "x"
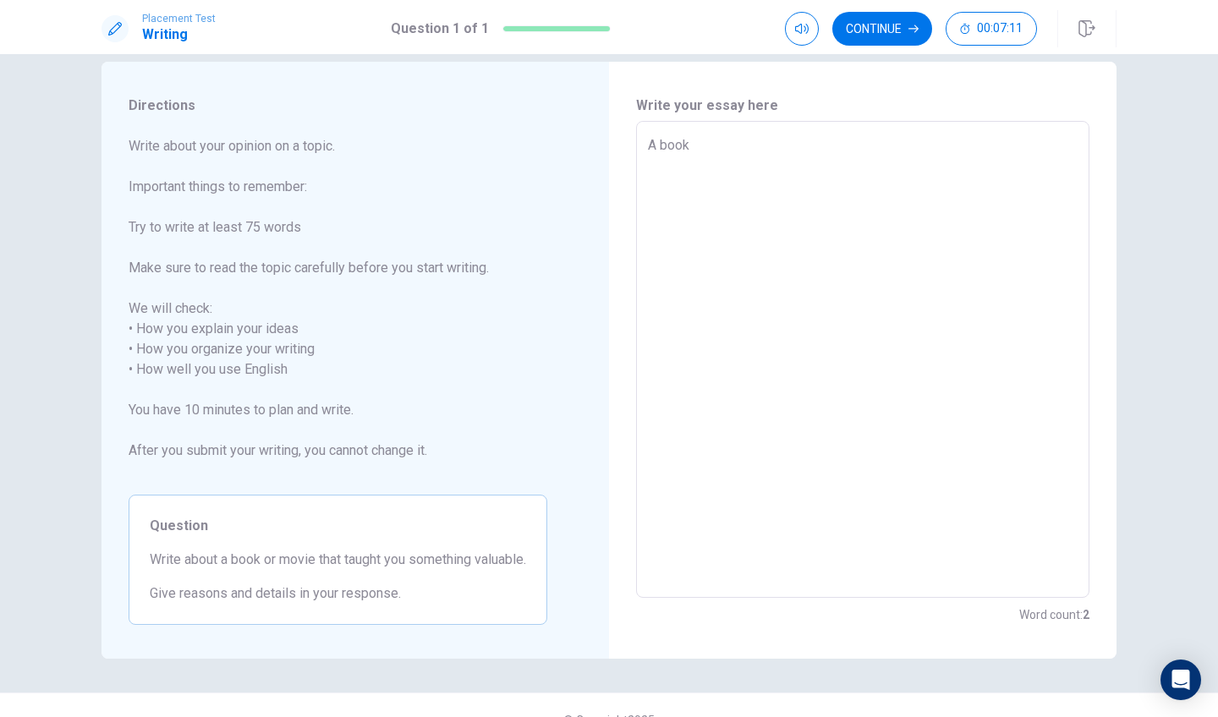
type textarea "A book"
type textarea "x"
type textarea "A book"
type textarea "x"
type textarea "A boo"
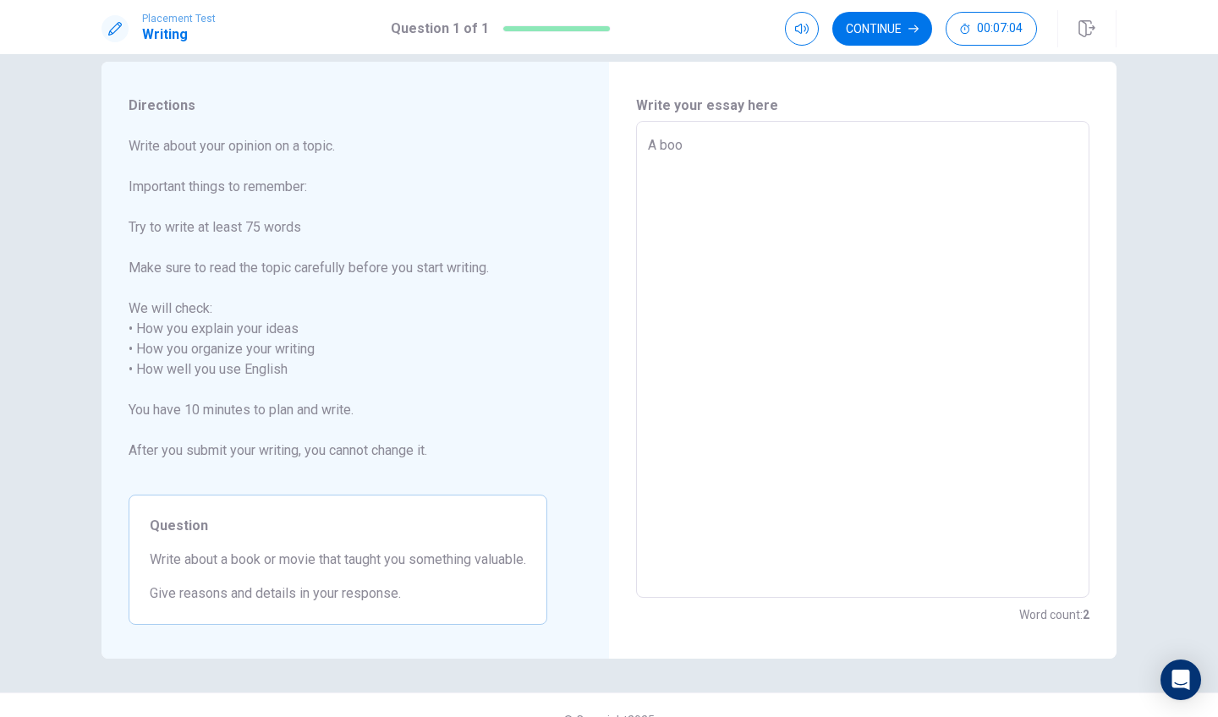
type textarea "x"
type textarea "A bo"
type textarea "x"
type textarea "A b"
type textarea "x"
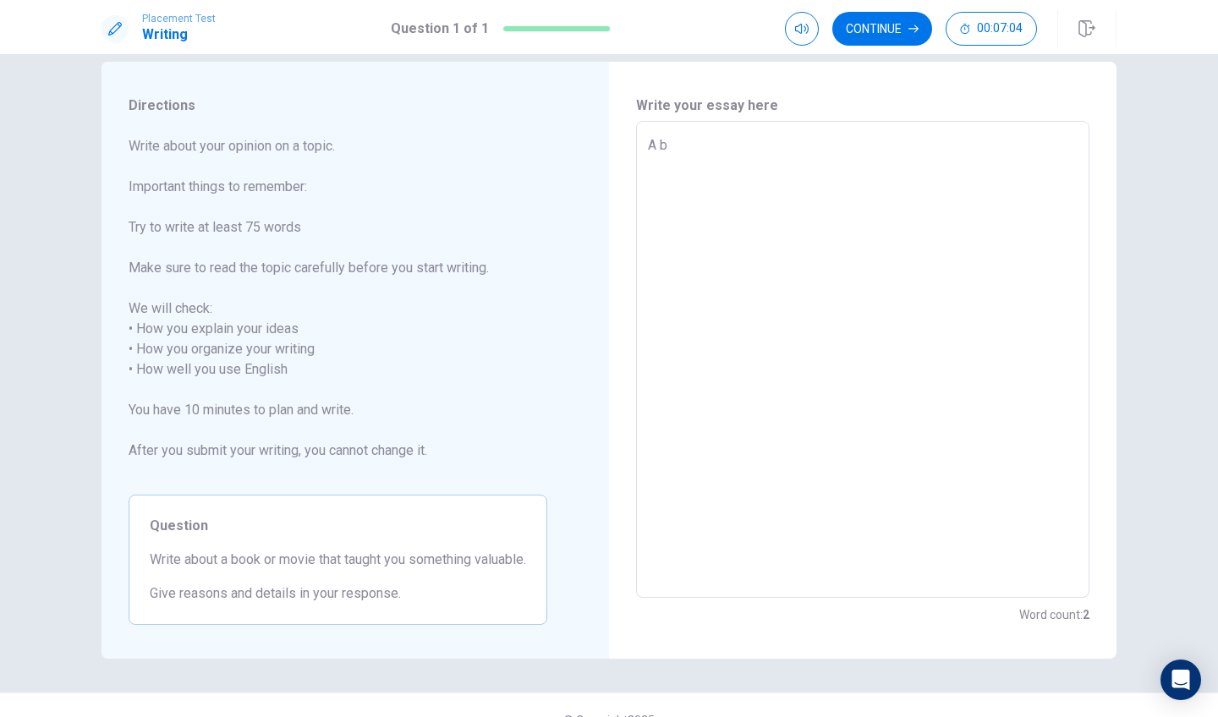
type textarea "A"
type textarea "x"
type textarea "A"
drag, startPoint x: 479, startPoint y: 563, endPoint x: 536, endPoint y: 568, distance: 57.7
click at [536, 568] on div "Question Write about a book or movie that taught you something valuable. Give r…" at bounding box center [338, 560] width 419 height 130
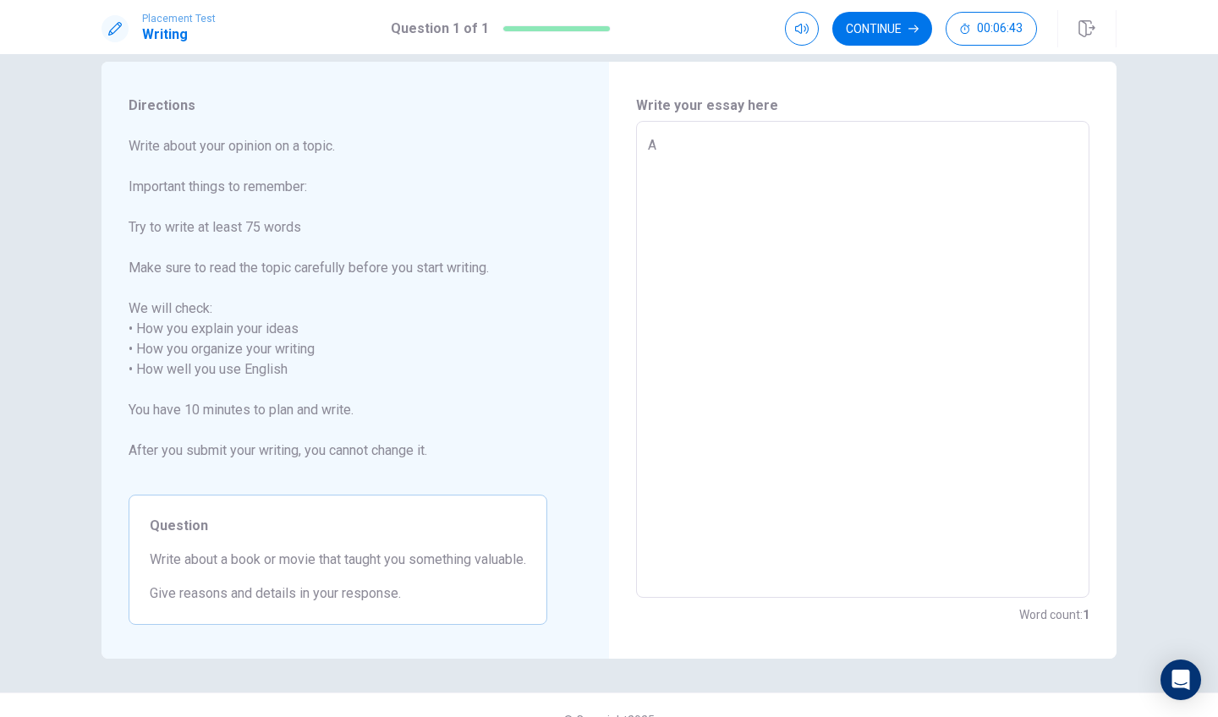
click at [744, 154] on textarea "A" at bounding box center [863, 359] width 430 height 449
type textarea "x"
type textarea "A b"
type textarea "x"
type textarea "A bo"
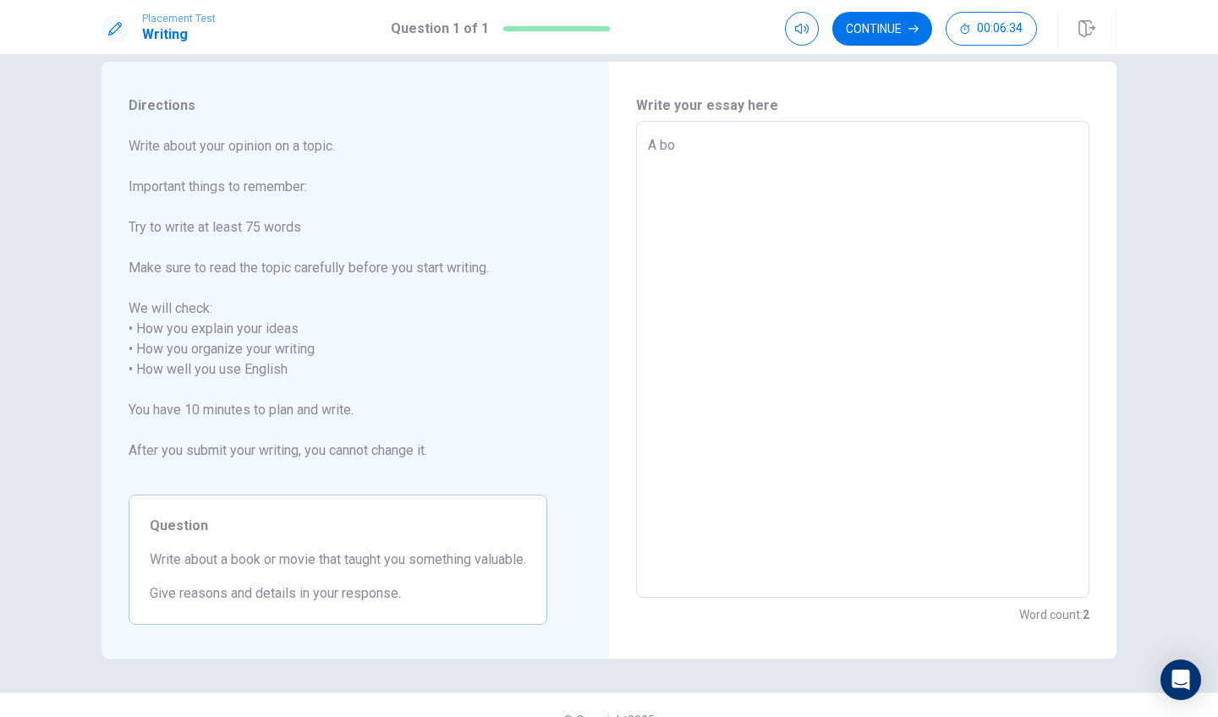
type textarea "x"
type textarea "A boo"
type textarea "x"
type textarea "A book"
type textarea "x"
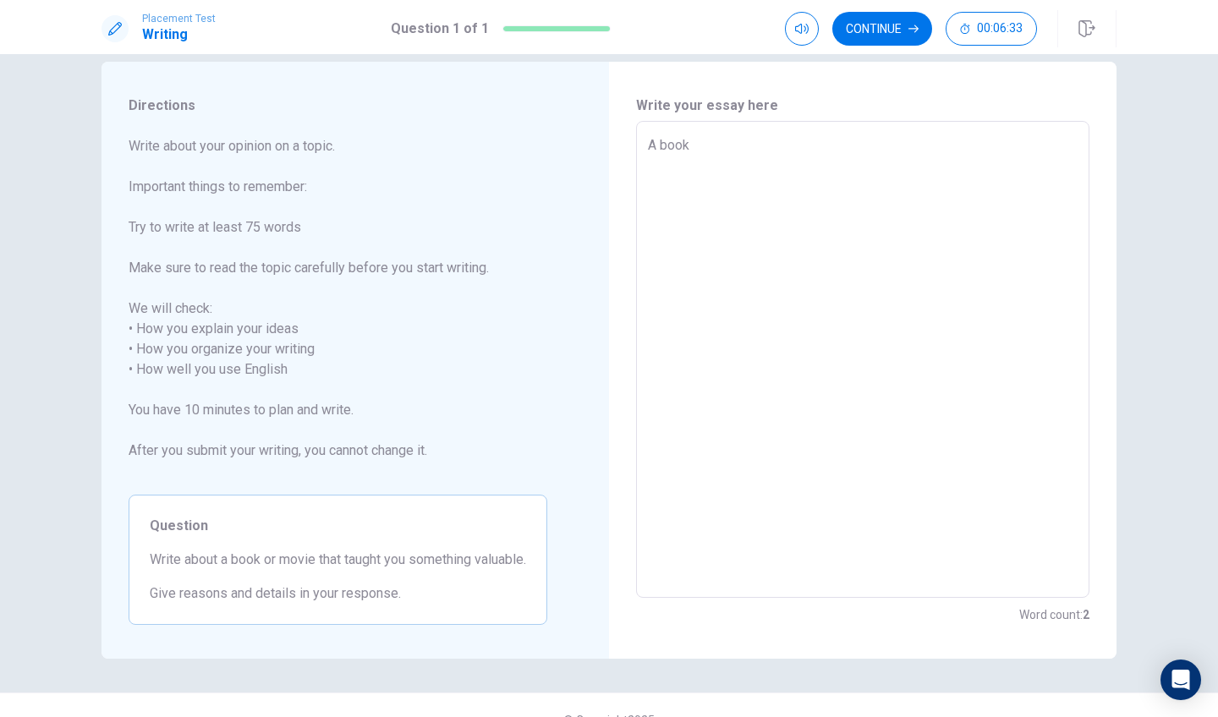
type textarea "A book"
type textarea "x"
type textarea "A book t"
type textarea "x"
type textarea "A book th"
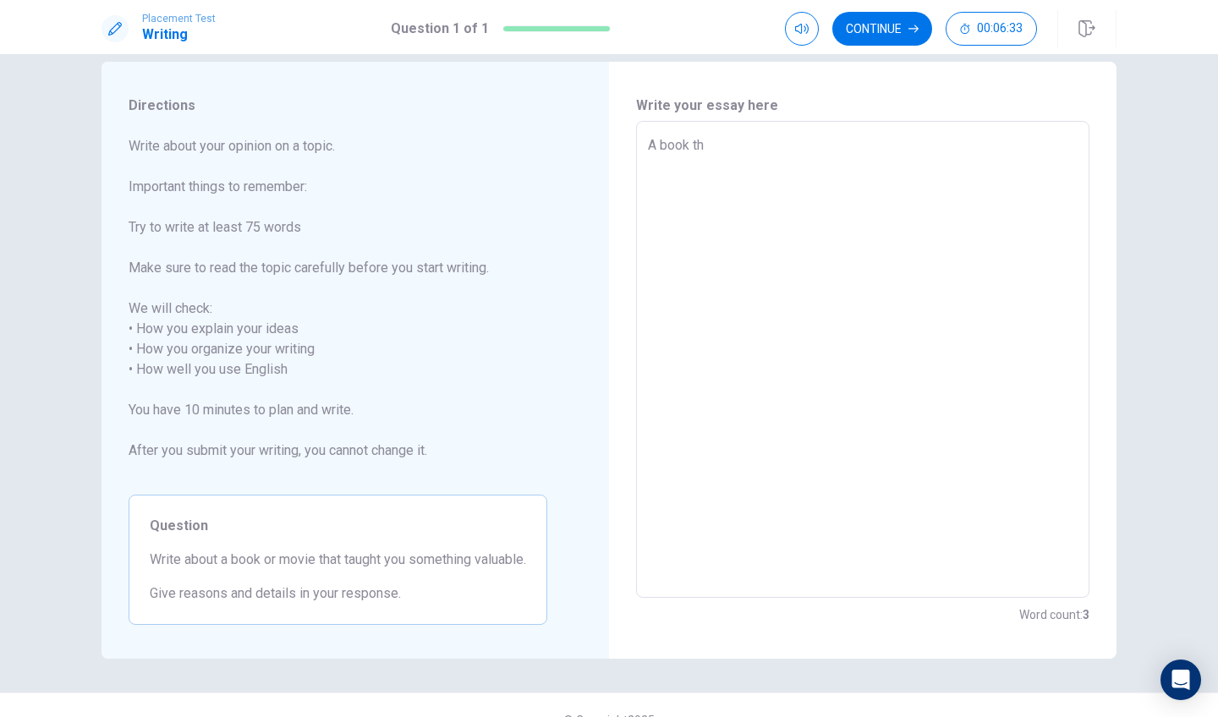
type textarea "x"
type textarea "A book tha"
type textarea "x"
type textarea "A book that"
type textarea "x"
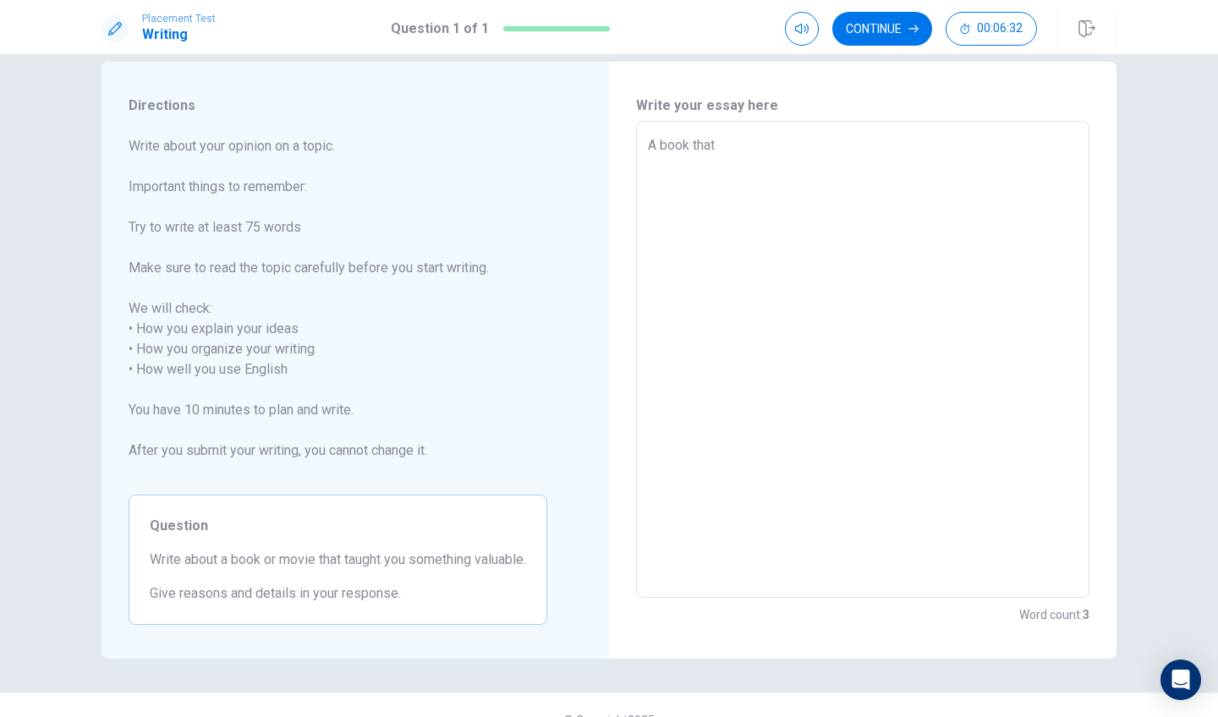
type textarea "A book that"
type textarea "x"
type textarea "A book that c"
type textarea "x"
type textarea "A book that ca"
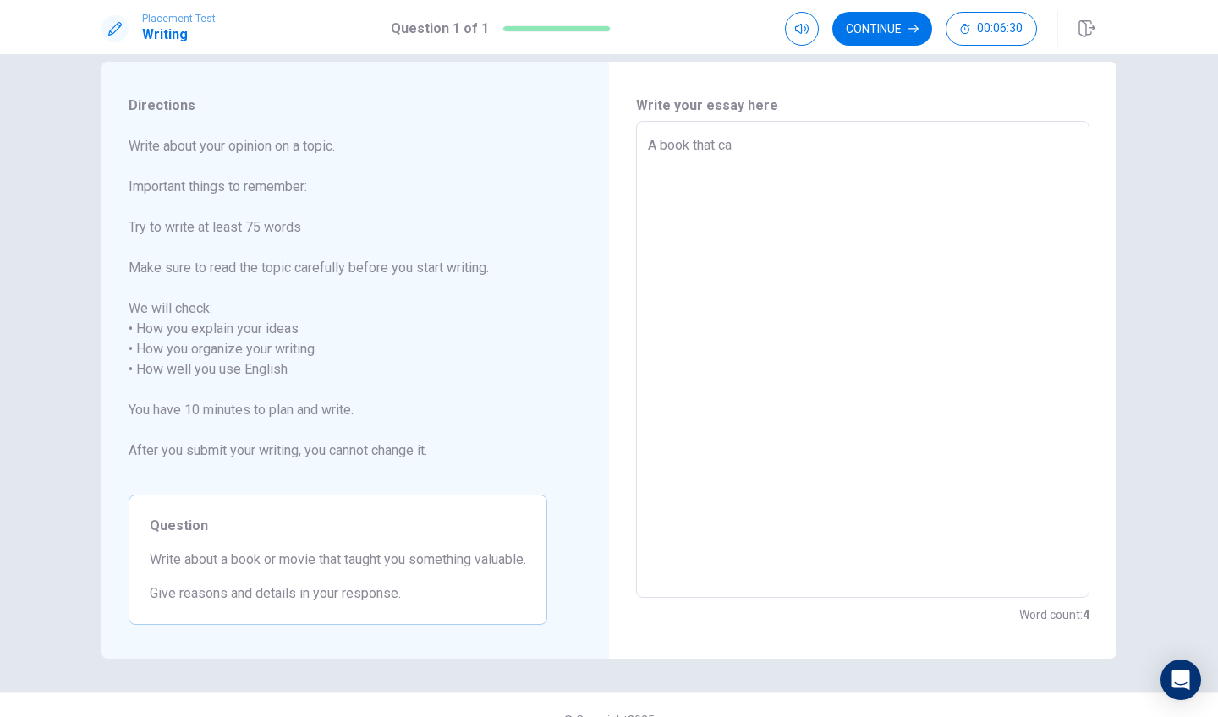
type textarea "x"
type textarea "A book that can"
type textarea "x"
type textarea "A book that can"
type textarea "x"
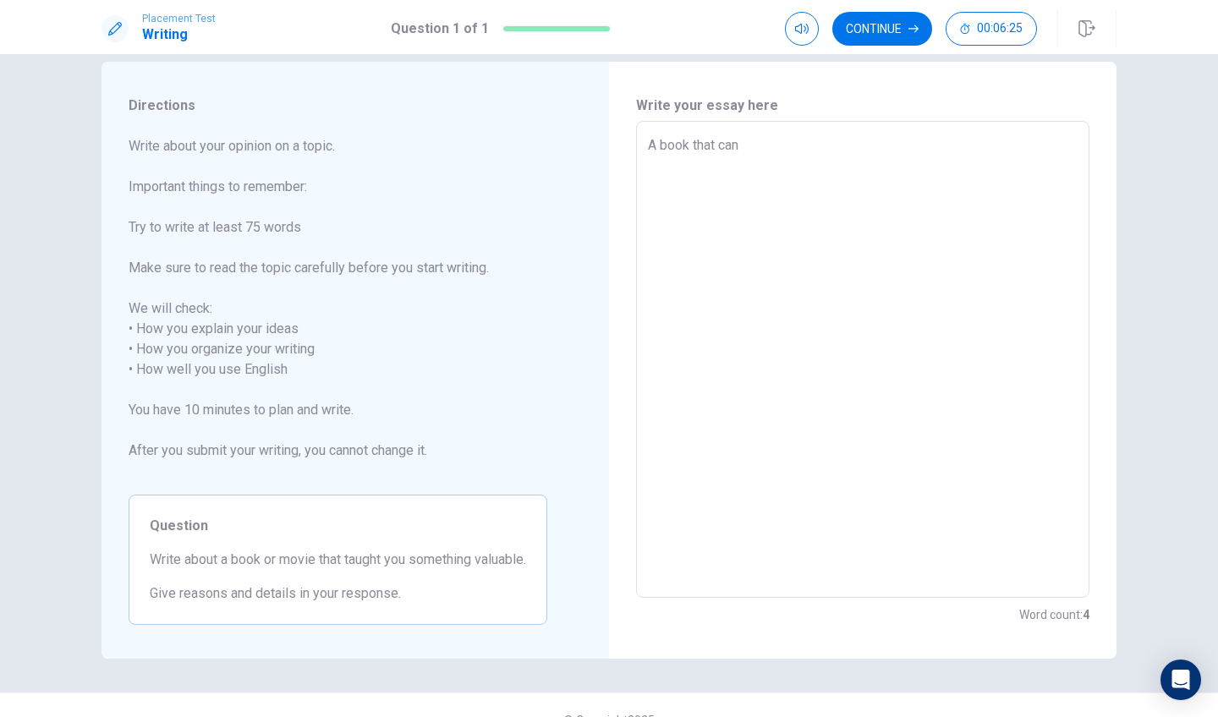
type textarea "A book that can l"
type textarea "x"
type textarea "A book that can la"
type textarea "x"
type textarea "A book that can lae"
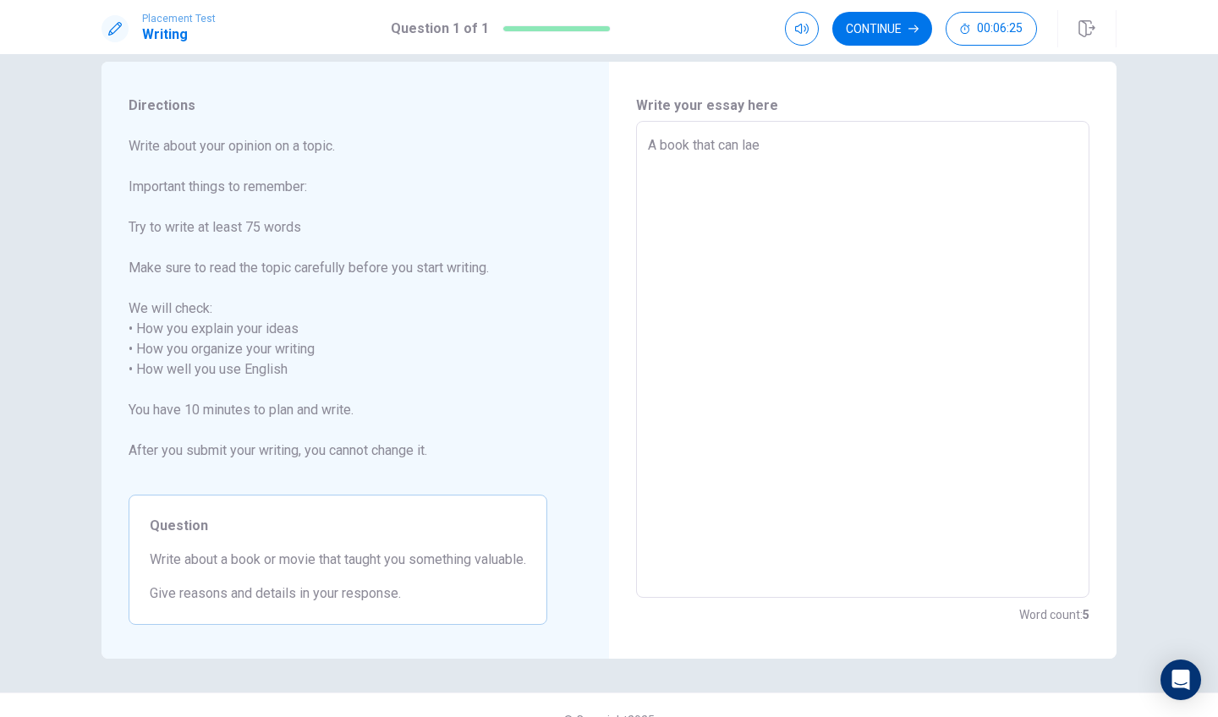
type textarea "x"
type textarea "A book that can lae"
type textarea "x"
type textarea "A book that can lae"
type textarea "x"
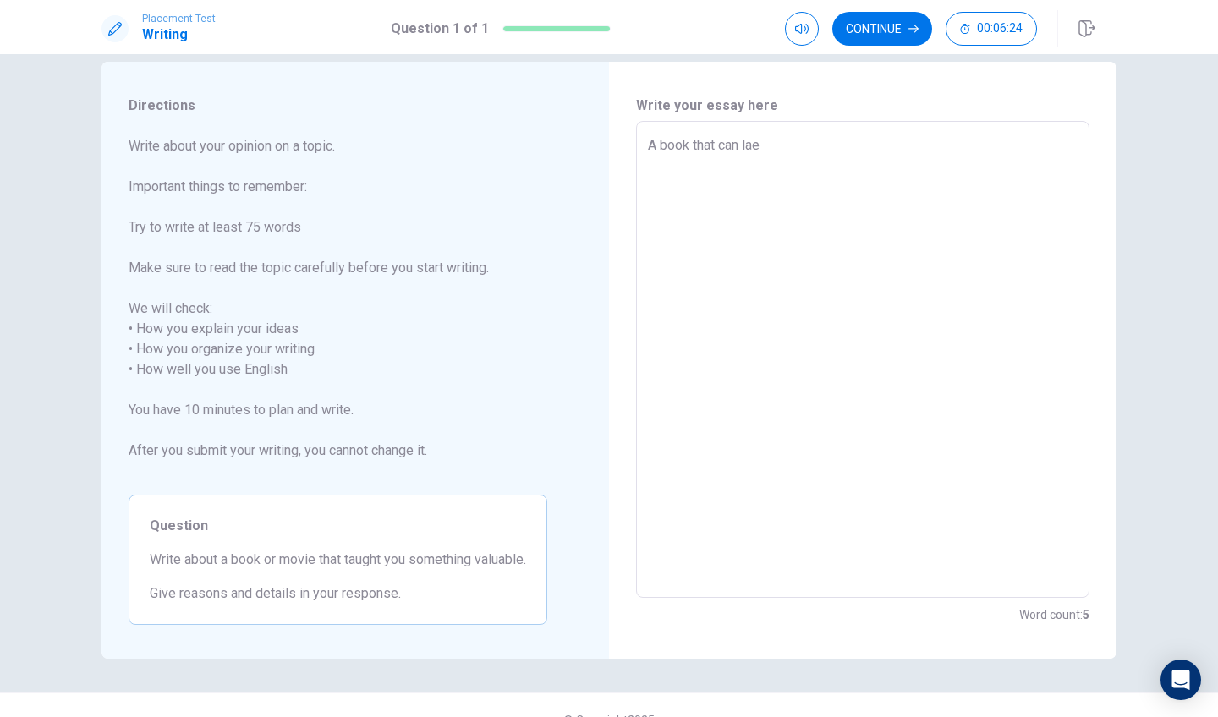
type textarea "A book that can la"
type textarea "x"
type textarea "A book that can l"
type textarea "x"
type textarea "A book that can le"
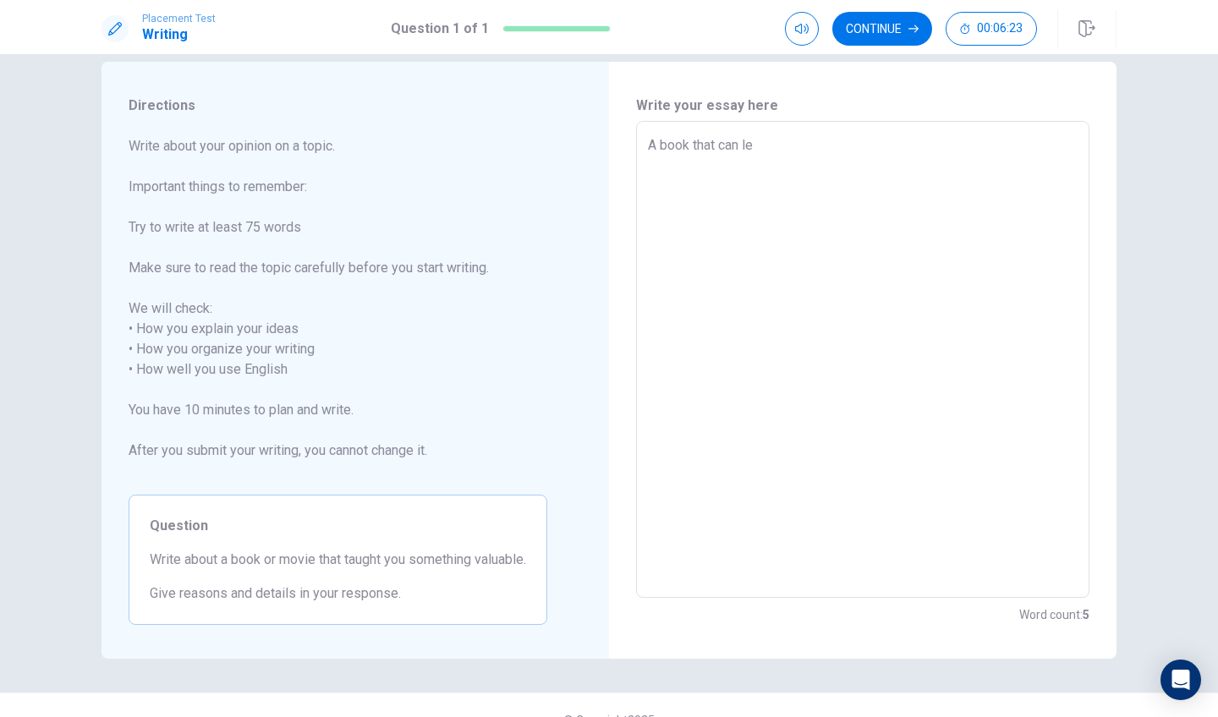
type textarea "x"
type textarea "A book that can let"
type textarea "x"
type textarea "A book that can let"
type textarea "x"
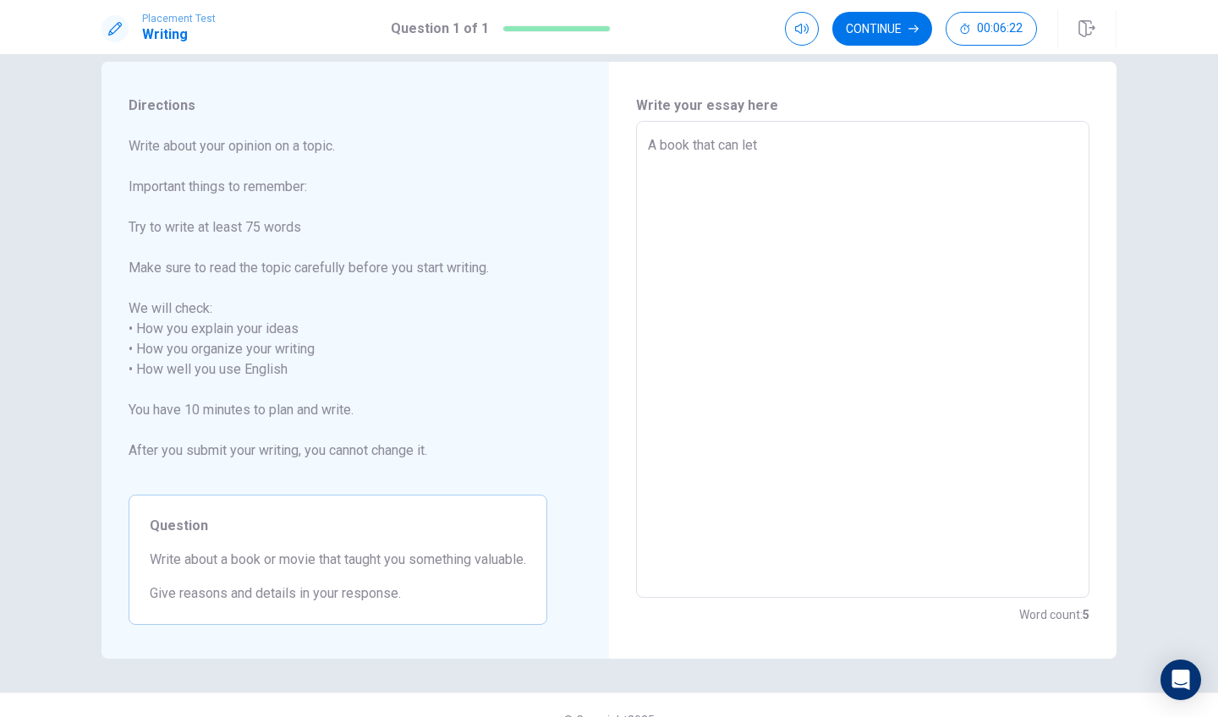
type textarea "A book that can let m"
type textarea "x"
type textarea "A book that can let me"
type textarea "x"
type textarea "A book that can let me"
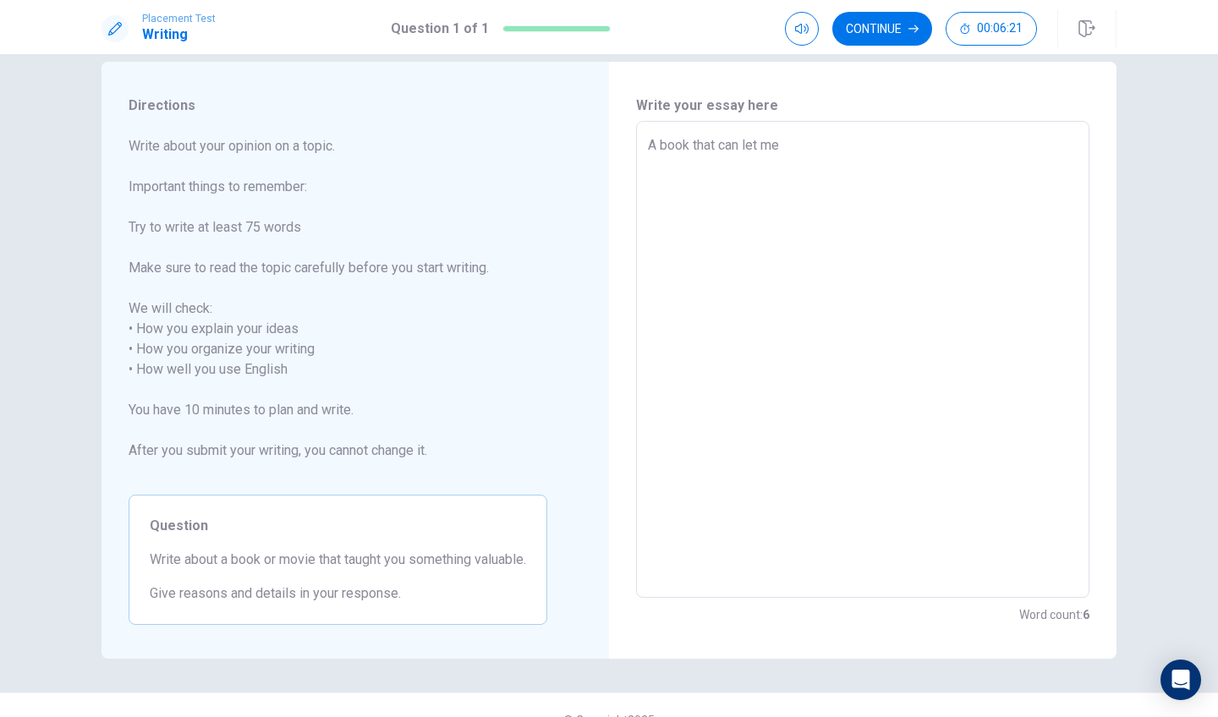
type textarea "x"
type textarea "A book that can let me t"
type textarea "x"
type textarea "A book that can let me tu"
type textarea "x"
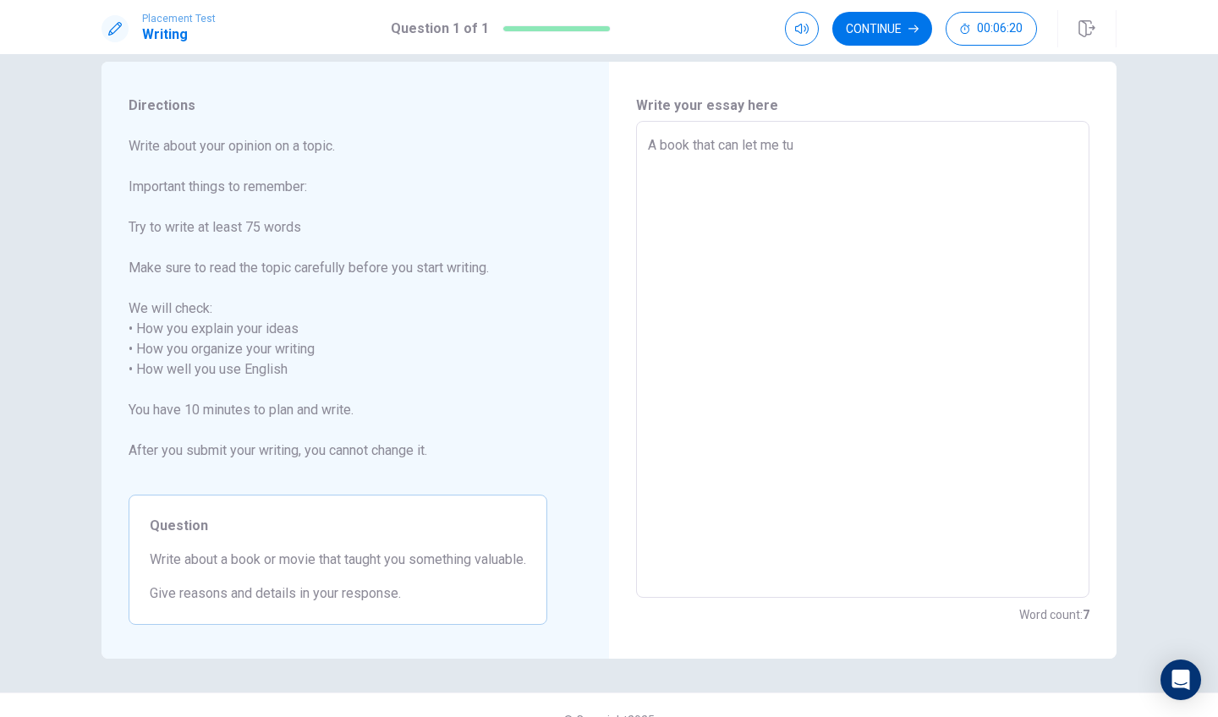
type textarea "A book that can let me t"
type textarea "x"
type textarea "A book that can let me to"
type textarea "x"
type textarea "A book that can let me to"
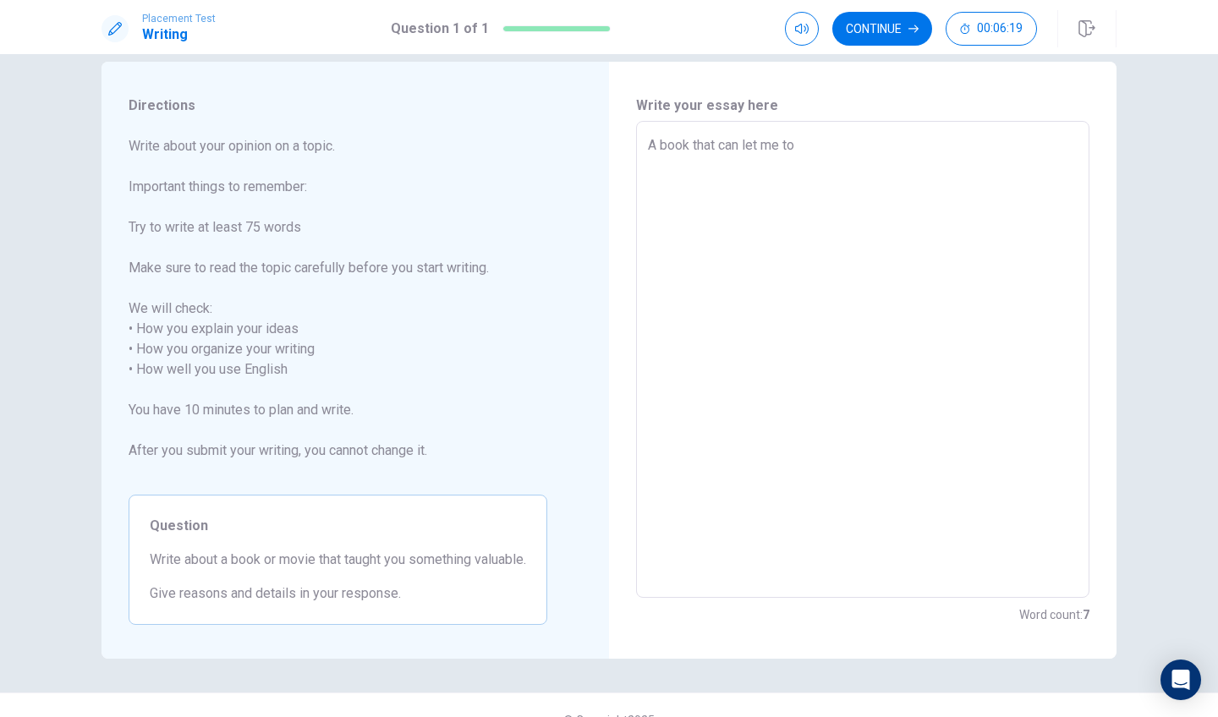
type textarea "x"
type textarea "A book that can let me to r"
type textarea "x"
type textarea "A book that can let me to re"
type textarea "x"
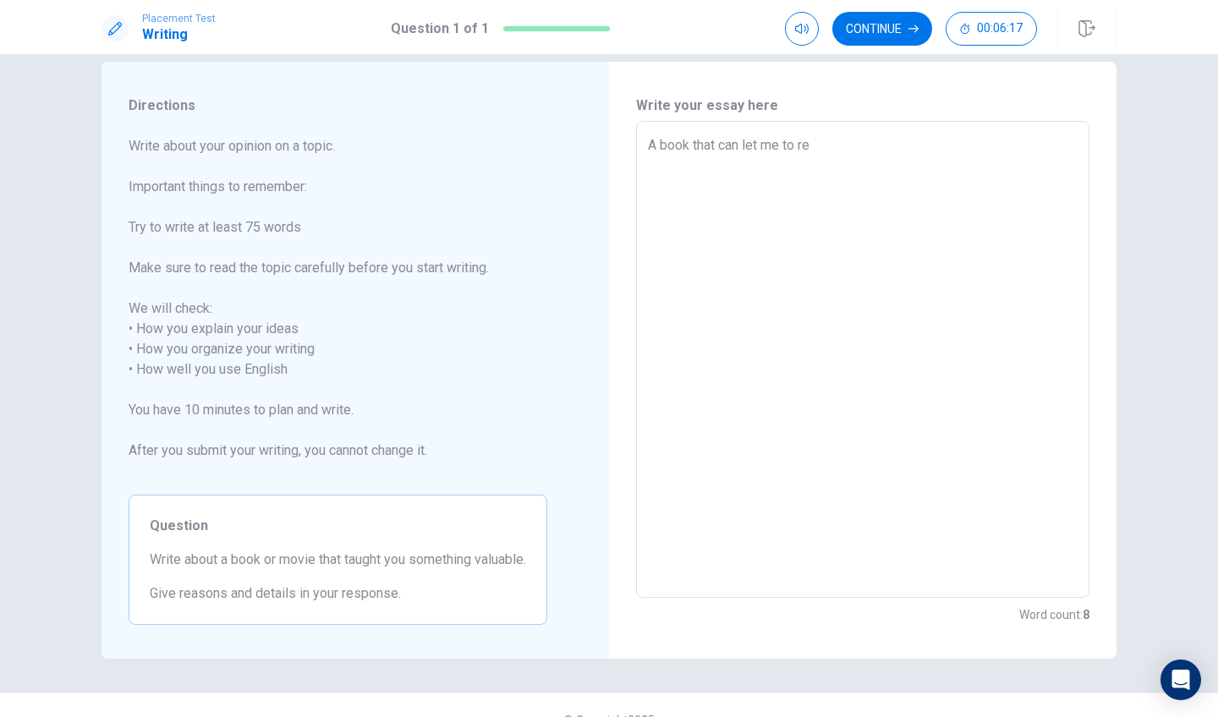
type textarea "A book that can let me to rem"
type textarea "x"
type textarea "A book that can let me to reme"
type textarea "x"
type textarea "A book that can let me to remeb"
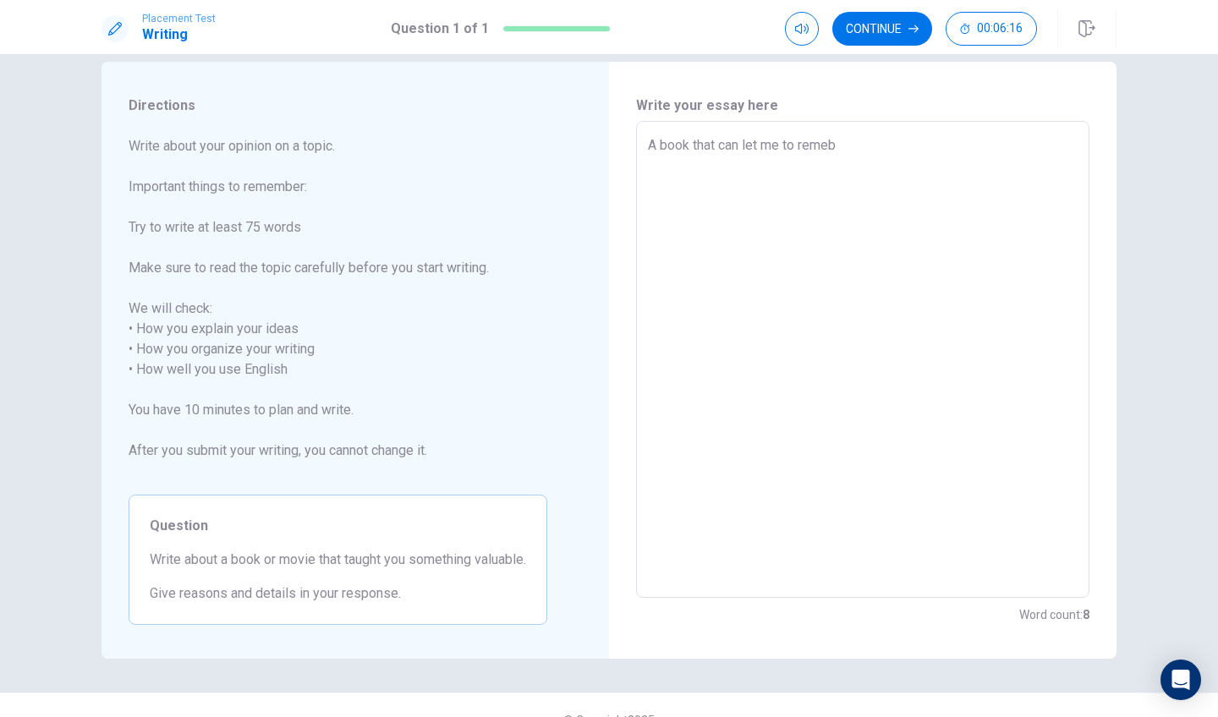
type textarea "x"
type textarea "A book that can let me to remebe"
type textarea "x"
type textarea "A book that can let me to remeber"
type textarea "x"
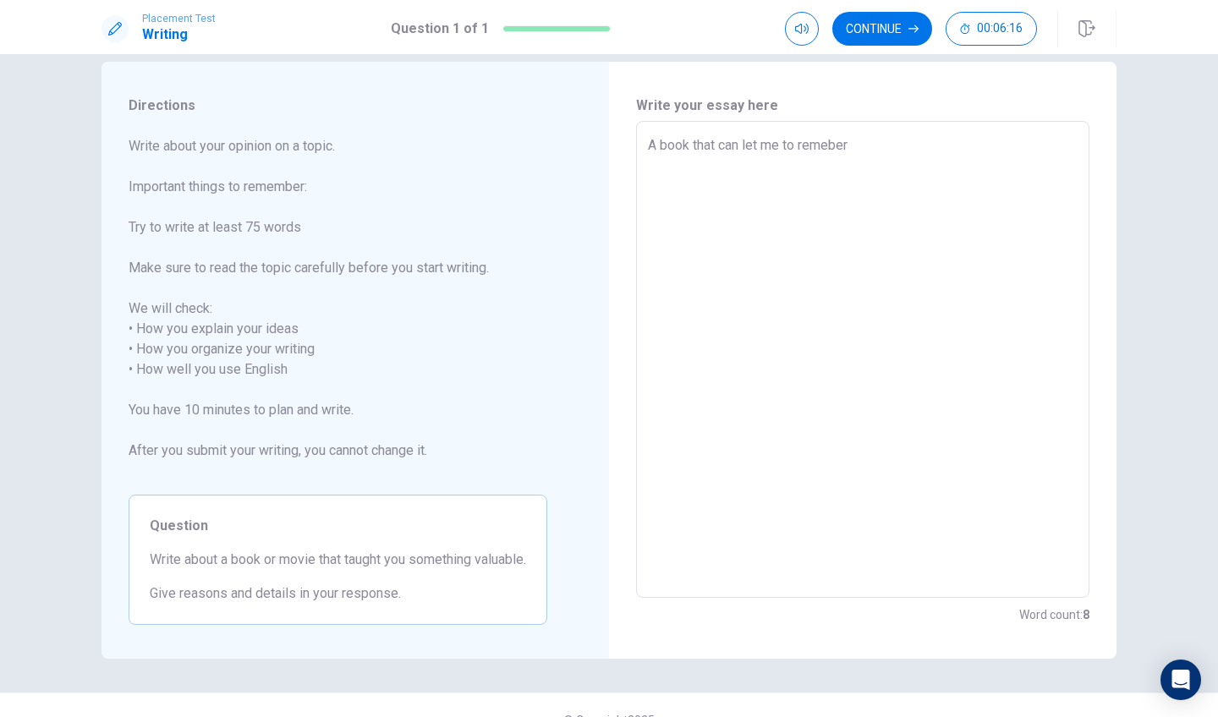
type textarea "A book that can let me to remeber"
type textarea "x"
type textarea "A book that can let me to remeber i"
type textarea "x"
type textarea "A book that can let me to remeber it"
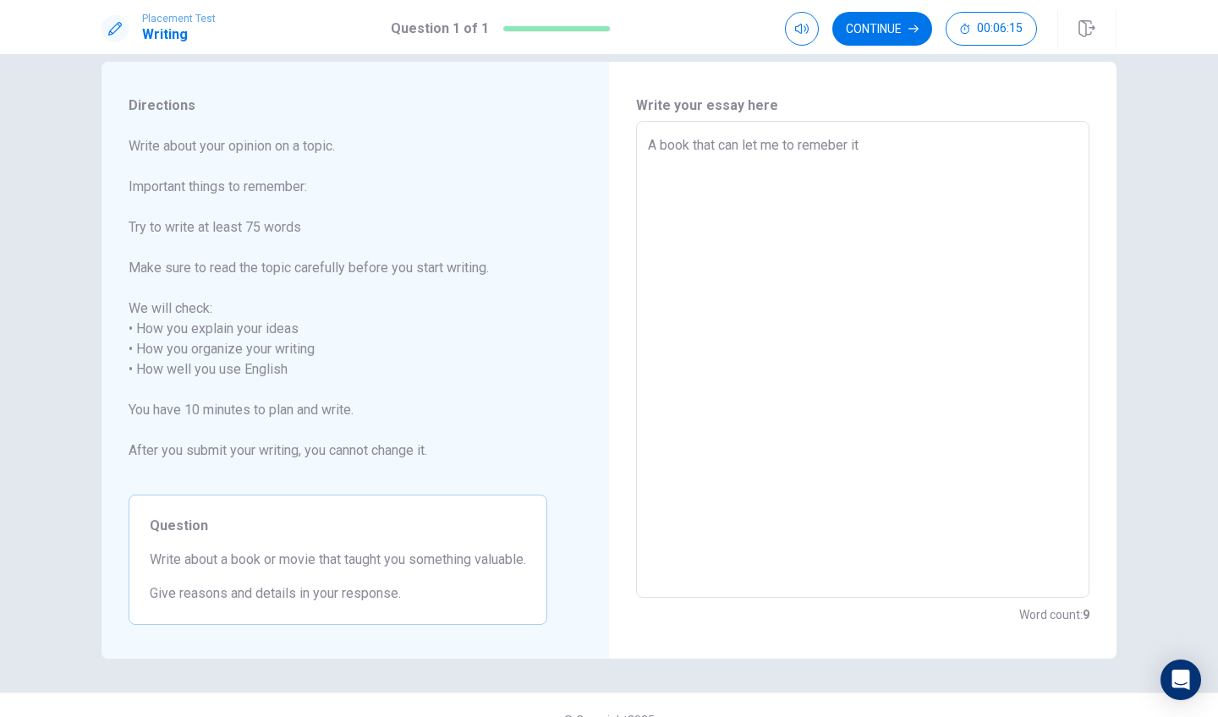
type textarea "x"
type textarea "A book that can let me to remeber i"
type textarea "x"
type textarea "A book that can let me to remeber"
type textarea "x"
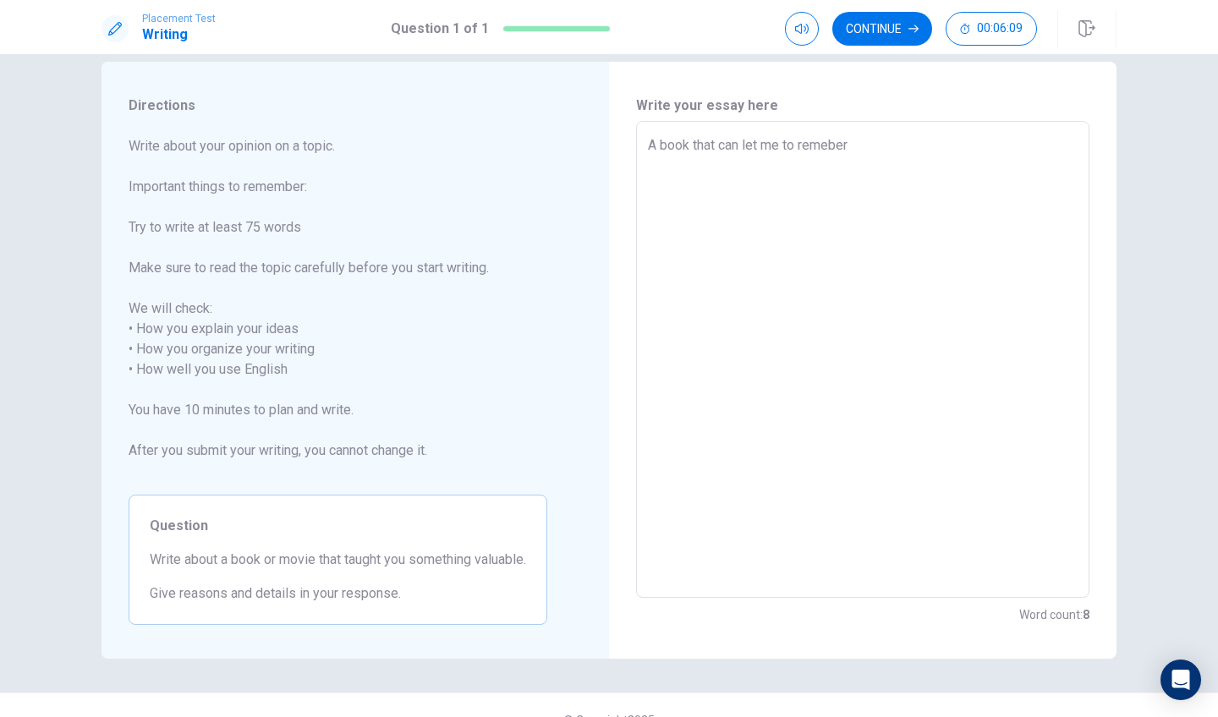
type textarea "A book that can let me to remeber"
type textarea "x"
type textarea "A book that can let me to remeber i"
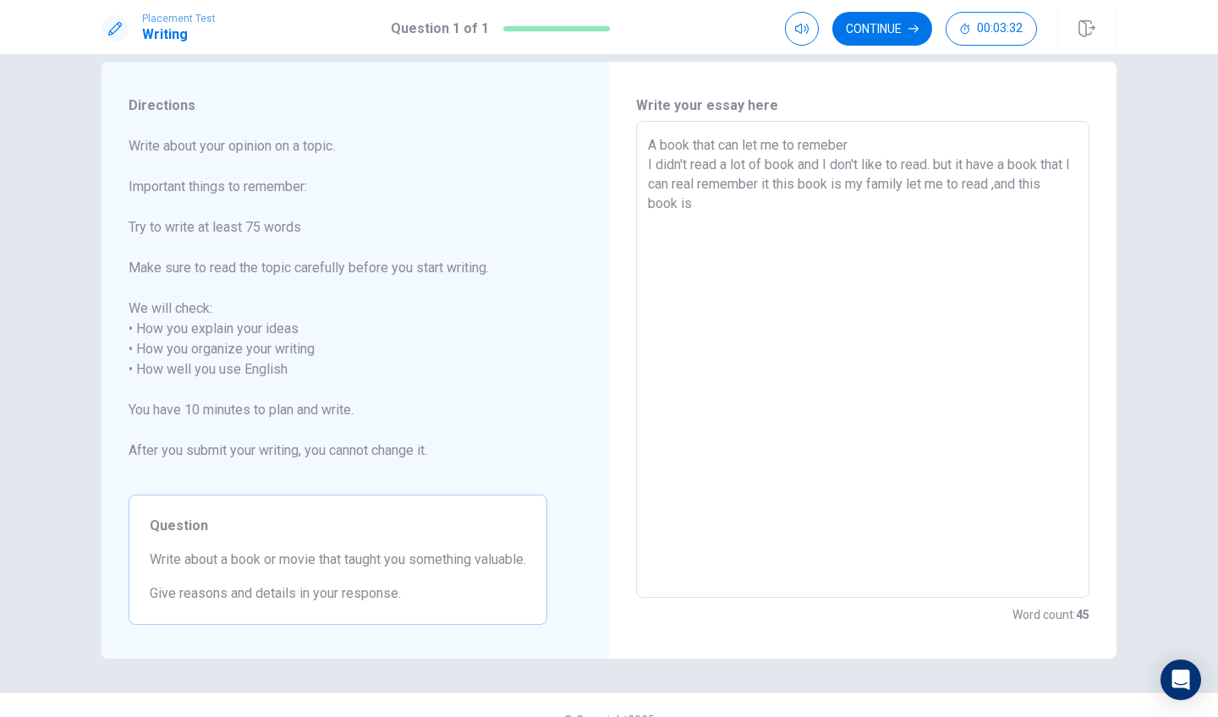
click at [1005, 185] on textarea "A book that can let me to remeber I didn't read a lot of book and I don't like …" at bounding box center [863, 359] width 430 height 449
click at [809, 211] on textarea "A book that can let me to remeber I didn't read a lot of book and I don't like …" at bounding box center [863, 359] width 430 height 449
click at [1000, 182] on textarea "A book that can let me to remeber I didn't read a lot of book and I don't like …" at bounding box center [863, 359] width 430 height 449
click at [725, 200] on textarea "A book that can let me to remeber I didn't read a lot of book and I don't like …" at bounding box center [863, 359] width 430 height 449
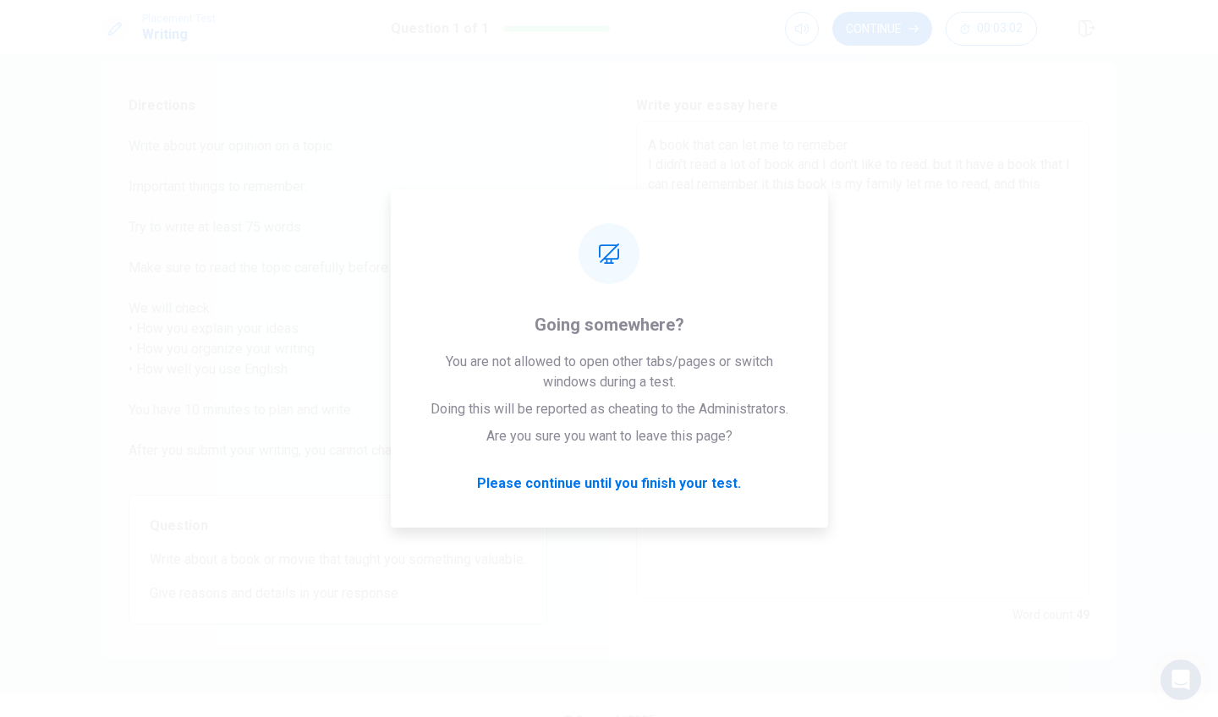
click at [1153, 353] on div "Directions Write about your opinion on a topic. Important things to remember: T…" at bounding box center [609, 385] width 1218 height 663
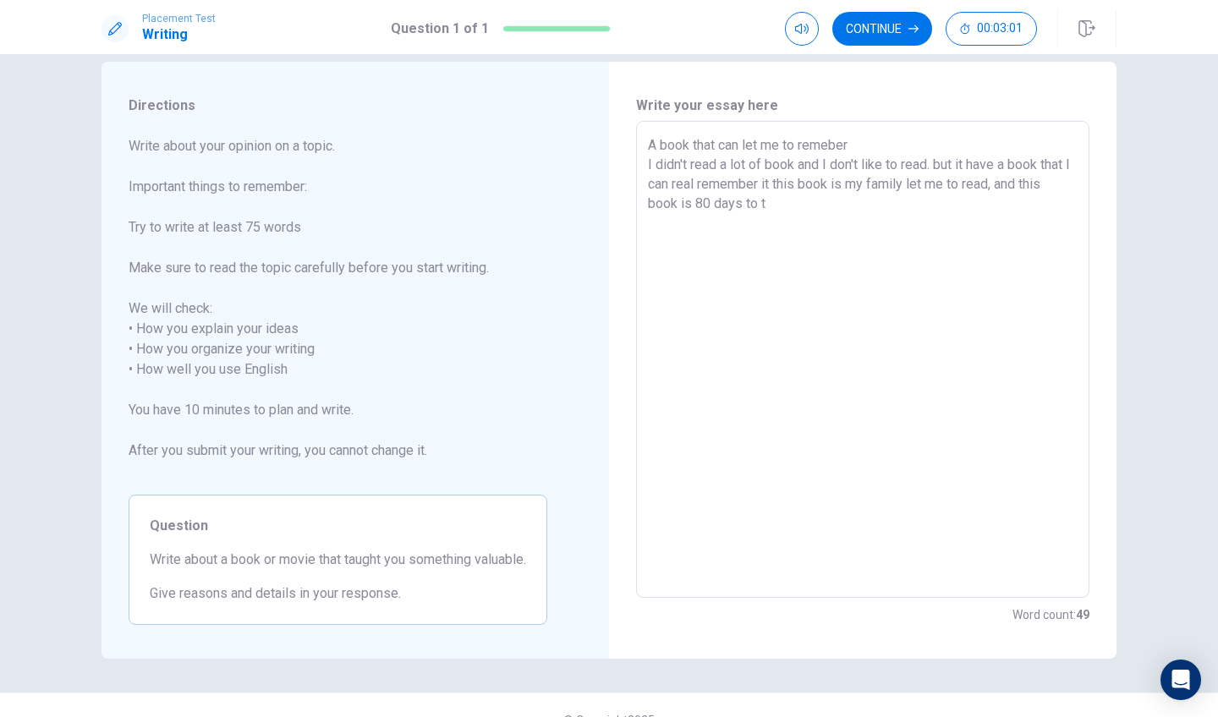
click at [870, 219] on textarea "A book that can let me to remeber I didn't read a lot of book and I don't like …" at bounding box center [863, 359] width 430 height 449
click at [1054, 501] on textarea "A book that can let me to remeber I didn't read a lot of book and I don't like …" at bounding box center [863, 359] width 430 height 449
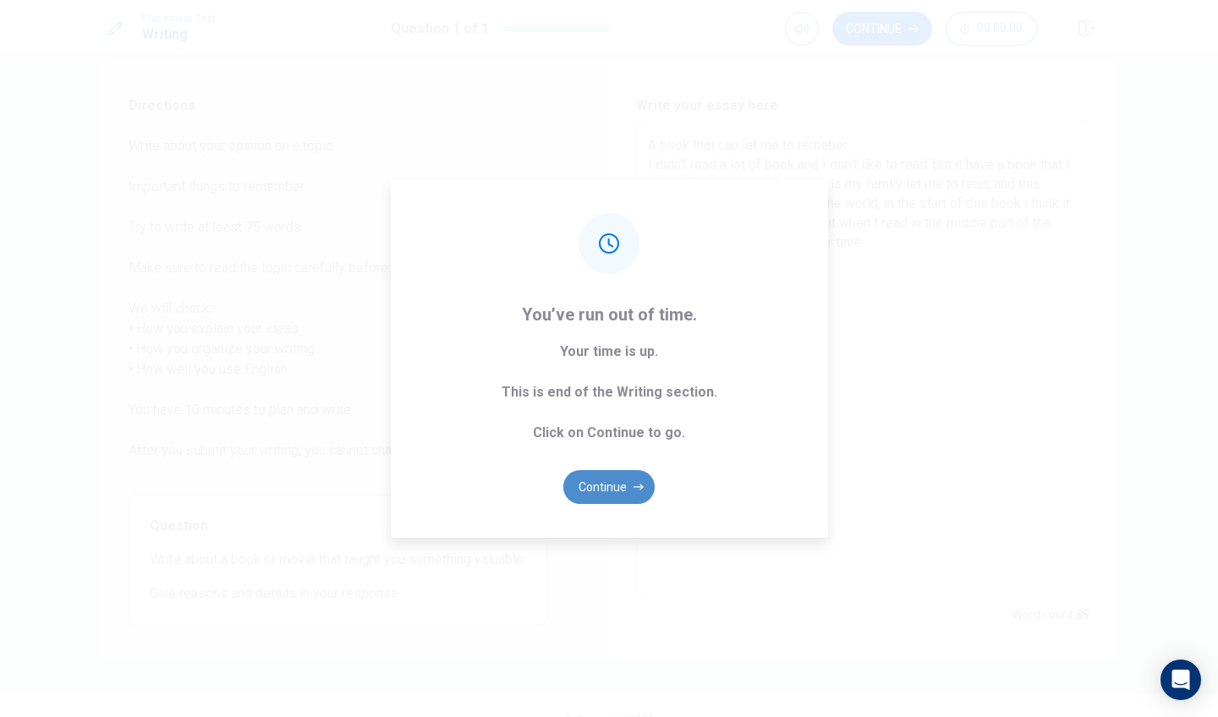
click at [621, 483] on button "Continue" at bounding box center [608, 487] width 91 height 34
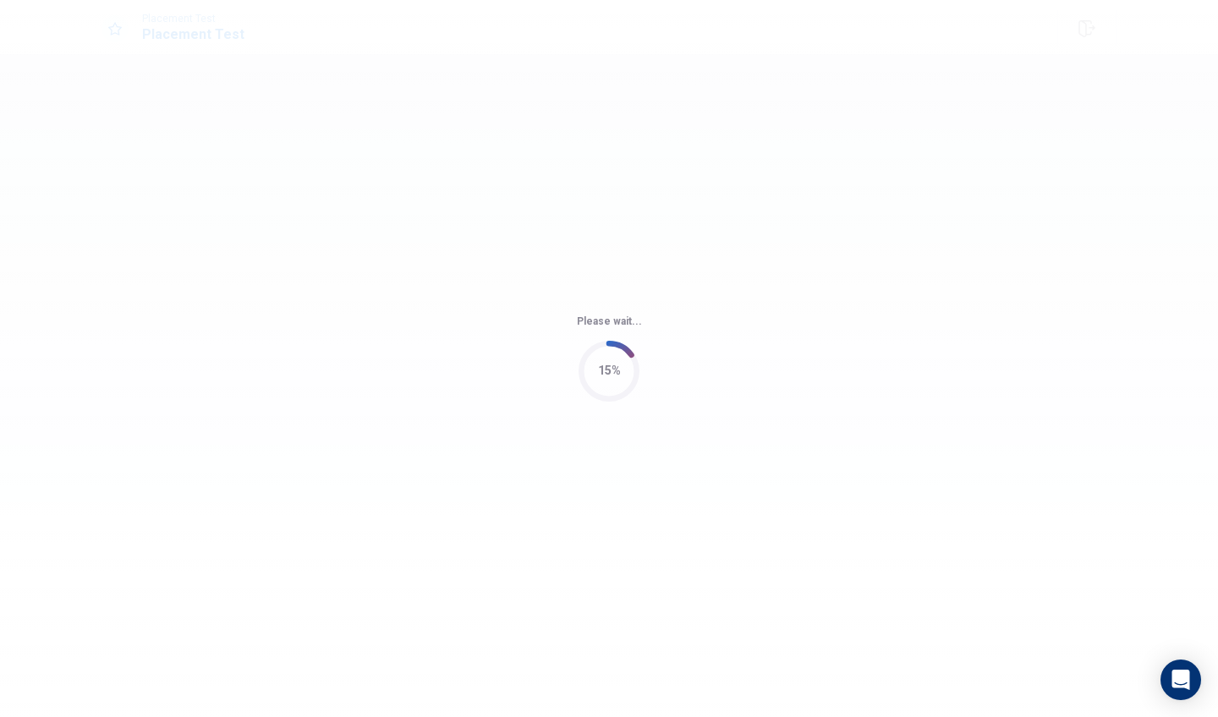
scroll to position [0, 0]
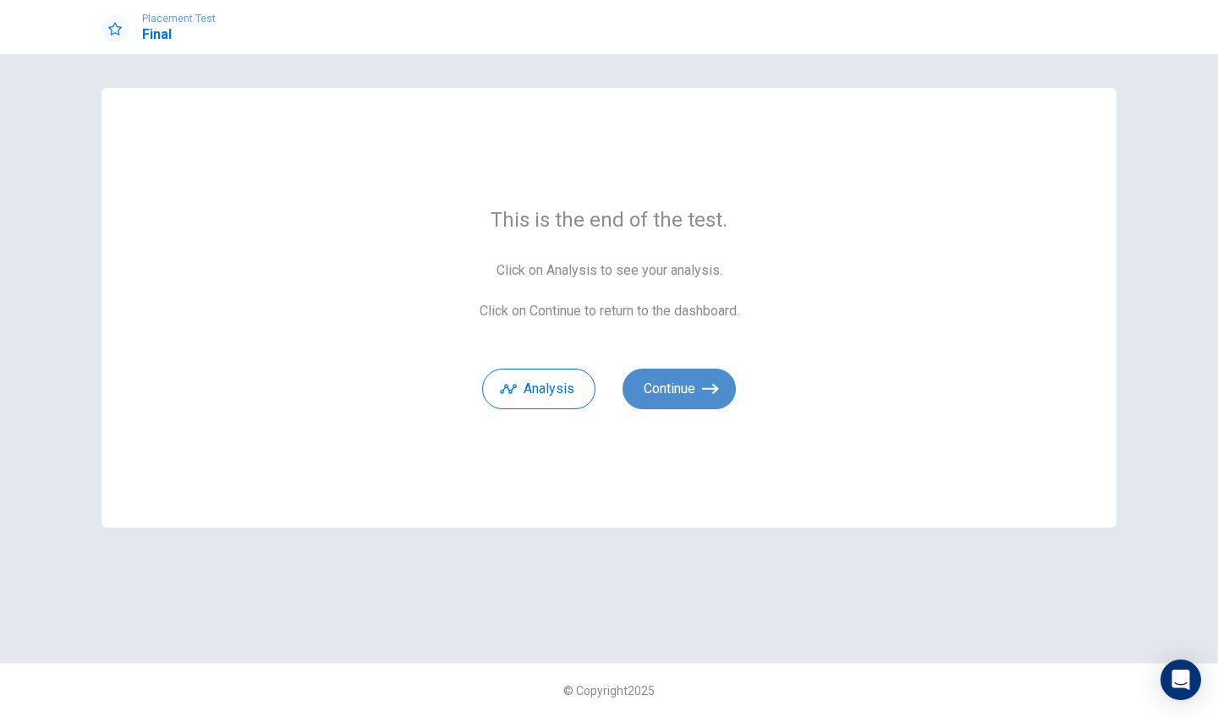
click at [715, 390] on icon "button" at bounding box center [710, 389] width 17 height 17
